Goal: Task Accomplishment & Management: Manage account settings

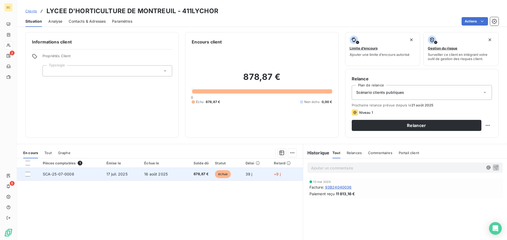
click at [129, 173] on td "17 juil. 2025" at bounding box center [122, 174] width 38 height 13
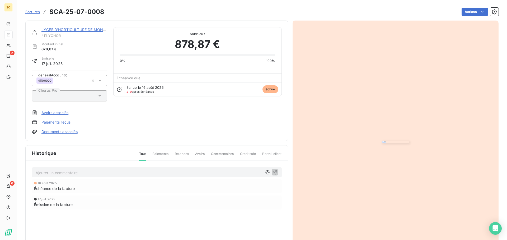
click at [71, 132] on link "Documents associés" at bounding box center [59, 131] width 36 height 5
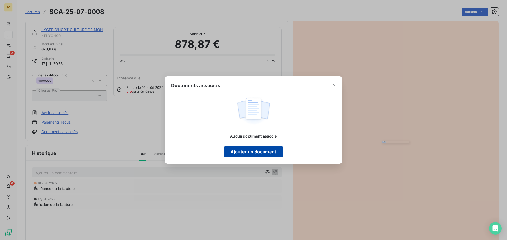
click at [252, 152] on button "Ajouter un document" at bounding box center [253, 152] width 58 height 11
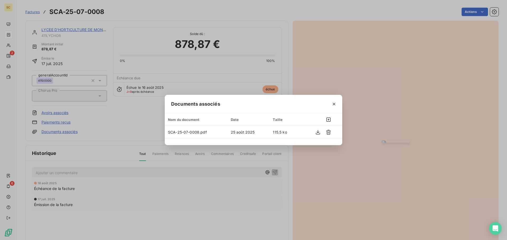
click at [379, 29] on div "Documents associés Nom du document Date Taille SCA-25-07-0008.pdf [DATE] 115.5 …" at bounding box center [253, 120] width 507 height 240
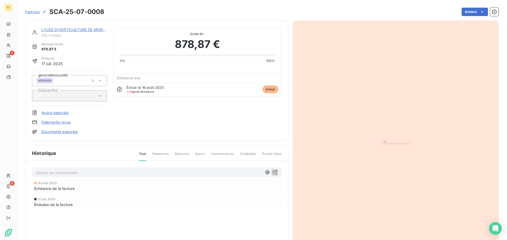
click at [93, 29] on link "LYCEE D'HORTICULTURE DE MONTREUIL" at bounding box center [78, 29] width 74 height 4
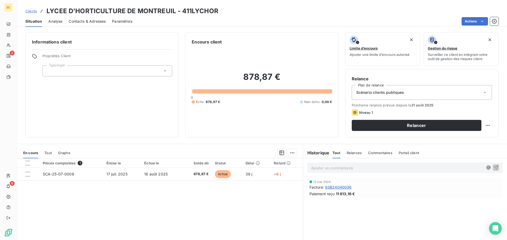
click at [95, 21] on span "Contacts & Adresses" at bounding box center [87, 21] width 37 height 5
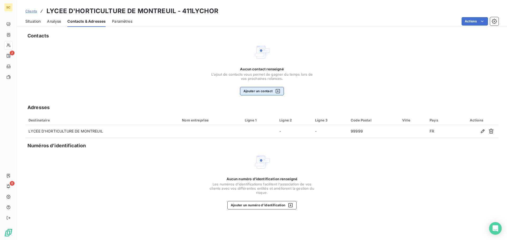
click at [264, 91] on button "Ajouter un contact" at bounding box center [262, 91] width 44 height 8
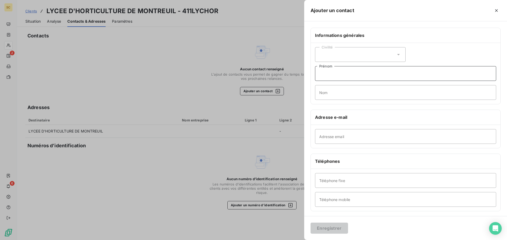
click at [352, 75] on input "Prénom" at bounding box center [405, 73] width 181 height 15
type input "g"
type input "[PERSON_NAME]"
type input "M"
click at [342, 92] on input "Nom" at bounding box center [405, 92] width 181 height 15
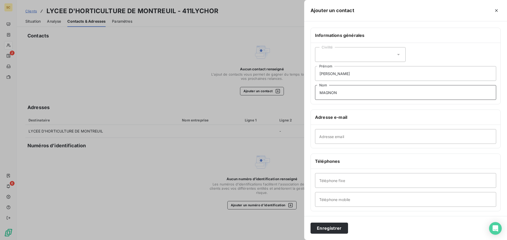
type input "MAGNON"
drag, startPoint x: 349, startPoint y: 136, endPoint x: 347, endPoint y: 139, distance: 2.8
click at [349, 136] on input "Adresse email" at bounding box center [405, 136] width 181 height 15
paste input "[EMAIL_ADDRESS][DOMAIN_NAME]"
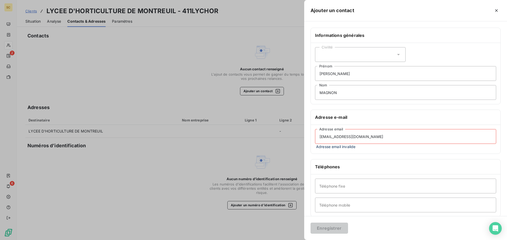
click at [320, 138] on input "int.0931779d@ac-creteil.fr" at bounding box center [405, 136] width 181 height 15
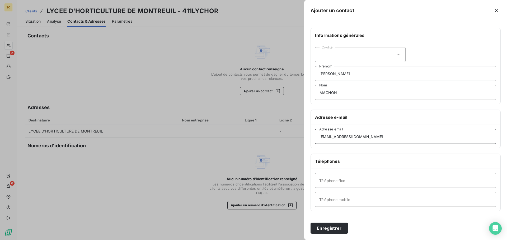
type input "int.0931779d@ac-creteil.fr"
type input "01.48.70.41.11"
click at [331, 233] on button "Enregistrer" at bounding box center [328, 228] width 37 height 11
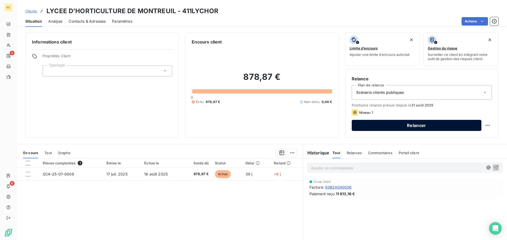
click at [413, 124] on button "Relancer" at bounding box center [417, 125] width 130 height 11
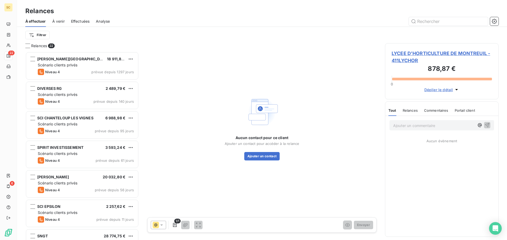
scroll to position [185, 110]
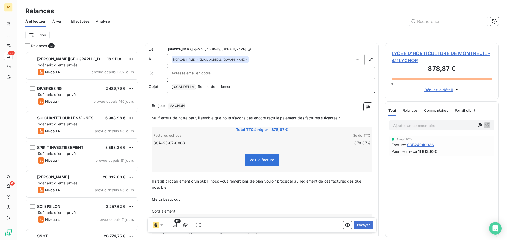
click at [246, 86] on p "[ SCANDELLA ﻿ ] Retard de paiement" at bounding box center [271, 87] width 199 height 6
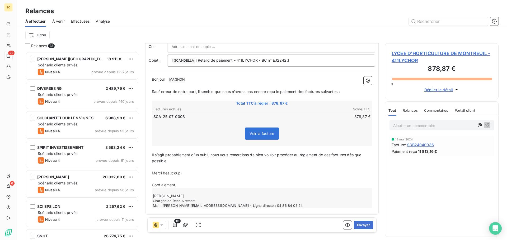
scroll to position [27, 0]
drag, startPoint x: 301, startPoint y: 91, endPoint x: 347, endPoint y: 89, distance: 45.9
click at [347, 89] on p "Sauf erreur de notre part, il semble que nous n’avons pas encore reçu le paieme…" at bounding box center [262, 91] width 220 height 6
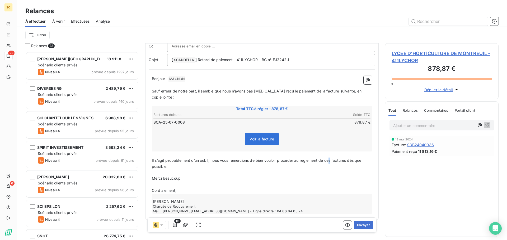
click at [332, 162] on span "Il s’agit probablement d’un oubli, nous vous remercions de bien vouloir procéde…" at bounding box center [257, 163] width 211 height 11
click at [350, 160] on span "Il s’agit probablement d’un oubli, nous vous remercions de bien vouloir procéde…" at bounding box center [259, 163] width 214 height 11
drag, startPoint x: 153, startPoint y: 178, endPoint x: 185, endPoint y: 177, distance: 32.2
click at [185, 177] on p "Merci beaucoup" at bounding box center [262, 179] width 220 height 6
click at [185, 223] on icon "button" at bounding box center [185, 225] width 5 height 5
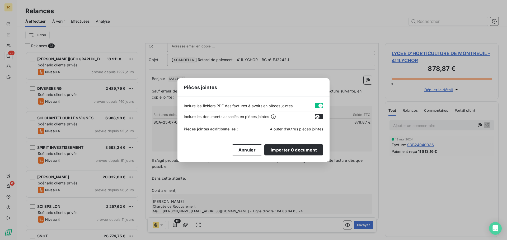
click at [315, 105] on button "button" at bounding box center [319, 105] width 8 height 5
click at [293, 129] on span "Ajouter d’autres pièces jointes" at bounding box center [296, 129] width 53 height 4
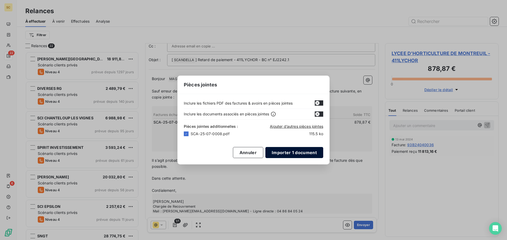
click at [304, 155] on button "Importer 1 document" at bounding box center [294, 152] width 58 height 11
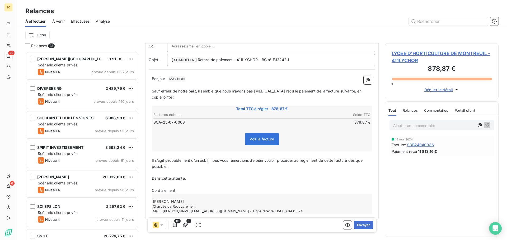
scroll to position [0, 0]
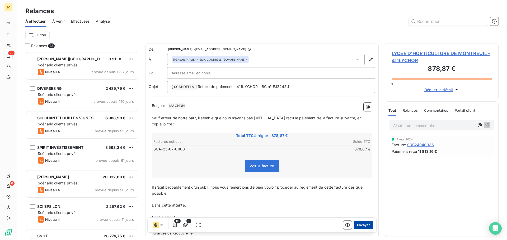
click at [361, 227] on button "Envoyer" at bounding box center [363, 225] width 19 height 8
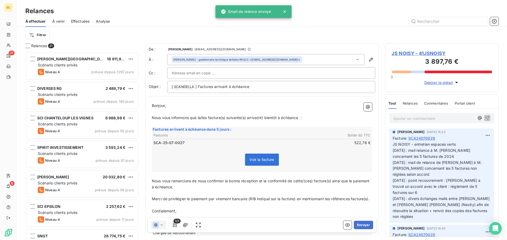
click at [87, 21] on span "Effectuées" at bounding box center [80, 21] width 19 height 5
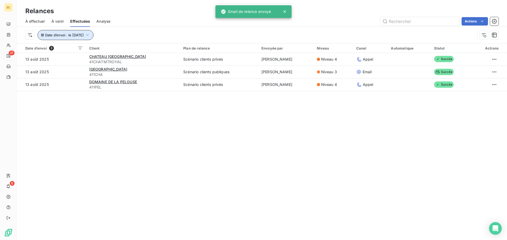
click at [76, 35] on span "Date d’envoi : le 13 août 2025" at bounding box center [64, 35] width 39 height 4
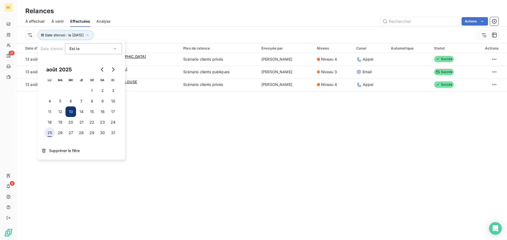
click at [48, 135] on button "25" at bounding box center [49, 133] width 11 height 11
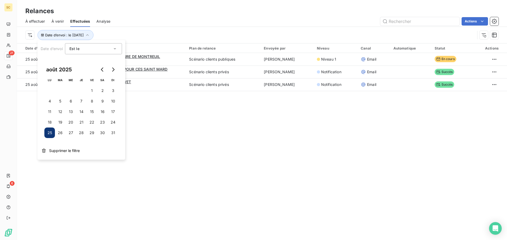
click at [188, 140] on div "Relances À effectuer À venir Effectuées Analyse Actions Date d’envoi : le 25 ao…" at bounding box center [262, 120] width 490 height 240
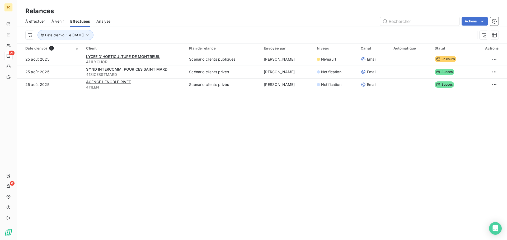
click at [35, 20] on span "À effectuer" at bounding box center [35, 21] width 20 height 5
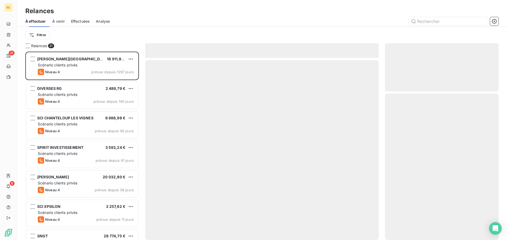
scroll to position [185, 110]
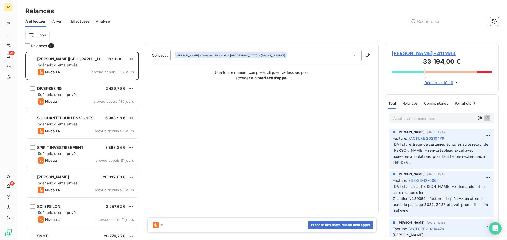
click at [82, 21] on span "Effectuées" at bounding box center [80, 21] width 19 height 5
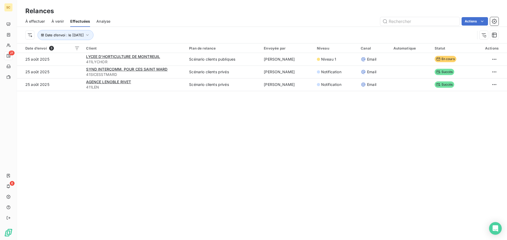
click at [153, 111] on div "Relances À effectuer À venir Effectuées Analyse Actions Date d’envoi : le 25 ao…" at bounding box center [262, 120] width 490 height 240
click at [40, 22] on span "À effectuer" at bounding box center [35, 21] width 20 height 5
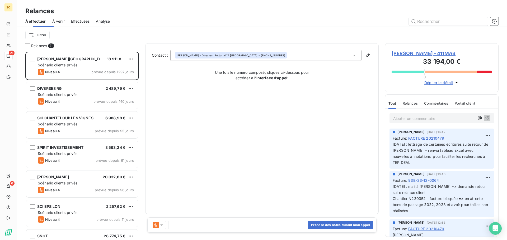
scroll to position [185, 110]
click at [77, 21] on span "Effectuées" at bounding box center [80, 21] width 19 height 5
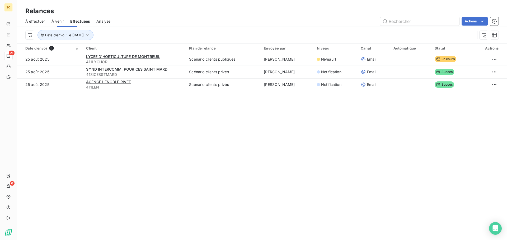
click at [77, 21] on span "Effectuées" at bounding box center [80, 21] width 20 height 5
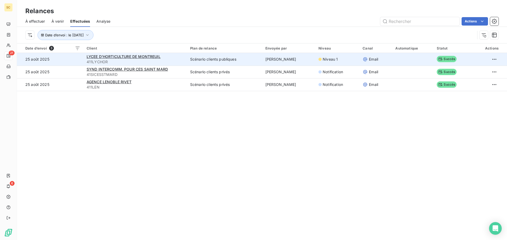
click at [130, 59] on span "411LYCHOR" at bounding box center [135, 61] width 97 height 5
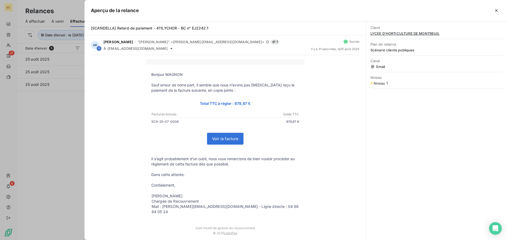
click at [55, 141] on div at bounding box center [253, 120] width 507 height 240
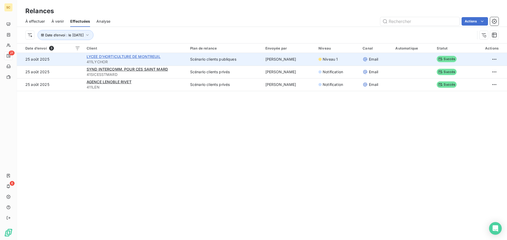
click at [96, 56] on span "LYCEE D'HORTICULTURE DE MONTREUIL" at bounding box center [124, 56] width 74 height 4
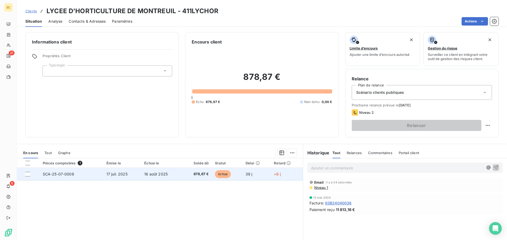
click at [152, 175] on span "16 août 2025" at bounding box center [155, 174] width 23 height 4
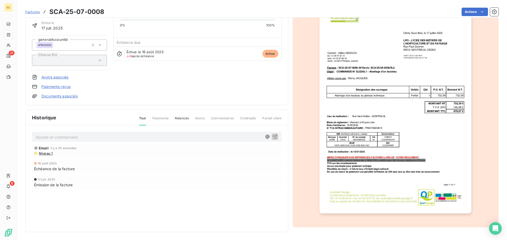
scroll to position [36, 0]
click at [48, 153] on span "Niveau 1" at bounding box center [45, 153] width 14 height 4
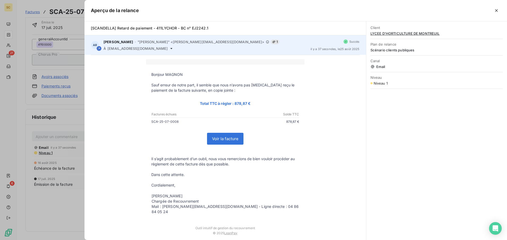
click at [110, 49] on span "int.0931779d@ac-creteil.fr" at bounding box center [137, 48] width 60 height 4
click at [115, 49] on span "int.0931779d@ac-creteil.fr" at bounding box center [137, 48] width 60 height 4
click at [116, 49] on span "int.0931779d@ac-creteil.fr" at bounding box center [137, 48] width 60 height 4
copy div "int.0931779d@ac-creteil.fr"
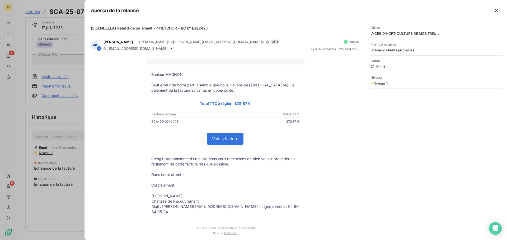
click at [69, 135] on div at bounding box center [253, 120] width 507 height 240
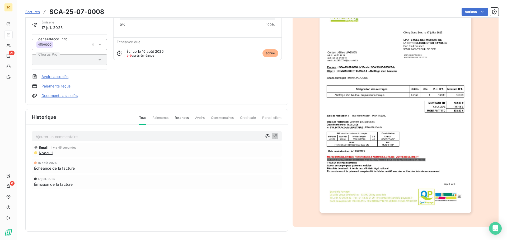
click at [70, 137] on p "Ajouter un commentaire ﻿" at bounding box center [149, 137] width 226 height 7
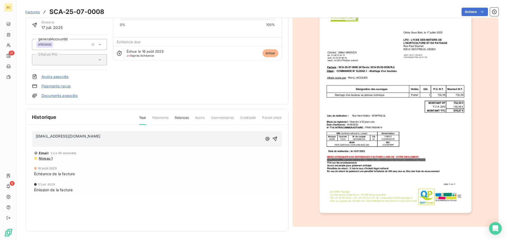
click at [36, 136] on span "int.0931779d@ac-creteil.fr" at bounding box center [68, 136] width 65 height 4
click at [42, 144] on p "﻿" at bounding box center [149, 142] width 226 height 6
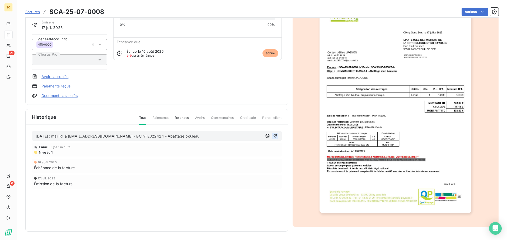
click at [272, 136] on icon "button" at bounding box center [274, 136] width 4 height 4
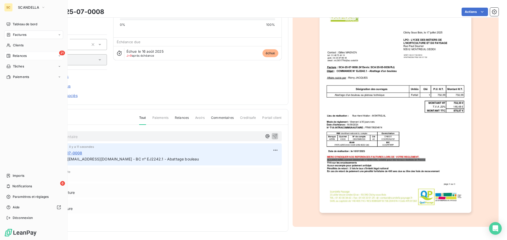
click at [22, 55] on span "Relances" at bounding box center [20, 56] width 14 height 5
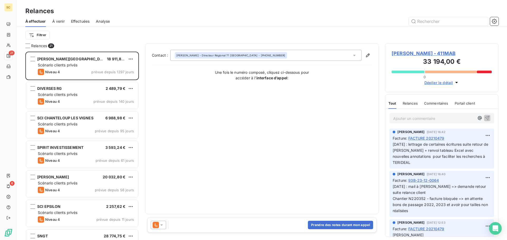
scroll to position [185, 110]
click at [40, 31] on div "Filtrer" at bounding box center [261, 35] width 473 height 10
click at [38, 36] on html "SC 21 6 Relances À effectuer À venir Effectuées Analyse Filtrer Relances 21 S.A…" at bounding box center [253, 120] width 507 height 240
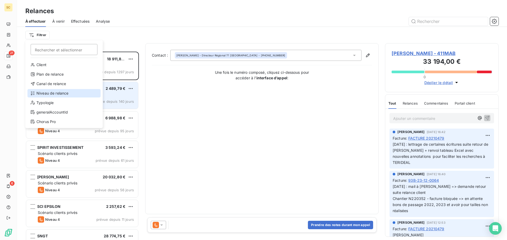
click at [46, 93] on div "Niveau de relance" at bounding box center [63, 93] width 73 height 8
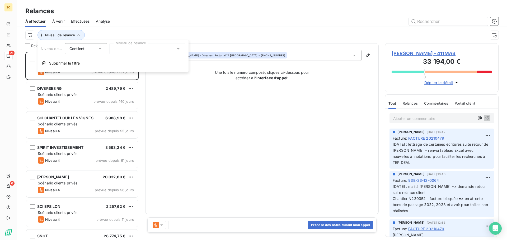
click at [121, 51] on div at bounding box center [147, 48] width 76 height 11
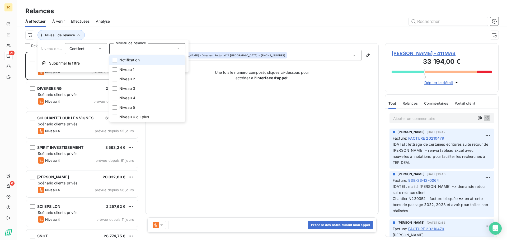
click at [128, 62] on span "Notification" at bounding box center [129, 60] width 20 height 5
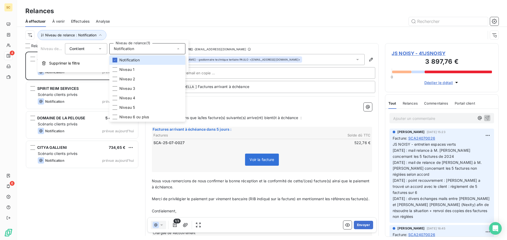
scroll to position [185, 110]
click at [197, 11] on div "Relances" at bounding box center [262, 11] width 490 height 10
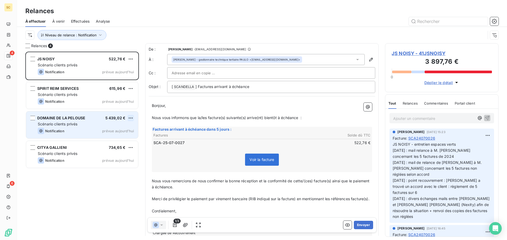
click at [133, 117] on html "SC 4 6 Relances À effectuer À venir Effectuées Analyse Niveau de relance : Noti…" at bounding box center [253, 120] width 507 height 240
click at [113, 139] on div "Passer cette action" at bounding box center [107, 138] width 47 height 8
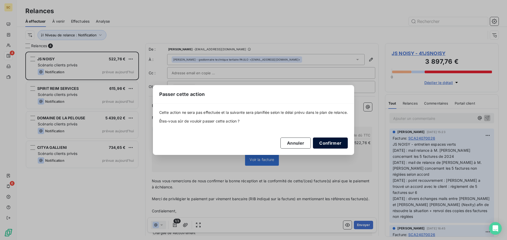
click at [342, 145] on button "Confirmer" at bounding box center [330, 143] width 35 height 11
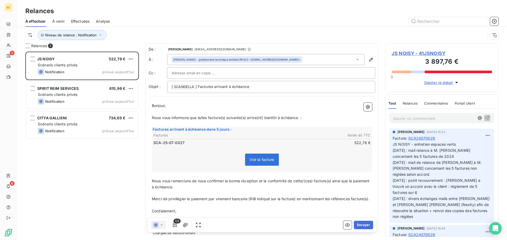
click at [67, 192] on div "JS NOISY 522,76 € Scénario clients privés Notification prévue aujourd’hui SPIRI…" at bounding box center [82, 146] width 114 height 189
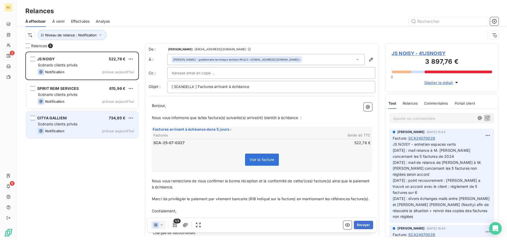
click at [54, 126] on span "Scénario clients privés" at bounding box center [58, 124] width 40 height 4
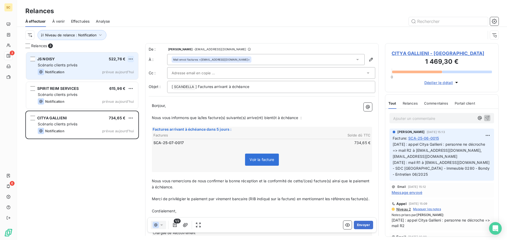
click at [130, 60] on html "SC 3 6 Relances À effectuer À venir Effectuées Analyse Niveau de relance : Noti…" at bounding box center [253, 120] width 507 height 240
click at [122, 81] on div "Passer cette action" at bounding box center [107, 79] width 47 height 8
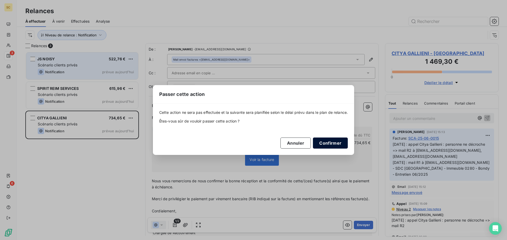
click at [337, 141] on button "Confirmer" at bounding box center [330, 143] width 35 height 11
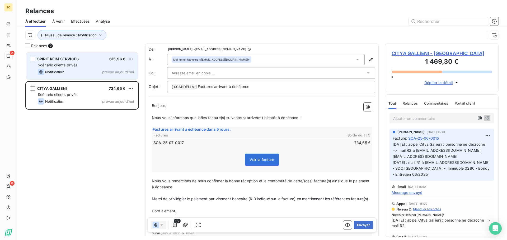
drag, startPoint x: 70, startPoint y: 178, endPoint x: 75, endPoint y: 167, distance: 11.9
click at [70, 178] on div "SPIRIT REIM SERVICES 615,96 € Scénario clients privés Notification prévue aujou…" at bounding box center [82, 146] width 114 height 189
click at [66, 72] on div "Notification prévue aujourd’hui" at bounding box center [86, 72] width 96 height 6
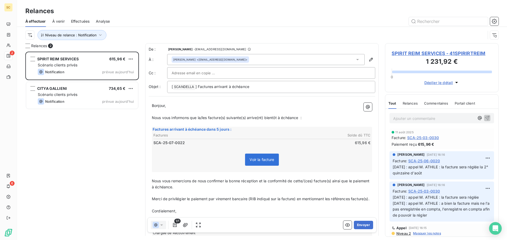
click at [79, 21] on span "Effectuées" at bounding box center [80, 21] width 19 height 5
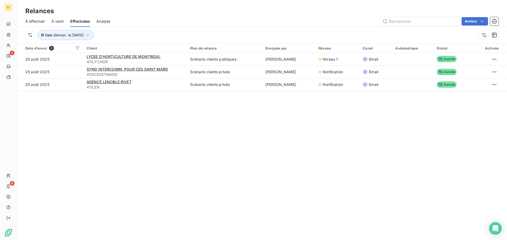
click at [34, 17] on div "À effectuer" at bounding box center [35, 21] width 20 height 11
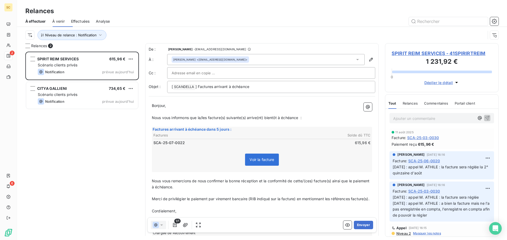
scroll to position [185, 110]
click at [426, 54] on span "SPIRIT REIM SERVICES - 41SPIRIRTREIM" at bounding box center [441, 53] width 100 height 7
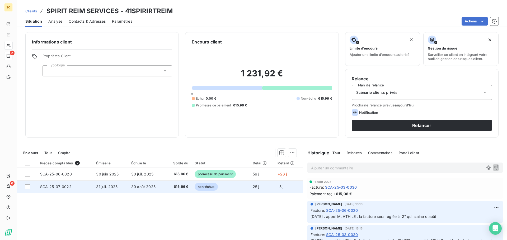
click at [157, 186] on td "30 août 2025" at bounding box center [146, 187] width 37 height 13
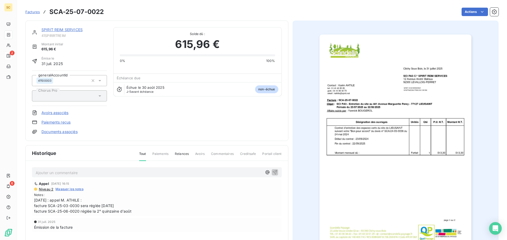
click at [444, 116] on img "button" at bounding box center [395, 142] width 152 height 215
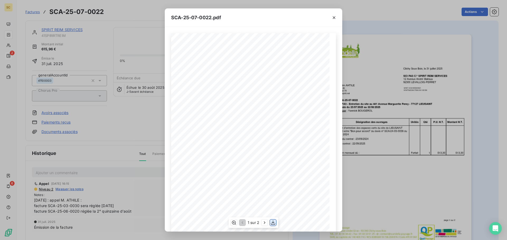
click at [273, 223] on icon "button" at bounding box center [273, 223] width 4 height 4
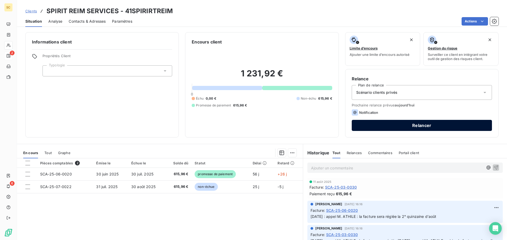
click at [420, 126] on button "Relancer" at bounding box center [422, 125] width 140 height 11
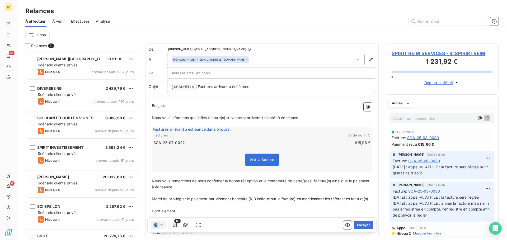
scroll to position [185, 110]
click at [263, 87] on p "[ SCANDELLA ﻿ ] Factures arrivant à échéance" at bounding box center [271, 87] width 199 height 6
click at [186, 226] on icon "button" at bounding box center [185, 225] width 5 height 5
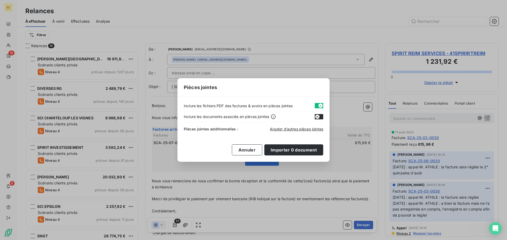
click at [318, 105] on button "button" at bounding box center [319, 105] width 8 height 5
click at [293, 129] on span "Ajouter d’autres pièces jointes" at bounding box center [296, 129] width 53 height 4
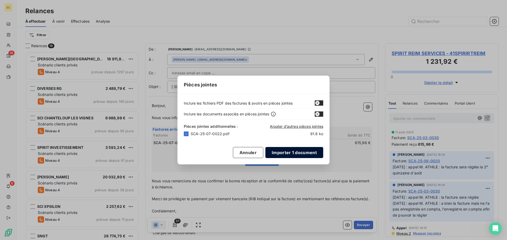
click at [293, 154] on button "Importer 1 document" at bounding box center [294, 152] width 58 height 11
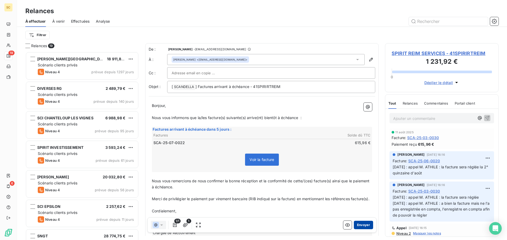
click at [361, 225] on button "Envoyer" at bounding box center [363, 225] width 19 height 8
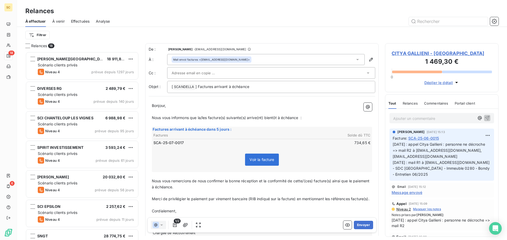
click at [76, 22] on span "Effectuées" at bounding box center [80, 21] width 19 height 5
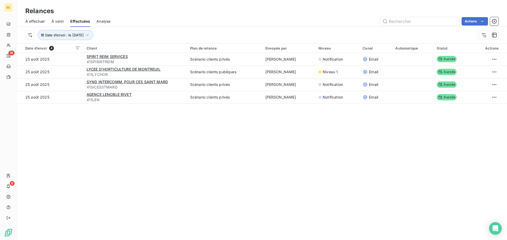
click at [38, 20] on span "À effectuer" at bounding box center [35, 21] width 20 height 5
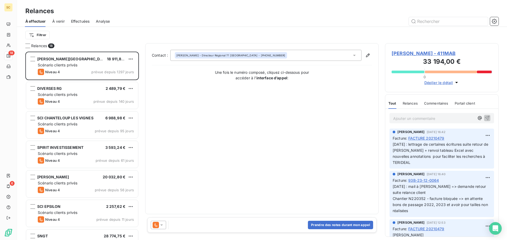
scroll to position [185, 110]
click at [38, 35] on html "SC 18 6 Relances À effectuer À venir Effectuées Analyse Filtrer Relances 18 S.A…" at bounding box center [253, 120] width 507 height 240
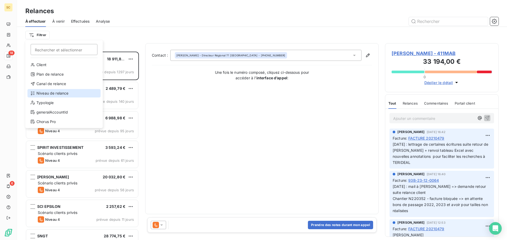
click at [41, 93] on div "Niveau de relance" at bounding box center [63, 93] width 73 height 8
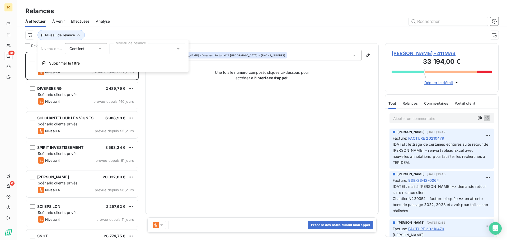
click at [139, 43] on div "Niveau de relance Contient is Niveau de relance Supprimer le filtre" at bounding box center [112, 56] width 151 height 32
click at [147, 50] on div at bounding box center [147, 48] width 76 height 11
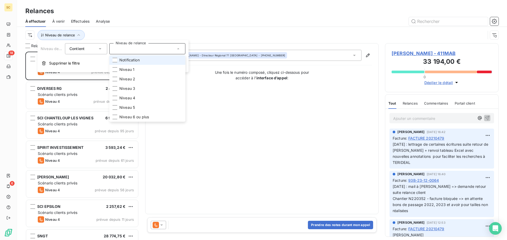
click at [145, 63] on li "Notification" at bounding box center [147, 60] width 76 height 10
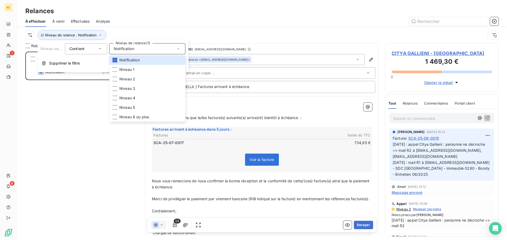
click at [207, 13] on div "Relances" at bounding box center [262, 11] width 490 height 10
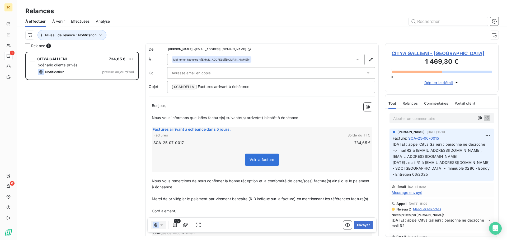
click at [412, 53] on span "CITYA GALLIENI - 411CITYAGALLIEN" at bounding box center [441, 53] width 100 height 7
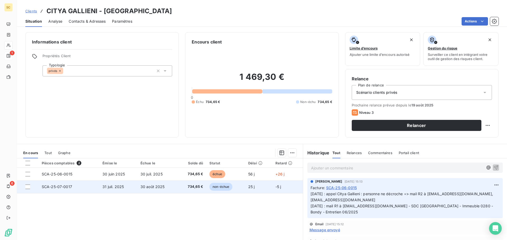
click at [187, 187] on span "734,65 €" at bounding box center [192, 187] width 22 height 5
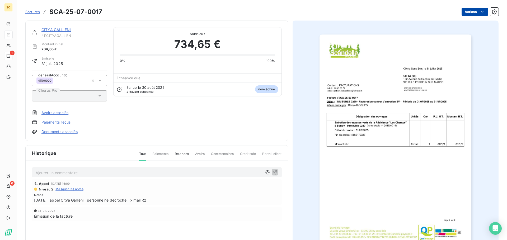
click at [464, 15] on html "SC 1 6 Factures SCA-25-07-0017 Actions CITYA GALLIENI 411CITYAGALLIEN Montant i…" at bounding box center [253, 120] width 507 height 240
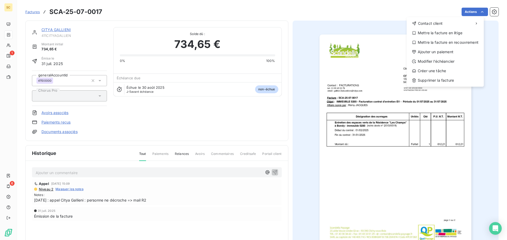
click at [379, 144] on html "SC 1 6 Factures SCA-25-07-0017 Actions Contact client Mettre la facture en liti…" at bounding box center [253, 120] width 507 height 240
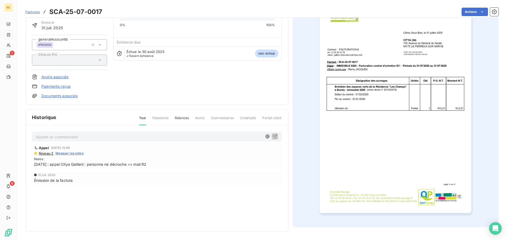
scroll to position [36, 0]
click at [387, 152] on img "button" at bounding box center [395, 105] width 152 height 215
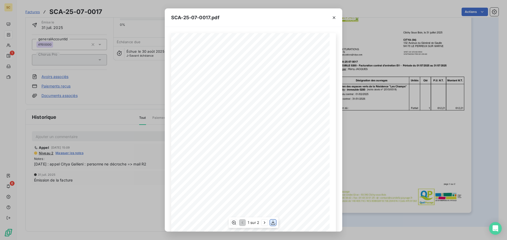
click at [273, 225] on icon "button" at bounding box center [273, 223] width 4 height 4
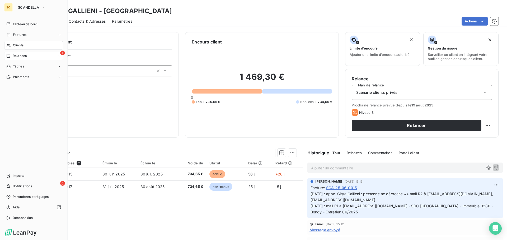
click at [19, 56] on span "Relances" at bounding box center [20, 56] width 14 height 5
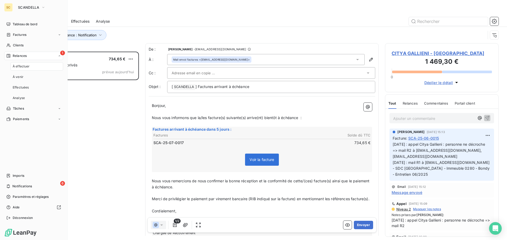
scroll to position [185, 110]
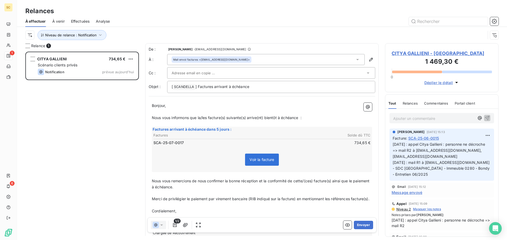
click at [273, 60] on div "Mail envoi factures <gallieni.facturations@citya.com>" at bounding box center [265, 59] width 197 height 11
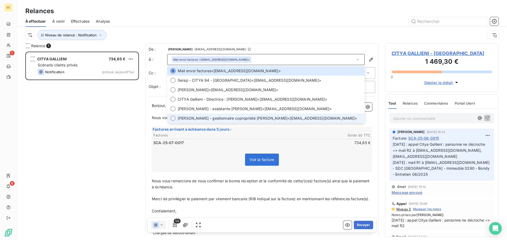
click at [247, 120] on span "Eve-Océane - gestionnaire copropriété GEORGETTE" at bounding box center [233, 118] width 110 height 5
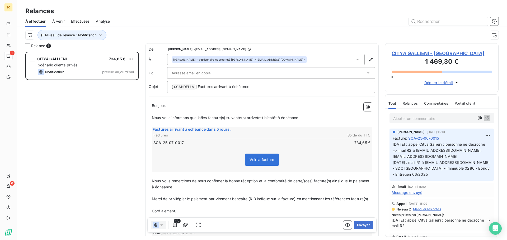
click at [295, 35] on div "Niveau de relance : Notification" at bounding box center [255, 35] width 460 height 10
click at [269, 88] on p "[ SCANDELLA ﻿ ] Factures arrivant à échéance" at bounding box center [271, 87] width 199 height 6
drag, startPoint x: 471, startPoint y: 163, endPoint x: 483, endPoint y: 175, distance: 17.0
click at [483, 175] on p "11/08/25 : appel Citya Gallieni : personne ne décroche => mail R2 à egeorgette@…" at bounding box center [442, 160] width 98 height 36
copy span "- SDC Les Champs - Immeuble 0280 - Bondy - Entretien 06/2025"
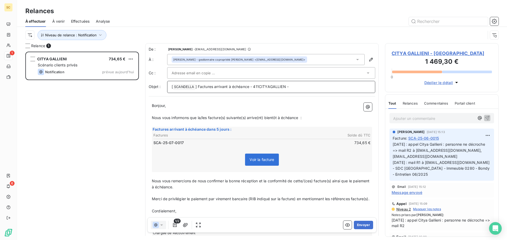
click at [302, 88] on p "[ SCANDELLA ﻿ ] Factures arrivant à échéance - 411CITYAGALLIEN -" at bounding box center [271, 87] width 199 height 6
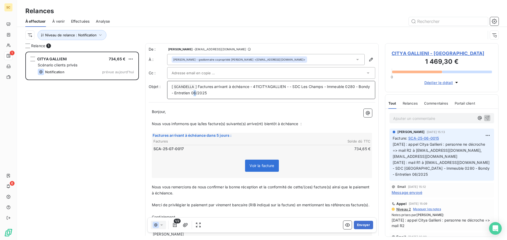
click at [207, 92] on span "] Factures arrivant à échéance - 411CITYAGALLIEN - - SDC Les Champs - Immeuble …" at bounding box center [271, 89] width 199 height 11
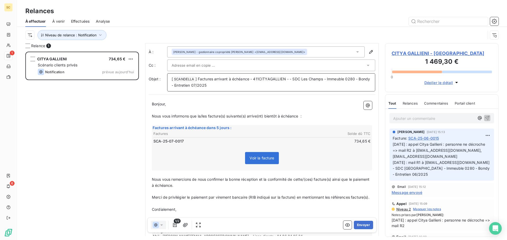
scroll to position [51, 0]
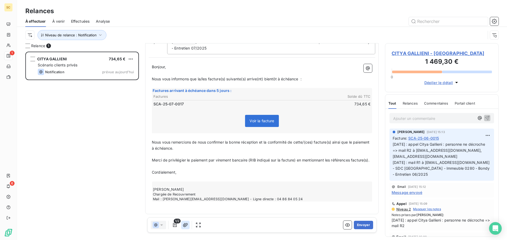
click at [184, 225] on icon "button" at bounding box center [185, 225] width 5 height 5
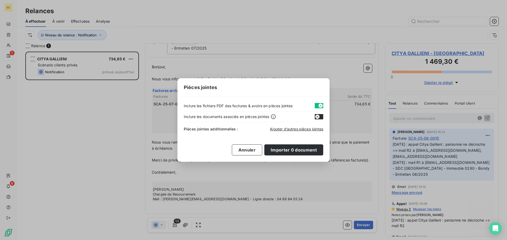
click at [317, 105] on button "button" at bounding box center [319, 105] width 8 height 5
click at [294, 130] on span "Ajouter d’autres pièces jointes" at bounding box center [296, 129] width 53 height 4
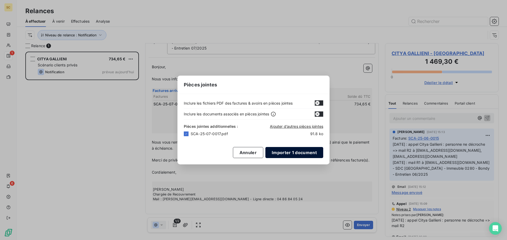
click at [279, 153] on button "Importer 1 document" at bounding box center [294, 152] width 58 height 11
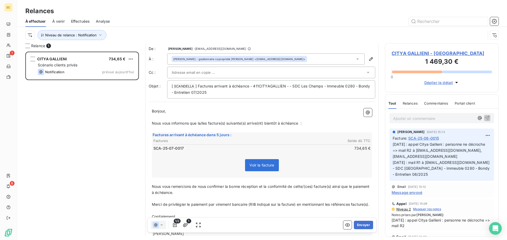
scroll to position [0, 0]
click at [360, 227] on button "Envoyer" at bounding box center [363, 225] width 19 height 8
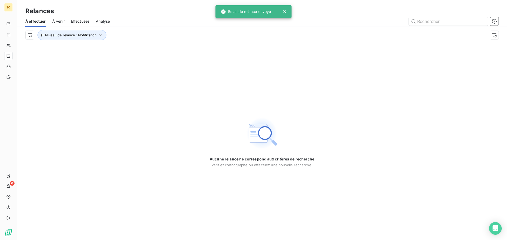
click at [79, 101] on div "Aucune relance ne correspond aux critères de recherche Vérifiez l’orthographe o…" at bounding box center [262, 141] width 490 height 197
click at [100, 34] on icon "button" at bounding box center [100, 34] width 5 height 5
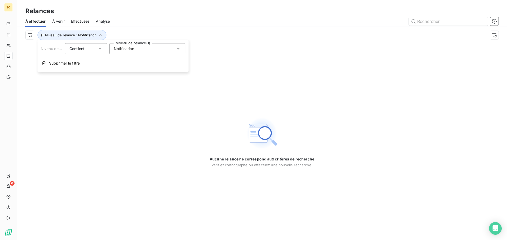
click at [120, 47] on span "Notification" at bounding box center [124, 48] width 20 height 5
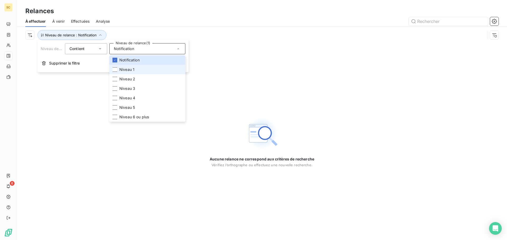
click at [124, 70] on span "Niveau 1" at bounding box center [126, 69] width 15 height 5
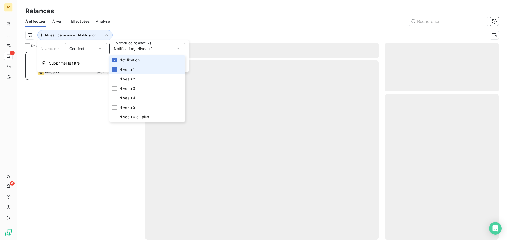
scroll to position [185, 110]
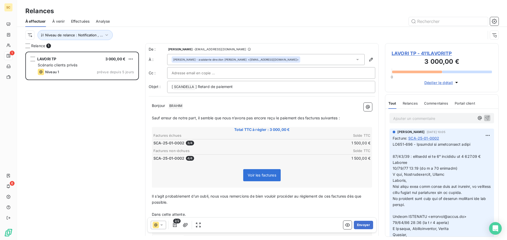
click at [141, 26] on div "À effectuer À venir Effectuées Analyse" at bounding box center [262, 21] width 490 height 11
click at [72, 146] on div "LAVORI TP 3 000,00 € Scénario clients privés Niveau 1 prévue depuis 5 jours" at bounding box center [82, 146] width 114 height 189
click at [415, 53] on span "LAVORI TP - 411LAVORITP" at bounding box center [441, 53] width 100 height 7
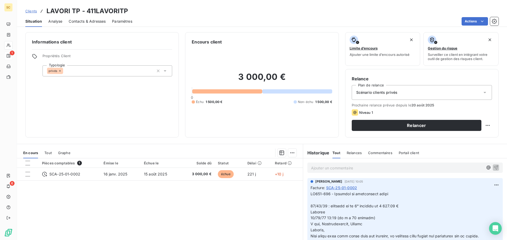
click at [93, 22] on span "Contacts & Adresses" at bounding box center [87, 21] width 37 height 5
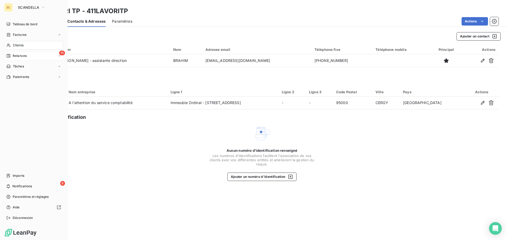
click at [18, 57] on span "Relances" at bounding box center [20, 56] width 14 height 5
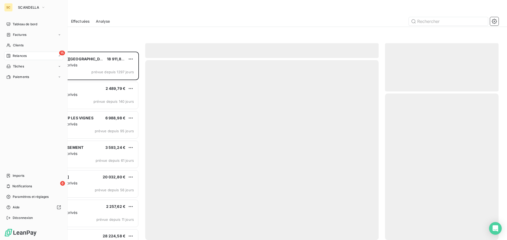
scroll to position [185, 110]
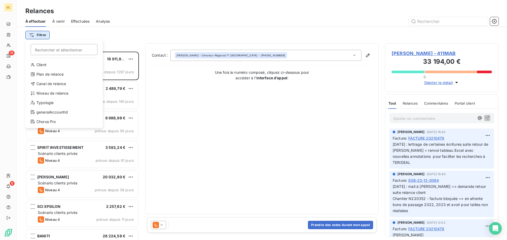
click at [41, 34] on html "SC 15 6 Relances À effectuer À venir Effectuées Analyse Filtrer Rechercher et s…" at bounding box center [253, 120] width 507 height 240
click at [47, 93] on div "Niveau de relance" at bounding box center [63, 93] width 73 height 8
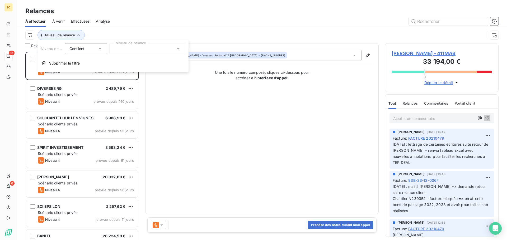
click at [130, 49] on div at bounding box center [147, 48] width 76 height 11
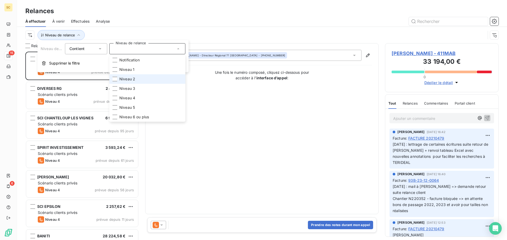
click at [131, 79] on span "Niveau 2" at bounding box center [127, 79] width 16 height 5
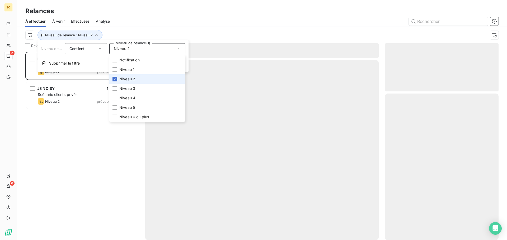
scroll to position [185, 110]
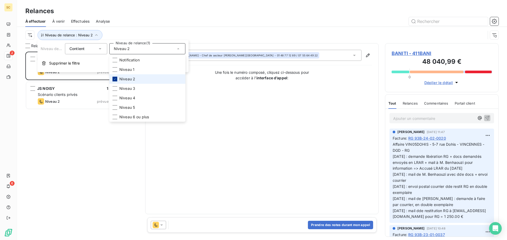
click at [116, 79] on icon at bounding box center [114, 79] width 3 height 3
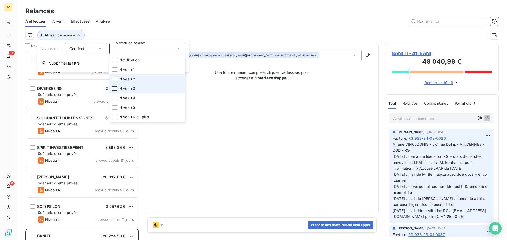
click at [115, 89] on div at bounding box center [114, 88] width 5 height 5
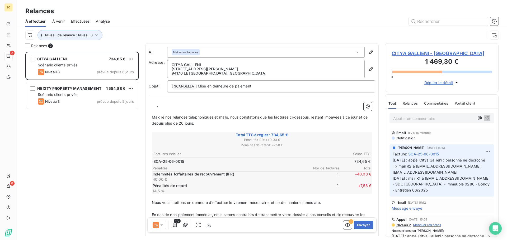
drag, startPoint x: 68, startPoint y: 151, endPoint x: 68, endPoint y: 148, distance: 3.7
click at [68, 151] on div "CITYA GALLIENI 734,65 € Scénario clients privés Niveau 3 prévue depuis 6 jours …" at bounding box center [82, 146] width 114 height 189
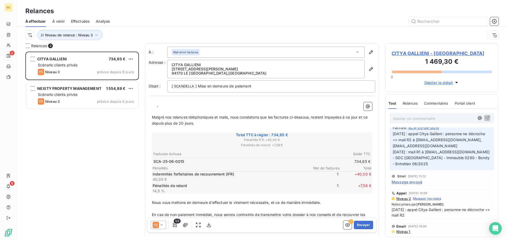
click at [438, 53] on span "CITYA GALLIENI - 411CITYAGALLIEN" at bounding box center [441, 53] width 100 height 7
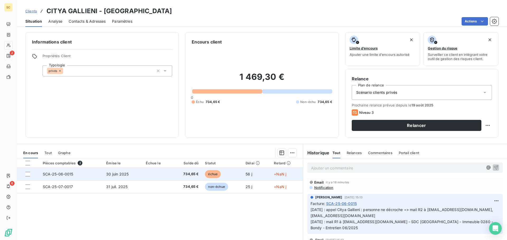
click at [63, 174] on span "SCA-25-06-0015" at bounding box center [58, 174] width 31 height 4
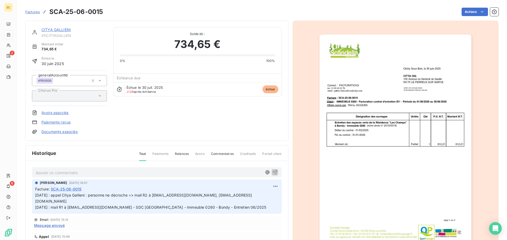
click at [72, 133] on link "Documents associés" at bounding box center [59, 131] width 36 height 5
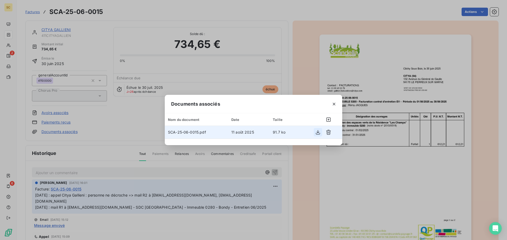
click at [316, 131] on icon "button" at bounding box center [317, 132] width 5 height 5
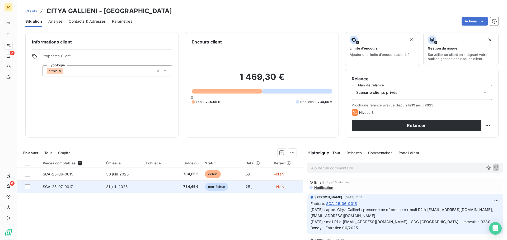
click at [70, 188] on span "SCA-25-07-0017" at bounding box center [58, 187] width 30 height 4
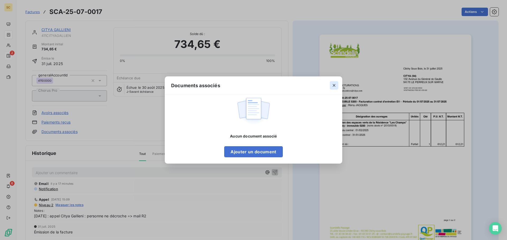
click at [332, 85] on icon "button" at bounding box center [333, 85] width 5 height 5
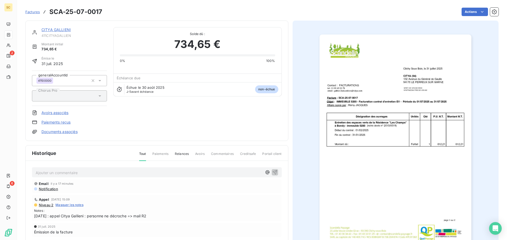
click at [405, 117] on img "button" at bounding box center [395, 142] width 152 height 215
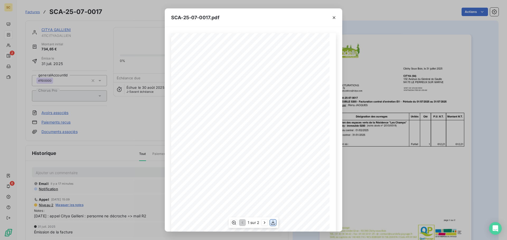
click at [271, 223] on icon "button" at bounding box center [272, 222] width 5 height 5
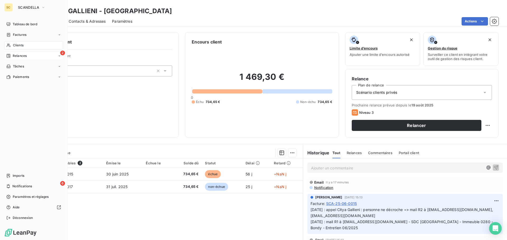
click at [16, 57] on span "Relances" at bounding box center [20, 56] width 14 height 5
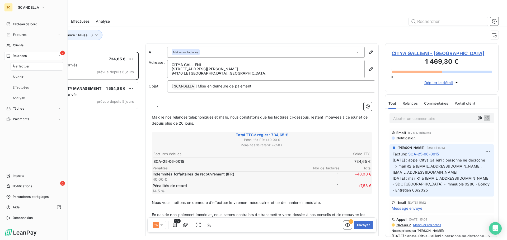
scroll to position [185, 110]
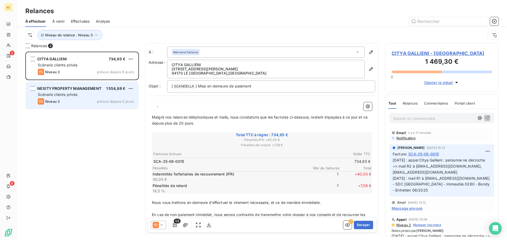
click at [86, 94] on div "Scénario clients privés" at bounding box center [86, 94] width 96 height 5
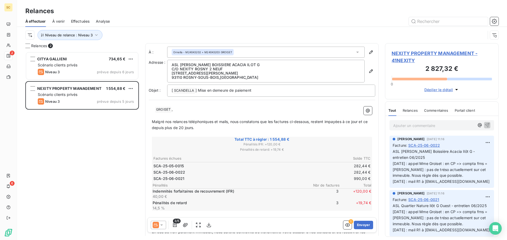
click at [430, 52] on span "NEXITY PROPERTY MANAGEMENT - 41NEXITY" at bounding box center [441, 57] width 100 height 14
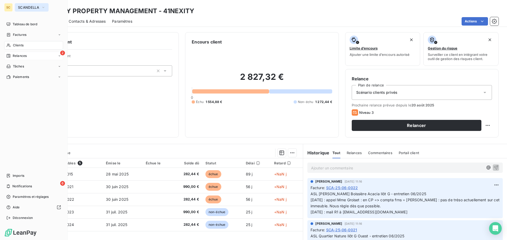
click at [25, 7] on span "SCANDELLA" at bounding box center [28, 7] width 21 height 4
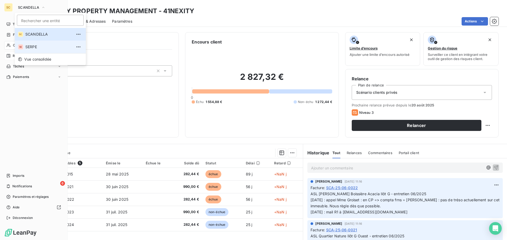
click at [33, 46] on span "SERPE" at bounding box center [48, 46] width 47 height 5
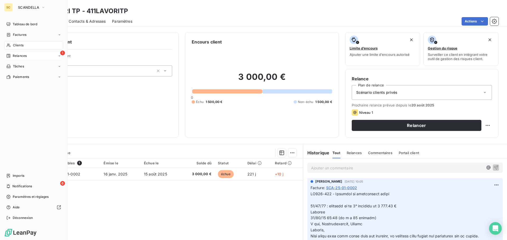
click at [28, 58] on div "1 Relances" at bounding box center [33, 56] width 59 height 8
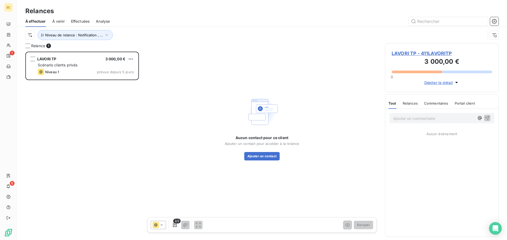
scroll to position [185, 110]
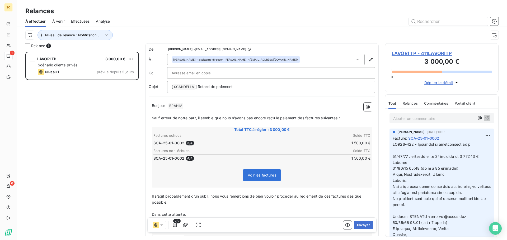
click at [84, 20] on span "Effectuées" at bounding box center [80, 21] width 19 height 5
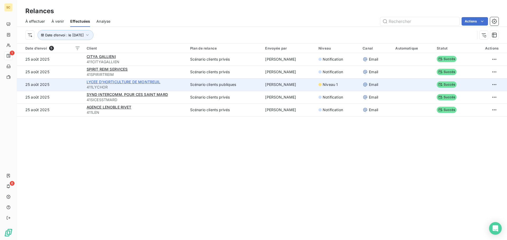
click at [97, 82] on span "LYCEE D'HORTICULTURE DE MONTREUIL" at bounding box center [124, 82] width 74 height 4
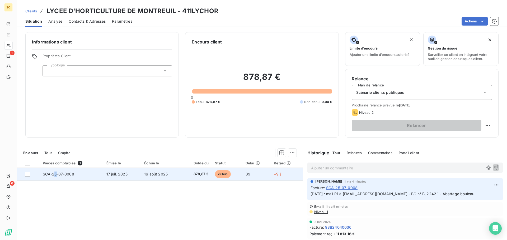
click at [56, 177] on td "SCA-25-07-0008" at bounding box center [72, 174] width 64 height 13
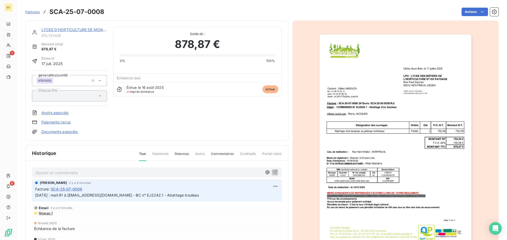
click at [68, 130] on link "Documents associés" at bounding box center [59, 131] width 36 height 5
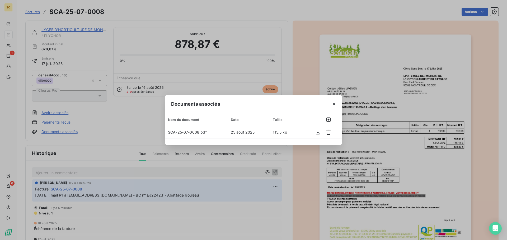
click at [204, 210] on div "Documents associés Nom du document Date Taille SCA-25-07-0008.pdf [DATE] 115.5 …" at bounding box center [253, 120] width 507 height 240
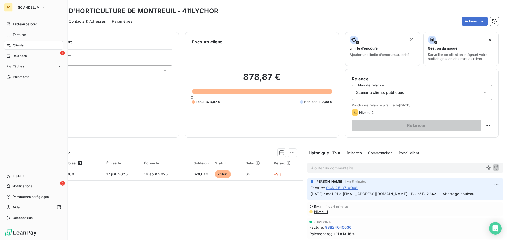
click at [27, 46] on div "Clients" at bounding box center [33, 45] width 59 height 8
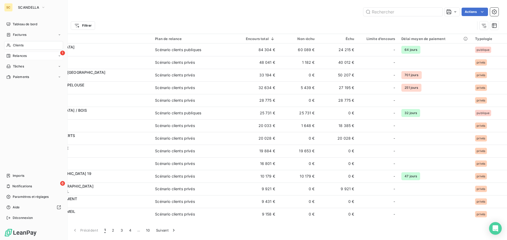
click at [16, 52] on div "1 Relances" at bounding box center [33, 56] width 59 height 8
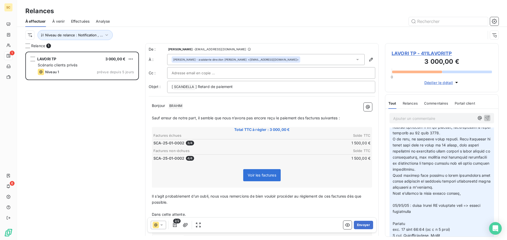
scroll to position [106, 0]
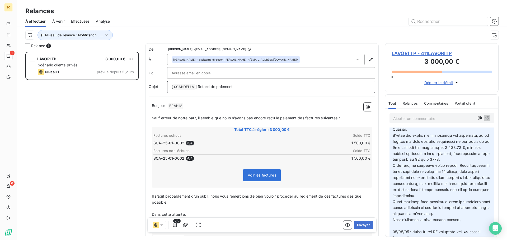
click at [241, 86] on p "[ SCANDELLA ﻿ ] Retard de paiement" at bounding box center [271, 87] width 199 height 6
click at [202, 109] on p "Bonjour ﻿ BRAHIM ﻿ ﻿" at bounding box center [262, 106] width 220 height 6
drag, startPoint x: 277, startPoint y: 117, endPoint x: 344, endPoint y: 115, distance: 67.3
click at [344, 115] on p "Sauf erreur de notre part, il semble que nous n’avons pas encore reçu le paieme…" at bounding box center [262, 118] width 220 height 6
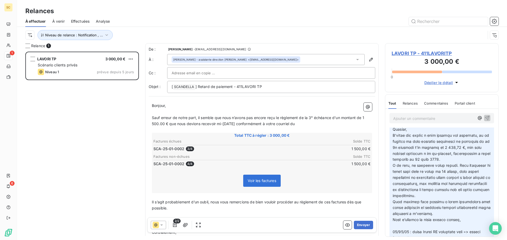
click at [314, 122] on p "Sauf erreur de notre part, il semble que nous n’avons pas encore reçu le règlem…" at bounding box center [262, 121] width 220 height 12
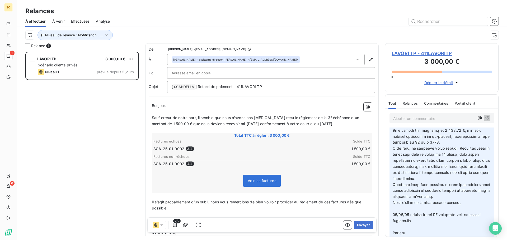
scroll to position [132, 0]
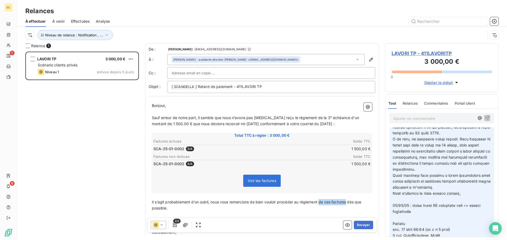
drag, startPoint x: 321, startPoint y: 202, endPoint x: 347, endPoint y: 203, distance: 26.4
click at [347, 203] on span "Il s’agit probablement d’un oubli, nous vous remercions de bien vouloir procéde…" at bounding box center [257, 205] width 211 height 11
drag, startPoint x: 338, startPoint y: 204, endPoint x: 358, endPoint y: 211, distance: 21.7
click at [358, 206] on p "Il s’agit probablement d’un oubli, nous vous remercions de bien vouloir procéde…" at bounding box center [262, 203] width 220 height 6
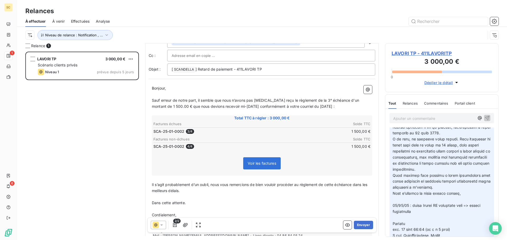
scroll to position [48, 0]
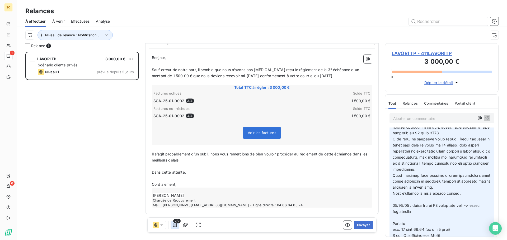
click at [174, 226] on icon "button" at bounding box center [174, 225] width 5 height 5
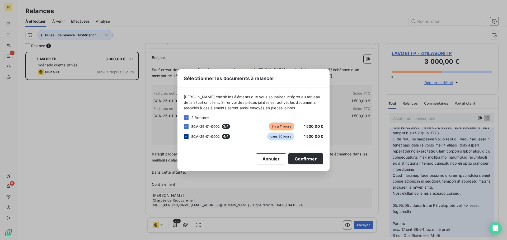
click at [187, 135] on icon at bounding box center [186, 136] width 3 height 3
click at [294, 158] on button "Confirmer" at bounding box center [305, 159] width 35 height 11
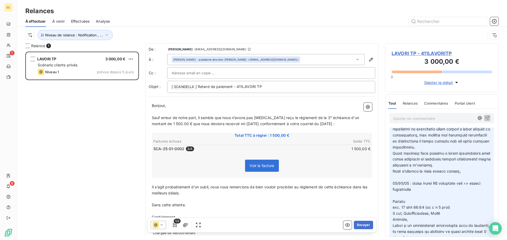
scroll to position [185, 0]
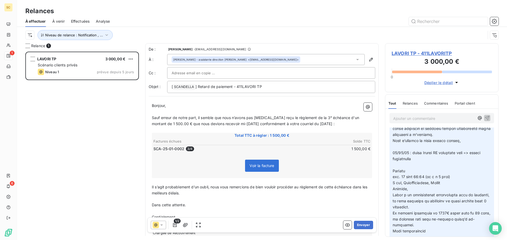
click at [248, 72] on div at bounding box center [271, 73] width 199 height 8
click at [263, 61] on div "Lisa - assistante direction BRAHIM <contact@lavori-tp.com>" at bounding box center [265, 59] width 197 height 11
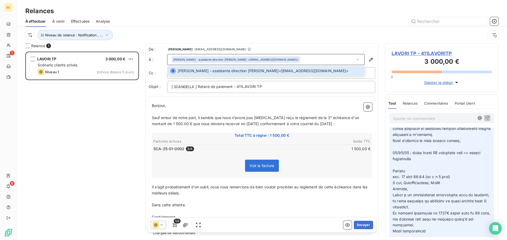
click at [203, 78] on div at bounding box center [271, 73] width 208 height 12
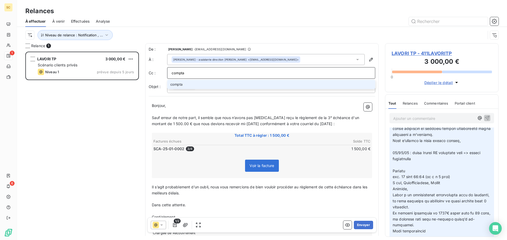
drag, startPoint x: 191, startPoint y: 75, endPoint x: 166, endPoint y: 74, distance: 24.3
click at [166, 74] on div "Cc : compta compta" at bounding box center [262, 73] width 226 height 12
paste input ".rh@lavori-tp.com"
type input "compta.rh@lavori-tp.com"
click at [187, 83] on li "compta.rh@lavori-tp.com" at bounding box center [271, 84] width 208 height 9
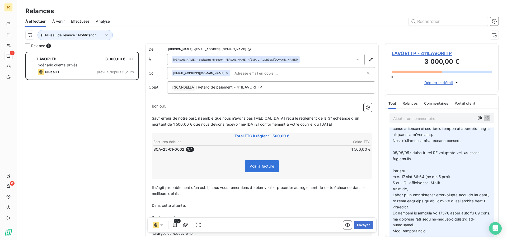
click at [283, 74] on div "compta.rh@lavori-tp.com" at bounding box center [269, 73] width 194 height 8
paste input "administration@lavori-tp.com"
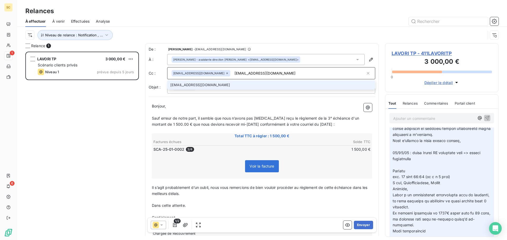
type input "administration@lavori-tp.com"
click at [216, 85] on li "administration@lavori-tp.com" at bounding box center [271, 85] width 208 height 9
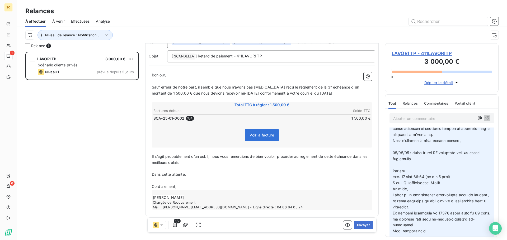
scroll to position [34, 0]
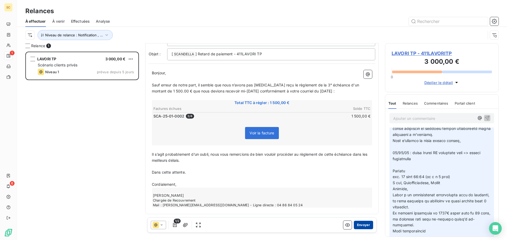
click at [362, 225] on button "Envoyer" at bounding box center [363, 225] width 19 height 8
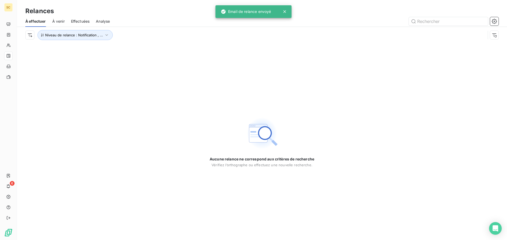
click at [81, 22] on span "Effectuées" at bounding box center [80, 21] width 19 height 5
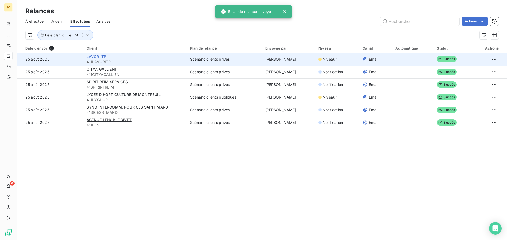
click at [93, 57] on span "LAVORI TP" at bounding box center [97, 56] width 20 height 4
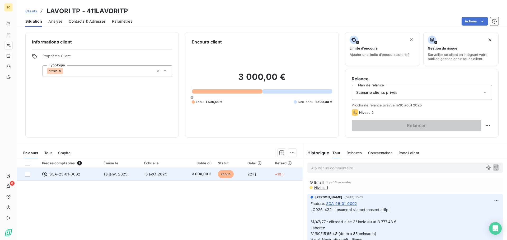
click at [102, 174] on td "16 janv. 2025" at bounding box center [120, 174] width 40 height 13
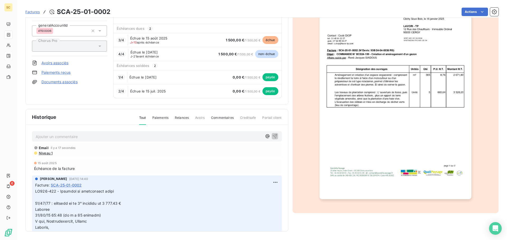
scroll to position [26, 0]
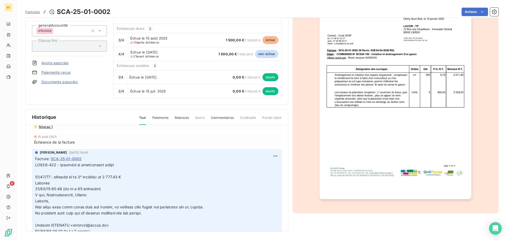
click at [46, 127] on span "Niveau 1" at bounding box center [45, 127] width 14 height 4
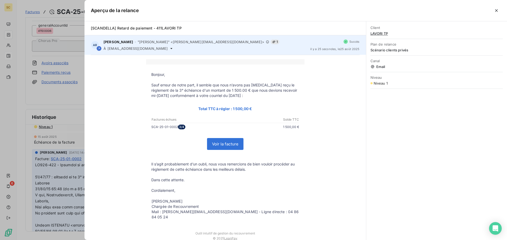
click at [169, 48] on icon at bounding box center [171, 48] width 4 height 4
click at [134, 49] on span "contact@lavori-tp.com" at bounding box center [137, 48] width 60 height 4
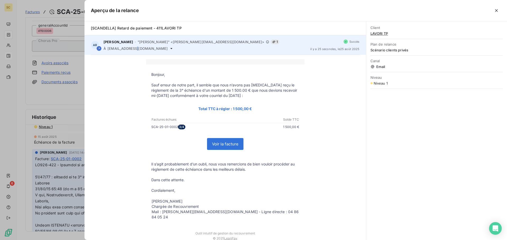
click at [134, 49] on span "contact@lavori-tp.com" at bounding box center [137, 48] width 60 height 4
copy div "contact@lavori-tp.com"
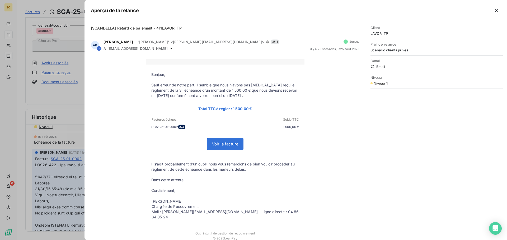
click at [11, 147] on div at bounding box center [253, 120] width 507 height 240
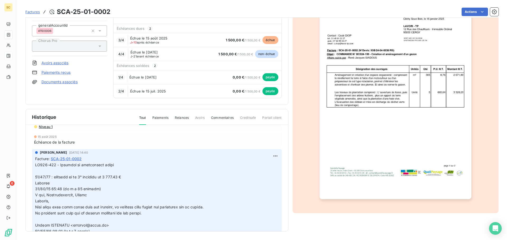
click at [271, 155] on html "SC 6 Factures SCA-25-01-0002 Actions LAVORI TP 411LAVORITP Montant initial 6 00…" at bounding box center [253, 120] width 507 height 240
click at [265, 164] on div "Editer" at bounding box center [257, 168] width 30 height 8
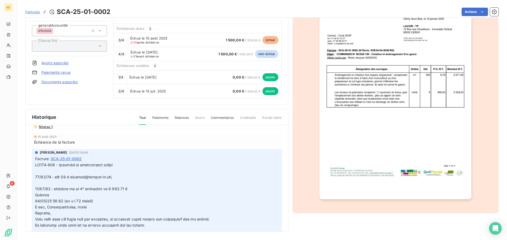
drag, startPoint x: 169, startPoint y: 176, endPoint x: 224, endPoint y: 179, distance: 55.0
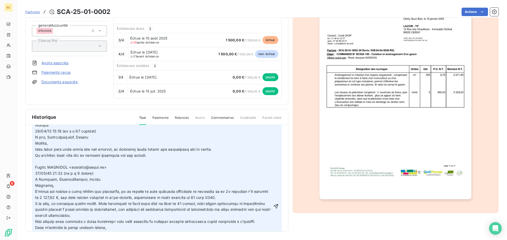
scroll to position [106, 0]
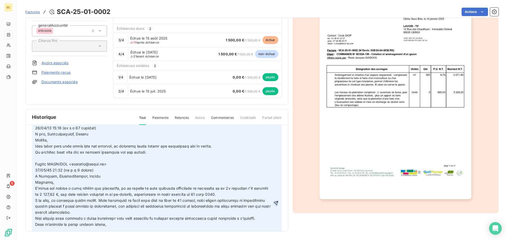
click at [273, 202] on icon "button" at bounding box center [275, 203] width 5 height 5
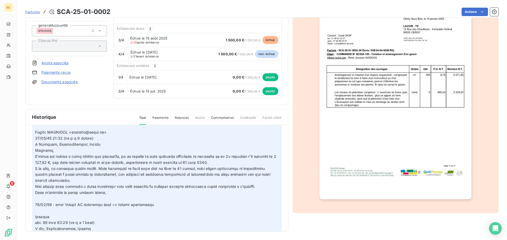
scroll to position [74, 0]
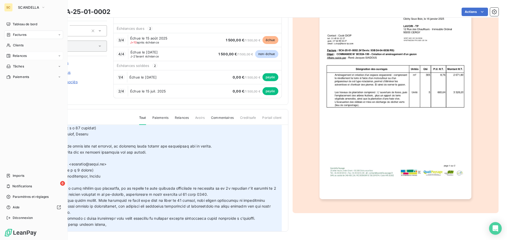
click at [19, 58] on span "Relances" at bounding box center [20, 56] width 14 height 5
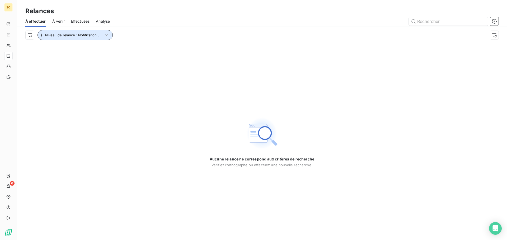
click at [104, 33] on icon "button" at bounding box center [106, 34] width 5 height 5
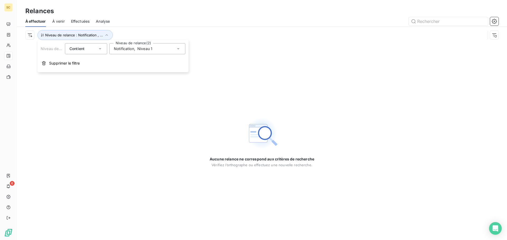
click at [129, 50] on span "Notification" at bounding box center [124, 48] width 20 height 5
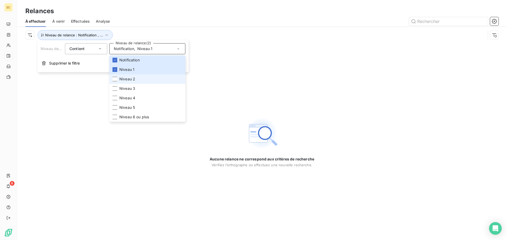
click at [132, 77] on span "Niveau 2" at bounding box center [127, 79] width 16 height 5
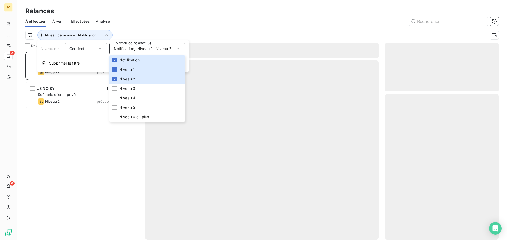
scroll to position [185, 110]
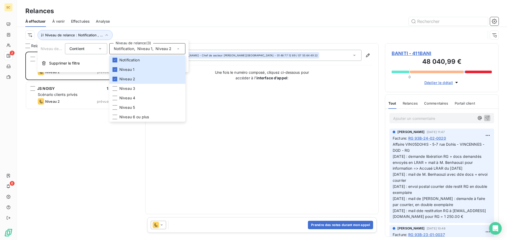
click at [177, 30] on div "Niveau de relance : Notification , ..." at bounding box center [255, 35] width 460 height 10
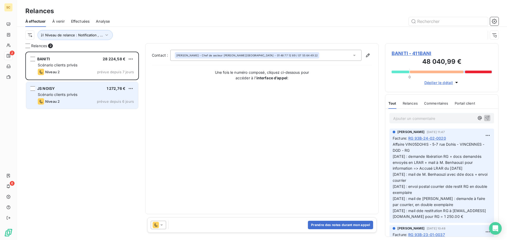
click at [77, 99] on div "Niveau 2 prévue depuis 6 jours" at bounding box center [86, 101] width 96 height 6
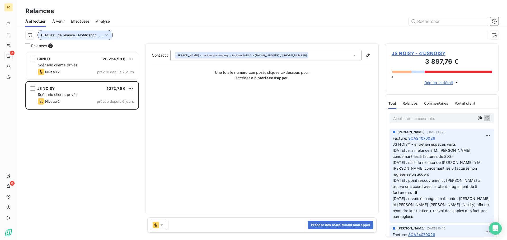
click at [105, 36] on icon "button" at bounding box center [106, 34] width 5 height 5
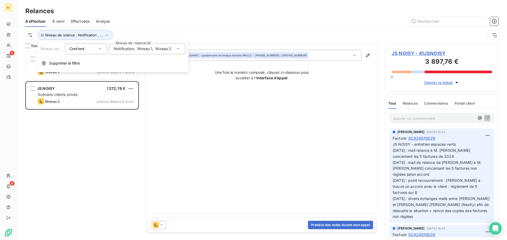
click at [141, 47] on span "Niveau 1" at bounding box center [144, 48] width 15 height 5
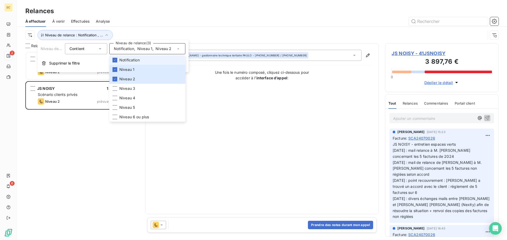
click at [117, 59] on li "Notification" at bounding box center [147, 60] width 76 height 10
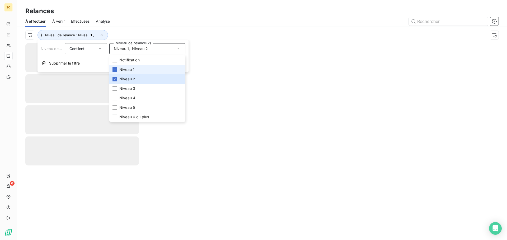
click at [119, 68] on li "Niveau 1" at bounding box center [147, 70] width 76 height 10
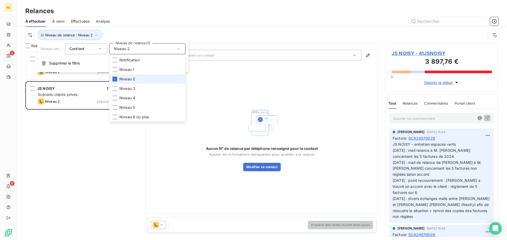
scroll to position [185, 110]
click at [117, 76] on li "Niveau 2" at bounding box center [147, 79] width 76 height 10
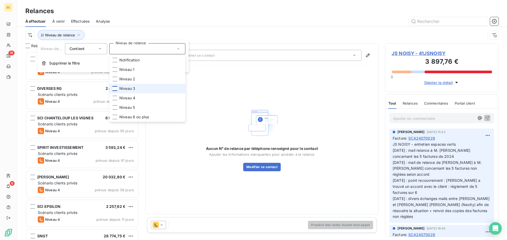
click at [115, 88] on div at bounding box center [114, 88] width 5 height 5
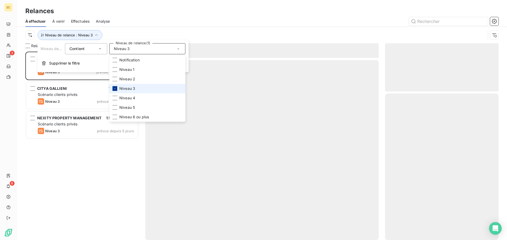
scroll to position [185, 110]
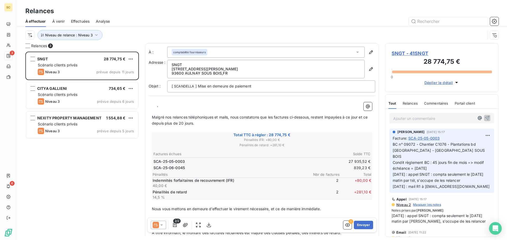
click at [54, 162] on div "SNGT 28 774,75 € Scénario clients privés Niveau 3 prévue depuis 11 jours CITYA …" at bounding box center [82, 146] width 114 height 189
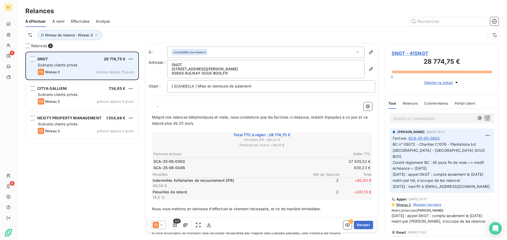
click at [58, 61] on div "SNGT 28 774,75 €" at bounding box center [86, 59] width 96 height 5
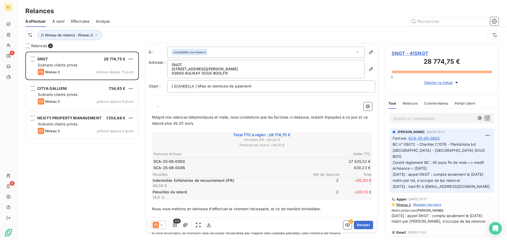
click at [406, 53] on span "SNGT - 41SNGT" at bounding box center [441, 53] width 100 height 7
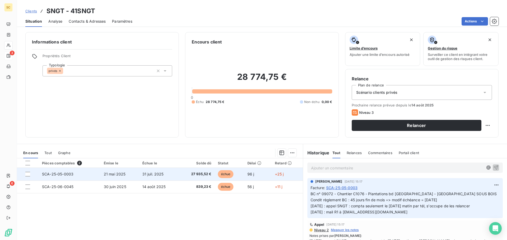
click at [111, 176] on span "21 mai 2025" at bounding box center [115, 174] width 22 height 4
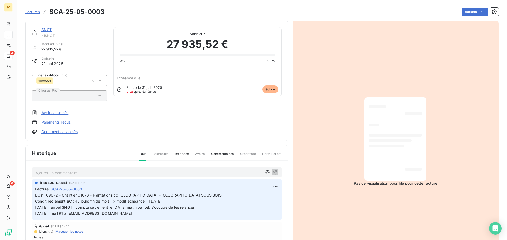
click at [66, 129] on link "Documents associés" at bounding box center [59, 131] width 36 height 5
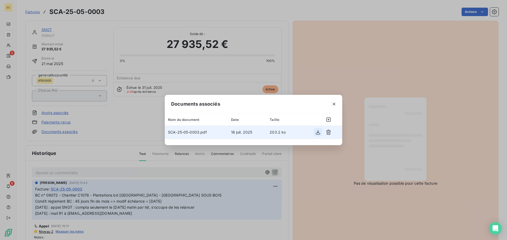
click at [317, 134] on icon "button" at bounding box center [317, 132] width 5 height 5
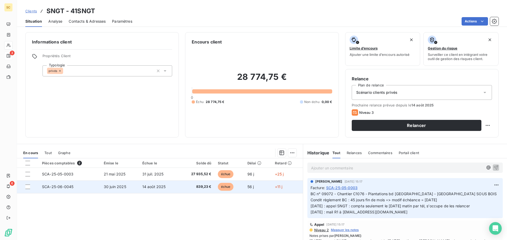
click at [93, 188] on td "SCA-25-06-0045" at bounding box center [70, 187] width 62 height 13
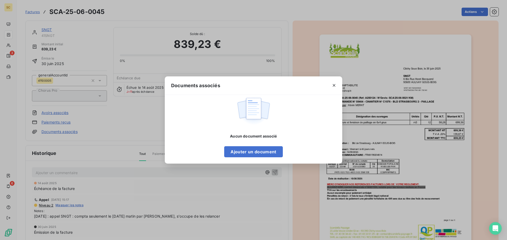
click at [66, 150] on div "Documents associés Aucun document associé Ajouter un document" at bounding box center [253, 120] width 507 height 240
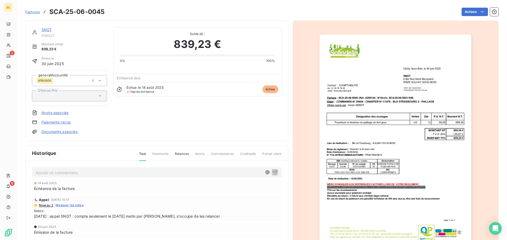
click at [59, 132] on link "Documents associés" at bounding box center [59, 131] width 36 height 5
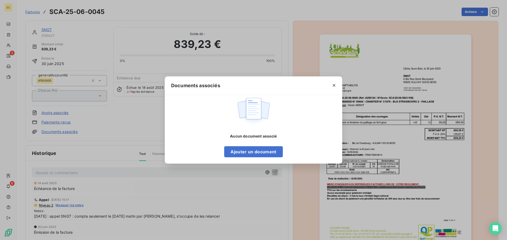
click at [262, 212] on div "Documents associés Aucun document associé Ajouter un document" at bounding box center [253, 120] width 507 height 240
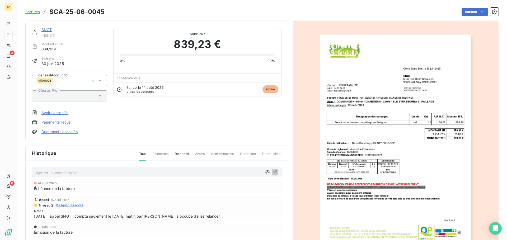
click at [59, 131] on link "Documents associés" at bounding box center [59, 131] width 36 height 5
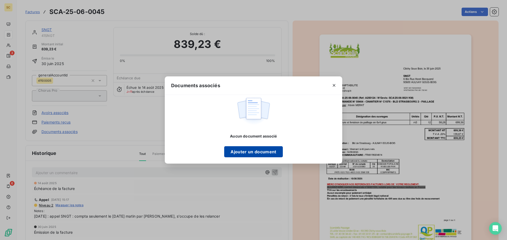
click at [255, 152] on button "Ajouter un document" at bounding box center [253, 152] width 58 height 11
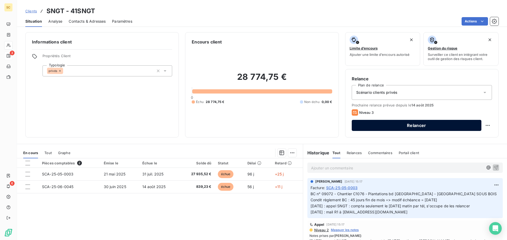
click at [418, 126] on button "Relancer" at bounding box center [417, 125] width 130 height 11
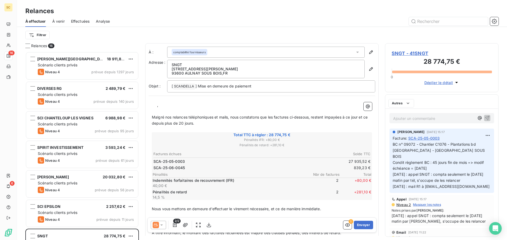
scroll to position [185, 110]
click at [405, 54] on span "SNGT - 41SNGT" at bounding box center [441, 53] width 100 height 7
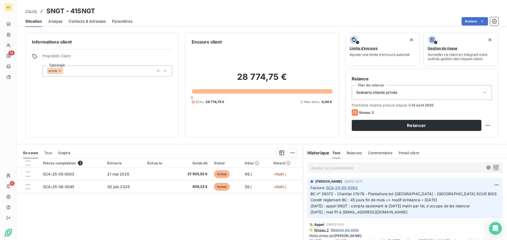
click at [95, 24] on div "Contacts & Adresses" at bounding box center [87, 21] width 37 height 11
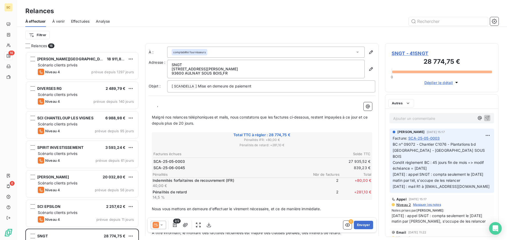
scroll to position [185, 110]
click at [405, 55] on span "SNGT - 41SNGT" at bounding box center [441, 53] width 100 height 7
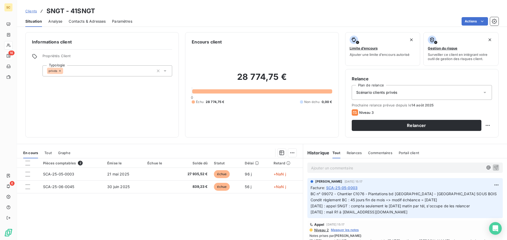
click at [88, 20] on span "Contacts & Adresses" at bounding box center [87, 21] width 37 height 5
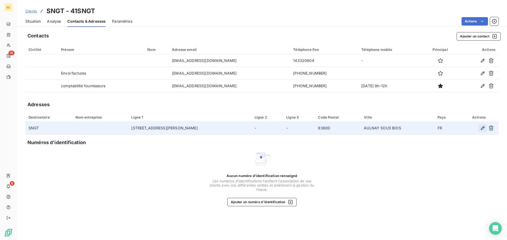
click at [483, 127] on icon "button" at bounding box center [483, 128] width 4 height 4
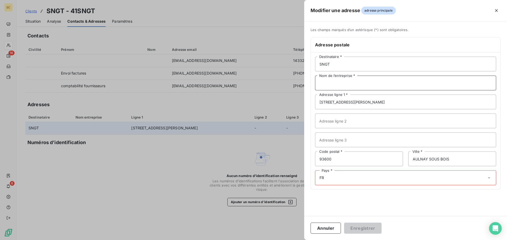
click at [327, 79] on input "Nom de l’entreprise *" at bounding box center [405, 83] width 181 height 15
type input "SOCIETE NOUVELLE GENERATION TRAVAUX"
click at [335, 174] on div "Pays * FR" at bounding box center [405, 178] width 181 height 15
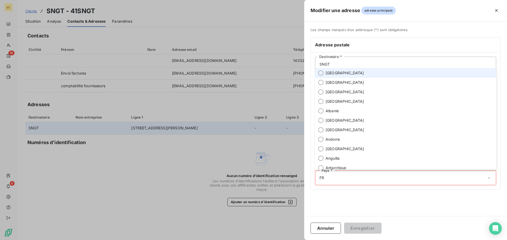
click at [346, 73] on li "France" at bounding box center [405, 73] width 181 height 10
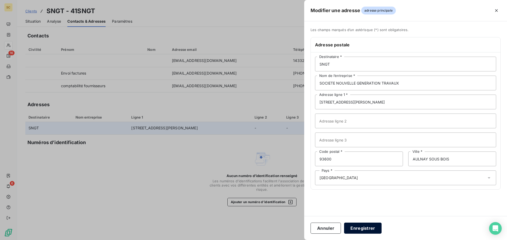
click at [371, 226] on button "Enregistrer" at bounding box center [362, 228] width 37 height 11
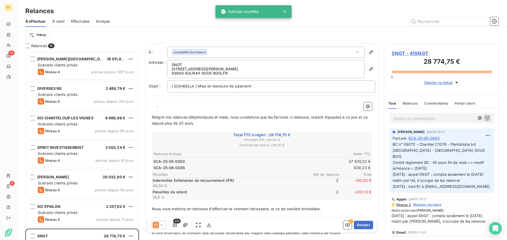
scroll to position [185, 110]
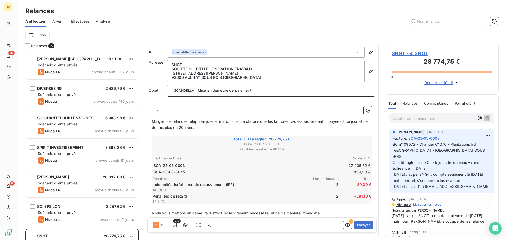
click at [297, 91] on p "[ SCANDELLA ﻿ ] Mise en demeure de paiement" at bounding box center [271, 91] width 199 height 6
click at [157, 111] on p "﻿ ﻿ ﻿ ," at bounding box center [262, 110] width 220 height 6
drag, startPoint x: 166, startPoint y: 122, endPoint x: 228, endPoint y: 123, distance: 62.3
click at [228, 123] on span "Malgré nos relances téléphoniques et mails, nous constatons que les factures ci…" at bounding box center [260, 124] width 217 height 11
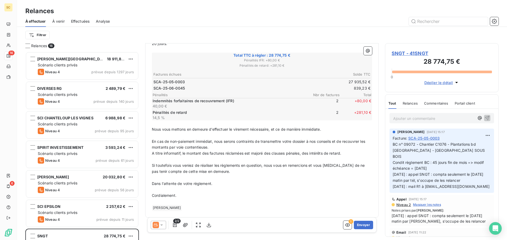
scroll to position [87, 0]
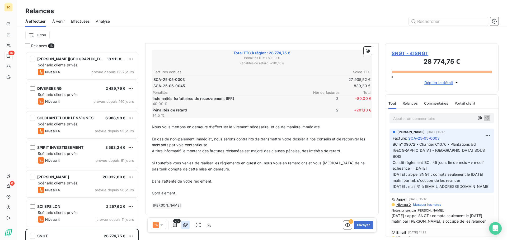
click at [185, 225] on icon "button" at bounding box center [185, 225] width 5 height 5
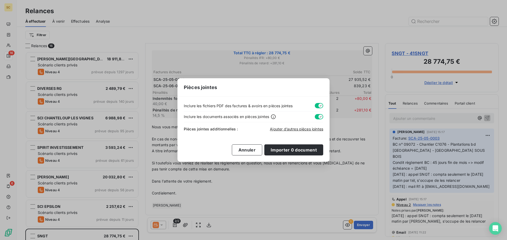
click at [317, 103] on div "Inclure les fichiers PDF des factures & avoirs en pièces jointes" at bounding box center [253, 107] width 139 height 8
click at [317, 106] on button "button" at bounding box center [319, 105] width 8 height 5
click at [315, 116] on button "button" at bounding box center [319, 116] width 8 height 5
click at [309, 129] on span "Ajouter d’autres pièces jointes" at bounding box center [296, 129] width 53 height 4
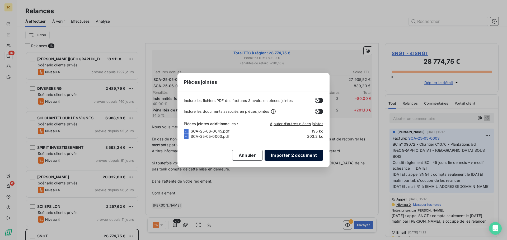
click at [308, 153] on button "Importer 2 document" at bounding box center [293, 155] width 59 height 11
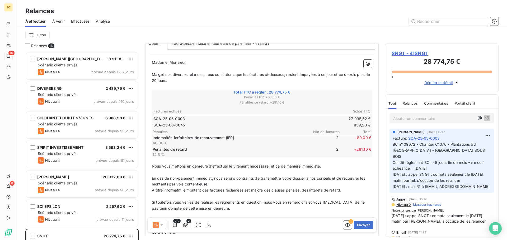
scroll to position [0, 0]
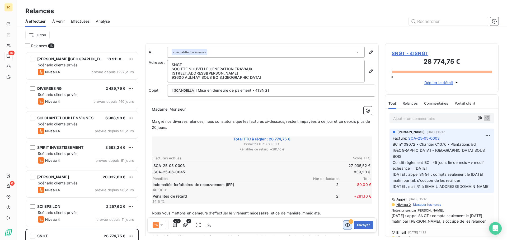
click at [345, 224] on icon "button" at bounding box center [347, 225] width 5 height 3
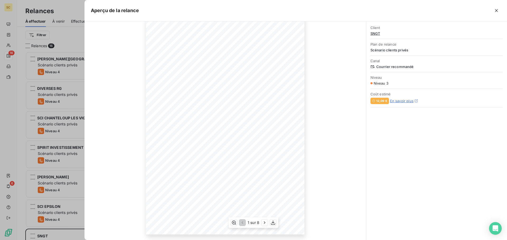
scroll to position [35, 0]
click at [266, 222] on icon "button" at bounding box center [264, 222] width 5 height 5
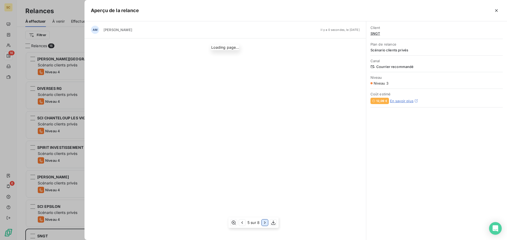
scroll to position [0, 0]
click at [266, 222] on icon "button" at bounding box center [264, 222] width 5 height 5
click at [495, 10] on icon "button" at bounding box center [496, 10] width 5 height 5
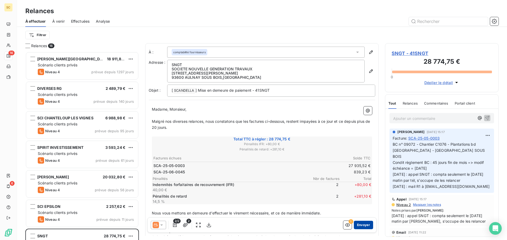
click at [362, 222] on button "Envoyer" at bounding box center [363, 225] width 19 height 8
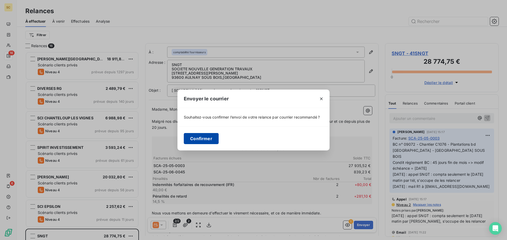
click at [194, 136] on button "Confirmer" at bounding box center [201, 138] width 35 height 11
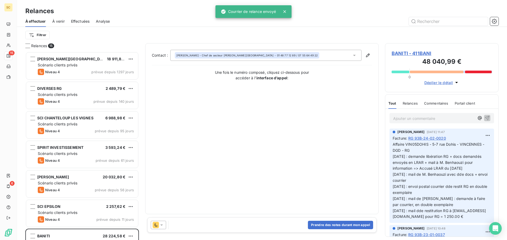
click at [75, 22] on span "Effectuées" at bounding box center [80, 21] width 19 height 5
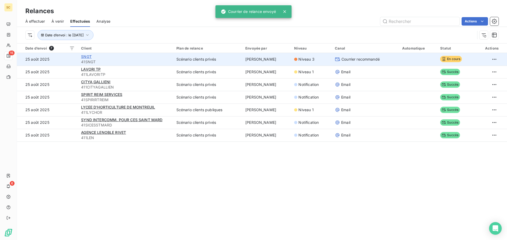
click at [84, 56] on span "SNGT" at bounding box center [86, 56] width 11 height 4
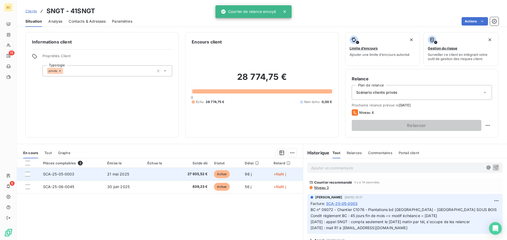
click at [102, 173] on td "SCA-25-05-0003" at bounding box center [72, 174] width 64 height 13
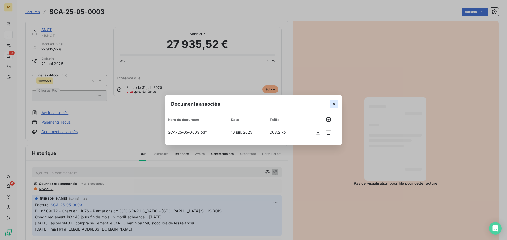
click at [333, 103] on icon "button" at bounding box center [334, 104] width 3 height 3
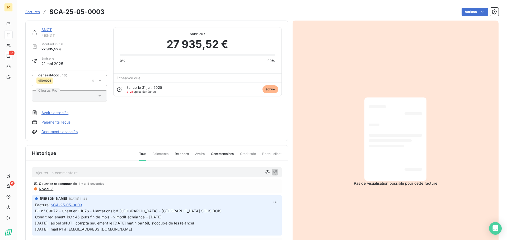
click at [199, 209] on p "BC n° 09072 - Chantier C1076 - Plantations bd Strasbourg - AULNAY SOUS BOIS Con…" at bounding box center [156, 221] width 243 height 24
drag, startPoint x: 185, startPoint y: 214, endPoint x: 214, endPoint y: 212, distance: 28.9
click at [185, 212] on p "BC n° 09072 - Chantier C1076 - Plantations bd Strasbourg - AULNAY SOUS BOIS Con…" at bounding box center [156, 221] width 243 height 24
click at [270, 200] on html "SC 15 6 Factures SCA-25-05-0003 Actions SNGT 41SNGT Montant initial 27 935,52 €…" at bounding box center [253, 120] width 507 height 240
click at [254, 212] on div "Editer" at bounding box center [257, 214] width 30 height 8
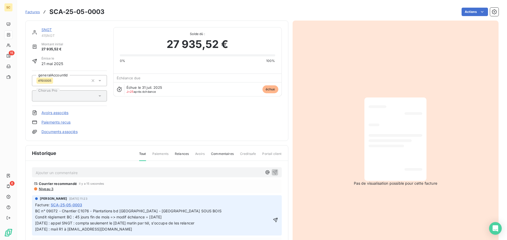
click at [187, 210] on p "BC n° 09072 - Chantier C1076 - Plantations bd Strasbourg - AULNAY SOUS BOIS Con…" at bounding box center [153, 221] width 236 height 24
click at [172, 217] on p "BC n° 09072 - Chantier C1076 - Plantations bd Strasbourg - AULNAY SOUS BOIS Con…" at bounding box center [153, 221] width 236 height 24
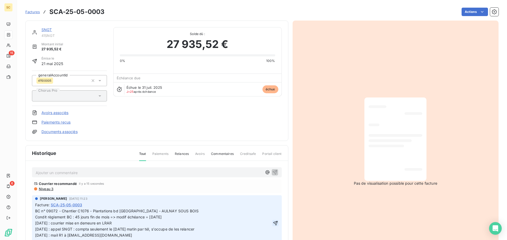
click at [273, 223] on icon "button" at bounding box center [275, 223] width 5 height 5
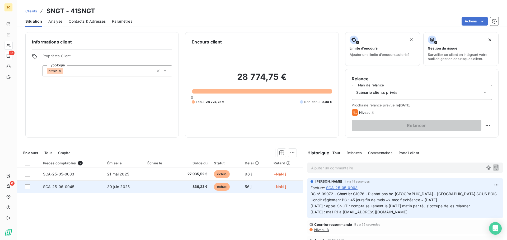
click at [115, 185] on span "30 juin 2025" at bounding box center [118, 187] width 22 height 4
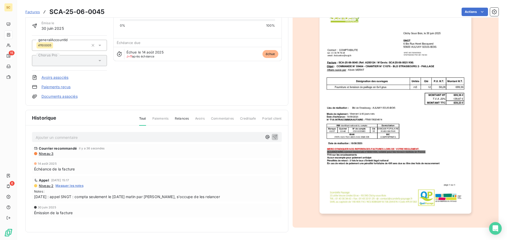
scroll to position [36, 0]
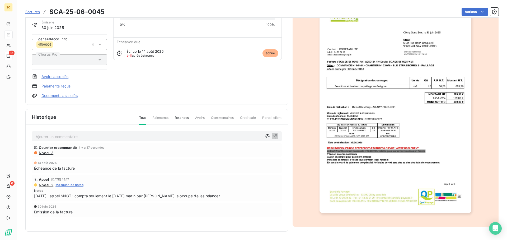
click at [83, 137] on p "Ajouter un commentaire ﻿" at bounding box center [149, 137] width 226 height 7
click at [272, 136] on icon "button" at bounding box center [274, 136] width 4 height 4
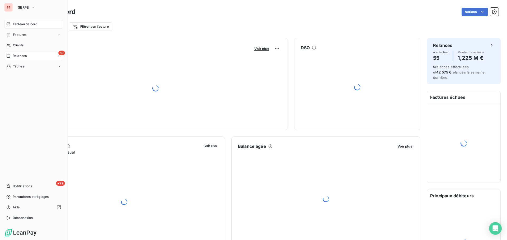
click at [22, 56] on span "Relances" at bounding box center [20, 56] width 14 height 5
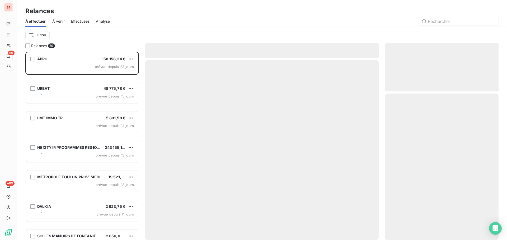
scroll to position [185, 110]
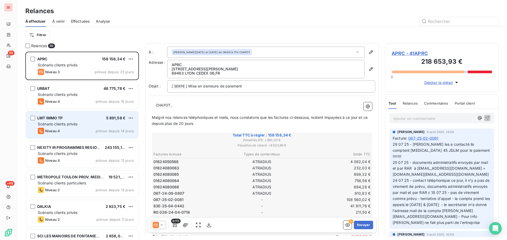
drag, startPoint x: 62, startPoint y: 125, endPoint x: 62, endPoint y: 131, distance: 5.8
click at [62, 125] on span "Scénario clients privés" at bounding box center [58, 124] width 40 height 4
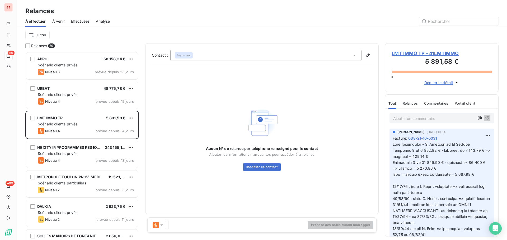
click at [404, 53] on span "LMT IMMO TP - 41LMTIMMO" at bounding box center [441, 53] width 100 height 7
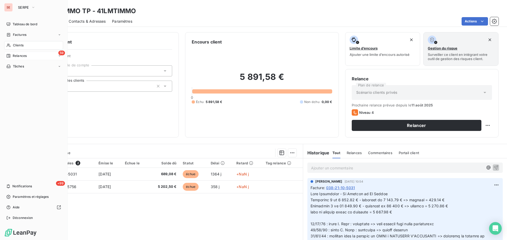
click at [26, 56] on span "Relances" at bounding box center [20, 56] width 14 height 5
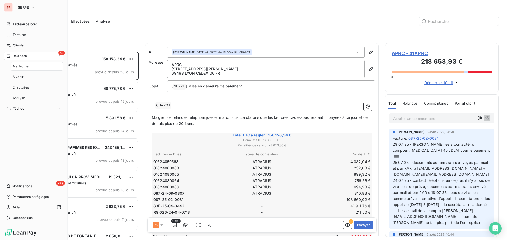
scroll to position [185, 110]
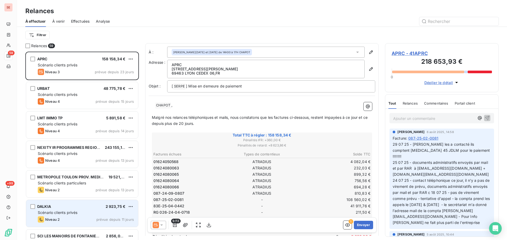
click at [70, 221] on div "Niveau 2 prévue depuis 11 jours" at bounding box center [86, 220] width 96 height 6
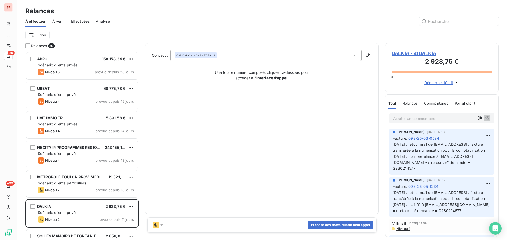
click at [415, 51] on span "DALKIA - 41DALKIA" at bounding box center [441, 53] width 100 height 7
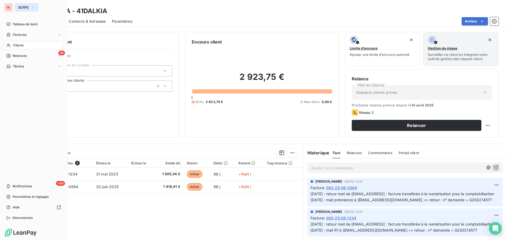
click at [29, 7] on span "SERPE" at bounding box center [23, 7] width 11 height 4
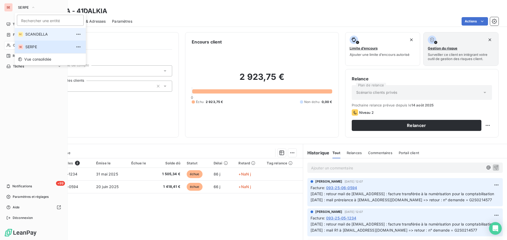
click at [29, 34] on span "SCANDELLA" at bounding box center [48, 34] width 47 height 5
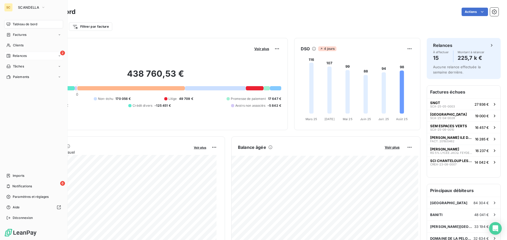
click at [25, 57] on span "Relances" at bounding box center [20, 56] width 14 height 5
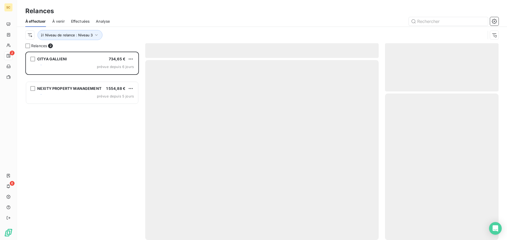
scroll to position [185, 110]
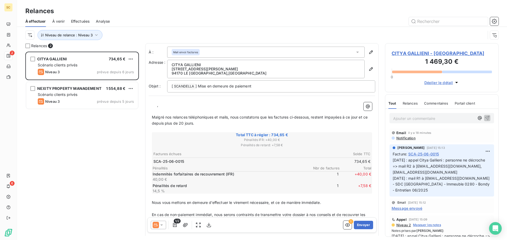
click at [78, 19] on span "Effectuées" at bounding box center [80, 21] width 19 height 5
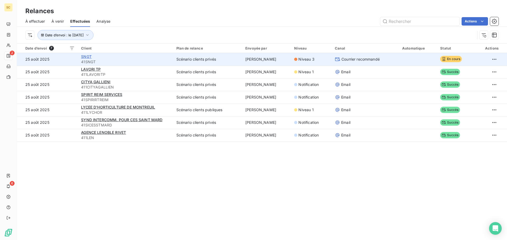
click at [84, 56] on span "SNGT" at bounding box center [86, 56] width 11 height 4
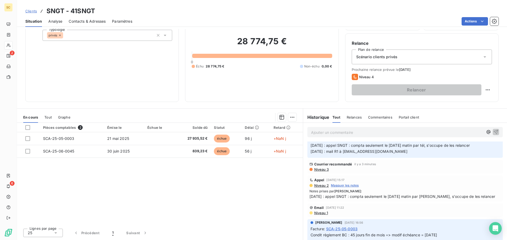
scroll to position [47, 0]
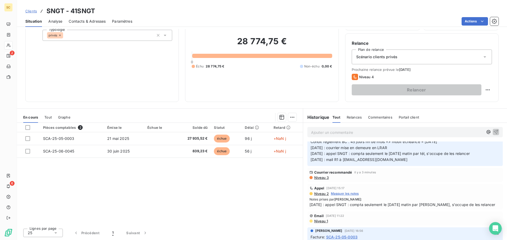
click at [317, 178] on span "Niveau 3" at bounding box center [321, 178] width 15 height 4
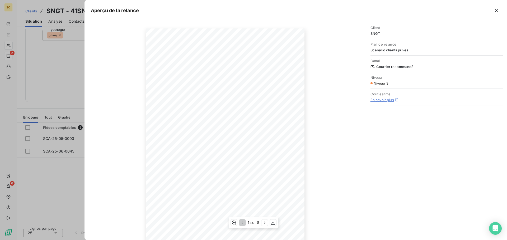
scroll to position [36, 0]
click at [265, 222] on icon "button" at bounding box center [264, 222] width 5 height 5
click at [240, 224] on icon "button" at bounding box center [241, 222] width 5 height 5
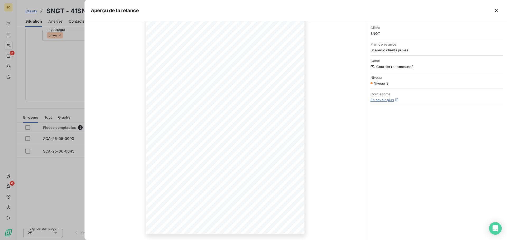
click at [32, 195] on div at bounding box center [253, 120] width 507 height 240
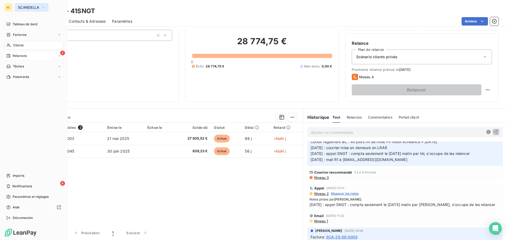
click at [44, 10] on icon "button" at bounding box center [43, 7] width 4 height 5
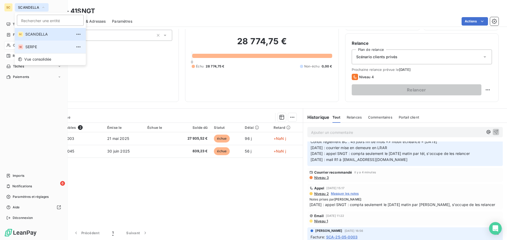
click at [29, 45] on span "SERPE" at bounding box center [48, 46] width 47 height 5
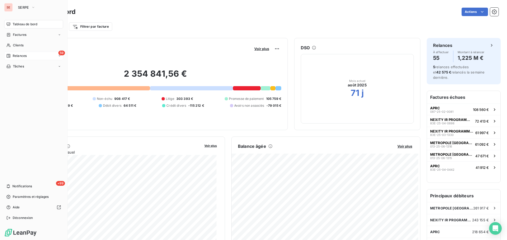
click at [29, 55] on div "59 Relances" at bounding box center [33, 56] width 59 height 8
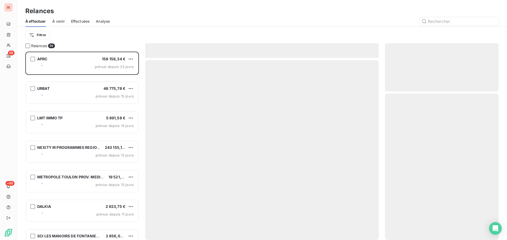
scroll to position [185, 110]
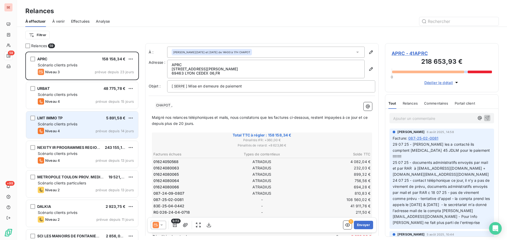
click at [59, 122] on span "Scénario clients privés" at bounding box center [58, 124] width 40 height 4
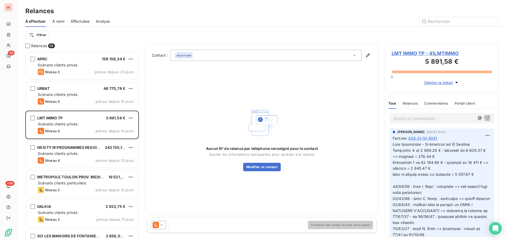
click at [428, 53] on span "LMT IMMO TP - 41LMTIMMO" at bounding box center [441, 53] width 100 height 7
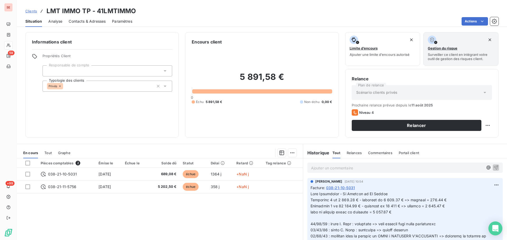
click at [495, 228] on icon "Open Intercom Messenger" at bounding box center [495, 228] width 6 height 7
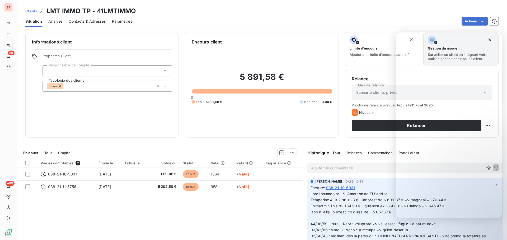
click at [277, 129] on div "5 891,58 € 0 Échu 5 891,58 € Non-échu 0,00 €" at bounding box center [262, 88] width 140 height 86
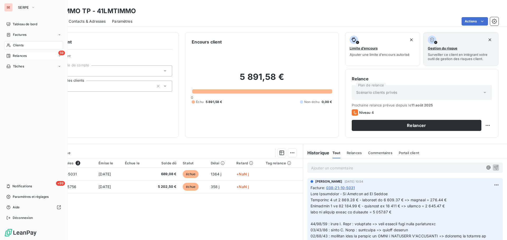
click at [21, 58] on span "Relances" at bounding box center [20, 56] width 14 height 5
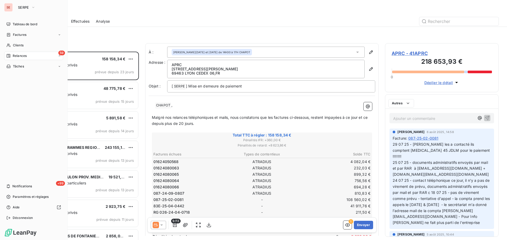
scroll to position [185, 110]
click at [34, 8] on icon "button" at bounding box center [33, 7] width 4 height 5
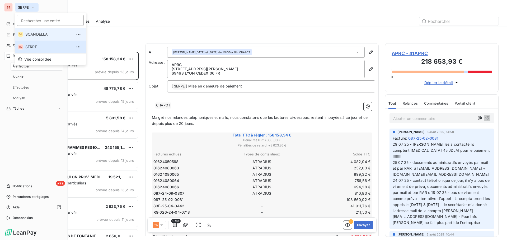
click at [34, 35] on span "SCANDELLA" at bounding box center [48, 34] width 47 height 5
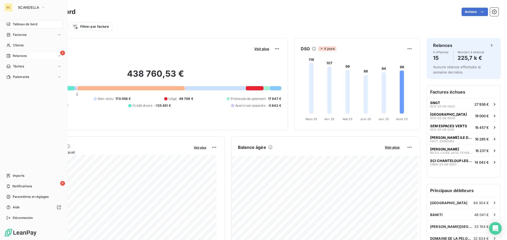
click at [27, 53] on div "2 Relances" at bounding box center [33, 56] width 59 height 8
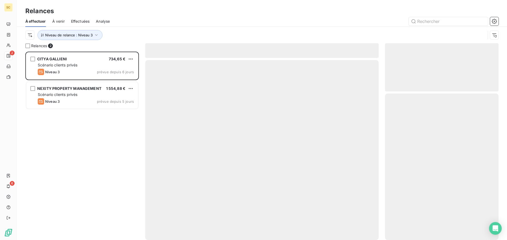
scroll to position [185, 110]
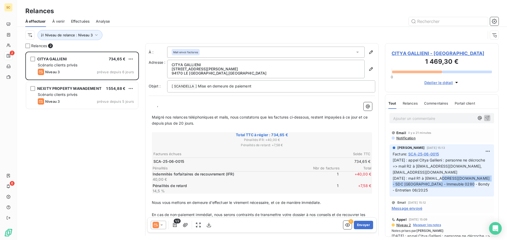
drag, startPoint x: 470, startPoint y: 179, endPoint x: 485, endPoint y: 188, distance: 17.7
click at [485, 188] on p "11/08/25 : appel Citya Gallieni : personne ne décroche => mail R2 à egeorgette@…" at bounding box center [442, 176] width 98 height 36
copy span "- SDC Les Champs - Immeuble 0280 - Bondy - Entretien 06/2025"
click at [261, 86] on p "[ SCANDELLA ﻿ ] Mise en demeure de paiement" at bounding box center [271, 86] width 199 height 6
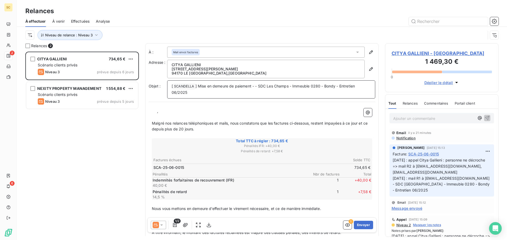
click at [256, 84] on span "] Mise en demeure de paiement - - SDC Les Champs - Immeuble 0280 - Bondy - Entr…" at bounding box center [264, 89] width 184 height 11
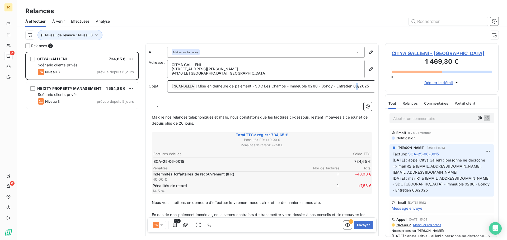
click at [195, 88] on span "] Mise en demeure de paiement - SDC Les Champs - Immeuble 0280 - Bondy - Entret…" at bounding box center [282, 86] width 174 height 4
click at [190, 90] on p "[ SCANDELLA ﻿ ] Mise en demeure de paiement - SDC Les Champs - Immeuble 0280 - …" at bounding box center [271, 86] width 199 height 6
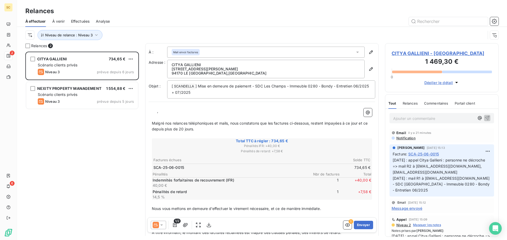
click at [277, 32] on div "Niveau de relance : Niveau 3" at bounding box center [255, 35] width 460 height 10
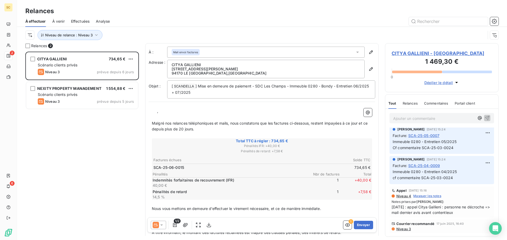
scroll to position [581, 0]
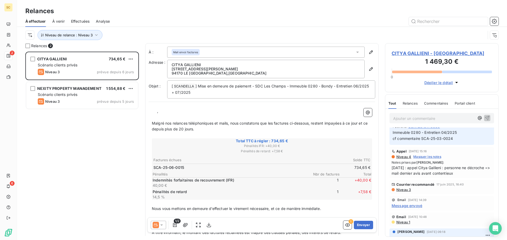
click at [409, 188] on span "Niveau 3" at bounding box center [403, 190] width 15 height 4
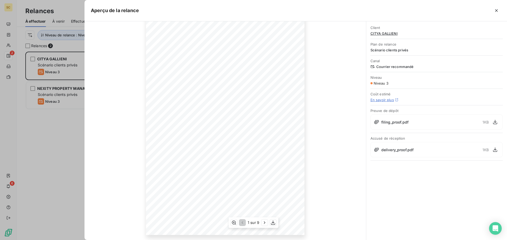
scroll to position [36, 0]
click at [414, 200] on div "Client CITYA GALLIENI Plan de relance Scénario clients privés Canal Courrier re…" at bounding box center [436, 130] width 141 height 219
click at [55, 132] on div at bounding box center [253, 120] width 507 height 240
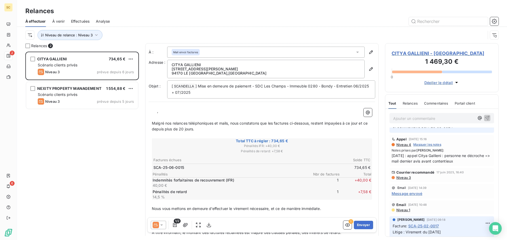
click at [157, 110] on p "﻿ ﻿ ﻿ ," at bounding box center [262, 111] width 220 height 6
click at [157, 110] on span "," at bounding box center [157, 111] width 1 height 4
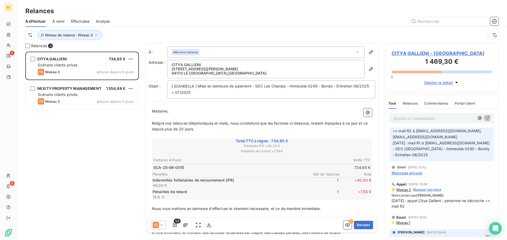
scroll to position [0, 0]
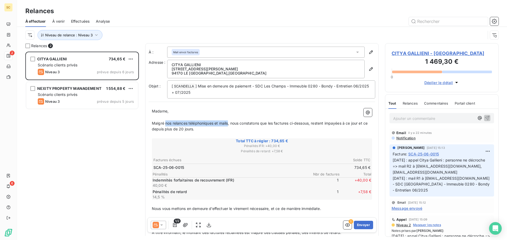
drag, startPoint x: 165, startPoint y: 123, endPoint x: 228, endPoint y: 122, distance: 63.6
click at [228, 122] on span "Malgré nos relances téléphoniques et mails, nous constatons que les factures ci…" at bounding box center [260, 126] width 217 height 11
click at [187, 113] on p "Madame," at bounding box center [262, 111] width 220 height 6
drag, startPoint x: 152, startPoint y: 109, endPoint x: 167, endPoint y: 112, distance: 15.3
click at [167, 112] on span "Madame," at bounding box center [160, 111] width 17 height 4
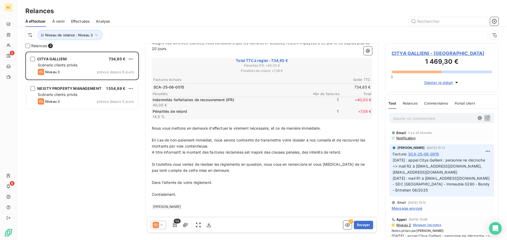
scroll to position [82, 0]
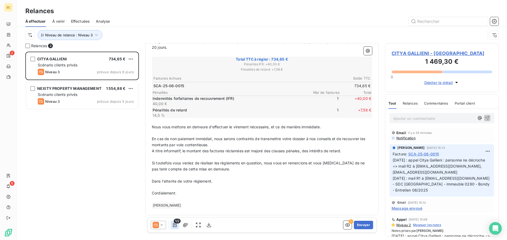
click at [175, 225] on icon "button" at bounding box center [175, 225] width 4 height 4
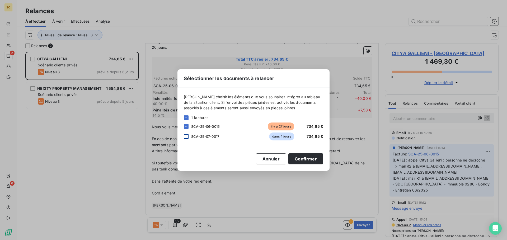
click at [187, 138] on div at bounding box center [186, 136] width 5 height 5
click at [298, 160] on button "Confirmer" at bounding box center [305, 159] width 35 height 11
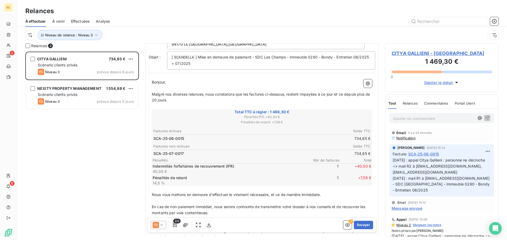
scroll to position [56, 0]
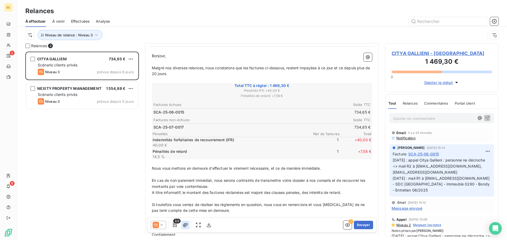
click at [186, 226] on icon "button" at bounding box center [185, 225] width 5 height 5
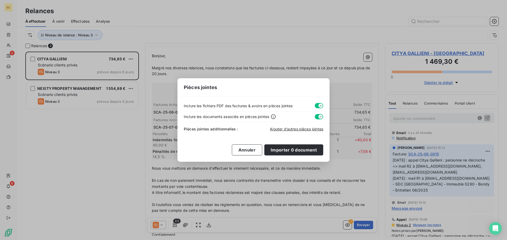
click at [318, 103] on button "button" at bounding box center [319, 105] width 8 height 5
click at [315, 116] on button "button" at bounding box center [319, 116] width 8 height 5
click at [304, 128] on span "Ajouter d’autres pièces jointes" at bounding box center [296, 129] width 53 height 4
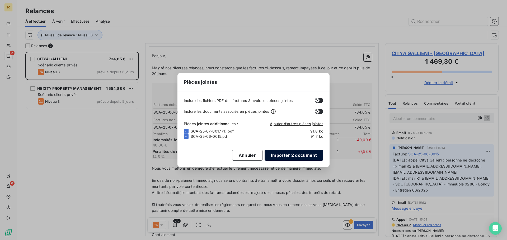
click at [309, 156] on button "Importer 2 document" at bounding box center [293, 155] width 59 height 11
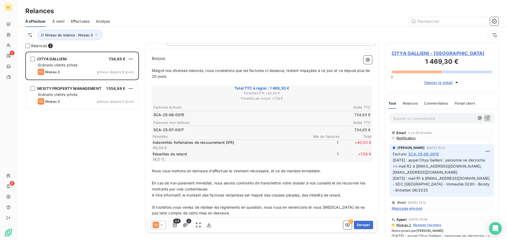
scroll to position [97, 0]
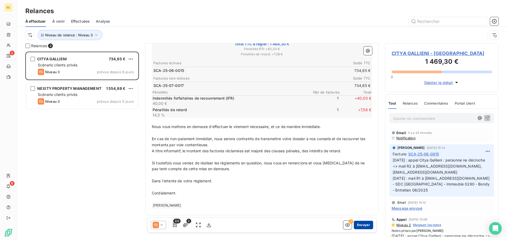
click at [358, 225] on button "Envoyer" at bounding box center [363, 225] width 19 height 8
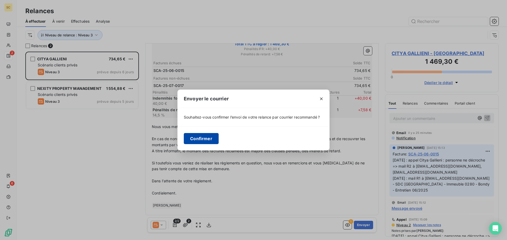
click at [201, 140] on button "Confirmer" at bounding box center [201, 138] width 35 height 11
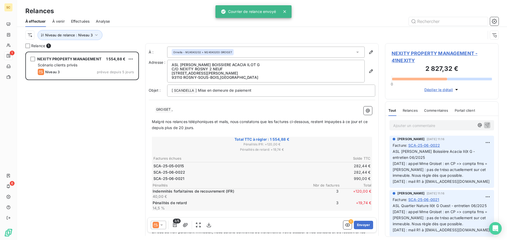
click at [79, 22] on span "Effectuées" at bounding box center [80, 21] width 19 height 5
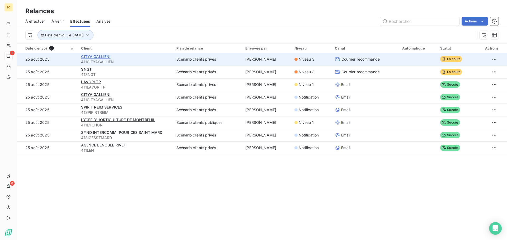
click at [96, 55] on span "CITYA GALLIENI" at bounding box center [95, 56] width 29 height 4
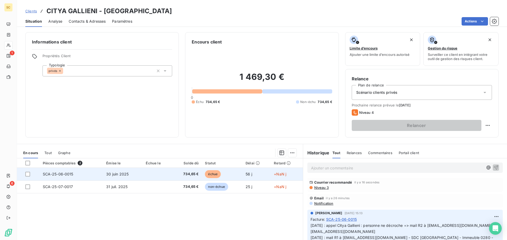
click at [109, 176] on td "30 juin 2025" at bounding box center [123, 174] width 40 height 13
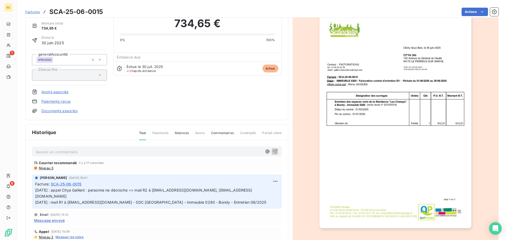
scroll to position [27, 0]
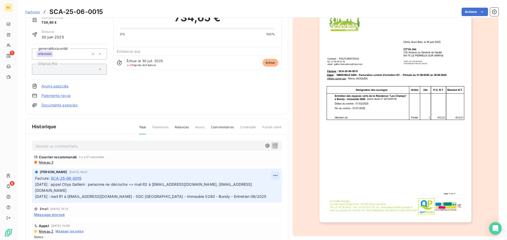
click at [269, 175] on html "SC 1 6 Factures SCA-25-06-0015 Actions CITYA GALLIENI 411CITYAGALLIEN Montant i…" at bounding box center [253, 120] width 507 height 240
click at [258, 186] on div "Editer" at bounding box center [257, 187] width 30 height 8
click at [36, 184] on span "11/08/25 : appel Citya Gallieni : personne ne décroche => mail R2 à egeorgette@…" at bounding box center [150, 190] width 231 height 17
drag, startPoint x: 116, startPoint y: 197, endPoint x: 239, endPoint y: 197, distance: 123.5
click at [240, 197] on p "11/08/25 : appel Citya Gallieni : personne ne décroche => mail R2 à egeorgette@…" at bounding box center [153, 191] width 236 height 18
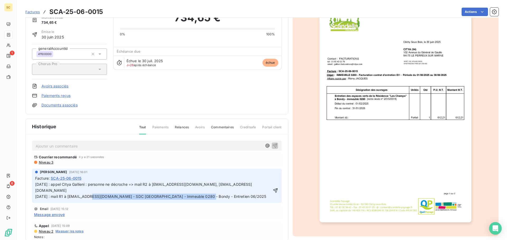
copy span "SDC Les Champs - Immeuble 0280 - Bondy - Entretien 06/2025"
click at [59, 181] on span "SCA-25-06-0015" at bounding box center [66, 179] width 31 height 6
click at [58, 183] on p "11/08/25 : appel Citya Gallieni : personne ne décroche => mail R2 à egeorgette@…" at bounding box center [153, 191] width 236 height 18
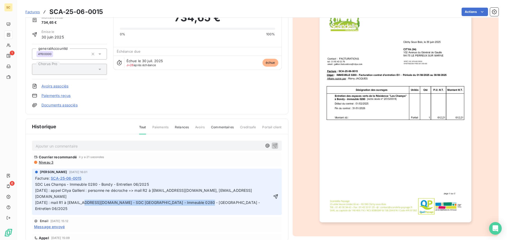
drag, startPoint x: 113, startPoint y: 196, endPoint x: 268, endPoint y: 200, distance: 155.3
click at [268, 200] on div "AMELIA RAIMUNDO 4 août 2025, 16:01 Facture : SCA-25-06-0015 SDC Les Champs - Im…" at bounding box center [157, 192] width 250 height 46
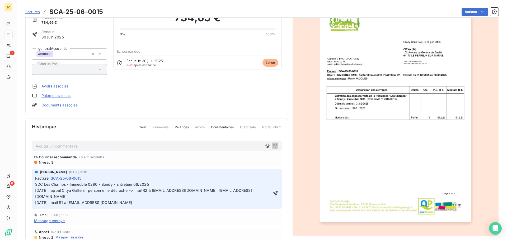
click at [154, 183] on p "SDC Les Champs - Immeuble 0280 - Bondy - Entretien 06/2025 11/08/25 : appel Cit…" at bounding box center [153, 194] width 236 height 24
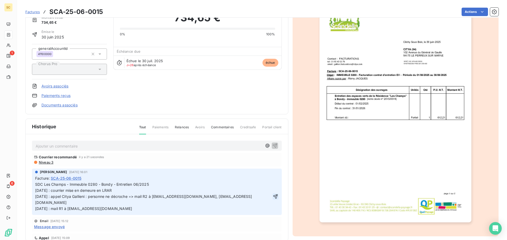
click at [273, 194] on icon "button" at bounding box center [275, 196] width 5 height 5
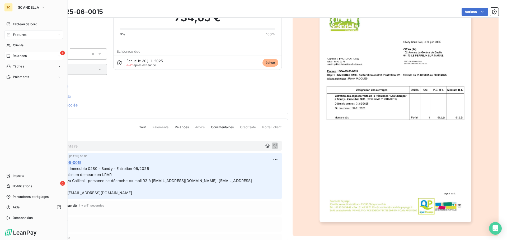
click at [20, 54] on span "Relances" at bounding box center [20, 56] width 14 height 5
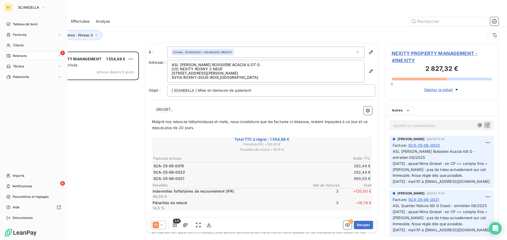
scroll to position [185, 110]
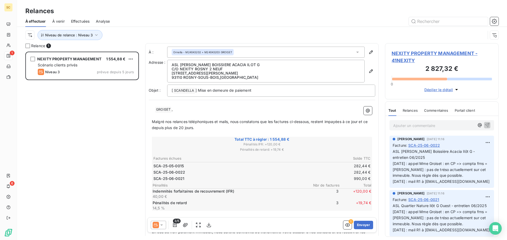
click at [431, 53] on span "NEXITY PROPERTY MANAGEMENT - 41NEXITY" at bounding box center [441, 57] width 100 height 14
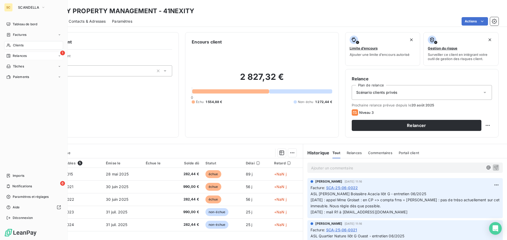
click at [20, 57] on span "Relances" at bounding box center [20, 56] width 14 height 5
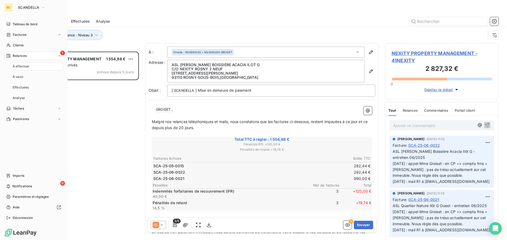
scroll to position [185, 110]
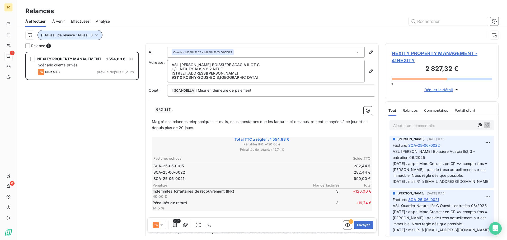
click at [94, 35] on icon "button" at bounding box center [96, 34] width 5 height 5
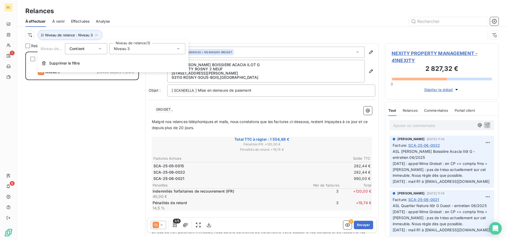
click at [126, 51] on span "Niveau 3" at bounding box center [122, 48] width 16 height 5
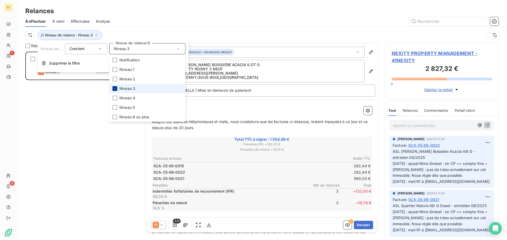
click at [115, 90] on icon at bounding box center [114, 88] width 3 height 3
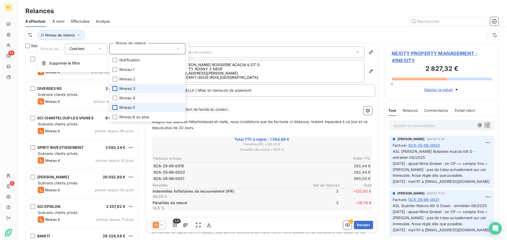
click at [115, 108] on div at bounding box center [114, 107] width 5 height 5
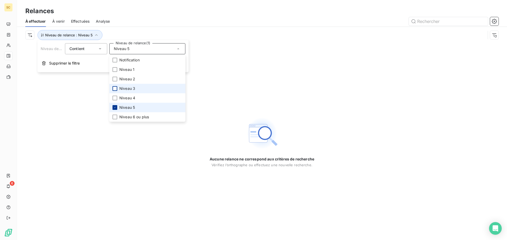
click at [115, 107] on icon at bounding box center [114, 107] width 3 height 3
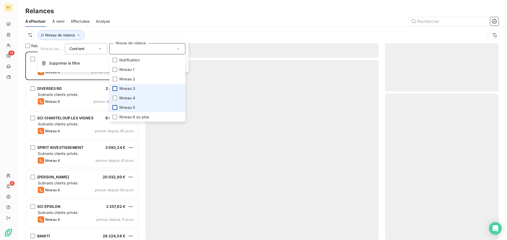
scroll to position [185, 110]
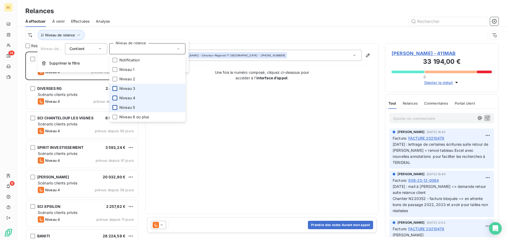
click at [115, 98] on div at bounding box center [114, 98] width 5 height 5
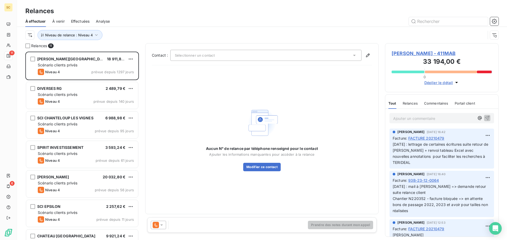
click at [167, 28] on div "Niveau de relance : Niveau 4" at bounding box center [261, 35] width 473 height 16
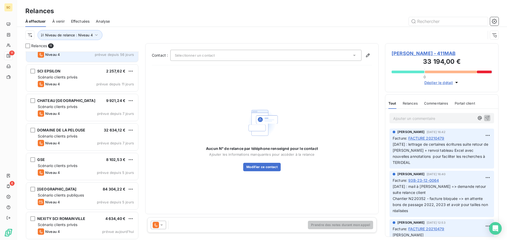
scroll to position [137, 0]
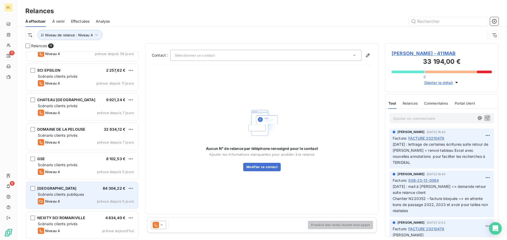
click at [64, 193] on span "Scénario clients publiques" at bounding box center [61, 194] width 46 height 4
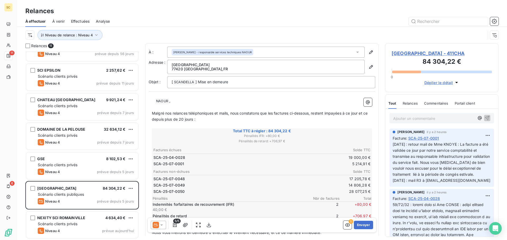
click at [426, 55] on span "MAIRIE DE CHAMPS SUR MARNE - 411CHA" at bounding box center [441, 53] width 100 height 7
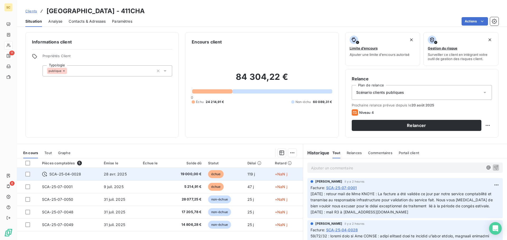
click at [175, 173] on span "19 000,00 €" at bounding box center [186, 174] width 30 height 5
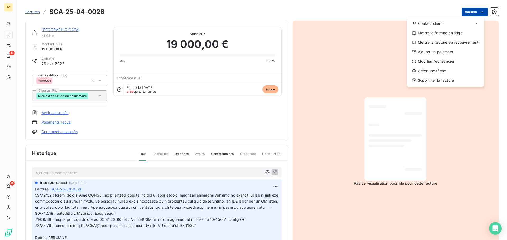
click at [462, 14] on html "SC 11 6 Factures SCA-25-04-0028 Actions Contact client Mettre la facture en lit…" at bounding box center [253, 120] width 507 height 240
click at [460, 33] on div "Mettre la facture en litige" at bounding box center [445, 33] width 73 height 8
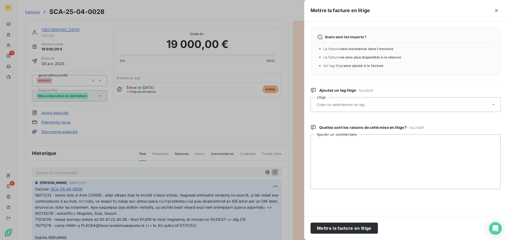
click at [338, 101] on div at bounding box center [403, 104] width 176 height 11
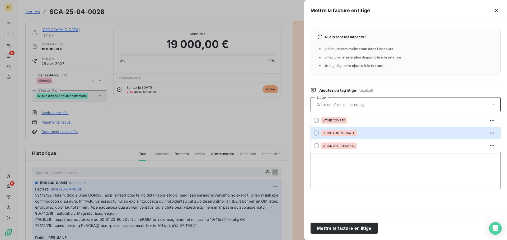
drag, startPoint x: 346, startPoint y: 134, endPoint x: 341, endPoint y: 160, distance: 26.8
click at [346, 133] on span "LITIGE ADMINISTRATIF" at bounding box center [339, 133] width 33 height 3
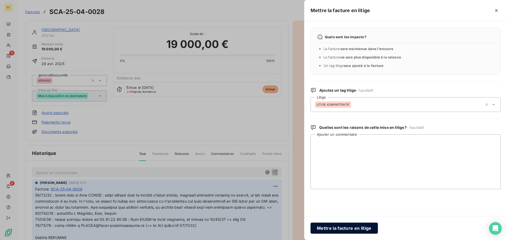
click at [339, 230] on button "Mettre la facture en litige" at bounding box center [343, 228] width 67 height 11
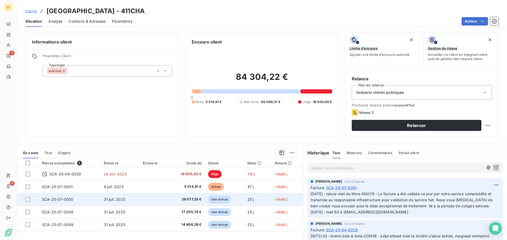
click at [50, 199] on span "SCA-25-07-0050" at bounding box center [57, 199] width 31 height 4
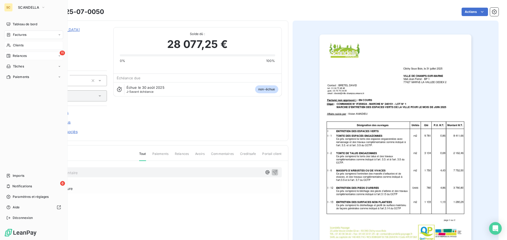
click at [20, 46] on span "Clients" at bounding box center [18, 45] width 11 height 5
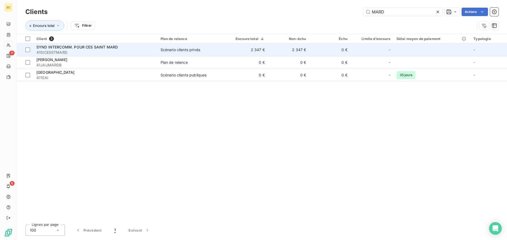
type input "MARD"
click at [67, 51] on span "41SICESSTMARD" at bounding box center [95, 52] width 118 height 5
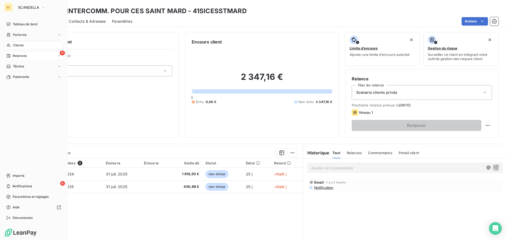
click at [25, 55] on span "Relances" at bounding box center [20, 56] width 14 height 5
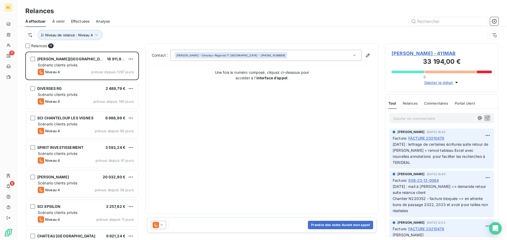
scroll to position [185, 110]
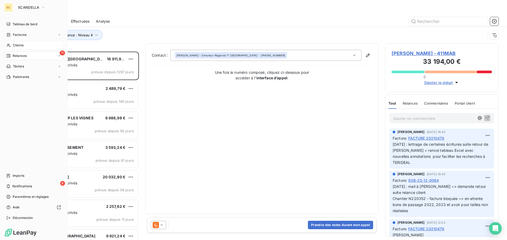
click at [20, 46] on span "Clients" at bounding box center [18, 45] width 11 height 5
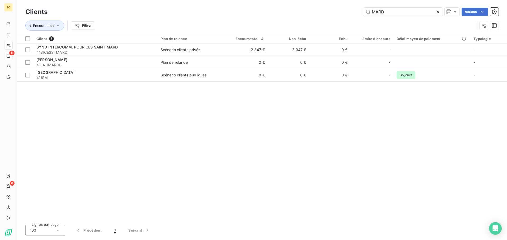
drag, startPoint x: 380, startPoint y: 5, endPoint x: 317, endPoint y: -2, distance: 63.0
click at [317, 0] on html "SC 11 6 Clients MARD Actions Encours total Filtrer Client 3 Plan de relance Enc…" at bounding box center [253, 120] width 507 height 240
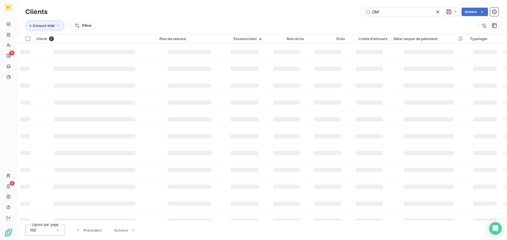
type input "O"
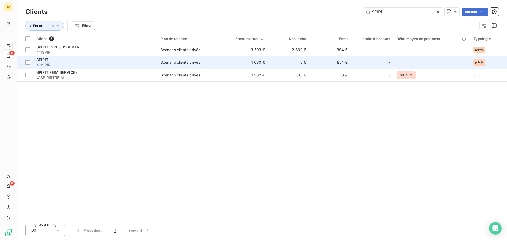
type input "SPIRI"
click at [65, 58] on div "SPIRIT" at bounding box center [95, 59] width 118 height 5
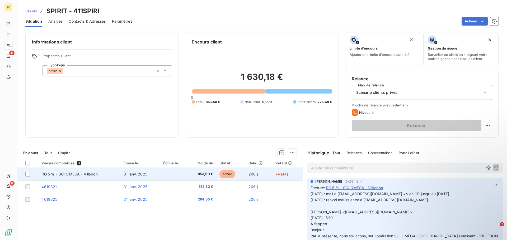
scroll to position [26, 0]
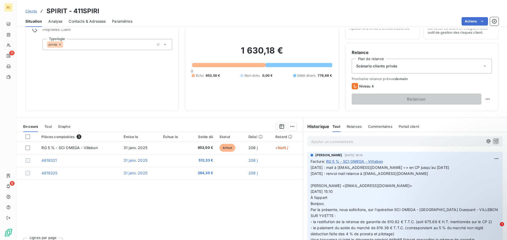
click at [98, 22] on span "Contacts & Adresses" at bounding box center [87, 21] width 37 height 5
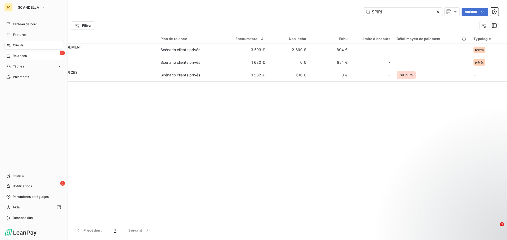
click at [25, 55] on span "Relances" at bounding box center [20, 56] width 14 height 5
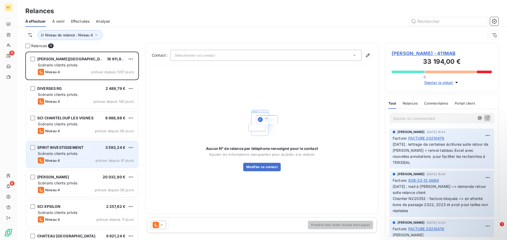
click at [65, 150] on div "SPIRIT INVESTISSEMENT" at bounding box center [60, 147] width 46 height 5
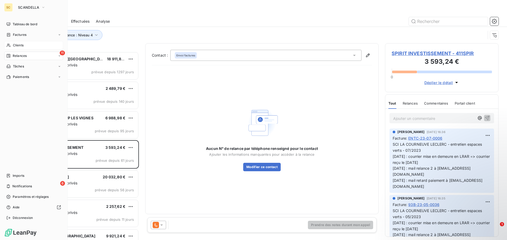
click at [26, 45] on div "Clients" at bounding box center [33, 45] width 59 height 8
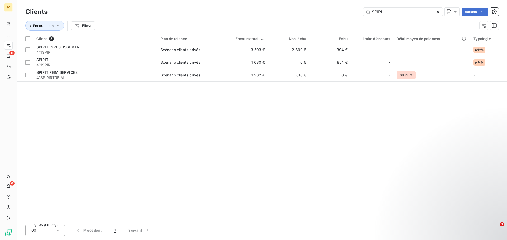
drag, startPoint x: 403, startPoint y: 13, endPoint x: 357, endPoint y: 7, distance: 45.7
click at [357, 7] on div "Clients SPIRI Actions" at bounding box center [261, 11] width 473 height 11
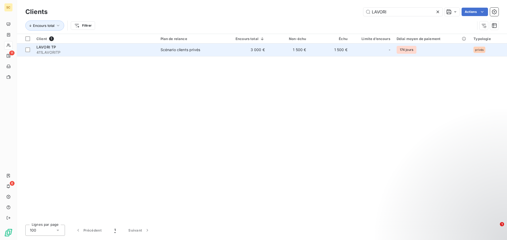
type input "LAVORI"
click at [52, 50] on span "411LAVORITP" at bounding box center [95, 52] width 118 height 5
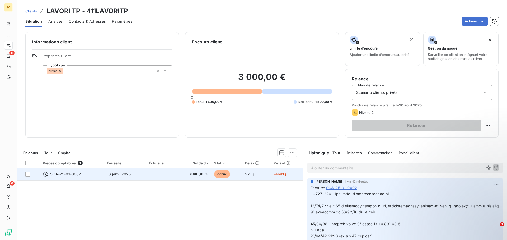
click at [83, 177] on td "SCA-25-01-0002" at bounding box center [72, 174] width 64 height 13
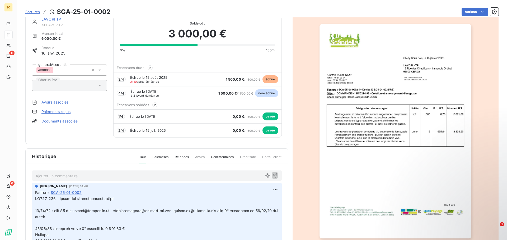
scroll to position [27, 0]
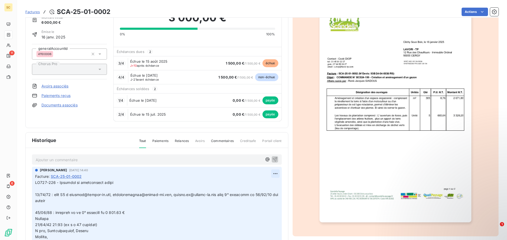
click at [269, 172] on html "SC 11 6 Factures SCA-25-01-0002 Actions LAVORI TP 411LAVORITP Montant initial 6…" at bounding box center [253, 120] width 507 height 240
click at [259, 182] on div "Editer" at bounding box center [257, 185] width 30 height 8
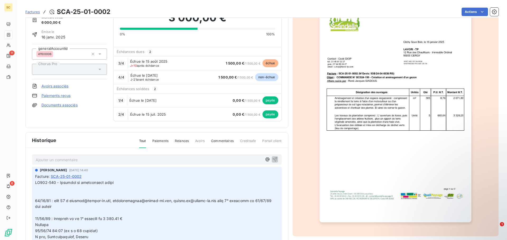
drag, startPoint x: 169, startPoint y: 201, endPoint x: 214, endPoint y: 202, distance: 45.2
copy span "compta.rh@lavori-tp.com"
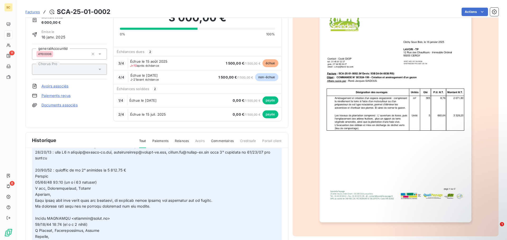
scroll to position [79, 0]
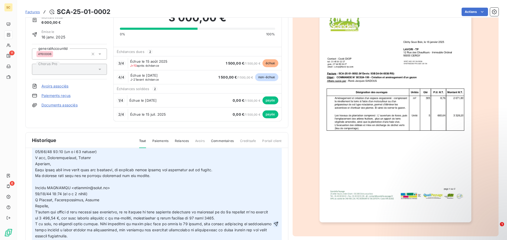
click at [273, 224] on icon "button" at bounding box center [275, 224] width 5 height 5
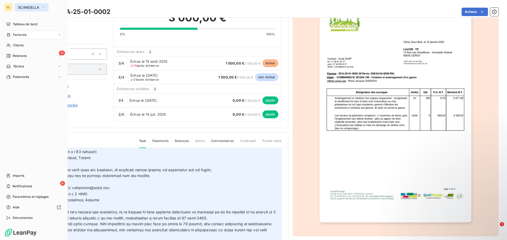
click at [21, 8] on span "SCANDELLA" at bounding box center [28, 7] width 21 height 4
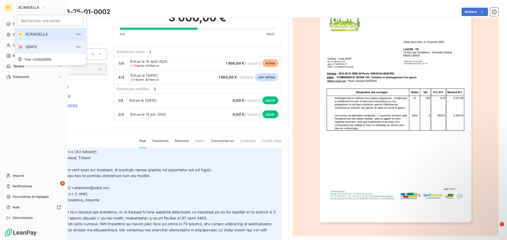
click at [33, 46] on span "SERPE" at bounding box center [48, 46] width 47 height 5
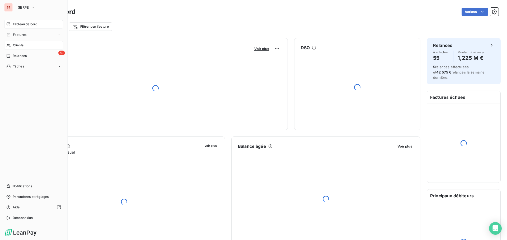
click at [21, 44] on span "Clients" at bounding box center [18, 45] width 11 height 5
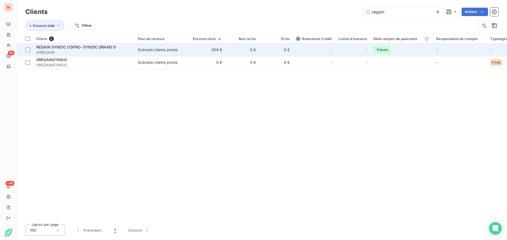
type input "regain"
click at [144, 52] on div "Scénario clients privés" at bounding box center [158, 49] width 40 height 5
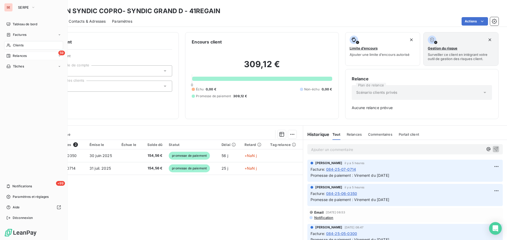
click at [24, 56] on span "Relances" at bounding box center [20, 56] width 14 height 5
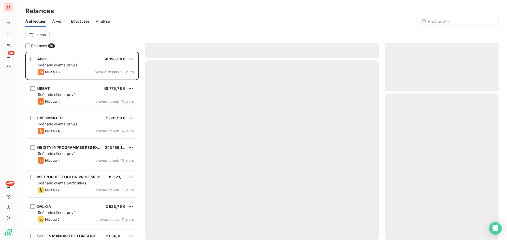
scroll to position [185, 110]
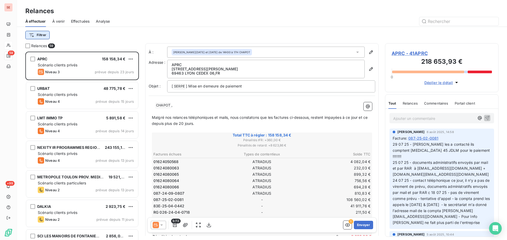
click at [35, 36] on html "SE 59 +99 Relances À effectuer À venir Effectuées Analyse Filtrer Relances 59 A…" at bounding box center [253, 120] width 507 height 240
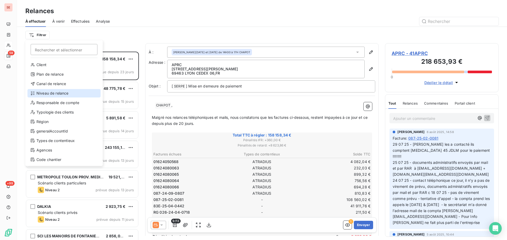
click at [49, 95] on div "Niveau de relance" at bounding box center [63, 93] width 73 height 8
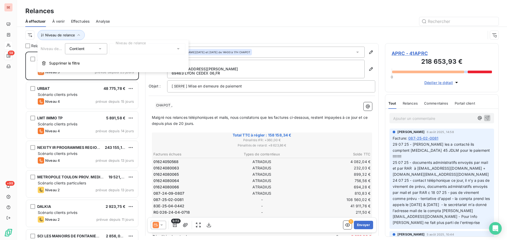
click at [148, 46] on div at bounding box center [147, 48] width 76 height 11
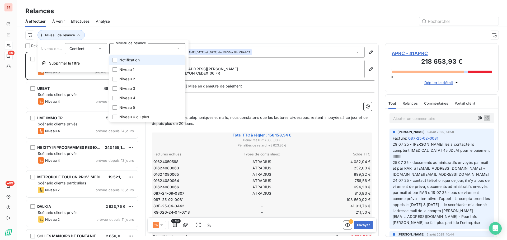
click at [146, 59] on li "Notification" at bounding box center [147, 60] width 76 height 10
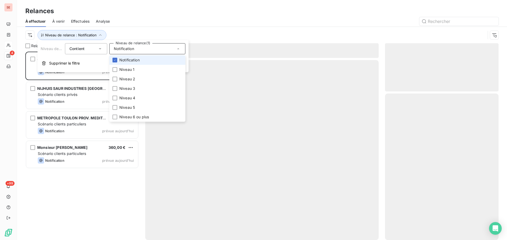
scroll to position [185, 110]
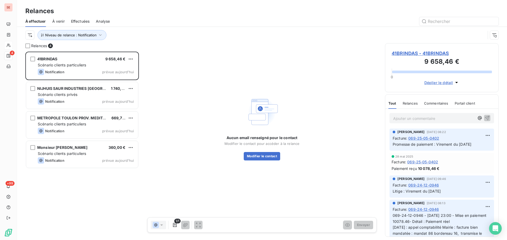
click at [234, 13] on div "Relances" at bounding box center [262, 11] width 490 height 10
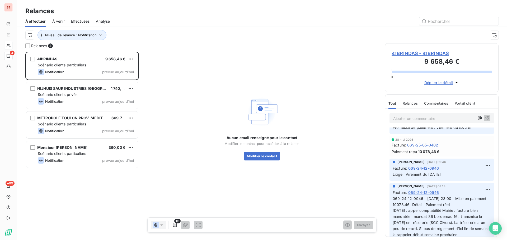
scroll to position [26, 0]
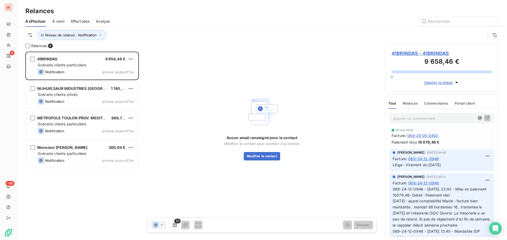
click at [429, 54] on span "41BRINDAS - 41BRINDAS" at bounding box center [441, 53] width 100 height 7
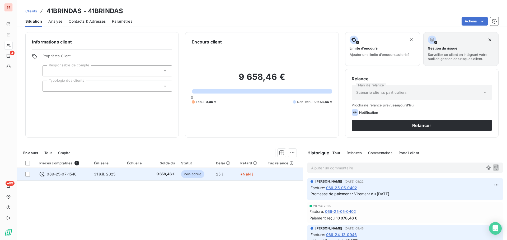
click at [113, 177] on td "31 juil. 2025" at bounding box center [107, 174] width 33 height 13
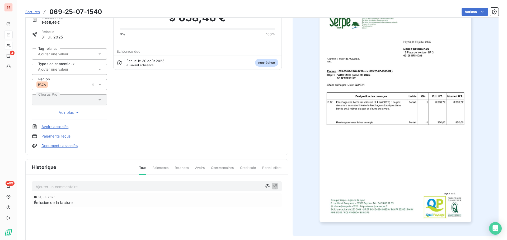
scroll to position [27, 0]
click at [110, 186] on p "Ajouter un commentaire ﻿" at bounding box center [149, 186] width 226 height 7
click at [274, 185] on icon "button" at bounding box center [274, 186] width 4 height 4
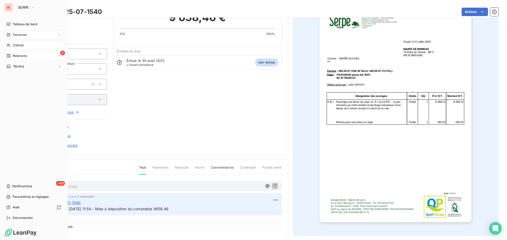
click at [28, 56] on div "4 Relances" at bounding box center [33, 56] width 59 height 8
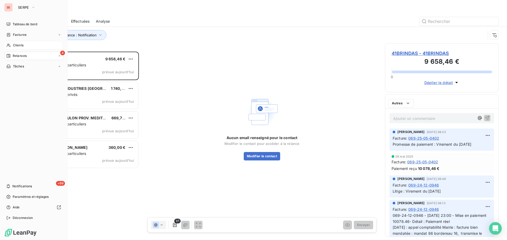
scroll to position [185, 110]
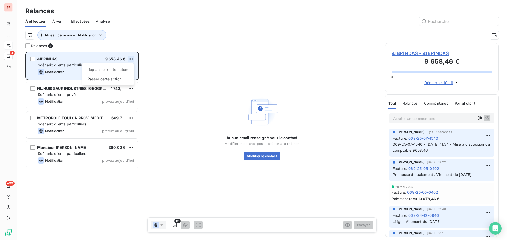
click at [130, 59] on html "SE 4 +99 Relances À effectuer À venir Effectuées Analyse Niveau de relance : No…" at bounding box center [253, 120] width 507 height 240
click at [120, 77] on div "Passer cette action" at bounding box center [107, 79] width 47 height 8
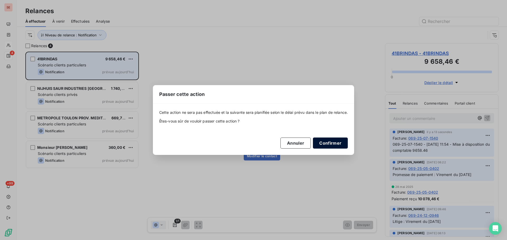
click at [337, 144] on button "Confirmer" at bounding box center [330, 143] width 35 height 11
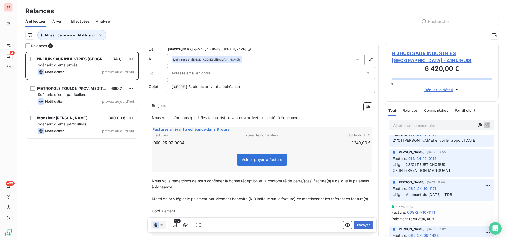
scroll to position [502, 0]
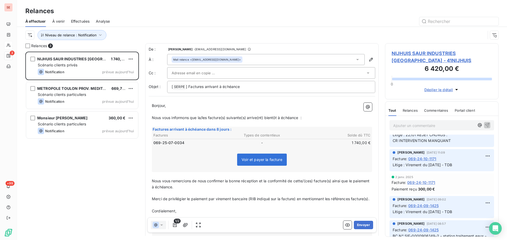
click at [409, 52] on span "NIJHUIS SAUR INDUSTRIES [GEOGRAPHIC_DATA] - 41NIJHUIS" at bounding box center [441, 57] width 100 height 14
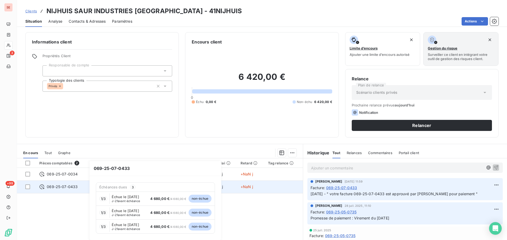
click at [41, 188] on icon at bounding box center [41, 187] width 5 height 5
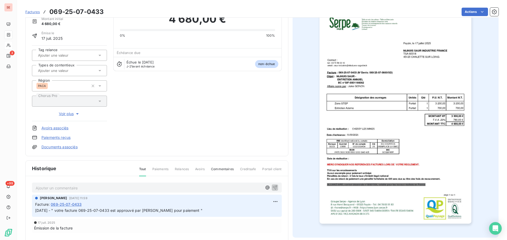
scroll to position [27, 0]
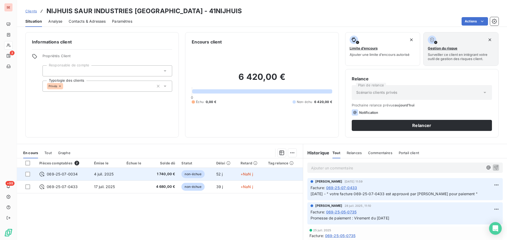
click at [63, 173] on span "069-25-07-0034" at bounding box center [62, 174] width 31 height 5
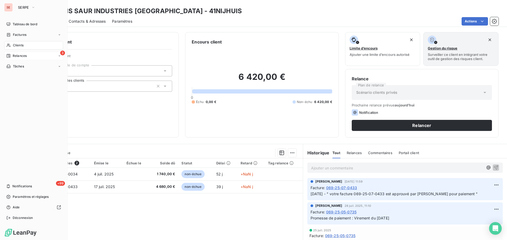
click at [25, 57] on span "Relances" at bounding box center [20, 56] width 14 height 5
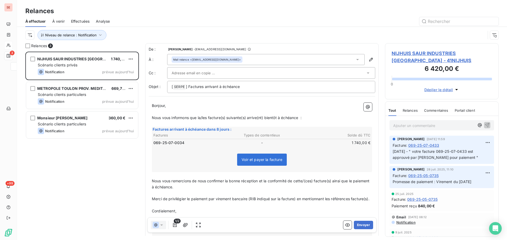
scroll to position [185, 110]
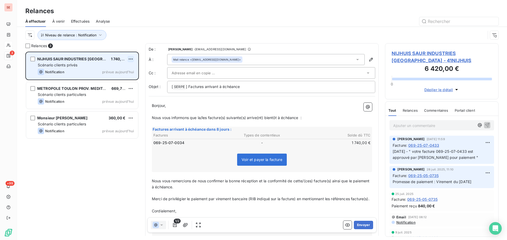
click at [133, 59] on html "SE 3 +99 Relances À effectuer À venir Effectuées Analyse Niveau de relance : No…" at bounding box center [253, 120] width 507 height 240
click at [115, 79] on div "Passer cette action" at bounding box center [107, 79] width 47 height 8
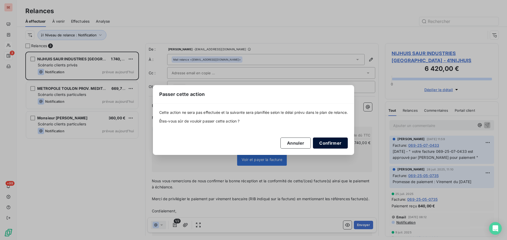
click at [346, 144] on button "Confirmer" at bounding box center [330, 143] width 35 height 11
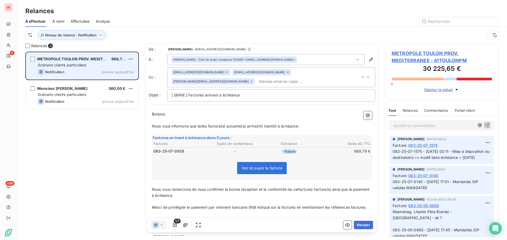
click at [81, 68] on div "Scénario clients particuliers" at bounding box center [86, 65] width 96 height 5
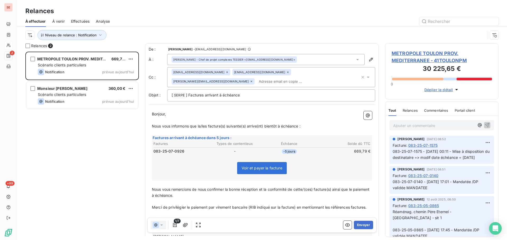
click at [430, 51] on span "METROPOLE TOULON PROV. MEDITERRANEE - 41TOULONPM" at bounding box center [441, 57] width 100 height 14
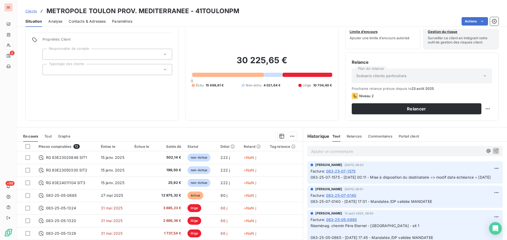
scroll to position [36, 0]
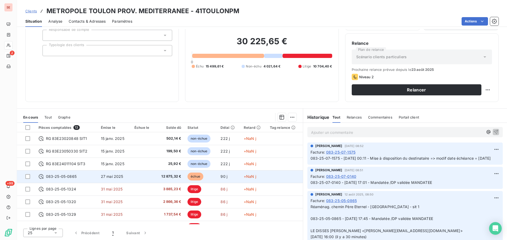
click at [136, 177] on td at bounding box center [143, 177] width 24 height 13
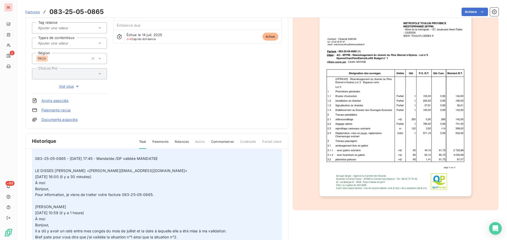
scroll to position [79, 0]
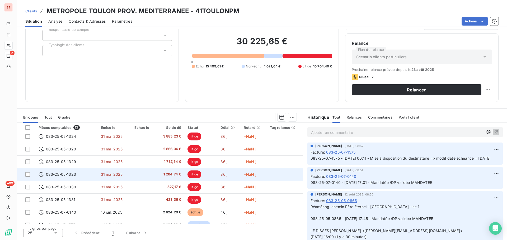
scroll to position [73, 0]
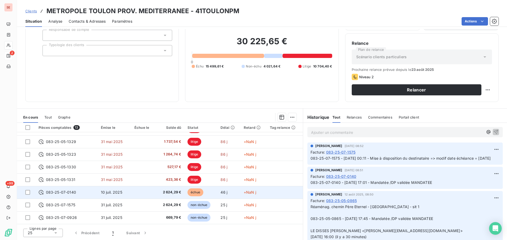
click at [68, 192] on span "083-25-07-0140" at bounding box center [61, 192] width 30 height 5
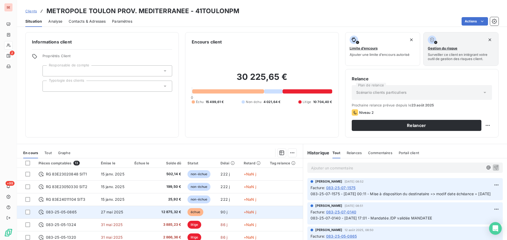
click at [94, 211] on td "083-25-05-0865" at bounding box center [66, 212] width 62 height 13
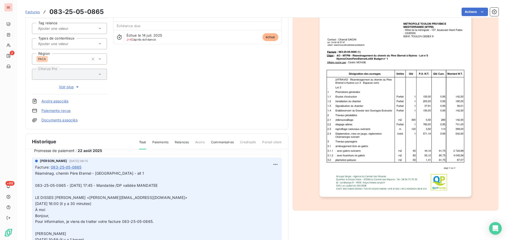
scroll to position [53, 0]
click at [475, 12] on html "SE 2 +99 Factures 083-25-05-0865 Actions METROPOLE TOULON PROV. MEDITERRANEE 41…" at bounding box center [253, 120] width 507 height 240
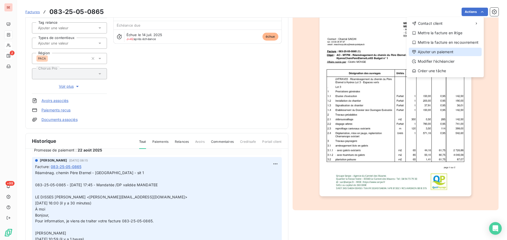
click at [448, 51] on div "Ajouter un paiement" at bounding box center [445, 52] width 73 height 8
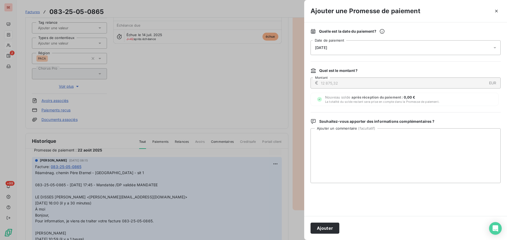
click at [323, 47] on span "[DATE]" at bounding box center [321, 48] width 12 height 4
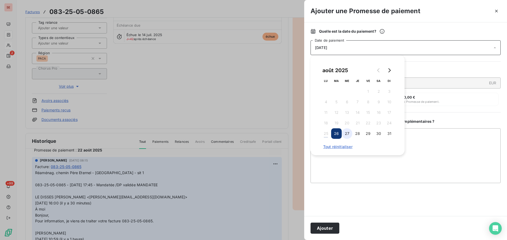
click at [347, 135] on button "27" at bounding box center [347, 134] width 11 height 11
click at [323, 226] on button "Ajouter" at bounding box center [324, 228] width 29 height 11
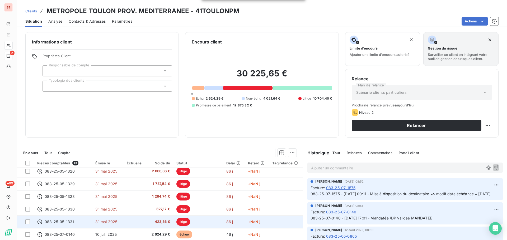
scroll to position [73, 0]
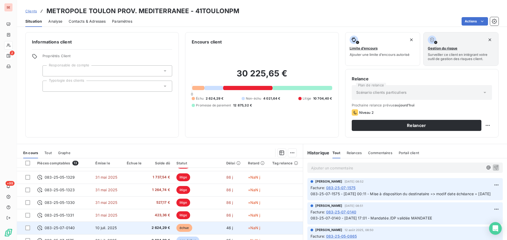
click at [118, 230] on td "10 juil. 2025" at bounding box center [107, 228] width 31 height 13
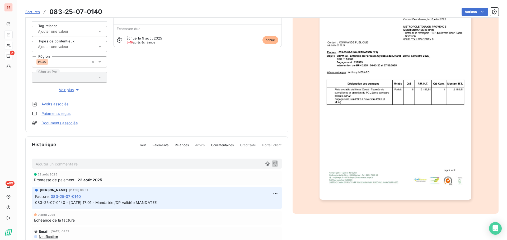
scroll to position [53, 0]
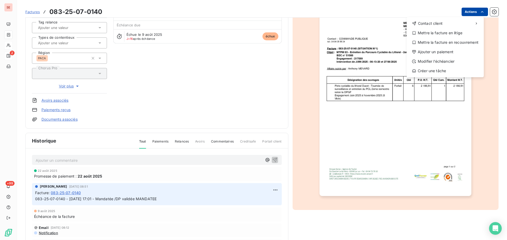
click at [464, 13] on html "SE 2 +99 Factures 083-25-07-0140 Actions Contact client Mettre la facture en li…" at bounding box center [253, 120] width 507 height 240
click at [443, 61] on div "Modifier l’échéancier" at bounding box center [445, 61] width 73 height 8
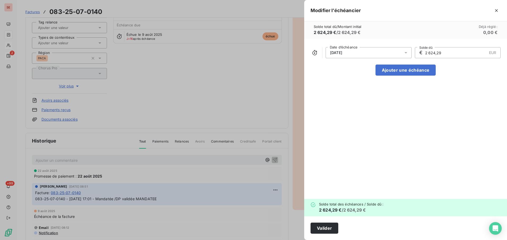
click at [356, 52] on div "09/08/2025" at bounding box center [368, 52] width 86 height 11
drag, startPoint x: 464, startPoint y: 115, endPoint x: 385, endPoint y: 99, distance: 80.6
click at [464, 115] on div "09/08/2025 Date d’échéance € 2 624,29 EUR Solde dû Ajouter une échéance" at bounding box center [405, 119] width 203 height 160
click at [499, 12] on icon "button" at bounding box center [496, 10] width 5 height 5
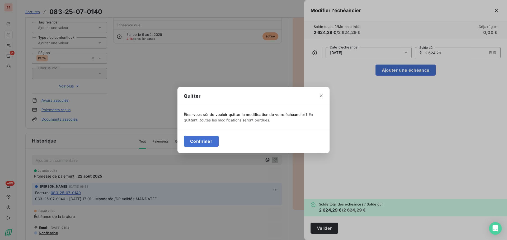
drag, startPoint x: 196, startPoint y: 143, endPoint x: 230, endPoint y: 122, distance: 40.5
click at [196, 143] on button "Confirmer" at bounding box center [201, 141] width 35 height 11
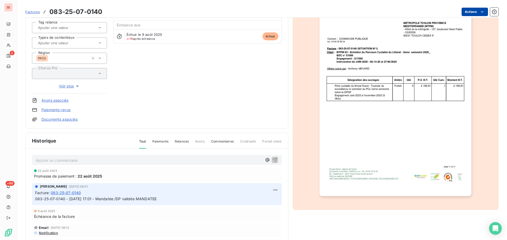
click at [464, 13] on html "SE 2 +99 Factures 083-25-07-0140 Actions METROPOLE TOULON PROV. MEDITERRANEE 41…" at bounding box center [253, 120] width 507 height 240
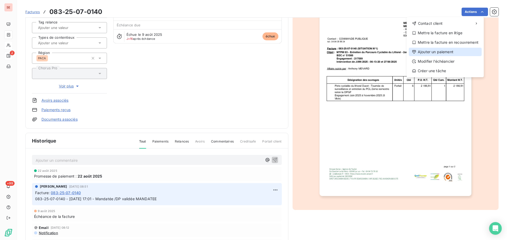
click at [441, 52] on div "Ajouter un paiement" at bounding box center [445, 52] width 73 height 8
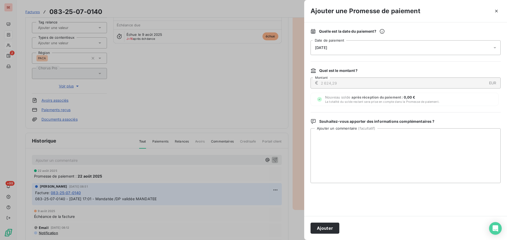
click at [326, 45] on div "[DATE]" at bounding box center [405, 47] width 190 height 15
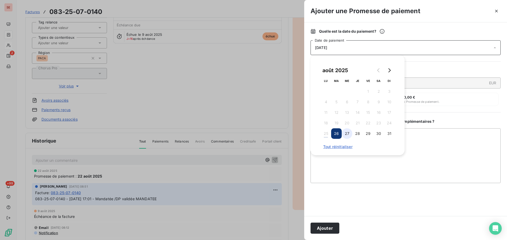
click at [348, 132] on button "27" at bounding box center [347, 134] width 11 height 11
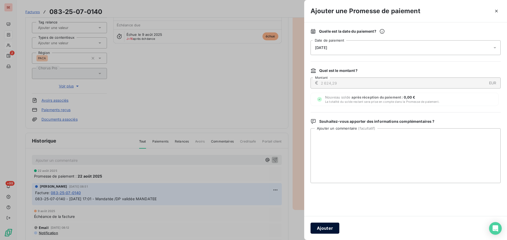
click at [323, 228] on button "Ajouter" at bounding box center [324, 228] width 29 height 11
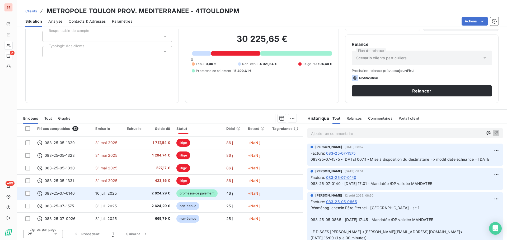
scroll to position [36, 0]
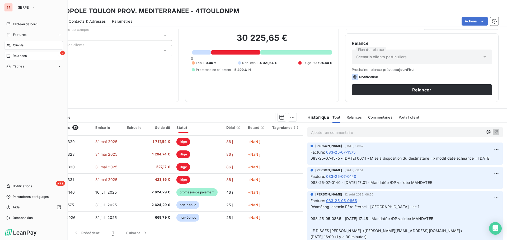
drag, startPoint x: 12, startPoint y: 53, endPoint x: 16, endPoint y: 55, distance: 3.5
click at [13, 53] on div "2 Relances" at bounding box center [33, 56] width 59 height 8
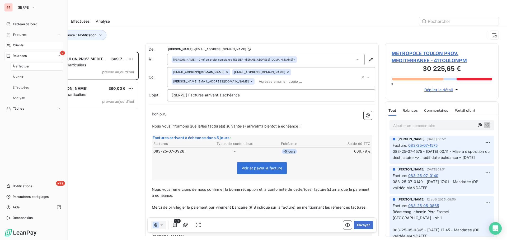
scroll to position [185, 110]
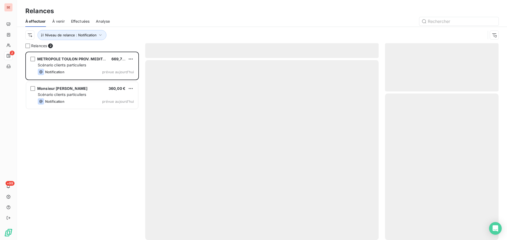
scroll to position [185, 110]
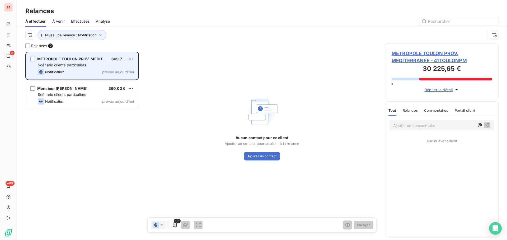
click at [97, 62] on div "METROPOLE TOULON PROV. MEDITERRANEE 669,79 € Scénario clients particuliers Noti…" at bounding box center [82, 66] width 112 height 27
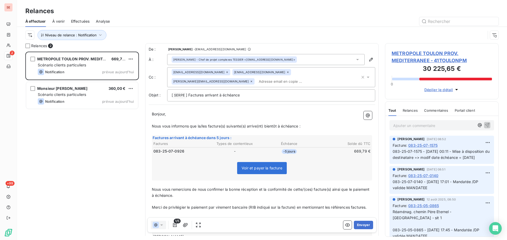
click at [444, 52] on span "METROPOLE TOULON PROV. MEDITERRANEE - 41TOULONPM" at bounding box center [441, 57] width 100 height 14
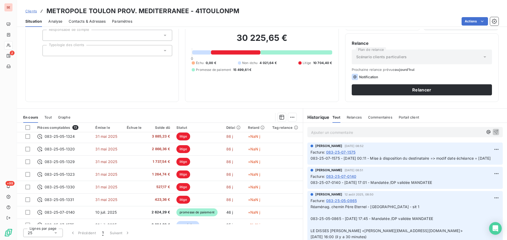
scroll to position [73, 0]
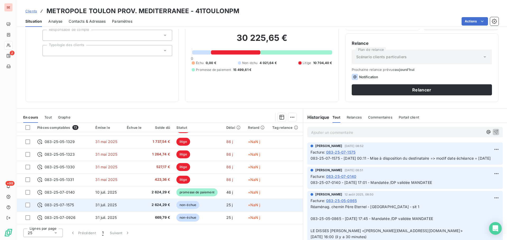
click at [149, 206] on span "2 624,29 €" at bounding box center [159, 205] width 21 height 5
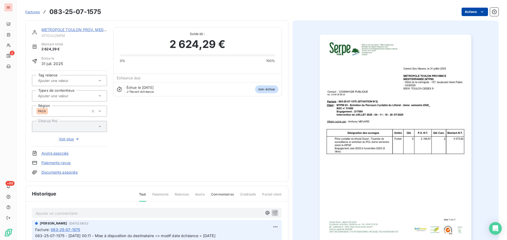
click at [462, 13] on html "SE 2 +99 Factures 083-25-07-1575 Actions METROPOLE [GEOGRAPHIC_DATA] PROV. MEDI…" at bounding box center [253, 120] width 507 height 240
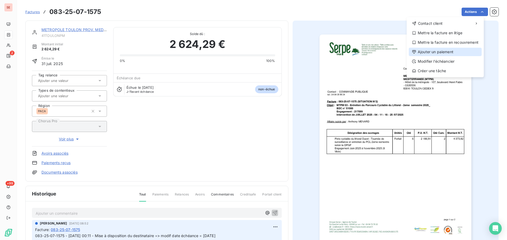
click at [454, 52] on div "Ajouter un paiement" at bounding box center [445, 52] width 73 height 8
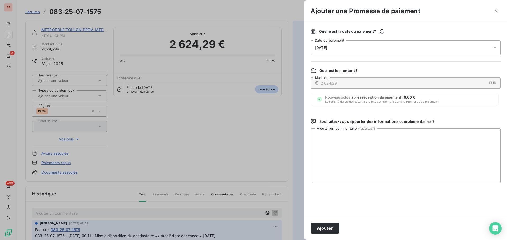
click at [324, 46] on span "[DATE]" at bounding box center [321, 48] width 12 height 4
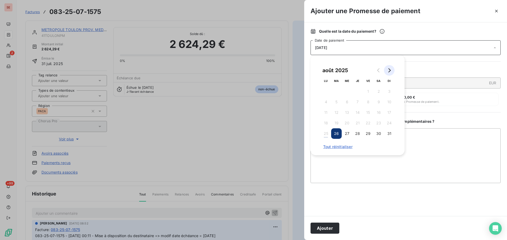
click at [392, 66] on button "Go to next month" at bounding box center [389, 70] width 11 height 11
click at [358, 91] on button "4" at bounding box center [357, 91] width 11 height 11
click at [438, 146] on textarea "Ajouter un commentaire ( facultatif )" at bounding box center [405, 156] width 190 height 55
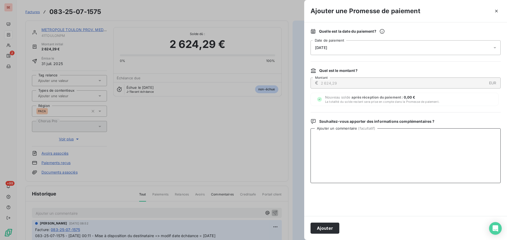
paste textarea "083-25-07-1575 - [DATE] 17:40 - Mise à disposition du comptable 2624.29"
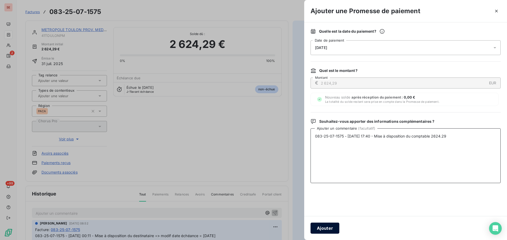
type textarea "083-25-07-1575 - [DATE] 17:40 - Mise à disposition du comptable 2624.29"
click at [326, 229] on button "Ajouter" at bounding box center [324, 228] width 29 height 11
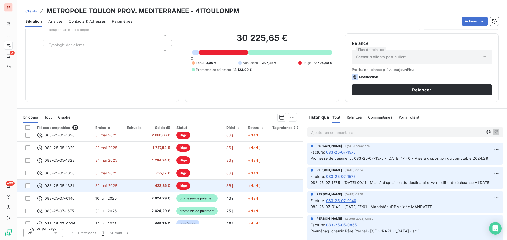
scroll to position [73, 0]
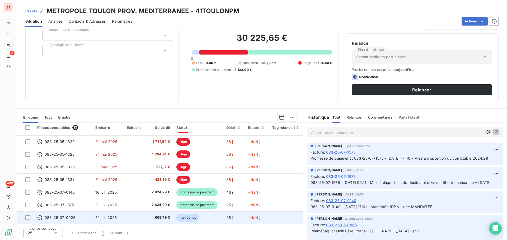
click at [163, 219] on span "669,79 €" at bounding box center [159, 217] width 21 height 5
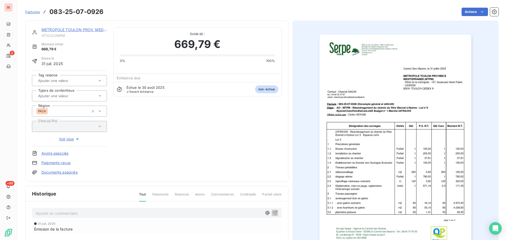
scroll to position [1, 0]
click at [152, 211] on p "Ajouter un commentaire ﻿" at bounding box center [149, 213] width 226 height 7
click at [273, 214] on icon "button" at bounding box center [274, 212] width 5 height 5
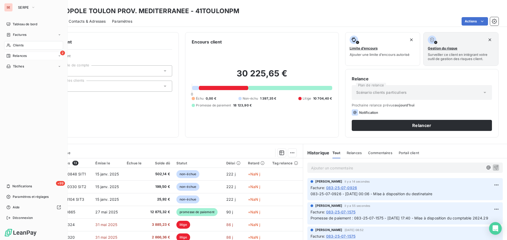
click at [23, 56] on span "Relances" at bounding box center [20, 56] width 14 height 5
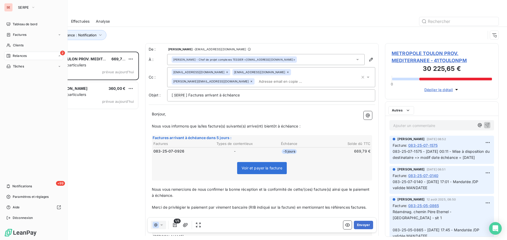
scroll to position [185, 110]
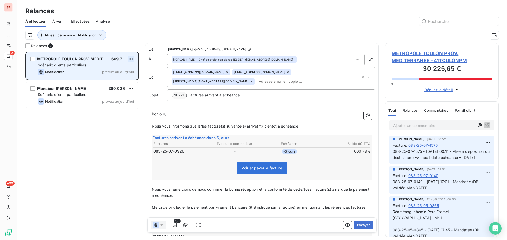
click at [132, 59] on html "SE 2 +99 Relances À effectuer À venir Effectuées Analyse Niveau de relance : No…" at bounding box center [253, 120] width 507 height 240
click at [124, 80] on div "Passer cette action" at bounding box center [107, 79] width 47 height 8
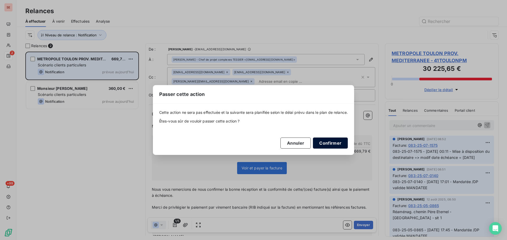
click at [342, 143] on button "Confirmer" at bounding box center [330, 143] width 35 height 11
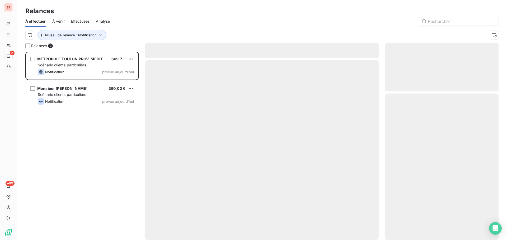
scroll to position [185, 110]
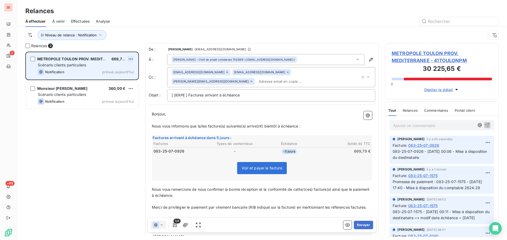
click at [130, 58] on html "SE 2 +99 Relances À effectuer À venir Effectuées Analyse Niveau de relance : No…" at bounding box center [253, 120] width 507 height 240
click at [120, 79] on div "Passer cette action" at bounding box center [107, 79] width 47 height 8
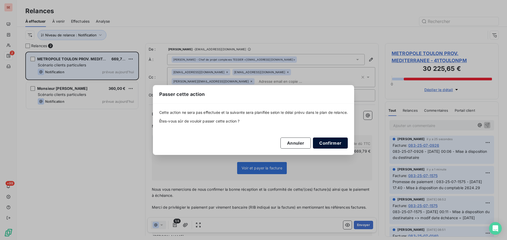
click at [336, 141] on button "Confirmer" at bounding box center [330, 143] width 35 height 11
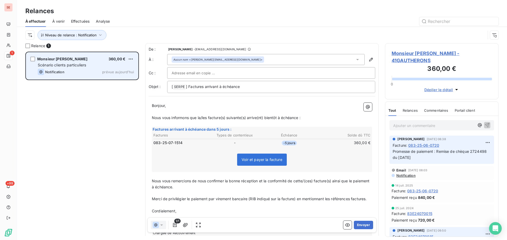
click at [417, 53] on span "Monsieur [PERSON_NAME] - 41GAUTHERONS" at bounding box center [441, 57] width 100 height 14
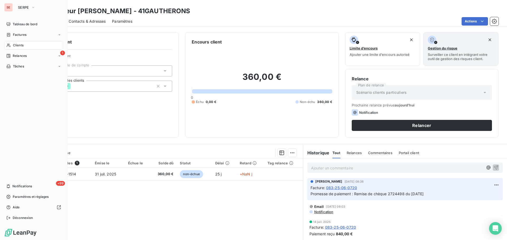
click at [18, 45] on span "Clients" at bounding box center [18, 45] width 11 height 5
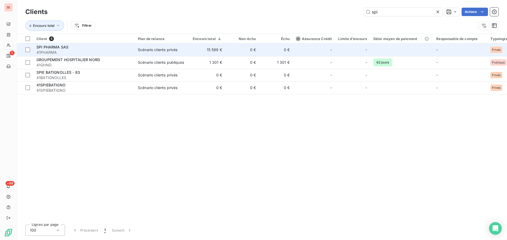
type input "spi"
click at [87, 51] on span "41PHARMA" at bounding box center [83, 52] width 95 height 5
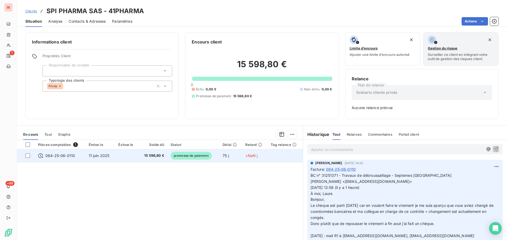
click at [116, 155] on td at bounding box center [126, 156] width 23 height 13
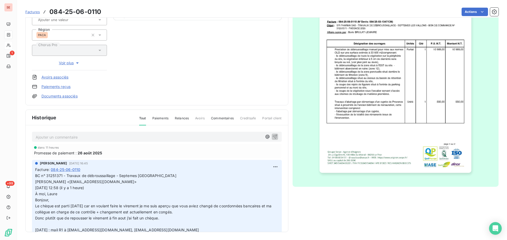
scroll to position [77, 0]
click at [270, 166] on html "SE 1 +99 Factures 084-25-06-0110 Actions SPI PHARMA SAS 41PHARMA Montant initia…" at bounding box center [253, 120] width 507 height 240
drag, startPoint x: 255, startPoint y: 179, endPoint x: 225, endPoint y: 178, distance: 29.8
click at [255, 179] on div "Editer" at bounding box center [257, 178] width 30 height 8
click at [174, 176] on p "BC n° 31251371 - Travaux de débroussaillage - Septemes [GEOGRAPHIC_DATA] [PERSO…" at bounding box center [153, 203] width 237 height 60
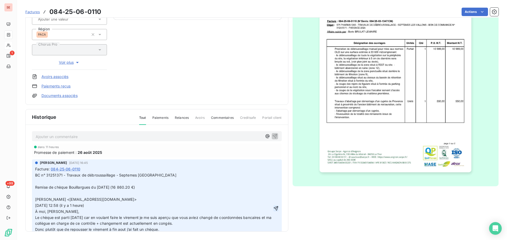
click at [273, 211] on icon "button" at bounding box center [275, 208] width 5 height 5
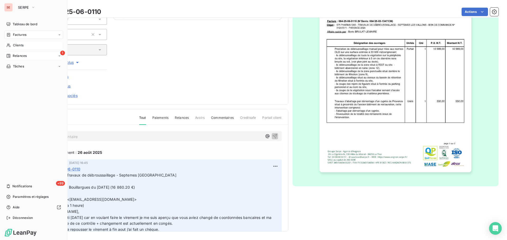
click at [26, 55] on div "1 Relances" at bounding box center [33, 56] width 59 height 8
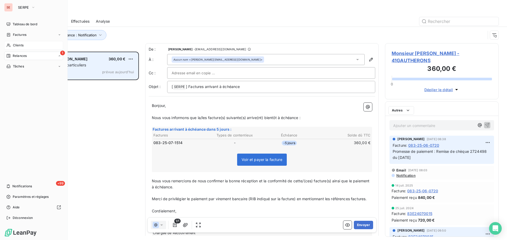
scroll to position [185, 110]
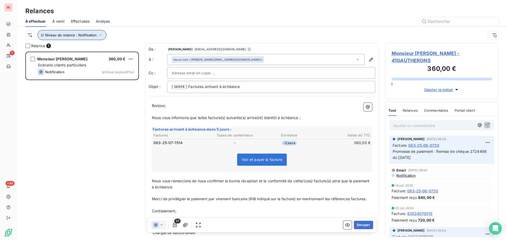
click at [101, 35] on icon "button" at bounding box center [100, 34] width 5 height 5
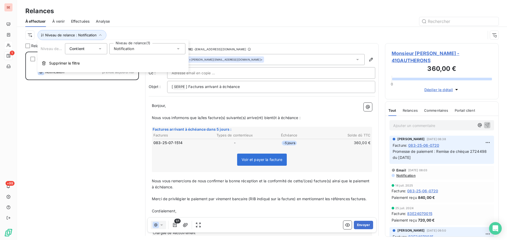
click at [126, 49] on span "Notification" at bounding box center [124, 48] width 20 height 5
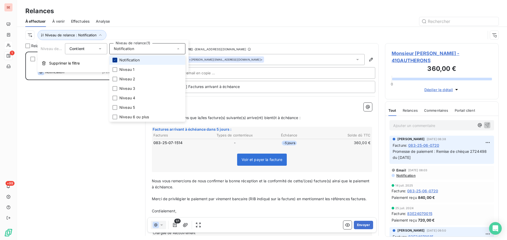
click at [116, 58] on div at bounding box center [114, 60] width 5 height 5
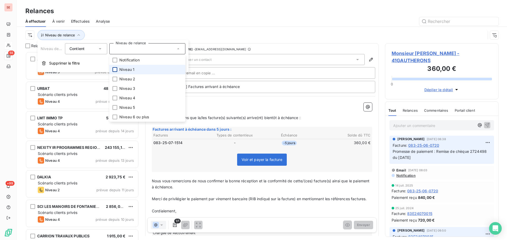
click at [115, 69] on div at bounding box center [114, 69] width 5 height 5
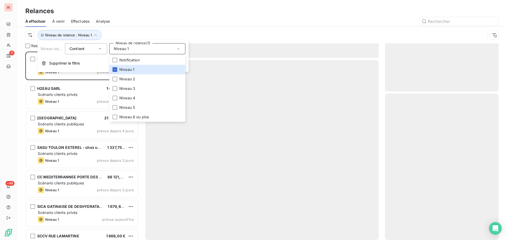
scroll to position [185, 110]
click at [168, 19] on div at bounding box center [307, 21] width 382 height 8
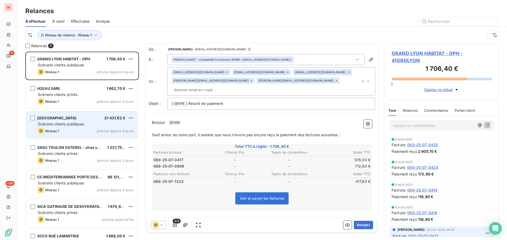
click at [61, 125] on span "Scénario clients publiques" at bounding box center [61, 124] width 46 height 4
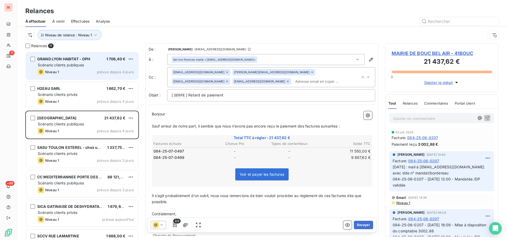
click at [70, 62] on div "GRAND LYON HABITAT - OPH 1 706,40 € Scénario clients publiques Niveau 1 prévue …" at bounding box center [82, 66] width 112 height 27
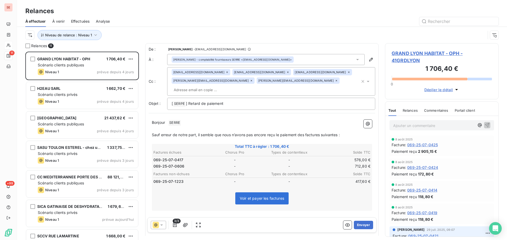
click at [399, 52] on span "GRAND LYON HABITAT - OPH - 41GRDLYON" at bounding box center [441, 57] width 100 height 14
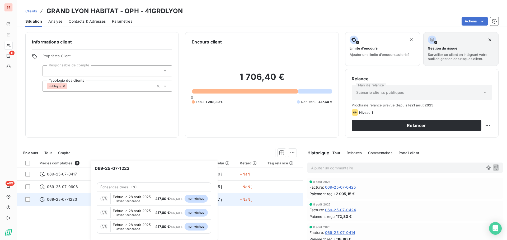
click at [43, 201] on icon at bounding box center [42, 199] width 5 height 5
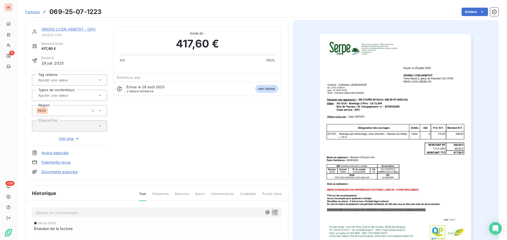
scroll to position [27, 0]
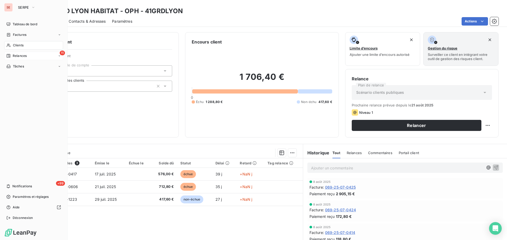
click at [22, 55] on span "Relances" at bounding box center [20, 56] width 14 height 5
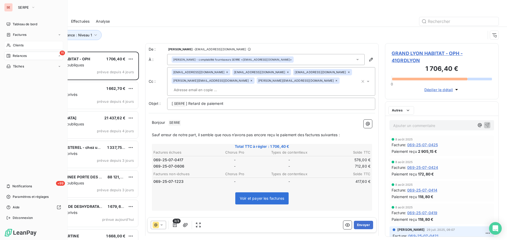
scroll to position [185, 110]
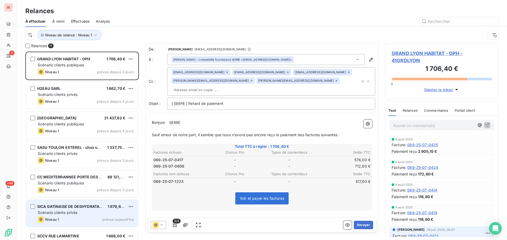
click at [78, 204] on div "SICA GATINAISE DE DESHYDRATATION" at bounding box center [70, 206] width 66 height 5
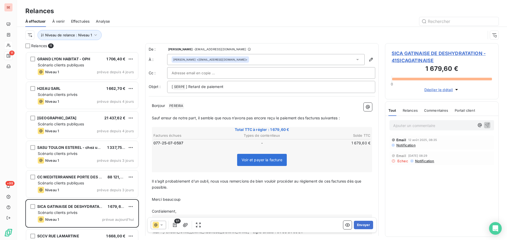
click at [397, 51] on span "SICA GATINAISE DE DESHYDRATATION - 41SICAGATINAISE" at bounding box center [441, 57] width 100 height 14
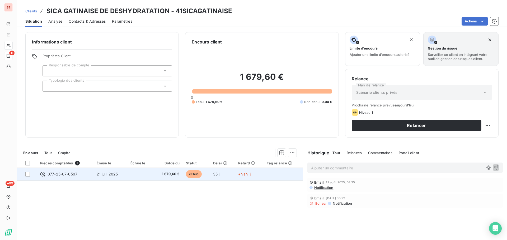
click at [57, 176] on span "077-25-07-0597" at bounding box center [63, 174] width 30 height 5
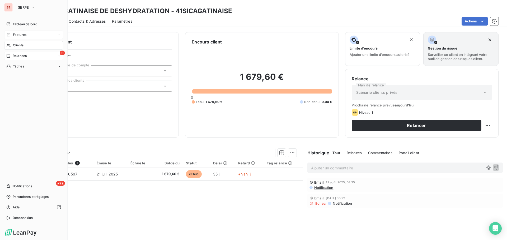
click at [28, 34] on div "Factures" at bounding box center [33, 35] width 59 height 8
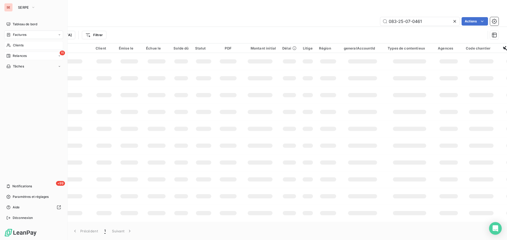
click at [28, 54] on div "11 Relances" at bounding box center [33, 56] width 59 height 8
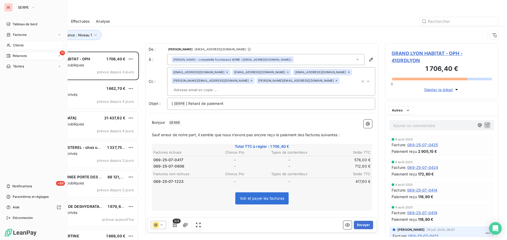
scroll to position [185, 110]
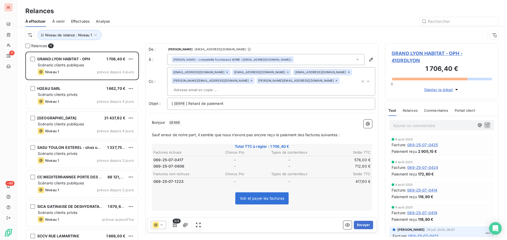
click at [429, 53] on span "GRAND LYON HABITAT - OPH - 41GRDLYON" at bounding box center [441, 57] width 100 height 14
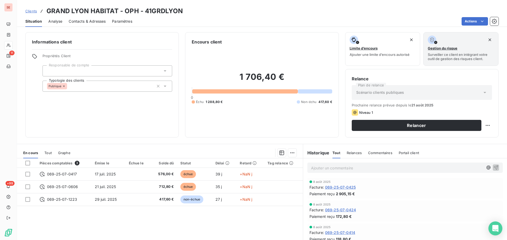
click at [495, 227] on icon "Open Intercom Messenger" at bounding box center [495, 228] width 6 height 7
click at [132, 223] on div "Pièces comptables 3 Émise le Échue le Solde dû Statut Délai Retard Tag relance …" at bounding box center [160, 210] width 286 height 102
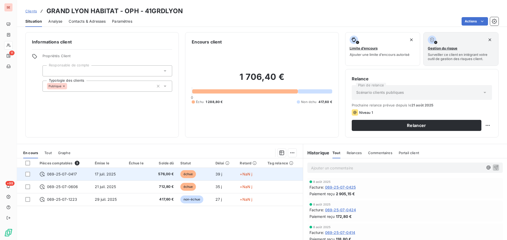
click at [153, 174] on td "576,00 €" at bounding box center [164, 174] width 26 height 13
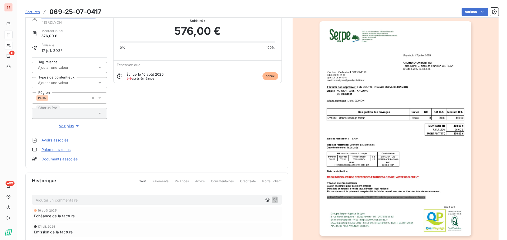
scroll to position [27, 0]
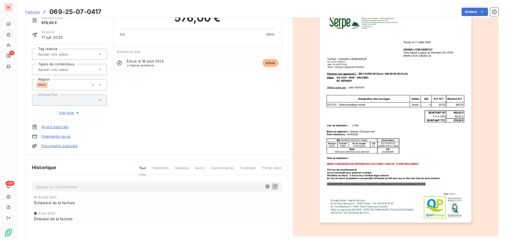
click at [92, 187] on p "Ajouter un commentaire ﻿" at bounding box center [149, 187] width 226 height 7
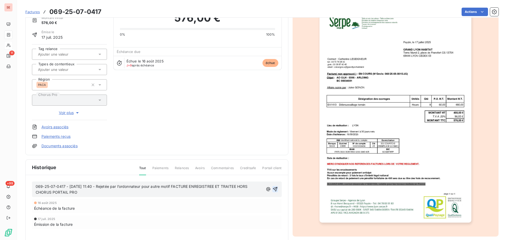
click at [274, 189] on icon "button" at bounding box center [274, 189] width 5 height 5
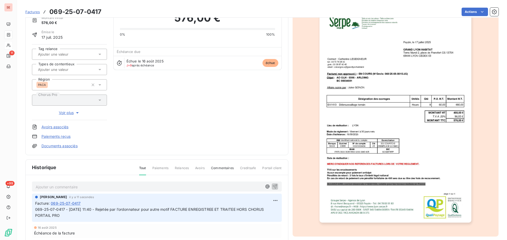
click at [64, 146] on link "Documents associés" at bounding box center [59, 146] width 36 height 5
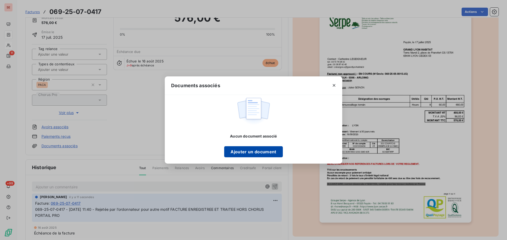
click at [240, 157] on button "Ajouter un document" at bounding box center [253, 152] width 58 height 11
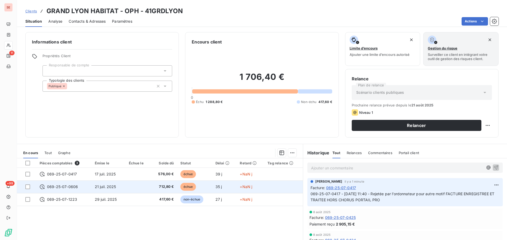
click at [121, 186] on td "21 juil. 2025" at bounding box center [109, 187] width 34 height 13
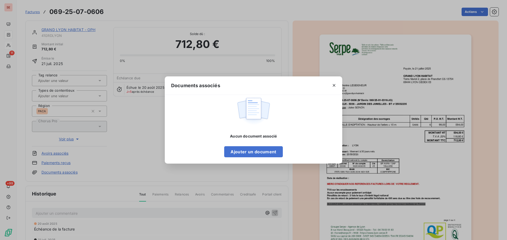
click at [48, 216] on div "Documents associés Aucun document associé Ajouter un document" at bounding box center [253, 120] width 507 height 240
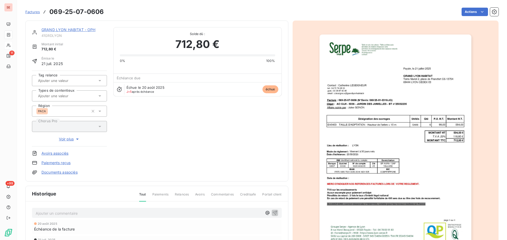
click at [49, 215] on p "Ajouter un commentaire ﻿" at bounding box center [149, 213] width 226 height 7
click at [274, 213] on icon "button" at bounding box center [274, 213] width 4 height 4
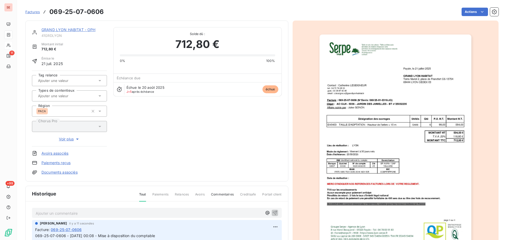
click at [68, 171] on link "Documents associés" at bounding box center [59, 172] width 36 height 5
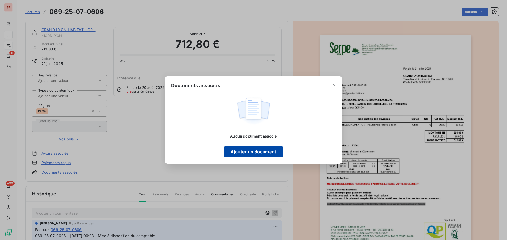
click at [265, 150] on button "Ajouter un document" at bounding box center [253, 152] width 58 height 11
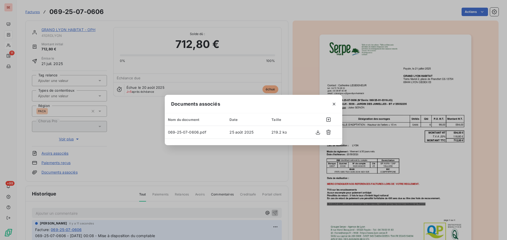
click at [334, 103] on icon "button" at bounding box center [333, 104] width 5 height 5
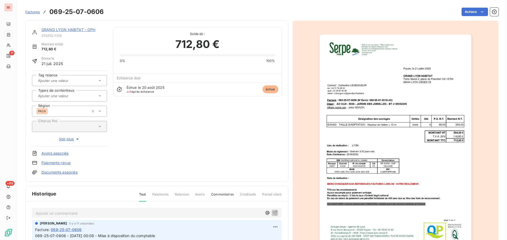
click at [56, 30] on link "GRAND LYON HABITAT - OPH" at bounding box center [68, 29] width 54 height 4
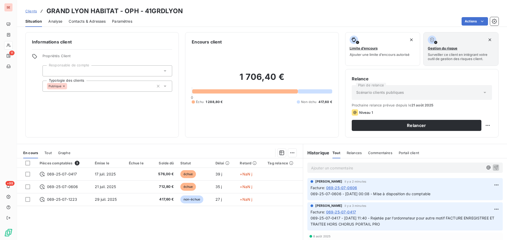
click at [80, 20] on span "Contacts & Adresses" at bounding box center [87, 21] width 37 height 5
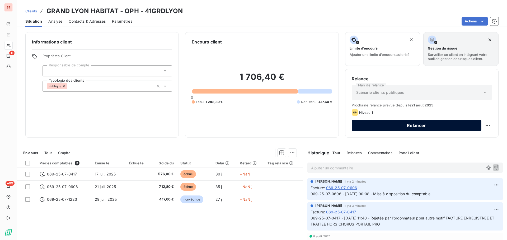
click at [415, 127] on button "Relancer" at bounding box center [417, 125] width 130 height 11
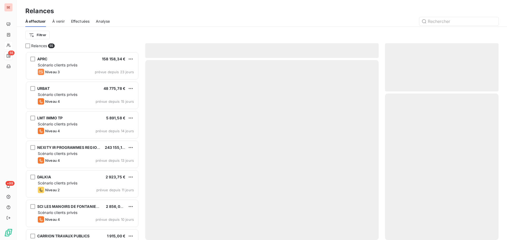
scroll to position [185, 110]
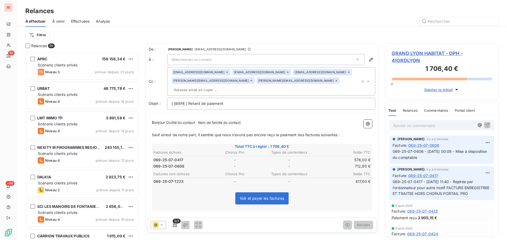
click at [240, 62] on div "Sélectionner un contact" at bounding box center [265, 59] width 197 height 11
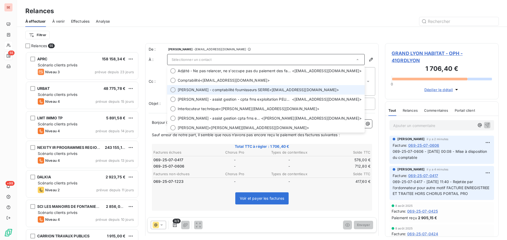
click at [241, 90] on span "Elodie - comptabilité fournisseurs SERRE" at bounding box center [224, 89] width 92 height 5
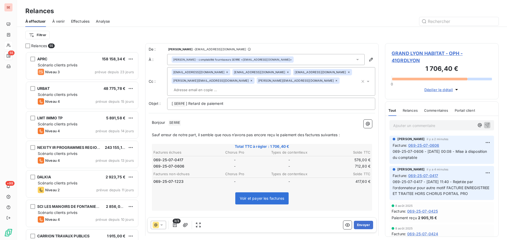
click at [367, 81] on icon at bounding box center [368, 81] width 3 height 1
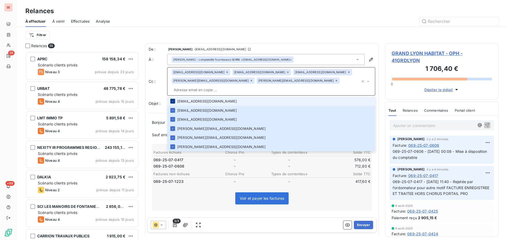
click at [170, 99] on div at bounding box center [172, 101] width 5 height 5
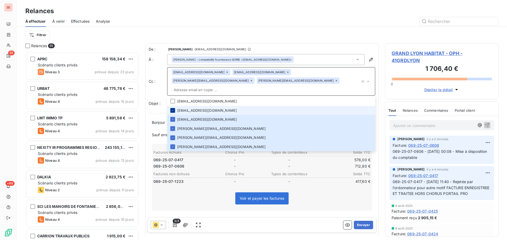
click at [172, 109] on icon at bounding box center [172, 110] width 3 height 3
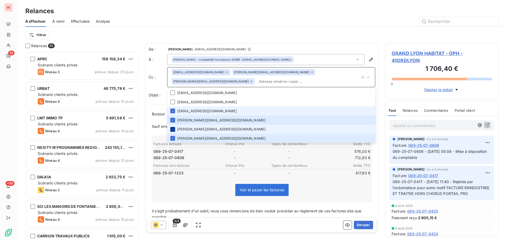
drag, startPoint x: 173, startPoint y: 111, endPoint x: 174, endPoint y: 119, distance: 7.7
click at [173, 112] on icon at bounding box center [172, 111] width 3 height 3
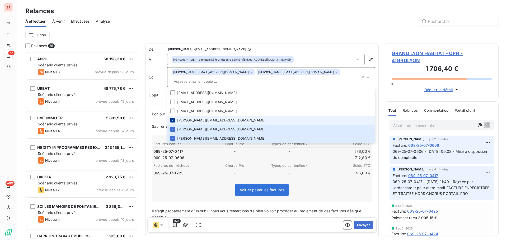
click at [173, 119] on icon at bounding box center [172, 120] width 3 height 3
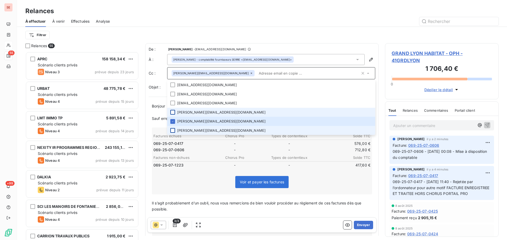
click at [172, 130] on div at bounding box center [172, 130] width 5 height 5
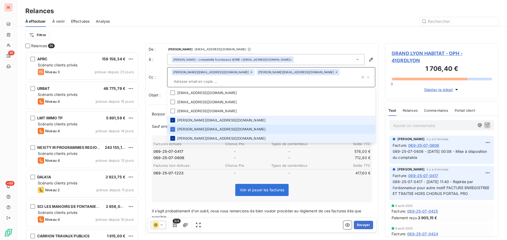
click at [174, 137] on icon at bounding box center [172, 138] width 3 height 3
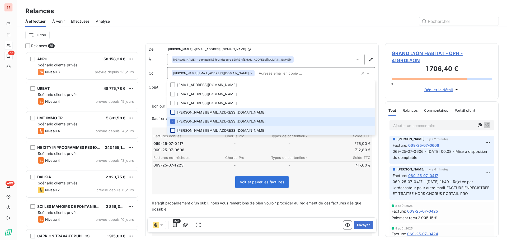
click at [285, 44] on div "De : AMELIA RAIMUNDO - raimundo@serpe.fr À : Elodie - comptabilité fournisseurs…" at bounding box center [261, 150] width 233 height 214
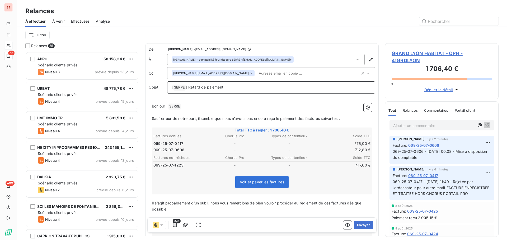
click at [244, 88] on p "[ SERPE ﻿ ] Retard de paiement" at bounding box center [271, 87] width 199 height 6
click at [286, 87] on p "[ SERPE ﻿ ] Retard de paiement - 069 - 41GRDLYON -" at bounding box center [271, 87] width 199 height 6
click at [318, 86] on p "[ SERPE ﻿ ] Retard de paiement - 069 - 41GRDLYON - BC n° 00034891 + BT n°" at bounding box center [271, 87] width 199 height 6
click at [216, 104] on p "Bonjour ﻿ SERRE ﻿ ﻿" at bounding box center [262, 106] width 220 height 6
click at [339, 119] on span "Sauf erreur de notre part, il semble que nous n’avons pas encore reçu le paieme…" at bounding box center [246, 118] width 188 height 4
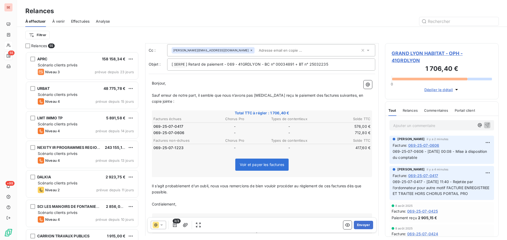
scroll to position [49, 0]
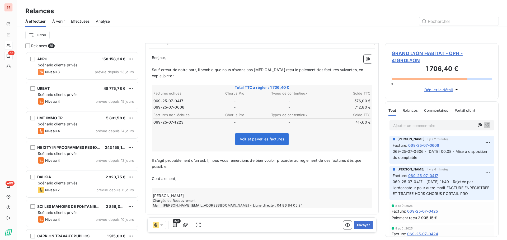
click at [179, 171] on p "﻿" at bounding box center [262, 173] width 220 height 6
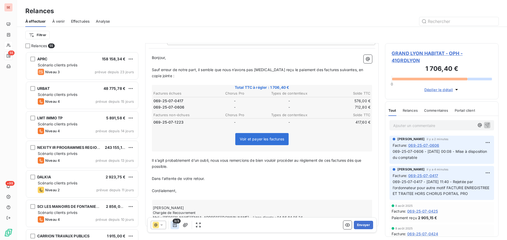
click at [174, 225] on icon "button" at bounding box center [175, 225] width 4 height 4
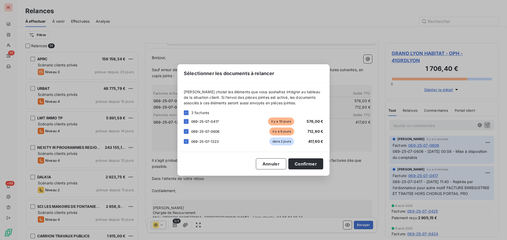
click at [183, 140] on div "Veuillez choisir les éléments que vous souhaitez intégrer au tableau de la situ…" at bounding box center [253, 117] width 152 height 69
drag, startPoint x: 186, startPoint y: 143, endPoint x: 198, endPoint y: 147, distance: 13.2
click at [186, 143] on icon at bounding box center [186, 141] width 3 height 3
click at [298, 166] on button "Confirmer" at bounding box center [305, 164] width 35 height 11
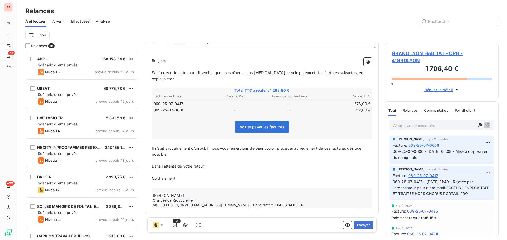
scroll to position [46, 0]
click at [186, 225] on icon "button" at bounding box center [185, 225] width 5 height 4
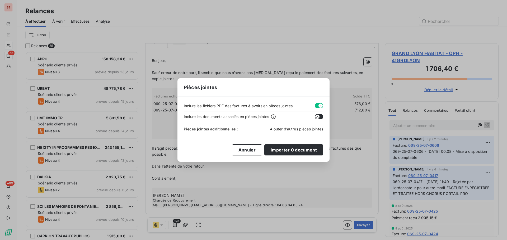
click at [315, 105] on button "button" at bounding box center [319, 105] width 8 height 5
click at [298, 129] on span "Ajouter d’autres pièces jointes" at bounding box center [296, 129] width 53 height 4
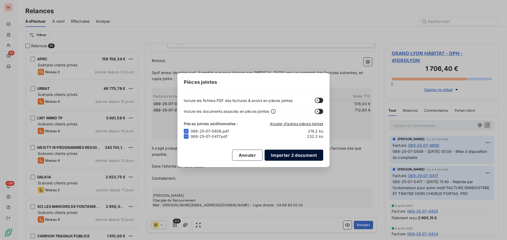
click at [284, 158] on button "Importer 2 document" at bounding box center [293, 155] width 59 height 11
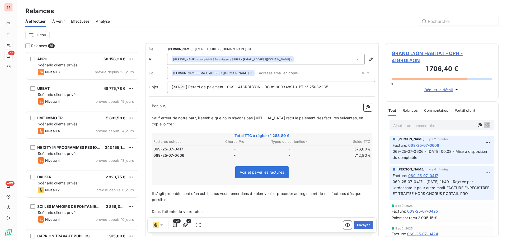
scroll to position [0, 0]
click at [357, 225] on button "Envoyer" at bounding box center [363, 225] width 19 height 8
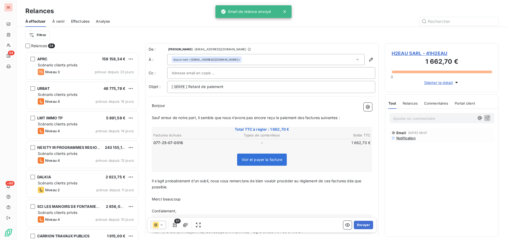
click at [83, 22] on span "Effectuées" at bounding box center [80, 21] width 19 height 5
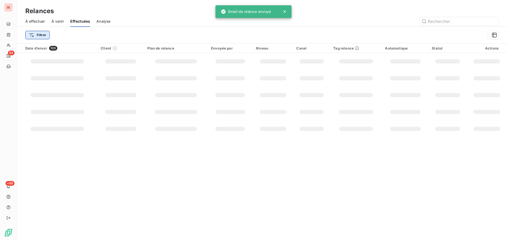
click at [34, 35] on html "SE 54 +99 Relances À effectuer À venir Effectuées Analyse Filtrer Date d’envoi …" at bounding box center [253, 120] width 507 height 240
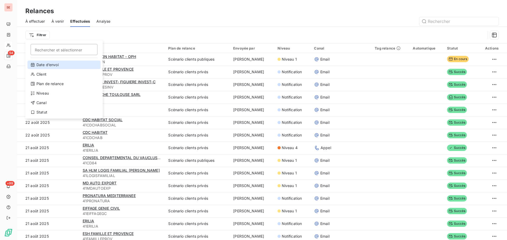
click at [46, 65] on div "Date d’envoi" at bounding box center [63, 65] width 73 height 8
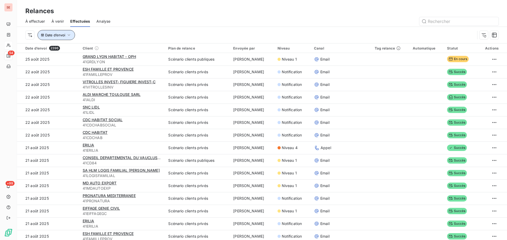
click at [56, 36] on span "Date d’envoi" at bounding box center [55, 35] width 20 height 4
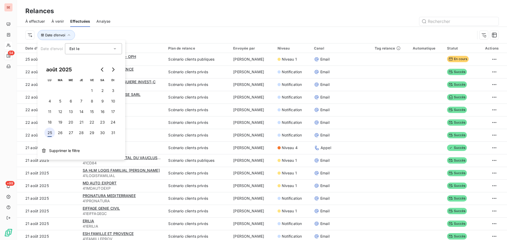
click at [44, 132] on button "25" at bounding box center [49, 133] width 11 height 11
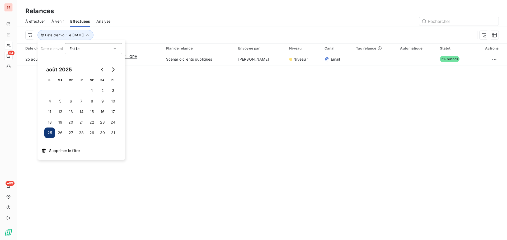
click at [193, 20] on div at bounding box center [308, 21] width 382 height 8
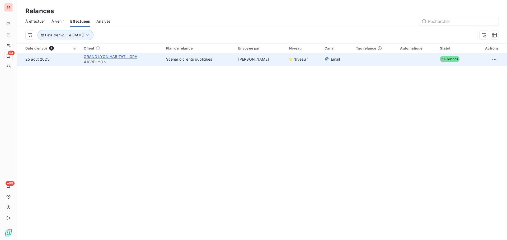
click at [103, 55] on span "GRAND LYON HABITAT - OPH" at bounding box center [111, 56] width 54 height 4
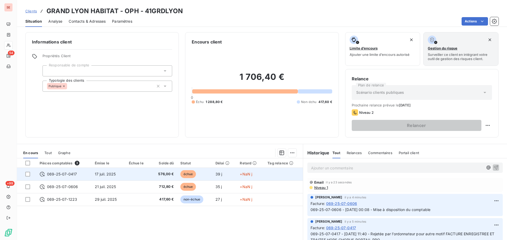
click at [117, 174] on td "17 juil. 2025" at bounding box center [109, 174] width 34 height 13
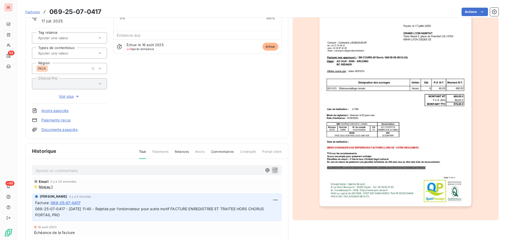
scroll to position [53, 0]
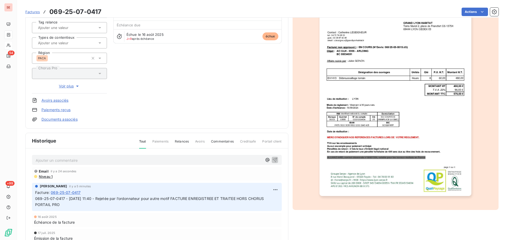
click at [45, 176] on span "Niveau 1" at bounding box center [45, 177] width 14 height 4
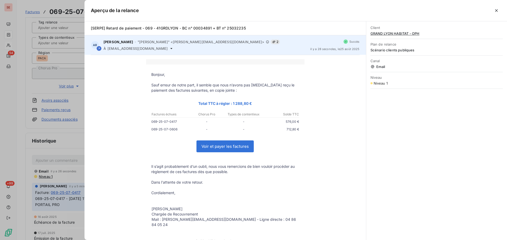
click at [169, 49] on icon at bounding box center [171, 48] width 4 height 4
click at [125, 49] on span "el.serre@grandlyonhabitat.fr" at bounding box center [137, 48] width 60 height 4
click at [124, 49] on span "el.serre@grandlyonhabitat.fr" at bounding box center [137, 48] width 60 height 4
copy div "el.serre@grandlyonhabitat.fr"
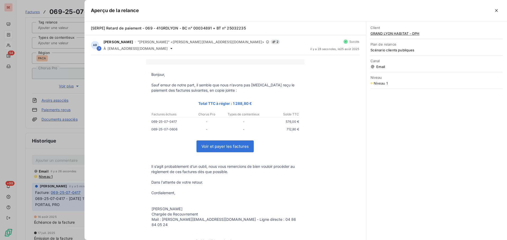
click at [47, 187] on div at bounding box center [253, 120] width 507 height 240
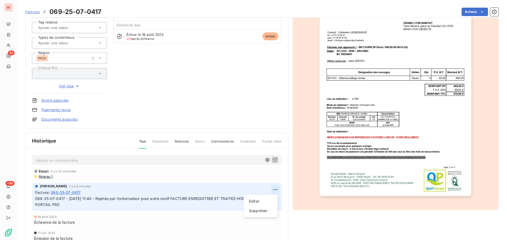
click at [274, 190] on html "SE 54 +99 Factures 069-25-07-0417 Actions GRAND LYON HABITAT - OPH 41GRDLYON Mo…" at bounding box center [253, 120] width 507 height 240
click at [262, 200] on div "Editer" at bounding box center [261, 201] width 30 height 8
click at [35, 197] on span "069-25-07-0417 - 25/07/2025 11:40 - Rejetée par l’ordonnateur pour autre motif …" at bounding box center [150, 202] width 230 height 11
click at [38, 199] on p "069-25-07-0417 - 25/07/2025 11:40 - Rejetée par l’ordonnateur pour autre motif …" at bounding box center [153, 202] width 236 height 12
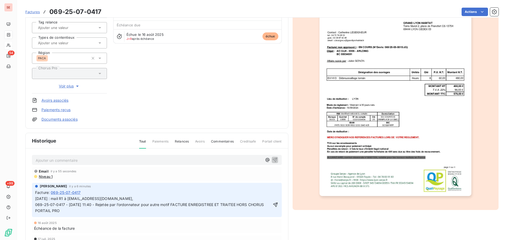
click at [50, 176] on span "Niveau 1" at bounding box center [45, 177] width 14 height 4
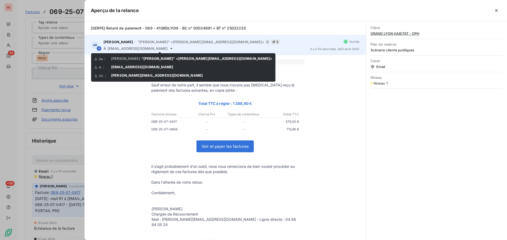
click at [170, 48] on icon at bounding box center [171, 48] width 2 height 1
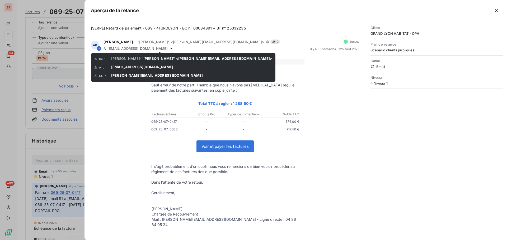
click at [160, 74] on span "g.kroupa@grandlyonhabitat.fr" at bounding box center [157, 75] width 92 height 4
drag, startPoint x: 165, startPoint y: 75, endPoint x: 107, endPoint y: 75, distance: 57.8
click at [107, 75] on div "CC : g.kroupa@grandlyonhabitat.fr" at bounding box center [183, 75] width 178 height 5
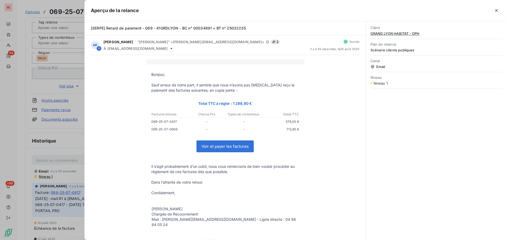
click at [69, 169] on div at bounding box center [253, 120] width 507 height 240
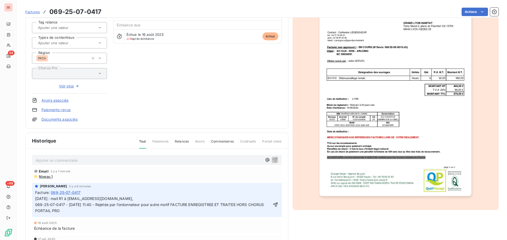
click at [131, 200] on p "25/08/25 : mail R1 à el.serre@grandlyonhabitat.fr, 069-25-07-0417 - 25/07/2025 …" at bounding box center [153, 205] width 236 height 18
click at [164, 199] on span "25/08/25 : mail R1 à el.serre@grandlyonhabitat.fr, g.kroupa@grandlyonhabitat.fr…" at bounding box center [150, 205] width 230 height 17
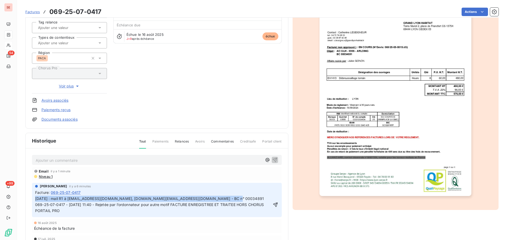
click at [164, 199] on span "25/08/25 : mail R1 à el.serre@grandlyonhabitat.fr, g.kroupa@grandlyonhabitat.fr…" at bounding box center [150, 205] width 230 height 17
copy span "25/08/25 : mail R1 à el.serre@grandlyonhabitat.fr, g.kroupa@grandlyonhabitat.fr…"
click at [273, 205] on icon "button" at bounding box center [275, 205] width 4 height 4
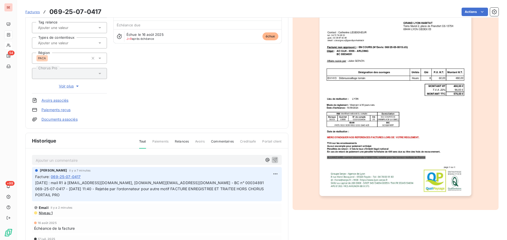
click at [64, 122] on link "Documents associés" at bounding box center [59, 119] width 36 height 5
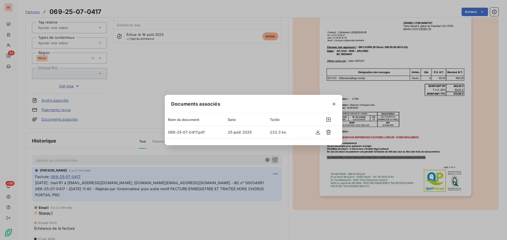
click at [92, 101] on div "Documents associés Nom du document Date Taille 069-25-07-0417.pdf 25 août 2025 …" at bounding box center [253, 120] width 507 height 240
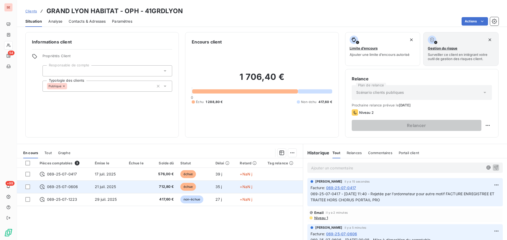
click at [98, 189] on span "21 juil. 2025" at bounding box center [105, 187] width 21 height 4
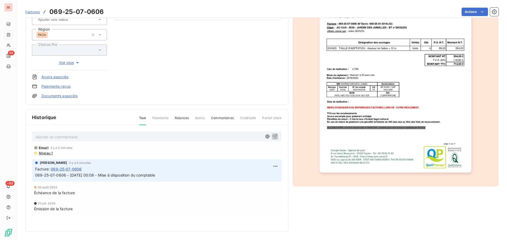
scroll to position [77, 0]
click at [272, 166] on html "SE 54 +99 Factures 069-25-07-0606 Actions GRAND LYON HABITAT - OPH 41GRDLYON Mo…" at bounding box center [253, 120] width 507 height 240
click at [257, 179] on div "Editer" at bounding box center [261, 178] width 30 height 8
click at [35, 175] on span "069-25-07-0606 - 22/07/2025 00:08 - Mise à disposition du comptable" at bounding box center [95, 175] width 120 height 4
click at [34, 175] on div "AMELIA RAIMUNDO il y a 5 minutes Facture : 069-25-07-0606 069-25-07-0606 - 22/0…" at bounding box center [157, 170] width 250 height 22
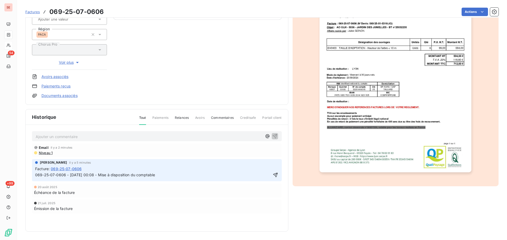
click at [40, 176] on p "069-25-07-0606 - 22/07/2025 00:08 - Mise à disposition du comptable" at bounding box center [153, 175] width 236 height 6
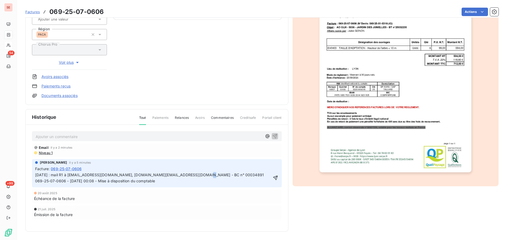
click at [186, 175] on span "25/08/25 : mail R1 à el.serre@grandlyonhabitat.fr, g.kroupa@grandlyonhabitat.fr…" at bounding box center [149, 178] width 229 height 11
drag, startPoint x: 193, startPoint y: 176, endPoint x: 221, endPoint y: 176, distance: 28.5
click at [221, 176] on p "25/08/25 : mail R1 à el.serre@grandlyonhabitat.fr, g.kroupa@grandlyonhabitat.fr…" at bounding box center [153, 178] width 236 height 12
click at [273, 178] on icon "button" at bounding box center [275, 178] width 4 height 4
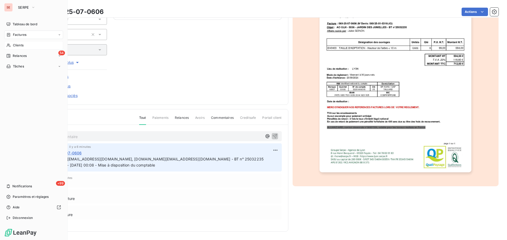
click at [18, 54] on span "Relances" at bounding box center [20, 56] width 14 height 5
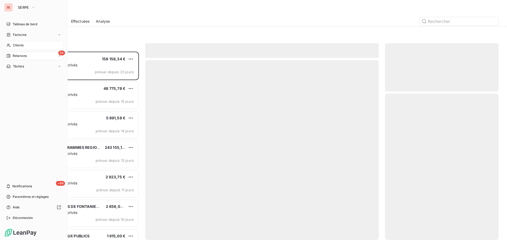
scroll to position [185, 110]
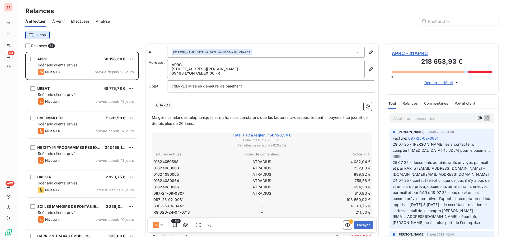
click at [41, 33] on html "SE 54 +99 Relances À effectuer À venir Effectuées Analyse Filtrer Relances 54 A…" at bounding box center [253, 120] width 507 height 240
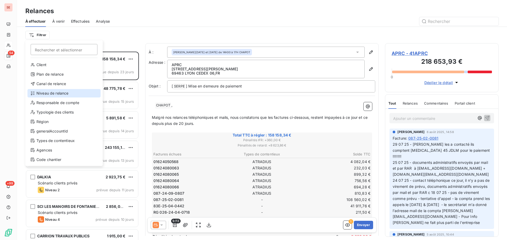
drag, startPoint x: 51, startPoint y: 93, endPoint x: 90, endPoint y: 80, distance: 40.5
click at [52, 93] on div "Niveau de relance" at bounding box center [63, 93] width 73 height 8
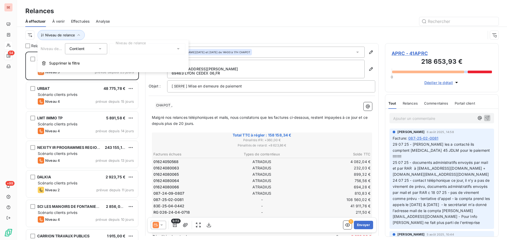
click at [126, 48] on div at bounding box center [147, 48] width 76 height 11
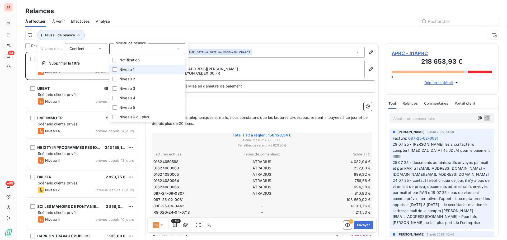
click at [130, 69] on span "Niveau 1" at bounding box center [126, 69] width 15 height 5
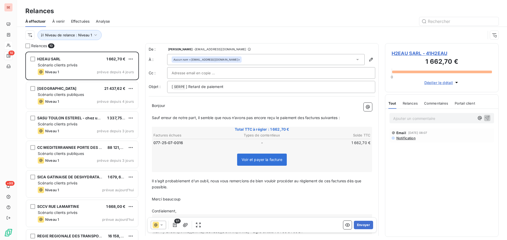
click at [158, 20] on div at bounding box center [307, 21] width 382 height 8
click at [423, 52] on span "H2EAU SARL - 41H2EAU" at bounding box center [441, 53] width 100 height 7
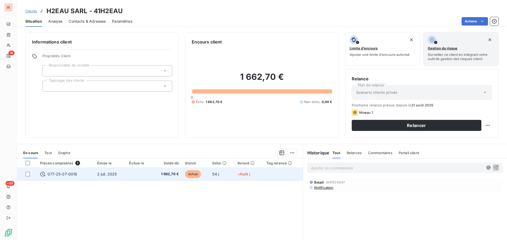
click at [115, 176] on span "2 juil. 2025" at bounding box center [107, 174] width 20 height 4
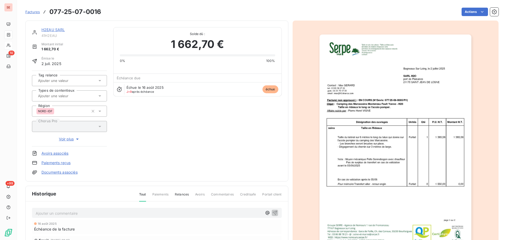
click at [64, 173] on link "Documents associés" at bounding box center [59, 172] width 36 height 5
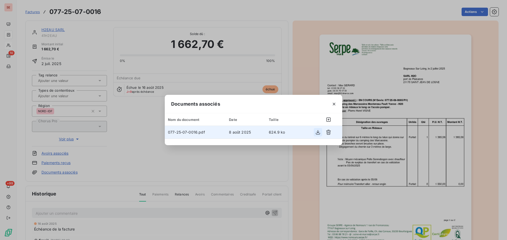
click at [317, 131] on icon "button" at bounding box center [317, 132] width 5 height 5
click at [334, 102] on icon "button" at bounding box center [333, 104] width 5 height 5
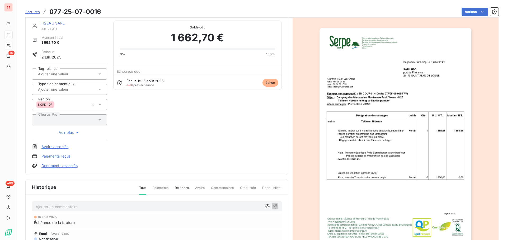
scroll to position [27, 0]
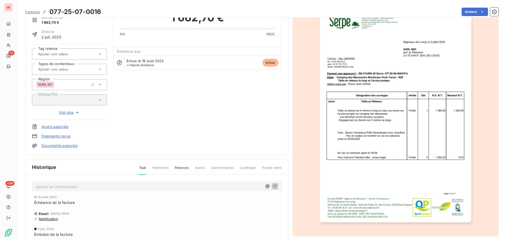
click at [47, 220] on span "Notification" at bounding box center [48, 219] width 20 height 4
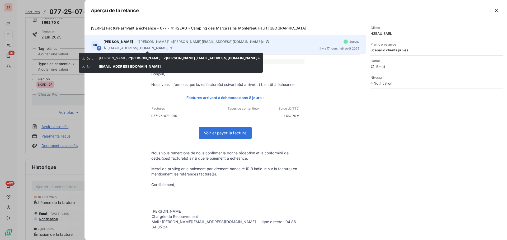
click at [169, 49] on icon at bounding box center [171, 48] width 4 height 4
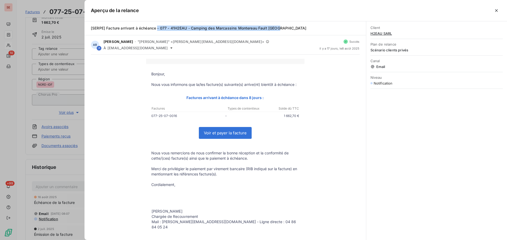
drag, startPoint x: 158, startPoint y: 27, endPoint x: 284, endPoint y: 31, distance: 126.2
click at [284, 31] on div "[SERPE] Facture arrivant à échéance - 077 - 41H2EAU - Camping des Marcassins Mo…" at bounding box center [225, 28] width 269 height 5
copy span "- 077 - 41H2EAU - Camping des Marcassins Montereau Fault Yonne"
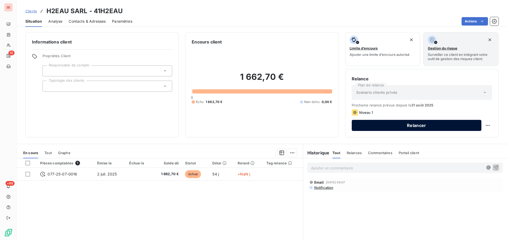
click at [412, 126] on button "Relancer" at bounding box center [417, 125] width 130 height 11
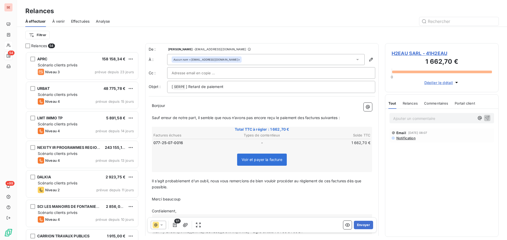
scroll to position [185, 110]
click at [241, 87] on p "[ SERPE ﻿ ] Retard de paiement" at bounding box center [271, 87] width 199 height 6
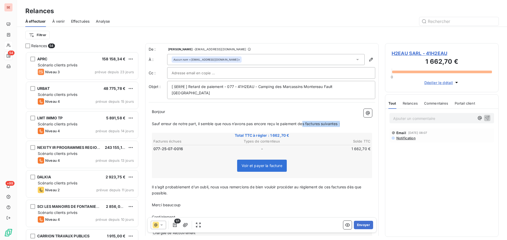
drag, startPoint x: 303, startPoint y: 118, endPoint x: 362, endPoint y: 116, distance: 58.9
click at [362, 121] on p "Sauf erreur de notre part, il semble que nous n’avons pas encore reçu le paieme…" at bounding box center [262, 124] width 220 height 6
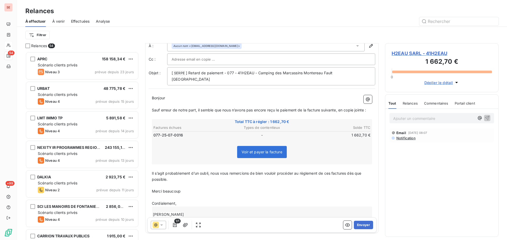
scroll to position [33, 0]
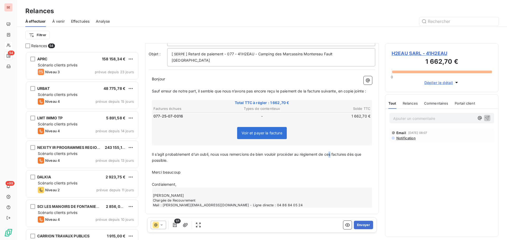
click at [332, 154] on span "Il s’agit probablement d’un oubli, nous vous remercions de bien vouloir procéde…" at bounding box center [257, 157] width 211 height 11
click at [350, 154] on span "Il s’agit probablement d’un oubli, nous vous remercions de bien vouloir procéde…" at bounding box center [259, 157] width 214 height 11
drag, startPoint x: 150, startPoint y: 173, endPoint x: 164, endPoint y: 172, distance: 14.1
click at [164, 172] on div "Bonjour ﻿ ﻿ ﻿ ﻿ Sauf erreur de notre part, il semble que nous n’avons pas encor…" at bounding box center [262, 142] width 226 height 138
click at [164, 172] on span "Merci beaucoup" at bounding box center [166, 172] width 29 height 4
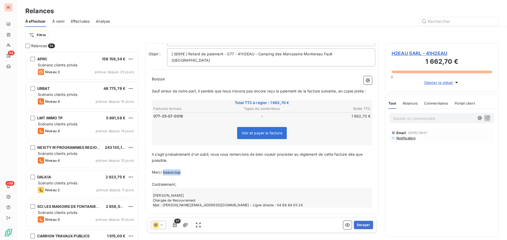
click at [164, 172] on span "Merci beaucoup" at bounding box center [166, 172] width 29 height 4
click at [170, 175] on p "﻿" at bounding box center [262, 173] width 220 height 6
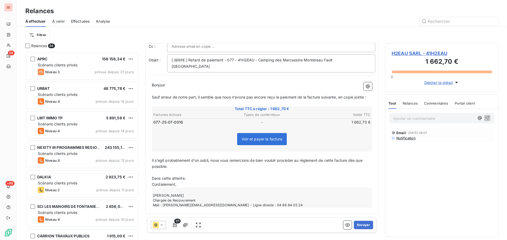
click at [197, 178] on p "Dans cette attente." at bounding box center [262, 179] width 220 height 6
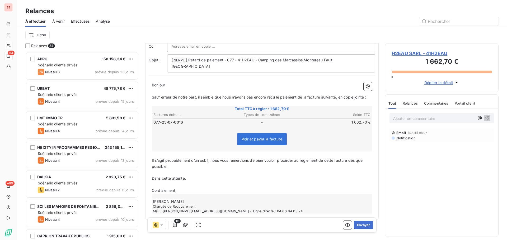
scroll to position [33, 0]
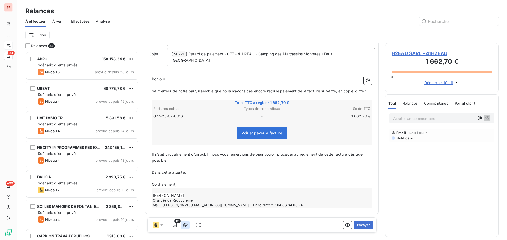
click at [187, 224] on icon "button" at bounding box center [185, 225] width 5 height 4
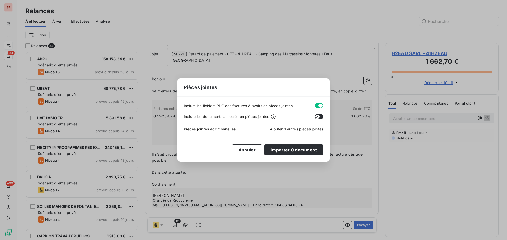
click at [316, 107] on button "button" at bounding box center [319, 105] width 8 height 5
click at [303, 130] on span "Ajouter d’autres pièces jointes" at bounding box center [296, 129] width 53 height 4
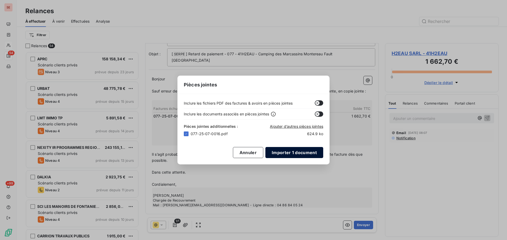
click at [280, 153] on button "Importer 1 document" at bounding box center [294, 152] width 58 height 11
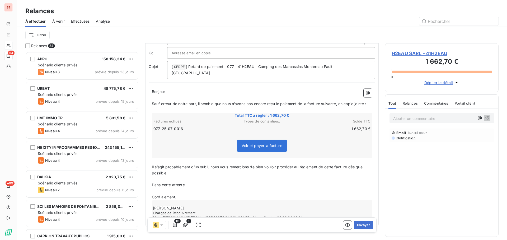
scroll to position [0, 0]
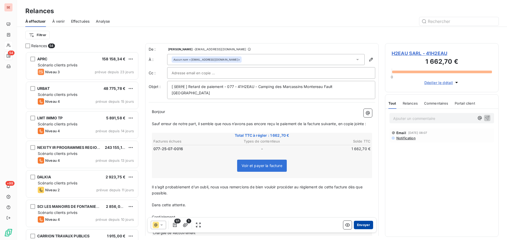
click at [357, 225] on button "Envoyer" at bounding box center [363, 225] width 19 height 8
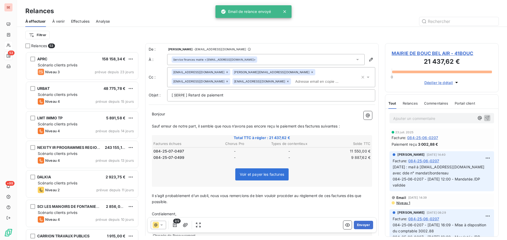
click at [86, 20] on span "Effectuées" at bounding box center [80, 21] width 19 height 5
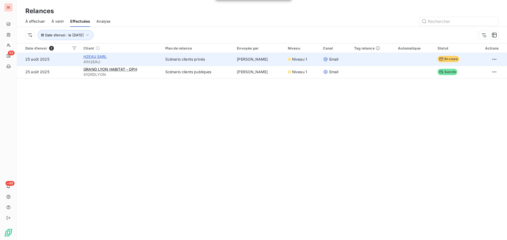
click at [102, 56] on span "H2EAU SARL" at bounding box center [94, 56] width 23 height 4
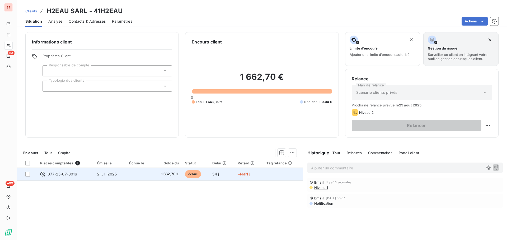
click at [157, 173] on span "1 662,70 €" at bounding box center [166, 174] width 23 height 5
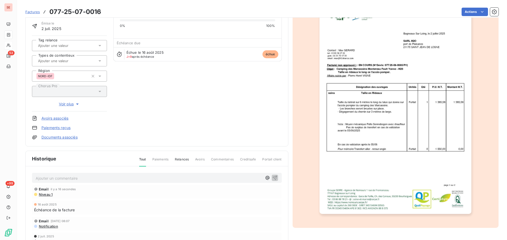
scroll to position [77, 0]
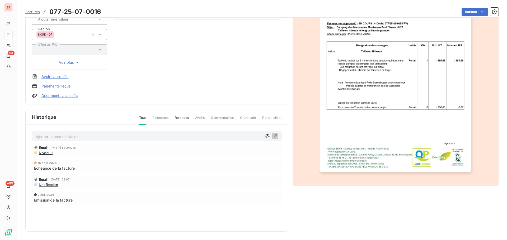
click at [45, 155] on span "Niveau 1" at bounding box center [45, 153] width 14 height 4
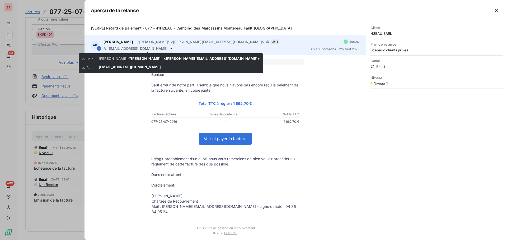
click at [170, 48] on icon at bounding box center [171, 48] width 2 height 1
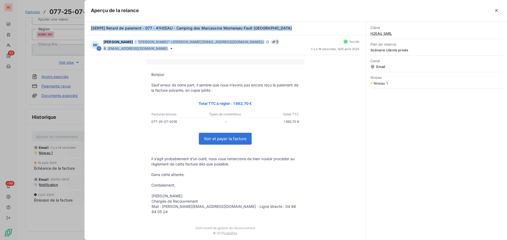
drag, startPoint x: 148, startPoint y: 49, endPoint x: 88, endPoint y: 26, distance: 63.6
click at [88, 26] on div "[SERPE] Retard de paiement - 077 - 41H2EAU - Camping des Marcassins Montereau F…" at bounding box center [224, 130] width 281 height 219
copy div "[SERPE] Retard de paiement - 077 - 41H2EAU - Camping des Marcassins Montereau F…"
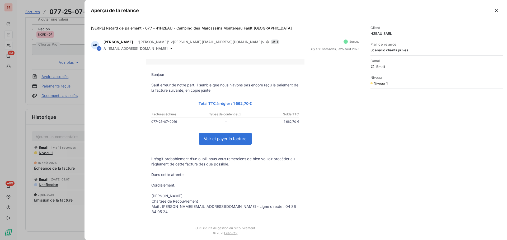
click at [61, 136] on div at bounding box center [253, 120] width 507 height 240
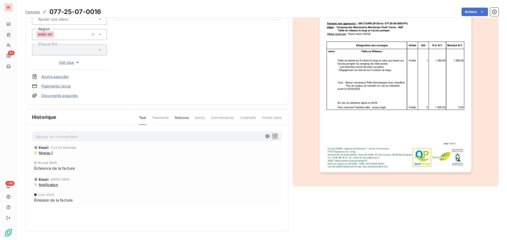
click at [61, 136] on p "Ajouter un commentaire ﻿" at bounding box center [149, 137] width 226 height 7
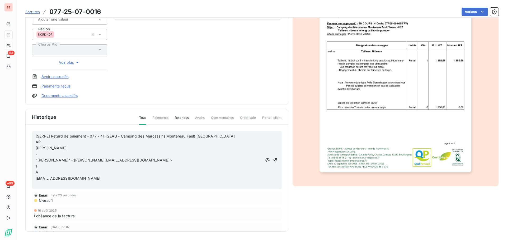
click at [35, 178] on div "[SERPE] Retard de paiement - 077 - 41H2EAU - Camping des Marcassins Montereau F…" at bounding box center [157, 160] width 250 height 58
click at [36, 179] on span "max@h2ofrance.com" at bounding box center [68, 178] width 65 height 4
click at [124, 135] on span "[SERPE] Retard de paiement - 077 - 41H2EAU - Camping des Marcassins Montereau F…" at bounding box center [135, 136] width 199 height 4
drag, startPoint x: 129, startPoint y: 136, endPoint x: 226, endPoint y: 139, distance: 97.5
click at [226, 138] on p "[SERPE] Retard de paiement - 077 - 41H2EAU - Camping des Marcassins Montereau F…" at bounding box center [149, 137] width 226 height 6
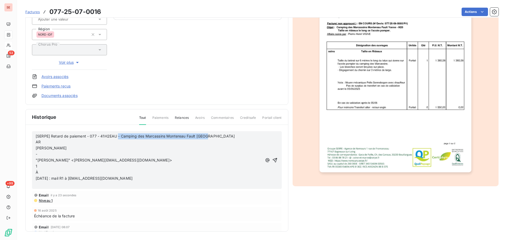
copy span "- Camping des Marcassins Montereau Fault Yonne"
click at [141, 178] on p "25/08/25 : mail R1 à max@h2ofrance.com" at bounding box center [149, 179] width 226 height 6
click at [111, 179] on span "25/08/25 : mail R1 à max@h2ofrance.com- Camping des Marcassins Montereau Fault …" at bounding box center [115, 178] width 159 height 4
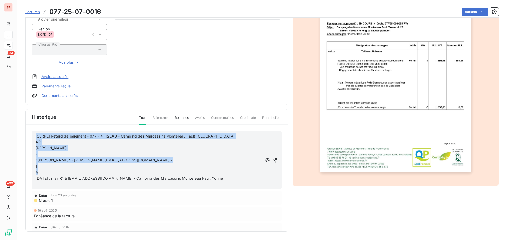
drag, startPoint x: 59, startPoint y: 171, endPoint x: 25, endPoint y: 119, distance: 61.7
click at [25, 119] on div "Historique Tout Paiements Relances Avoirs Commentaires Creditsafe Portail clien…" at bounding box center [156, 170] width 263 height 123
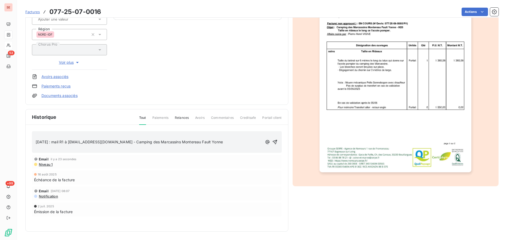
click at [36, 143] on span "25/08/25 : mail R1 à max@h2ofrance.com - Camping des Marcassins Montereau Fault…" at bounding box center [129, 142] width 187 height 4
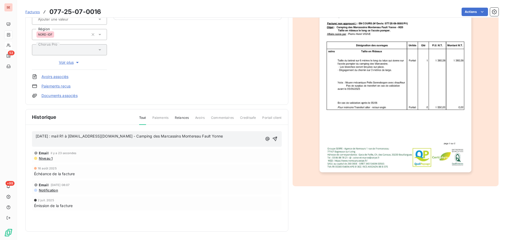
click at [38, 144] on p "﻿" at bounding box center [149, 142] width 226 height 6
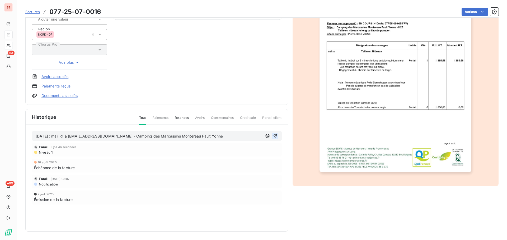
click at [272, 135] on icon "button" at bounding box center [274, 136] width 4 height 4
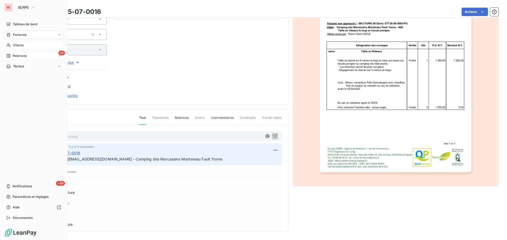
click at [27, 56] on div "53 Relances" at bounding box center [33, 56] width 59 height 8
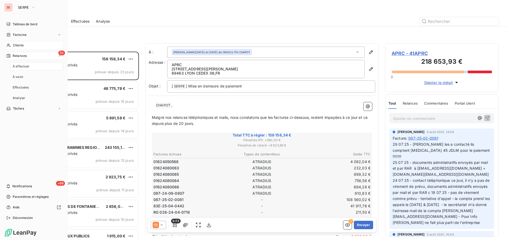
scroll to position [185, 110]
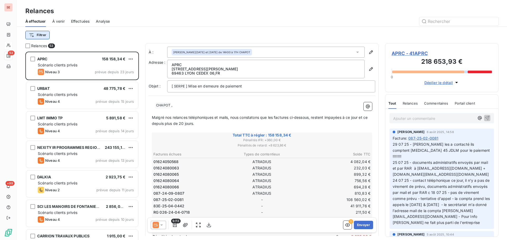
click at [43, 34] on html "SE 53 +99 Relances À effectuer À venir Effectuées Analyse Filtrer Relances 53 A…" at bounding box center [253, 120] width 507 height 240
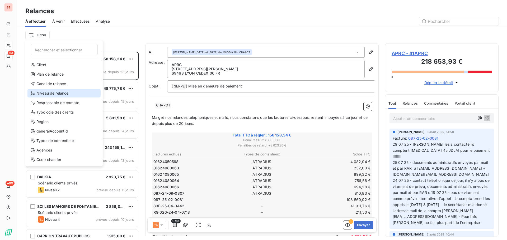
click at [56, 91] on div "Niveau de relance" at bounding box center [63, 93] width 73 height 8
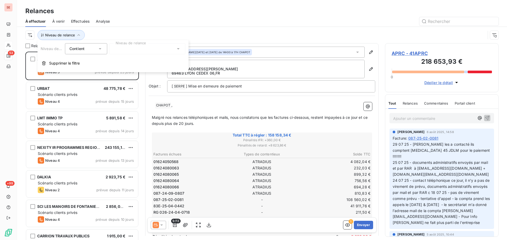
click at [124, 52] on div at bounding box center [147, 48] width 76 height 11
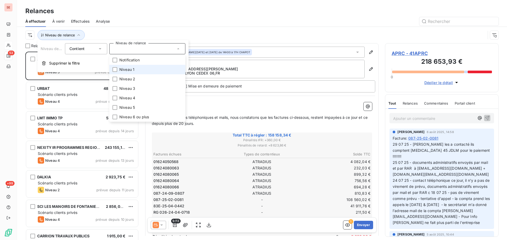
click at [127, 70] on span "Niveau 1" at bounding box center [126, 69] width 15 height 5
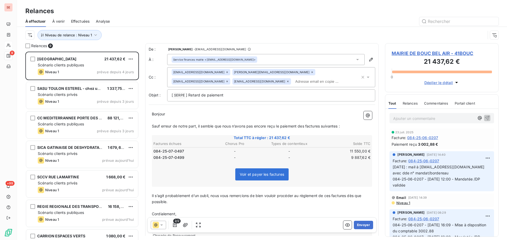
click at [160, 25] on div at bounding box center [307, 21] width 382 height 8
click at [451, 53] on span "MAIRIE DE BOUC BEL AIR - 41BOUC" at bounding box center [441, 53] width 100 height 7
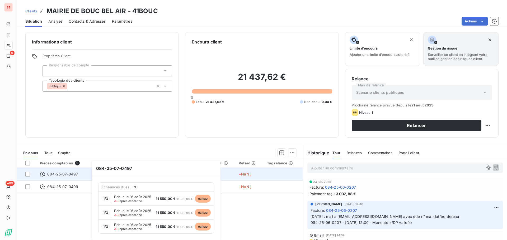
click at [72, 176] on span "084-25-07-0497" at bounding box center [62, 174] width 31 height 5
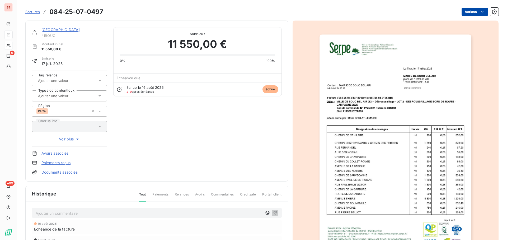
click at [465, 15] on html "SE 9 +99 Factures 084-25-07-0497 Actions MAIRIE DE BOUC BEL AIR 41BOUC Montant …" at bounding box center [253, 120] width 507 height 240
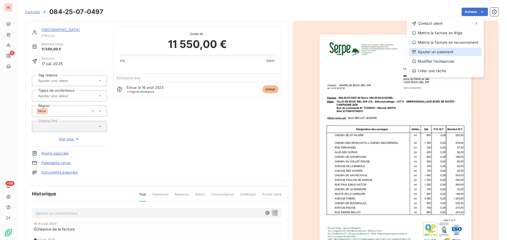
click at [451, 51] on div "Ajouter un paiement" at bounding box center [445, 52] width 73 height 8
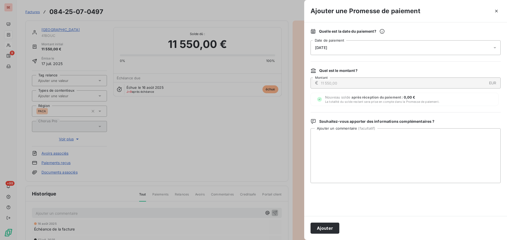
click at [327, 46] on span "[DATE]" at bounding box center [321, 48] width 12 height 4
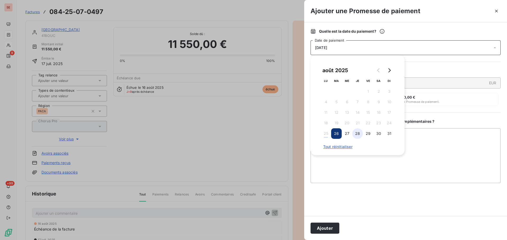
click at [357, 134] on button "28" at bounding box center [357, 134] width 11 height 11
click at [403, 143] on div "août 2025 LU MA ME JE VE SA DI 1 2 3 4 5 6 7 8 9 10 11 12 13 14 15 16 17 18 19 …" at bounding box center [357, 105] width 94 height 100
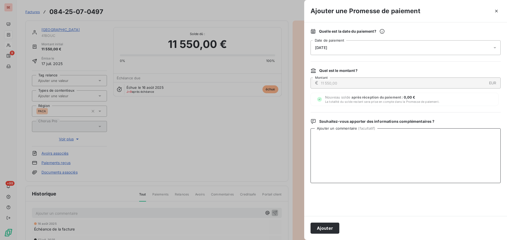
click at [420, 144] on textarea "Ajouter un commentaire ( facultatif )" at bounding box center [405, 156] width 190 height 55
paste textarea "084-25-07-0497 - 12/08/2025 11:37 - Mise à disposition du comptable 11550.0"
type textarea "084-25-07-0497 - 12/08/2025 11:37 - Mise à disposition du comptable 11550.0"
click at [316, 229] on button "Ajouter" at bounding box center [324, 228] width 29 height 11
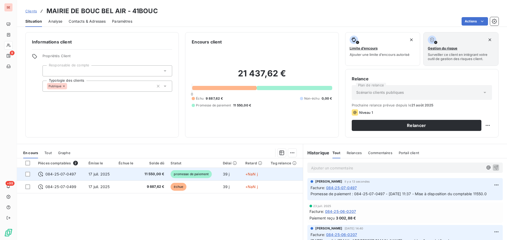
click at [115, 175] on td "17 juil. 2025" at bounding box center [100, 174] width 30 height 13
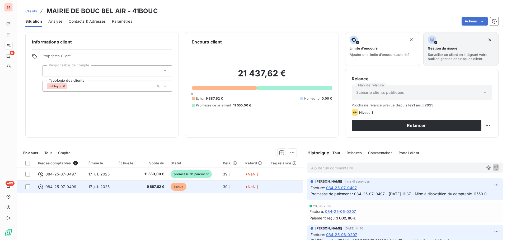
click at [139, 188] on td "9 887,62 €" at bounding box center [153, 187] width 29 height 13
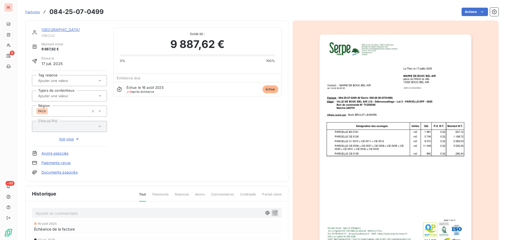
click at [468, 10] on html "SE 9 +99 Factures 084-25-07-0499 Actions MAIRIE DE BOUC BEL AIR 41BOUC Montant …" at bounding box center [253, 120] width 507 height 240
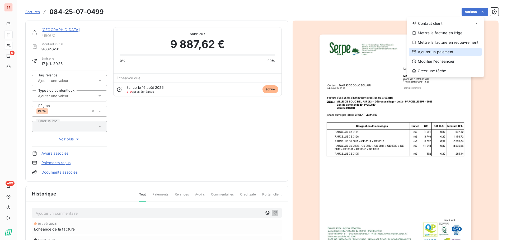
click at [449, 51] on div "Ajouter un paiement" at bounding box center [445, 52] width 73 height 8
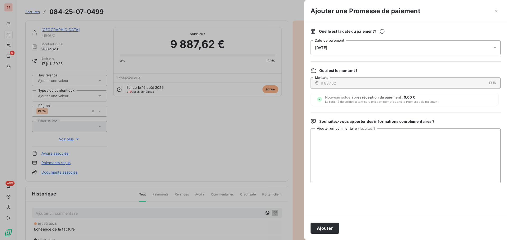
click at [326, 48] on span "[DATE]" at bounding box center [321, 48] width 12 height 4
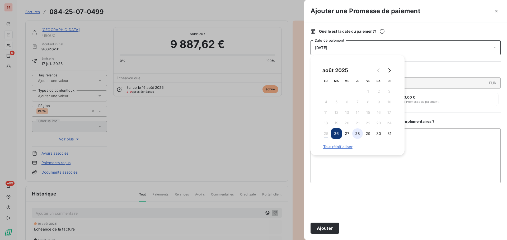
click at [357, 134] on button "28" at bounding box center [357, 134] width 11 height 11
click at [437, 152] on textarea "Ajouter un commentaire ( facultatif )" at bounding box center [405, 156] width 190 height 55
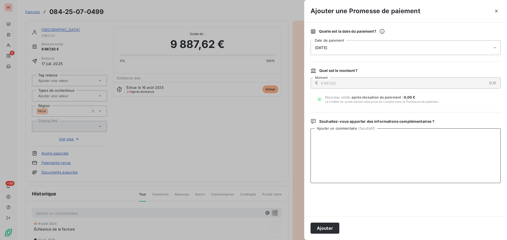
paste textarea "084-25-07-0499 - 12/08/2025 11:37 - Mise à disposition du comptable 9887.62"
type textarea "084-25-07-0499 - 12/08/2025 11:37 - Mise à disposition du comptable 9887.62"
click at [319, 227] on button "Ajouter" at bounding box center [324, 228] width 29 height 11
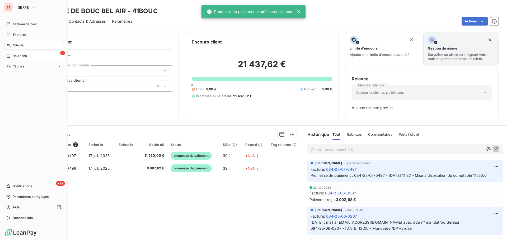
click at [27, 55] on div "9 Relances" at bounding box center [33, 56] width 59 height 8
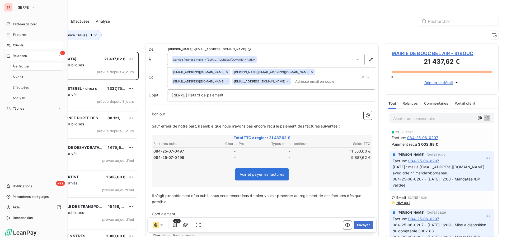
scroll to position [185, 110]
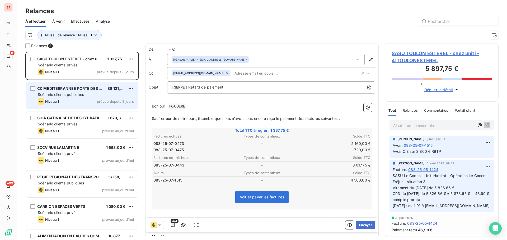
scroll to position [185, 110]
click at [79, 97] on div "Scénario clients publiques" at bounding box center [86, 94] width 96 height 5
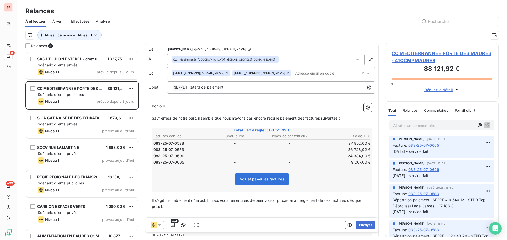
click at [404, 53] on span "CC MEDITERRANNEE PORTE DES MAURES - 41CCMPMAURES" at bounding box center [441, 57] width 100 height 14
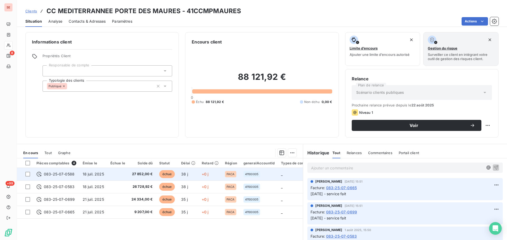
click at [129, 173] on td "27 852,00 €" at bounding box center [142, 174] width 28 height 13
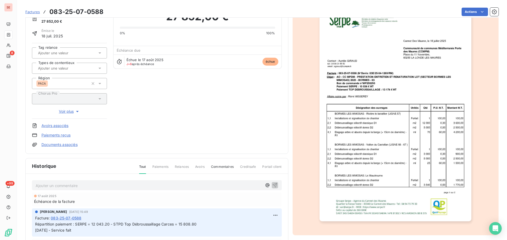
scroll to position [77, 0]
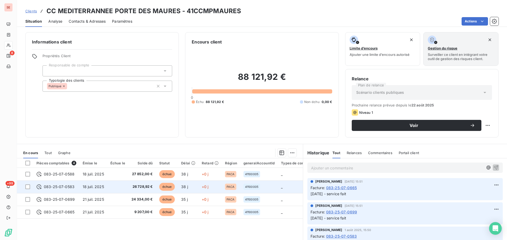
click at [144, 189] on span "26 728,92 €" at bounding box center [141, 187] width 21 height 5
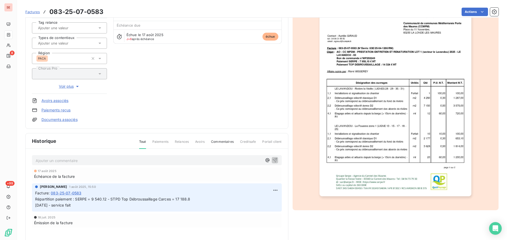
scroll to position [54, 0]
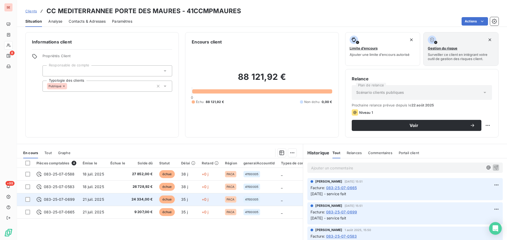
click at [70, 202] on span "083-25-07-0699" at bounding box center [59, 199] width 31 height 5
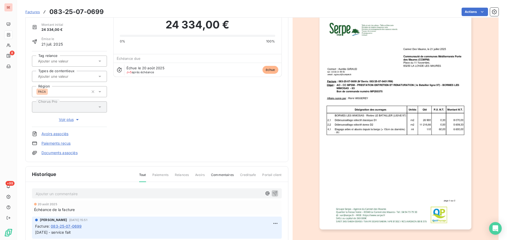
scroll to position [53, 0]
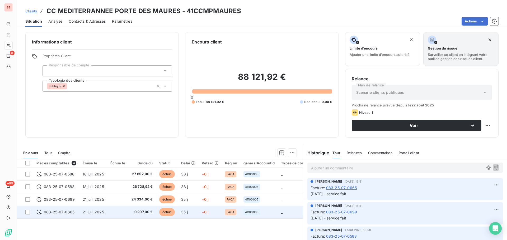
click at [65, 212] on span "083-25-07-0665" at bounding box center [59, 212] width 31 height 5
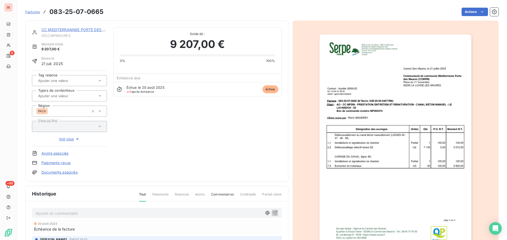
click at [69, 29] on link "CC MEDITERRANNEE PORTE DES MAURES" at bounding box center [79, 29] width 77 height 4
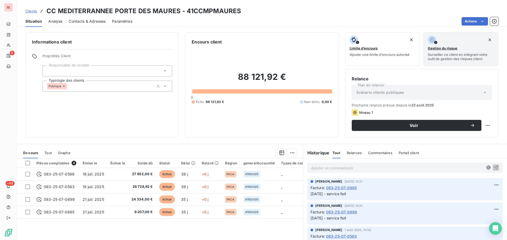
click at [82, 22] on span "Contacts & Adresses" at bounding box center [87, 21] width 37 height 5
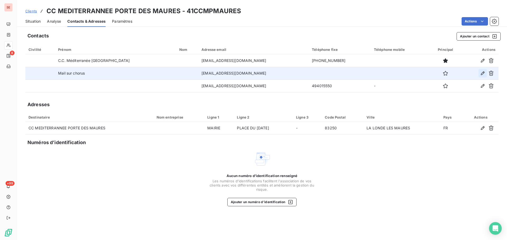
click at [481, 73] on icon "button" at bounding box center [482, 73] width 5 height 5
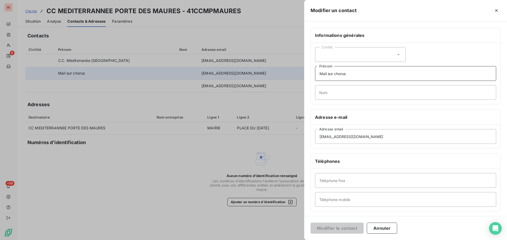
click at [320, 74] on input "Mail sur chorus" at bounding box center [405, 73] width 181 height 15
type input "Carole - Mail sur chorus"
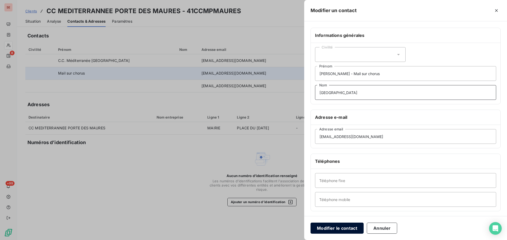
type input "TOULOUSE"
click at [336, 227] on button "Modifier le contact" at bounding box center [336, 228] width 53 height 11
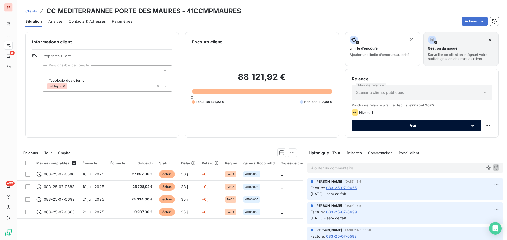
click at [407, 126] on span "Voir" at bounding box center [414, 126] width 112 height 4
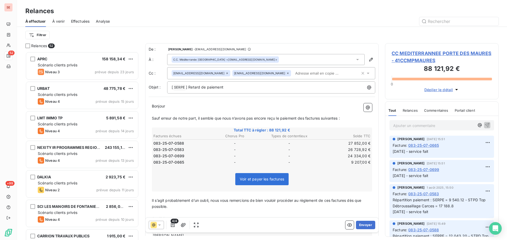
scroll to position [185, 110]
click at [243, 59] on div "C.C. Méditerranée Porte des Maures <contact@ccmpm.fr>" at bounding box center [225, 60] width 104 height 4
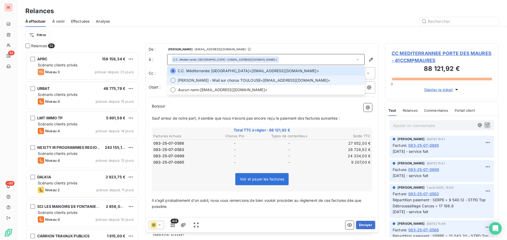
click at [228, 81] on span "Carole - Mail sur chorus TOULOUSE" at bounding box center [219, 80] width 83 height 5
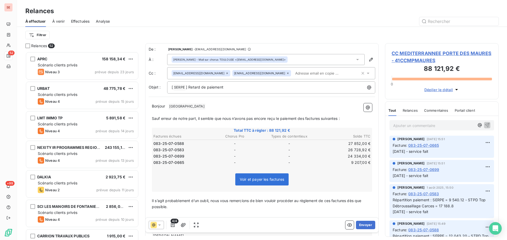
click at [225, 73] on icon at bounding box center [226, 73] width 3 height 3
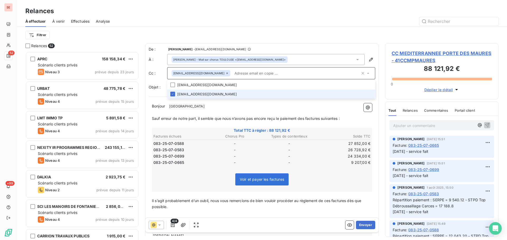
click at [206, 73] on div "agiraud@ccmpm.fr" at bounding box center [266, 73] width 188 height 8
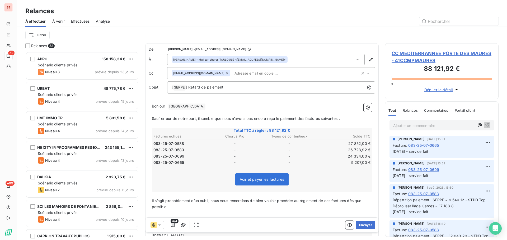
click at [225, 72] on icon at bounding box center [226, 73] width 3 height 3
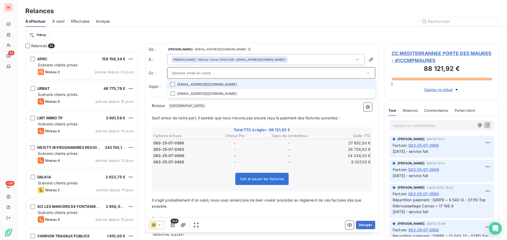
click at [239, 72] on input "text" at bounding box center [269, 73] width 194 height 8
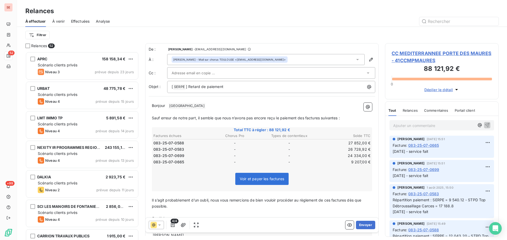
click at [448, 53] on span "CC MEDITERRANNEE PORTE DES MAURES - 41CCMPMAURES" at bounding box center [441, 57] width 100 height 14
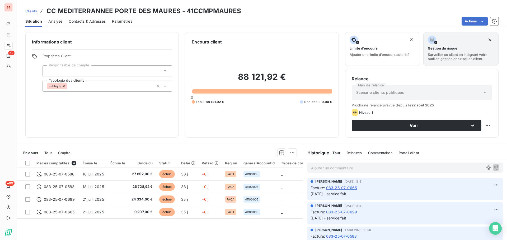
click at [92, 20] on span "Contacts & Adresses" at bounding box center [87, 21] width 37 height 5
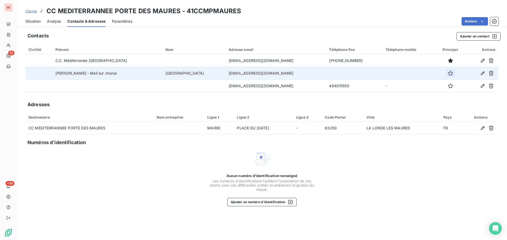
click at [448, 73] on icon "button" at bounding box center [450, 73] width 5 height 5
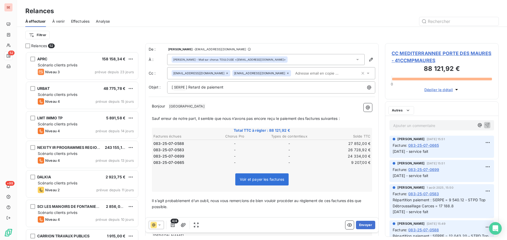
scroll to position [185, 110]
click at [286, 72] on icon at bounding box center [287, 73] width 3 height 3
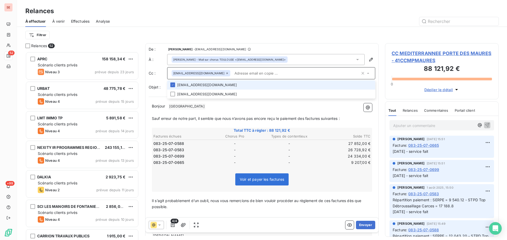
click at [288, 34] on div "Filtrer" at bounding box center [261, 35] width 473 height 10
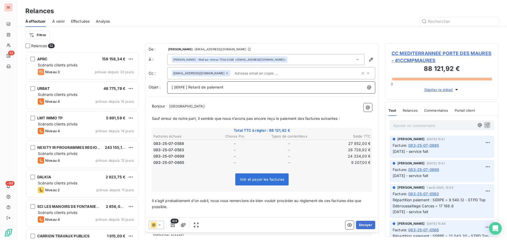
click at [239, 89] on p "[ SERPE ﻿ ] Retard de paiement" at bounding box center [273, 87] width 202 height 6
click at [227, 96] on div "De : AMELIA RAIMUNDO - raimundo@serpe.fr À : Carole - Mail sur chorus TOULOUSE …" at bounding box center [261, 149] width 233 height 212
click at [219, 106] on p "Bonjour ﻿ TOULOUSE ﻿ ﻿" at bounding box center [262, 106] width 220 height 6
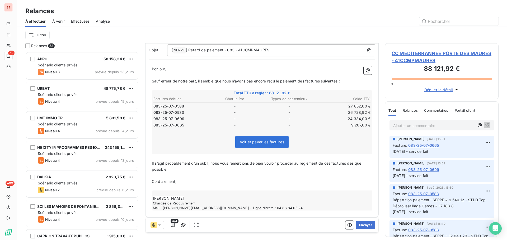
scroll to position [40, 0]
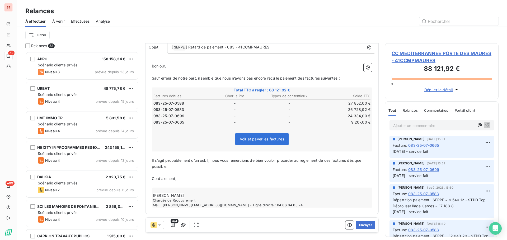
click at [179, 171] on p "﻿" at bounding box center [262, 173] width 220 height 6
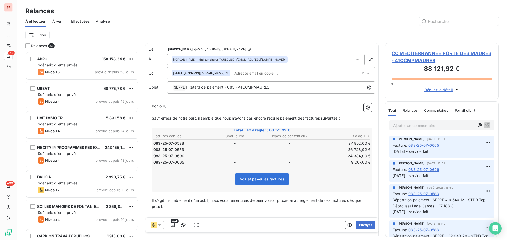
scroll to position [0, 0]
click at [363, 225] on button "Envoyer" at bounding box center [365, 225] width 19 height 8
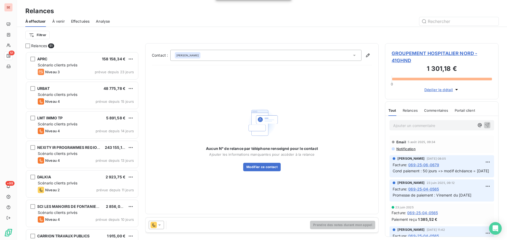
click at [81, 21] on span "Effectuées" at bounding box center [80, 21] width 19 height 5
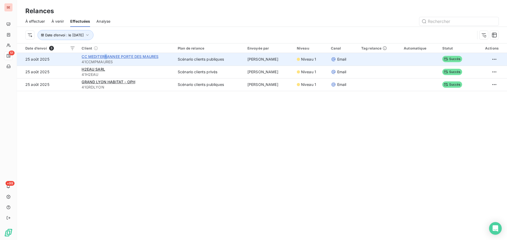
click at [105, 56] on span "CC MEDITERRANNEE PORTE DES MAURES" at bounding box center [120, 56] width 77 height 4
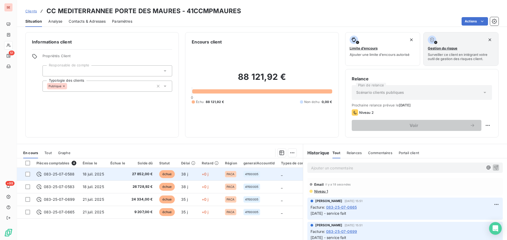
click at [94, 173] on span "18 juil. 2025" at bounding box center [93, 174] width 21 height 4
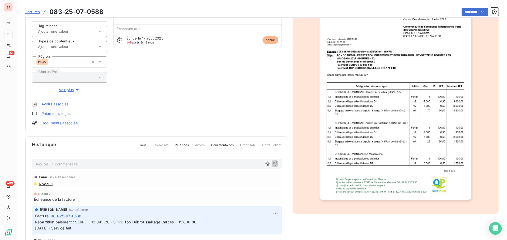
scroll to position [53, 0]
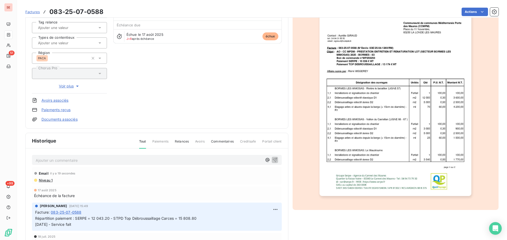
click at [46, 181] on span "Niveau 1" at bounding box center [45, 180] width 14 height 4
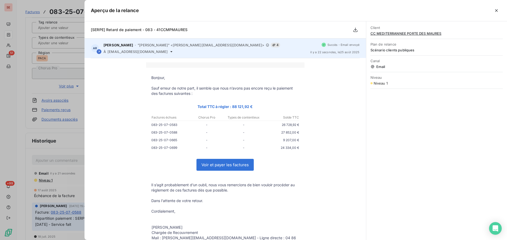
click at [129, 53] on div "AR AMELIA RAIMUNDO - "AMELIA RAIMUNDO" <raimundo@serpe.fr> 4 À ctoulouse@ccmpm.…" at bounding box center [224, 49] width 281 height 20
click at [130, 52] on span "ctoulouse@ccmpm.fr" at bounding box center [137, 52] width 60 height 4
copy div "ctoulouse@ccmpm.fr"
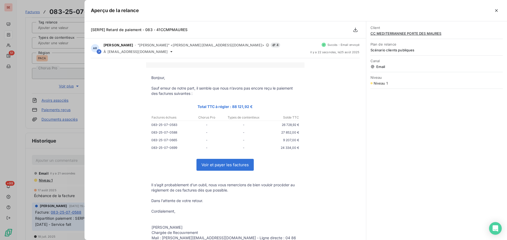
click at [67, 188] on div at bounding box center [253, 120] width 507 height 240
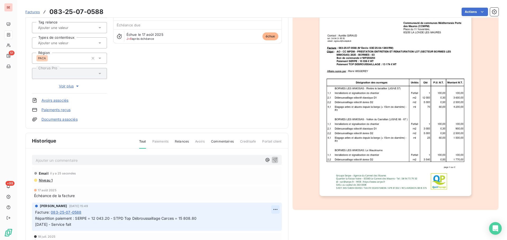
click at [274, 209] on html "SE 51 +99 Factures 083-25-07-0588 Actions CC MEDITERRANNEE PORTE DES MAURES 41C…" at bounding box center [253, 120] width 507 height 240
click at [266, 219] on div "Editer" at bounding box center [261, 221] width 30 height 8
click at [208, 222] on p "Répartition paiement : SERPE = 12 043.20 - STPD Top Débroussaillage Carces = 15…" at bounding box center [153, 222] width 236 height 12
click at [273, 224] on icon "button" at bounding box center [275, 221] width 5 height 5
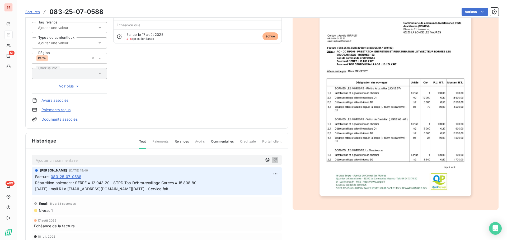
click at [101, 188] on span "Répartition paiement : SERPE = 12 043.20 - STPD Top Débroussaillage Carces = 15…" at bounding box center [115, 186] width 161 height 11
copy span "25/08/25 : mail R1 à ctoulouse@ccmpm.fr"
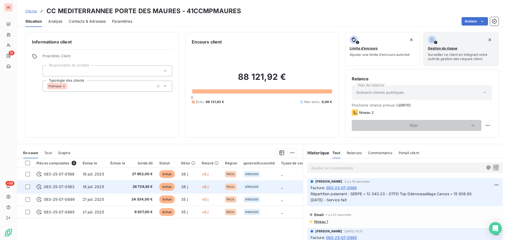
click at [75, 185] on div "083-25-07-0583" at bounding box center [56, 187] width 40 height 5
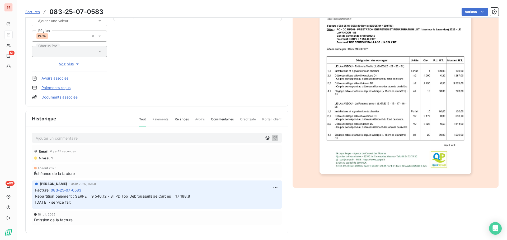
scroll to position [77, 0]
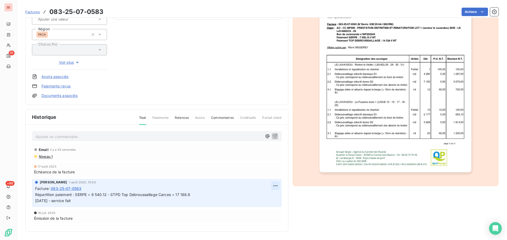
click at [271, 185] on html "SE 51 +99 Factures 083-25-07-0583 Actions CC MEDITERRANNEE PORTE DES MAURES 41C…" at bounding box center [253, 120] width 507 height 240
click at [259, 198] on div "Editer" at bounding box center [261, 197] width 30 height 8
click at [220, 193] on p "Répartition paiement : SERPE = 9 540.12 - STPD Top Débroussaillage Carces = 17 …" at bounding box center [153, 198] width 236 height 12
click at [273, 201] on icon "button" at bounding box center [275, 197] width 5 height 5
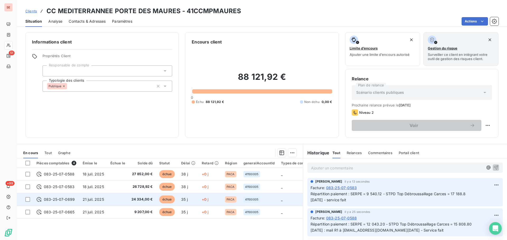
click at [124, 199] on td at bounding box center [117, 199] width 21 height 13
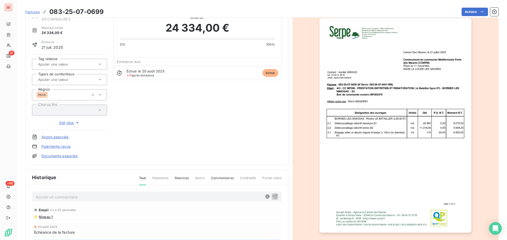
scroll to position [53, 0]
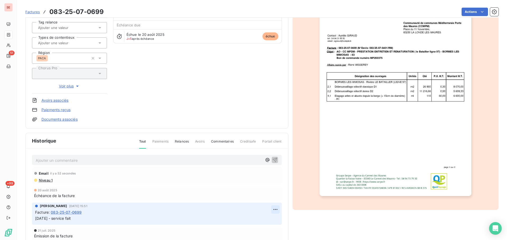
click at [274, 211] on html "SE 51 +99 Factures 083-25-07-0699 Actions CC MEDITERRANNEE PORTE DES MAURES 41C…" at bounding box center [253, 120] width 507 height 240
click at [259, 218] on div "Editer" at bounding box center [261, 221] width 30 height 8
click at [35, 219] on span "31/07/25 - service fait" at bounding box center [53, 218] width 36 height 4
click at [35, 219] on p "31/07/25 - service fait" at bounding box center [153, 219] width 236 height 6
click at [273, 221] on icon "button" at bounding box center [275, 218] width 5 height 5
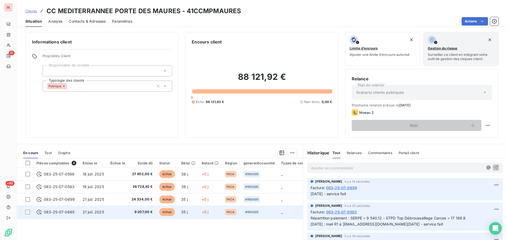
click at [81, 213] on td "21 juil. 2025" at bounding box center [93, 212] width 28 height 13
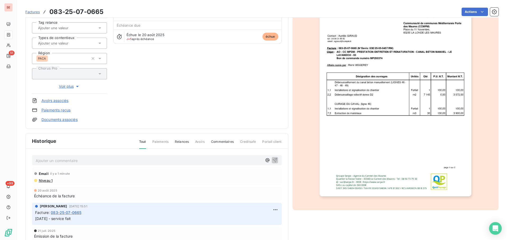
scroll to position [53, 0]
click at [273, 208] on html "SE 51 +99 Factures 083-25-07-0665 Actions CC MEDITERRANNEE PORTE DES MAURES 41C…" at bounding box center [253, 120] width 507 height 240
click at [263, 220] on div "Editer" at bounding box center [261, 221] width 30 height 8
click at [35, 218] on span "31/07/25 - service fait" at bounding box center [53, 218] width 36 height 4
click at [35, 218] on p "31/07/25 - service fait" at bounding box center [153, 219] width 236 height 6
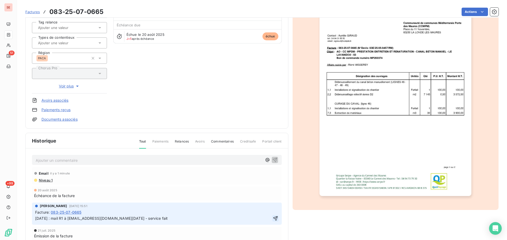
click at [276, 220] on button "button" at bounding box center [275, 219] width 6 height 6
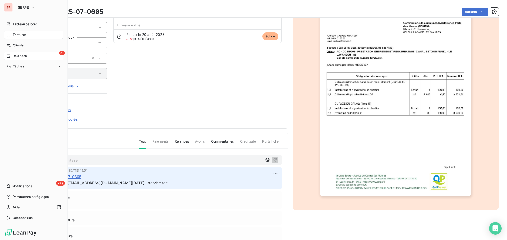
click at [21, 55] on span "Relances" at bounding box center [20, 56] width 14 height 5
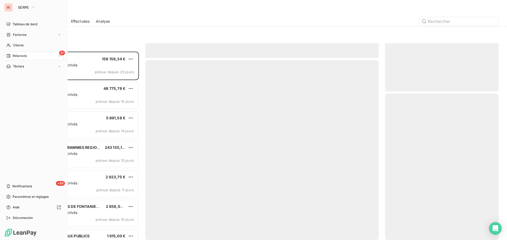
scroll to position [185, 110]
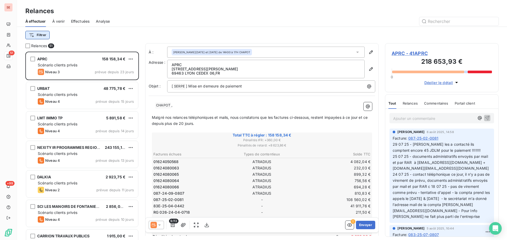
click at [41, 34] on html "SE 51 +99 Relances À effectuer À venir Effectuées Analyse Filtrer Relances 51 A…" at bounding box center [253, 120] width 507 height 240
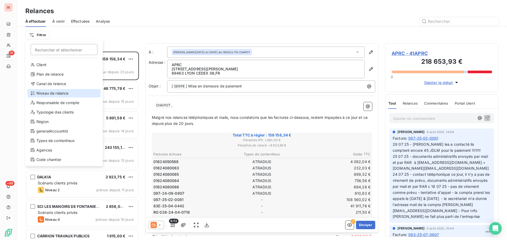
click at [50, 97] on div "Niveau de relance" at bounding box center [63, 93] width 73 height 8
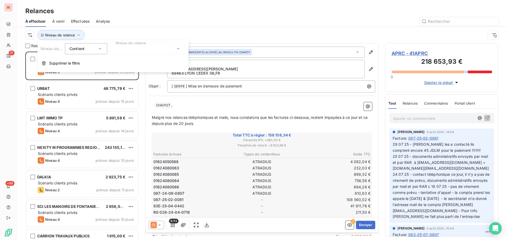
click at [139, 52] on div at bounding box center [147, 48] width 76 height 11
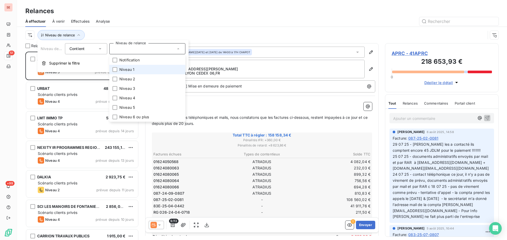
click at [134, 70] on li "Niveau 1" at bounding box center [147, 70] width 76 height 10
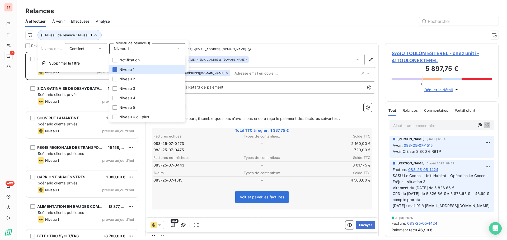
click at [120, 19] on div at bounding box center [307, 21] width 382 height 8
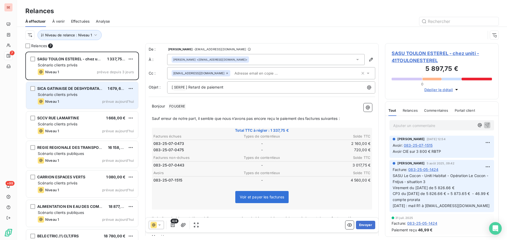
click at [61, 98] on div "SICA GATINAISE DE DESHYDRATATION 1 679,60 € Scénario clients privés Niveau 1 pr…" at bounding box center [82, 95] width 112 height 27
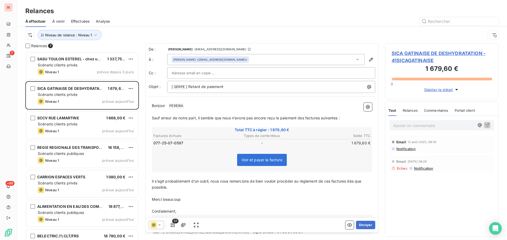
click at [404, 54] on span "SICA GATINAISE DE DESHYDRATATION - 41SICAGATINAISE" at bounding box center [441, 57] width 100 height 14
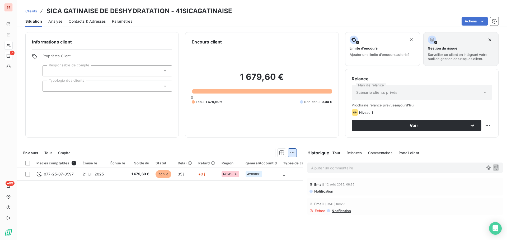
click at [290, 152] on html "SE 7 +99 Clients SICA GATINAISE DE DESHYDRATATION - 41SICAGATINAISE Situation A…" at bounding box center [253, 120] width 507 height 240
click at [281, 153] on html "SE 7 +99 Clients SICA GATINAISE DE DESHYDRATATION - 41SICAGATINAISE Situation A…" at bounding box center [253, 120] width 507 height 240
click at [281, 153] on icon "button" at bounding box center [281, 152] width 5 height 5
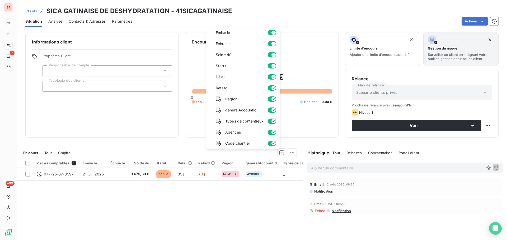
scroll to position [36, 0]
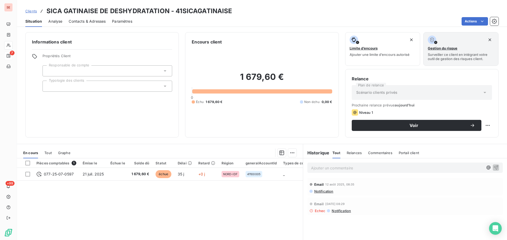
click at [244, 207] on div "Pièces comptables 1 Émise le Échue le Solde dû Statut Délai Retard Région gener…" at bounding box center [160, 210] width 286 height 102
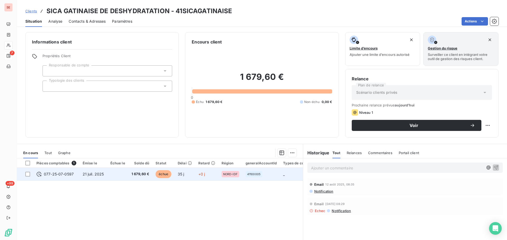
click at [72, 174] on span "077-25-07-0597" at bounding box center [59, 174] width 30 height 5
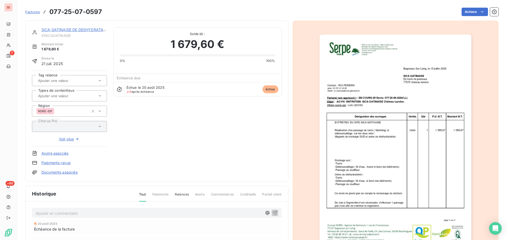
click at [58, 172] on link "Documents associés" at bounding box center [59, 172] width 36 height 5
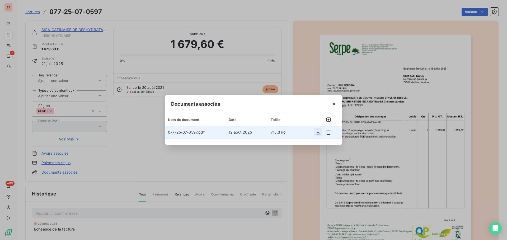
click at [316, 131] on icon "button" at bounding box center [317, 132] width 5 height 5
click at [334, 104] on icon "button" at bounding box center [334, 104] width 3 height 3
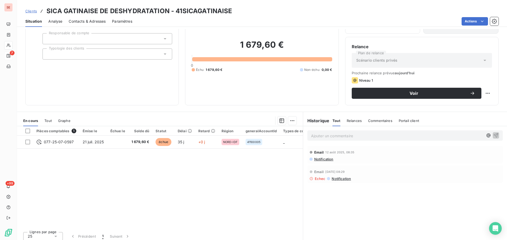
scroll to position [36, 0]
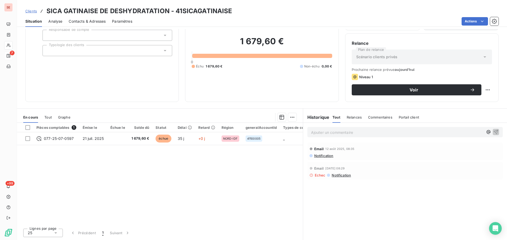
click at [324, 155] on span "Notification" at bounding box center [324, 156] width 20 height 4
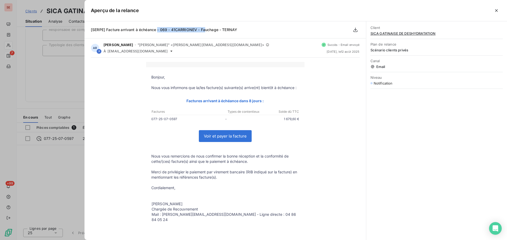
drag, startPoint x: 158, startPoint y: 30, endPoint x: 206, endPoint y: 30, distance: 47.5
click at [206, 30] on span "[SERPE] Facture arrivant à échéance - 069 - 41CARRIONEV - Fauchage - TERNAY" at bounding box center [164, 29] width 146 height 4
click at [47, 173] on div at bounding box center [253, 120] width 507 height 240
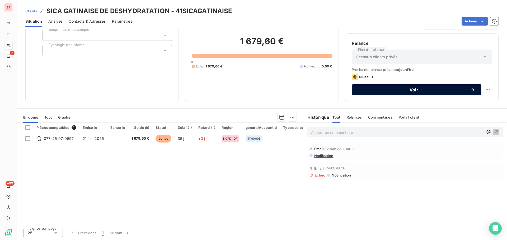
click at [411, 92] on span "Voir" at bounding box center [414, 90] width 112 height 4
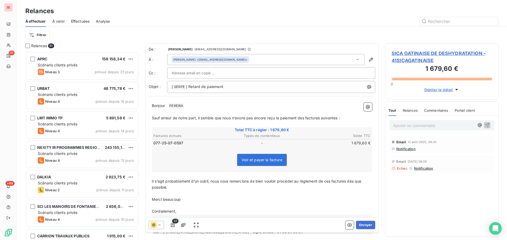
scroll to position [185, 110]
click at [238, 86] on p "[ SERPE ﻿ ] Retard de paiement" at bounding box center [273, 87] width 202 height 6
click at [227, 98] on div "De : AMELIA RAIMUNDO - raimundo@serpe.fr À : Rui PEREIRA <rui.pereira@sica-gati…" at bounding box center [261, 142] width 233 height 198
click at [209, 104] on p "Bonjour ﻿ PEREIRA ﻿ ﻿" at bounding box center [262, 106] width 220 height 6
click at [303, 118] on span "Sauf erreur de notre part, il semble que nous n’avons pas encore reçu le paieme…" at bounding box center [246, 118] width 188 height 4
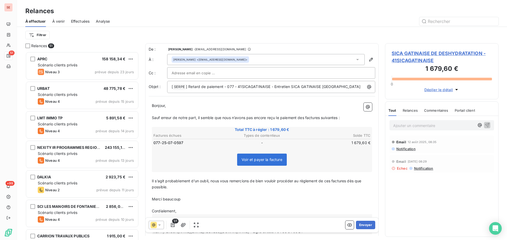
drag, startPoint x: 304, startPoint y: 118, endPoint x: 313, endPoint y: 124, distance: 10.4
click at [313, 124] on p "﻿" at bounding box center [262, 124] width 220 height 6
click at [308, 118] on span "Sauf erreur de notre part, il semble que nous n’avons pas encore reçu le paieme…" at bounding box center [246, 118] width 188 height 4
click at [307, 118] on span "Sauf erreur de notre part, il semble que nous n’avons pas encore reçu le paieme…" at bounding box center [246, 118] width 188 height 4
click at [321, 119] on span "Sauf erreur de notre part, il semble que nous n’avons pas encore reçu le paieme…" at bounding box center [247, 118] width 190 height 4
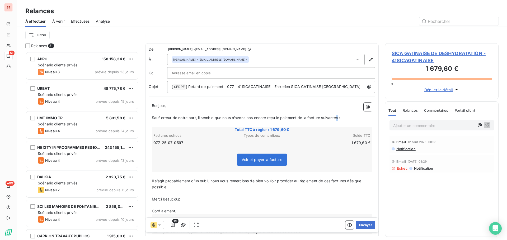
click at [338, 118] on span "Sauf erreur de notre part, il semble que nous n’avons pas encore reçu le paieme…" at bounding box center [246, 118] width 188 height 4
click at [332, 182] on span "Il s’agit probablement d’un oubli, nous vous remercions de bien vouloir procéde…" at bounding box center [257, 184] width 211 height 11
click at [350, 182] on span "Il s’agit probablement d’un oubli, nous vous remercions de bien vouloir procéde…" at bounding box center [259, 184] width 214 height 11
drag, startPoint x: 153, startPoint y: 199, endPoint x: 182, endPoint y: 200, distance: 28.5
click at [182, 200] on p "Merci beaucoup" at bounding box center [262, 200] width 220 height 6
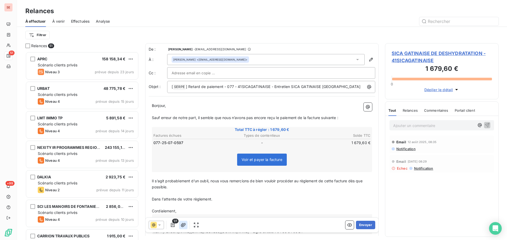
click at [183, 227] on icon "button" at bounding box center [183, 225] width 5 height 4
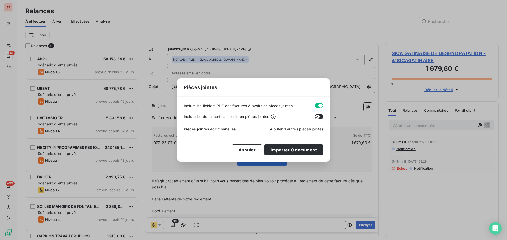
click at [316, 106] on button "button" at bounding box center [319, 105] width 8 height 5
click at [297, 130] on span "Ajouter d’autres pièces jointes" at bounding box center [296, 129] width 53 height 4
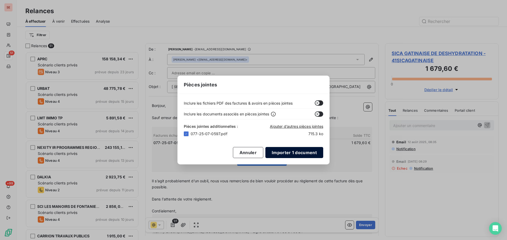
click at [300, 157] on button "Importer 1 document" at bounding box center [294, 152] width 58 height 11
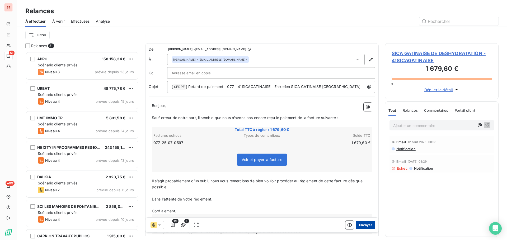
click at [357, 226] on button "Envoyer" at bounding box center [365, 225] width 19 height 8
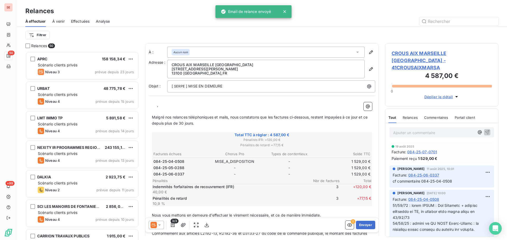
click at [87, 21] on span "Effectuées" at bounding box center [80, 21] width 19 height 5
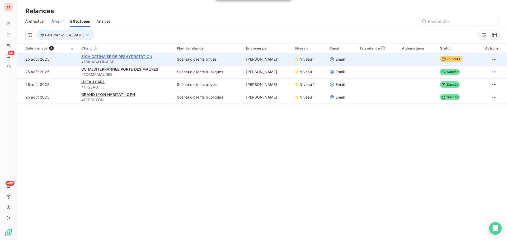
click at [134, 56] on span "SICA GATINAISE DE DESHYDRATATION" at bounding box center [116, 56] width 71 height 4
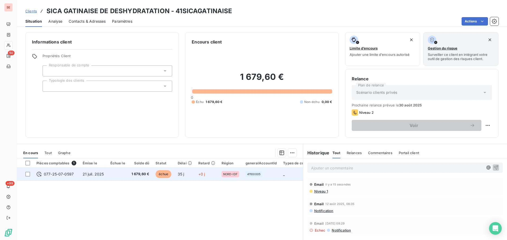
click at [129, 174] on td "1 679,60 €" at bounding box center [140, 174] width 24 height 13
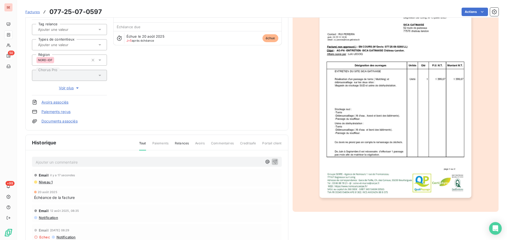
scroll to position [53, 0]
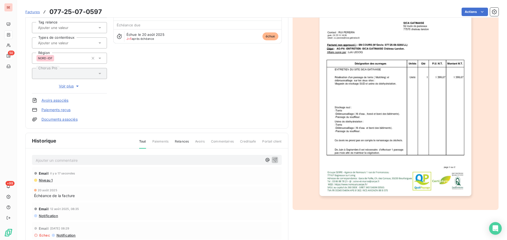
click at [43, 181] on span "Niveau 1" at bounding box center [45, 180] width 14 height 4
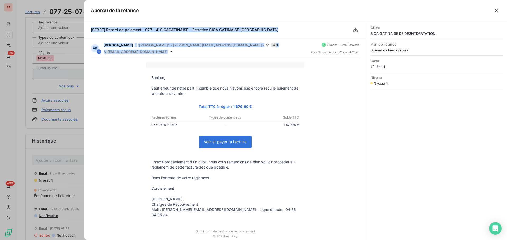
drag, startPoint x: 161, startPoint y: 51, endPoint x: 88, endPoint y: 25, distance: 77.3
click at [88, 25] on div "[SERPE] Retard de paiement - 077 - 41SICAGATINAISE - Entretien SICA GATINAISE C…" at bounding box center [224, 130] width 281 height 219
copy div "[SERPE] Retard de paiement - 077 - 41SICAGATINAISE - Entretien SICA GATINAISE C…"
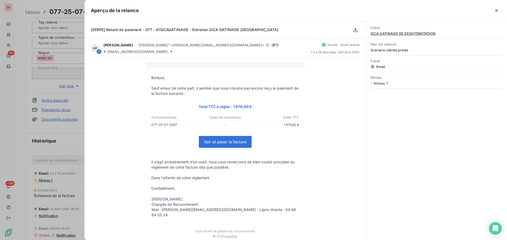
click at [63, 162] on div at bounding box center [253, 120] width 507 height 240
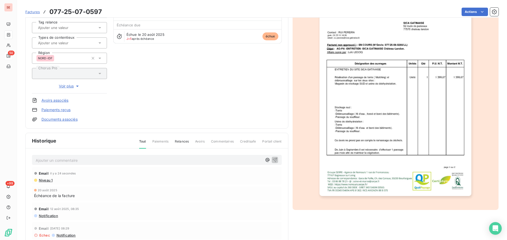
click at [65, 162] on p "Ajouter un commentaire ﻿" at bounding box center [149, 160] width 226 height 7
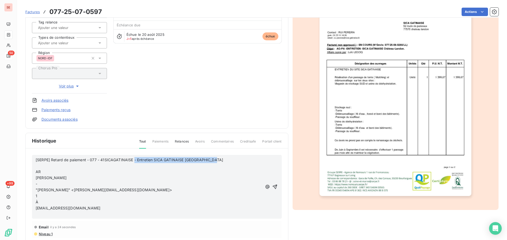
drag, startPoint x: 133, startPoint y: 159, endPoint x: 221, endPoint y: 159, distance: 87.4
click at [221, 159] on p "[SERPE] Retard de paiement - 077 - 41SICAGATINAISE - Entretien SICA GATINAISE C…" at bounding box center [149, 160] width 226 height 6
copy span "- Entretien SICA GATINAISE Château Landon"
click at [101, 211] on p "rui.pereira@sica-gatinaise.fr" at bounding box center [149, 209] width 226 height 6
click at [86, 208] on span "rui.pereira@sica-gatinaise.fr- Entretien SICA GATINAISE Château Landon" at bounding box center [105, 208] width 139 height 4
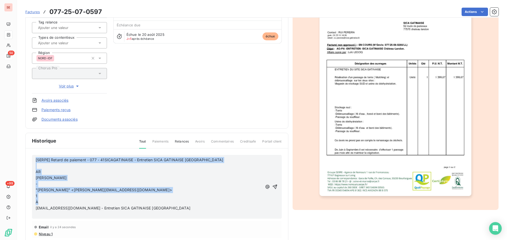
drag, startPoint x: 31, startPoint y: 198, endPoint x: 24, endPoint y: 152, distance: 46.5
click at [24, 152] on section "Factures 077-25-07-0597 Actions SICA GATINAISE DE DESHYDRATATION 41SICAGATINAIS…" at bounding box center [262, 120] width 490 height 240
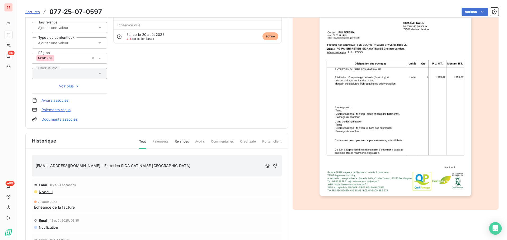
click at [35, 166] on div "﻿ rui.pereira@sica-gatinaise.fr - Entretien SICA GATINAISE Château Landon ﻿" at bounding box center [157, 166] width 250 height 22
click at [36, 165] on span "rui.pereira@sica-gatinaise.fr - Entretien SICA GATINAISE Château Landon" at bounding box center [113, 166] width 155 height 4
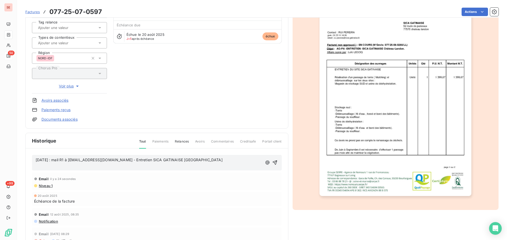
click at [36, 165] on p "﻿" at bounding box center [149, 166] width 226 height 6
click at [272, 159] on icon "button" at bounding box center [274, 160] width 4 height 4
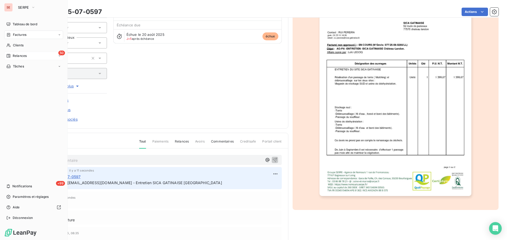
click at [26, 56] on span "Relances" at bounding box center [20, 56] width 14 height 5
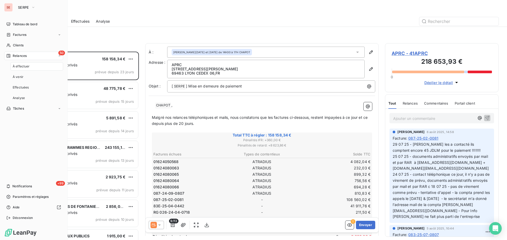
scroll to position [185, 110]
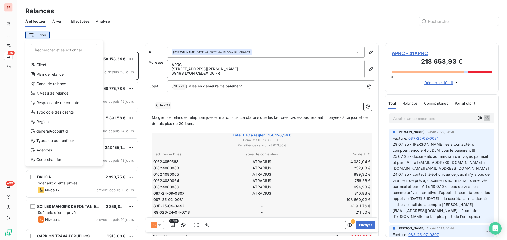
click at [46, 34] on html "SE 50 +99 Relances À effectuer À venir Effectuées Analyse Filtrer Rechercher et…" at bounding box center [253, 120] width 507 height 240
click at [48, 93] on div "Niveau de relance" at bounding box center [63, 93] width 73 height 8
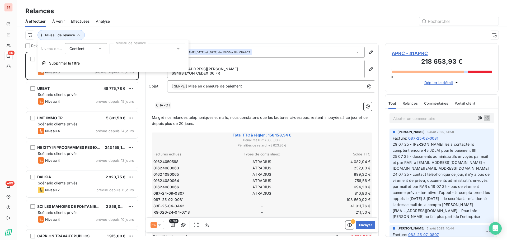
click at [119, 53] on div at bounding box center [147, 48] width 76 height 11
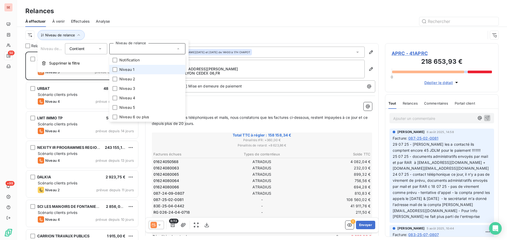
click at [127, 69] on span "Niveau 1" at bounding box center [126, 69] width 15 height 5
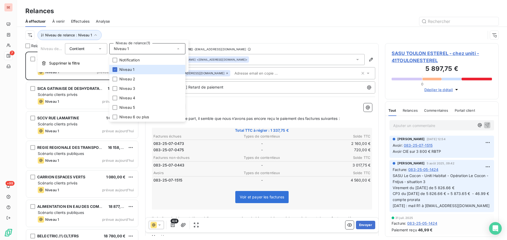
click at [154, 26] on div "À effectuer À venir Effectuées Analyse" at bounding box center [262, 21] width 490 height 11
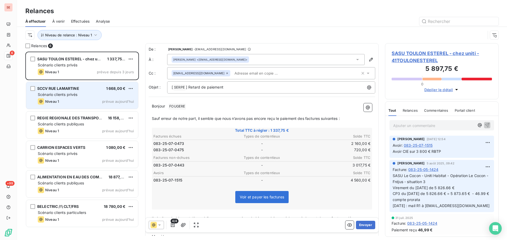
click at [56, 97] on div "SCCV RUE LAMARTINE 1 668,00 € Scénario clients privés Niveau 1 prévue aujourd’h…" at bounding box center [82, 95] width 112 height 27
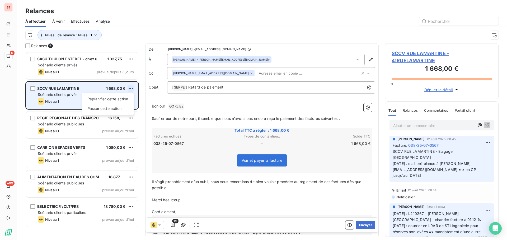
click at [130, 88] on html "SE 6 +99 Relances À effectuer À venir Effectuées Analyse Niveau de relance : Ni…" at bounding box center [253, 120] width 507 height 240
click at [120, 101] on div "Replanifier cette action" at bounding box center [107, 99] width 47 height 8
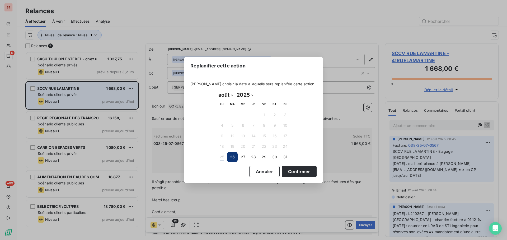
click at [233, 90] on div "août 2025 Month: janvier février mars avril mai juin juillet août septembre oct…" at bounding box center [253, 126] width 81 height 79
click at [233, 95] on select "janvier février mars avril mai juin juillet août septembre octobre novembre déc…" at bounding box center [225, 95] width 18 height 8
select select "8"
click at [216, 91] on select "janvier février mars avril mai juin juillet août septembre octobre novembre déc…" at bounding box center [225, 95] width 18 height 8
click at [232, 114] on button "2" at bounding box center [232, 115] width 11 height 11
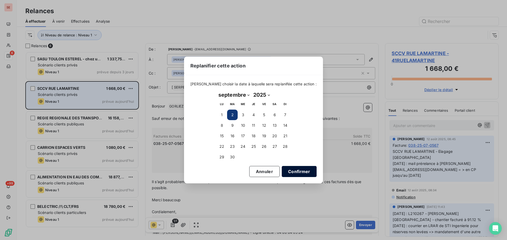
click at [284, 173] on button "Confirmer" at bounding box center [299, 171] width 35 height 11
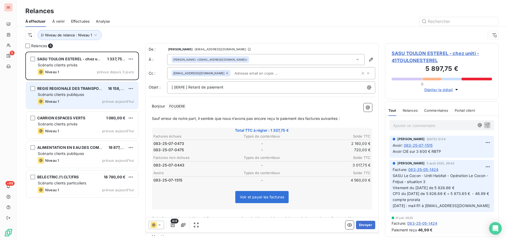
click at [75, 98] on div "REGIE REGIONALE DES TRANSPORTS PACA 16 158,08 € Scénario clients publiques Nive…" at bounding box center [82, 95] width 112 height 27
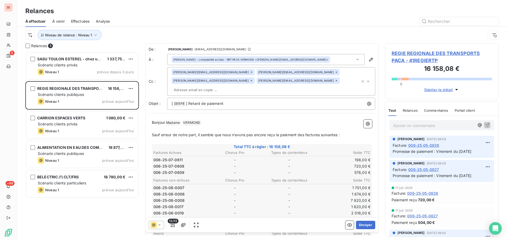
click at [404, 53] on span "REGIE REGIONALE DES TRANSPORTS PACA - 41REGIERTP" at bounding box center [441, 57] width 100 height 14
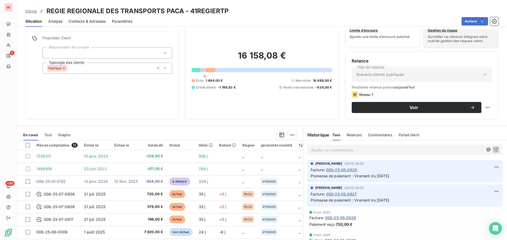
scroll to position [36, 0]
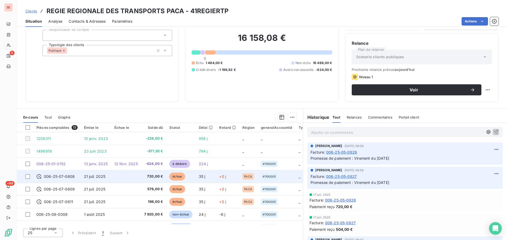
click at [56, 176] on span "006-25-07-0608" at bounding box center [59, 176] width 31 height 5
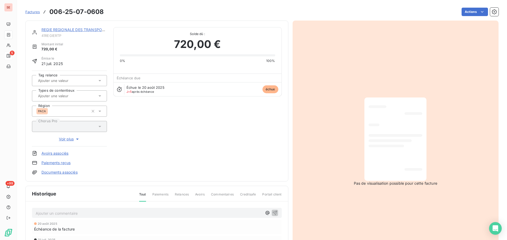
click at [67, 172] on link "Documents associés" at bounding box center [59, 172] width 36 height 5
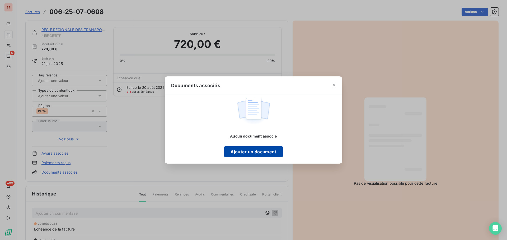
click at [251, 151] on button "Ajouter un document" at bounding box center [253, 152] width 58 height 11
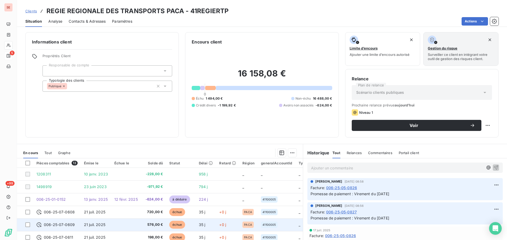
click at [94, 223] on span "21 juil. 2025" at bounding box center [94, 225] width 21 height 4
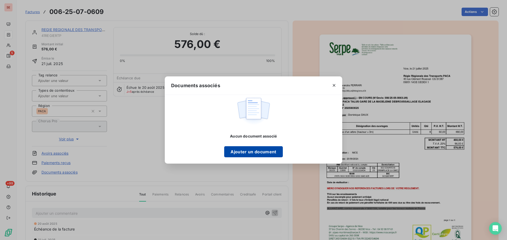
click at [246, 150] on button "Ajouter un document" at bounding box center [253, 152] width 58 height 11
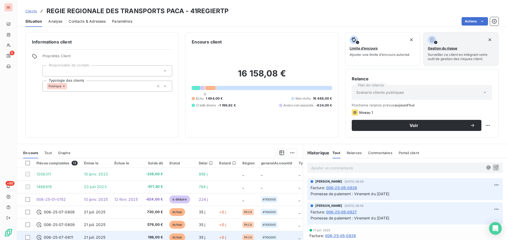
click at [85, 234] on td "21 juil. 2025" at bounding box center [96, 237] width 30 height 13
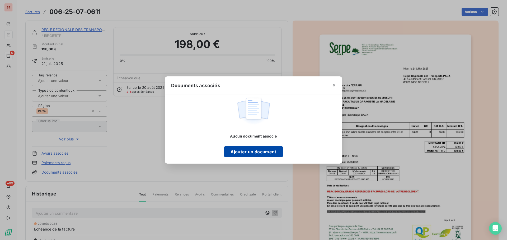
click at [260, 150] on button "Ajouter un document" at bounding box center [253, 152] width 58 height 11
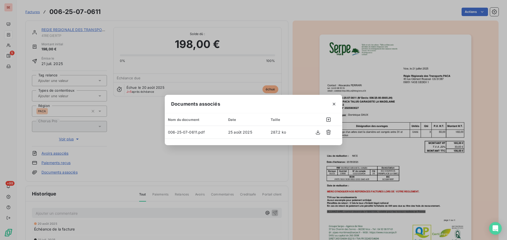
click at [452, 26] on div "Documents associés Nom du document Date Taille 006-25-07-0611.pdf 25 août 2025 …" at bounding box center [253, 120] width 507 height 240
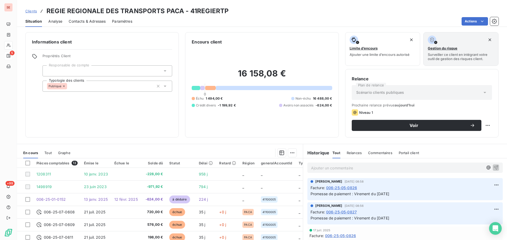
click at [84, 21] on span "Contacts & Adresses" at bounding box center [87, 21] width 37 height 5
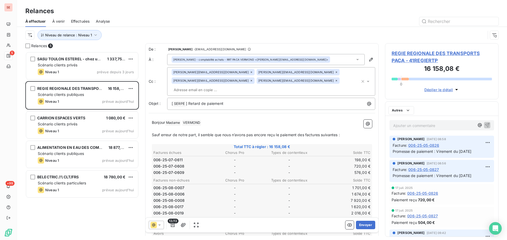
scroll to position [185, 110]
click at [172, 226] on icon "button" at bounding box center [173, 225] width 4 height 4
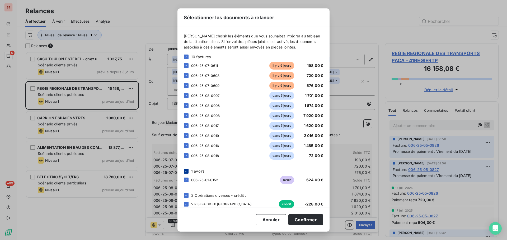
click at [185, 169] on div at bounding box center [186, 171] width 5 height 5
click at [185, 195] on icon at bounding box center [186, 195] width 3 height 3
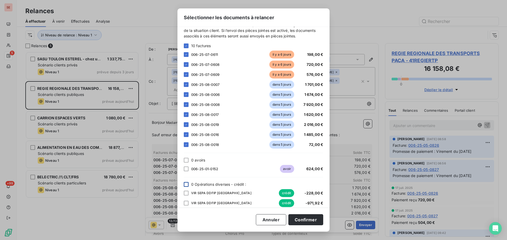
scroll to position [17, 0]
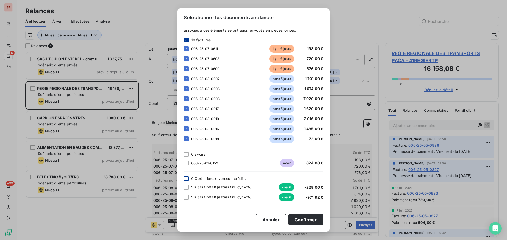
click at [187, 39] on icon at bounding box center [186, 40] width 3 height 3
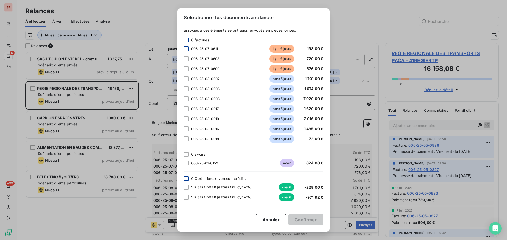
click at [187, 48] on div at bounding box center [186, 48] width 5 height 5
click at [186, 59] on div at bounding box center [186, 58] width 5 height 5
click at [185, 67] on div at bounding box center [186, 69] width 5 height 5
click at [301, 220] on button "Confirmer" at bounding box center [305, 220] width 35 height 11
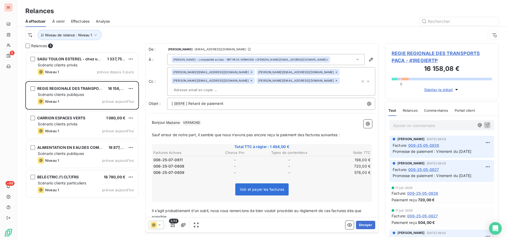
drag, startPoint x: 358, startPoint y: 77, endPoint x: 402, endPoint y: 26, distance: 67.4
click at [402, 26] on div "À effectuer À venir Effectuées Analyse" at bounding box center [262, 21] width 490 height 11
click at [360, 79] on icon "button" at bounding box center [362, 81] width 5 height 5
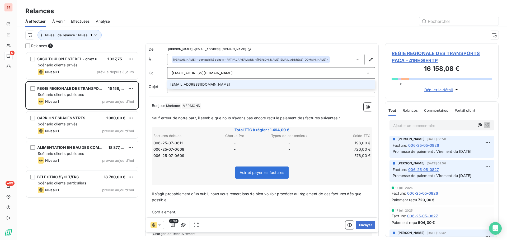
type input "commande@rtregionsud.fr"
click at [216, 85] on li "commande@rtregionsud.fr" at bounding box center [271, 84] width 208 height 9
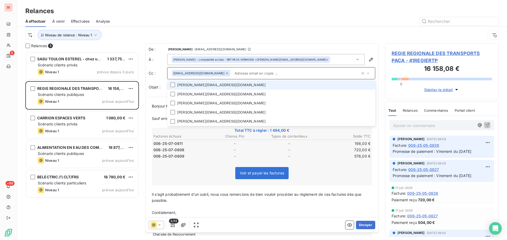
click at [306, 34] on div "Niveau de relance : Niveau 1" at bounding box center [255, 35] width 460 height 10
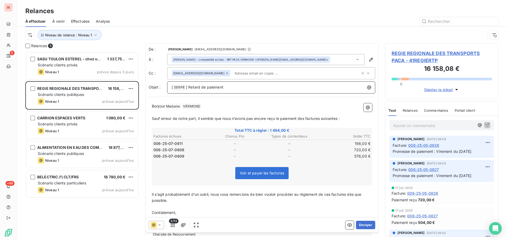
click at [236, 89] on p "[ SERPE ﻿ ] Retard de paiement" at bounding box center [273, 87] width 202 height 6
click at [203, 110] on p "﻿" at bounding box center [262, 113] width 220 height 6
click at [208, 105] on p "Bonjour Madame ﻿ VERMOND ﻿ ﻿" at bounding box center [262, 106] width 220 height 6
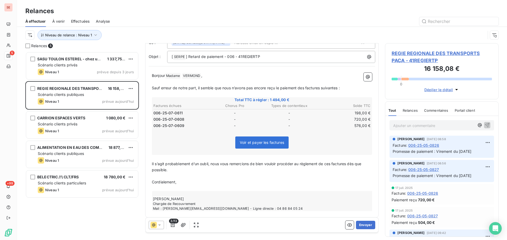
scroll to position [34, 0]
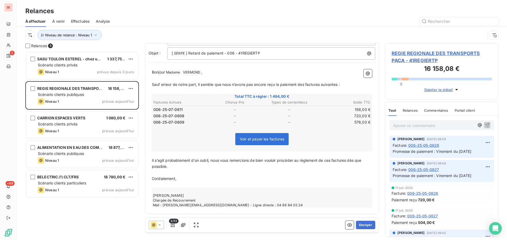
click at [174, 166] on p "Il s’agit probablement d’un oubli, nous vous remercions de bien vouloir procéde…" at bounding box center [262, 164] width 220 height 12
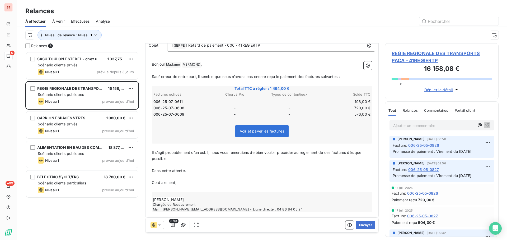
scroll to position [46, 0]
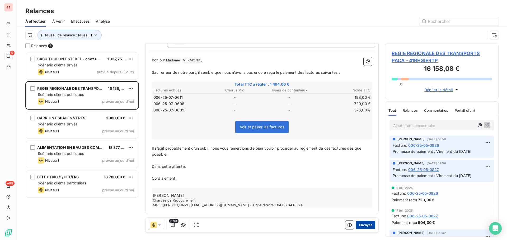
click at [359, 226] on button "Envoyer" at bounding box center [365, 225] width 19 height 8
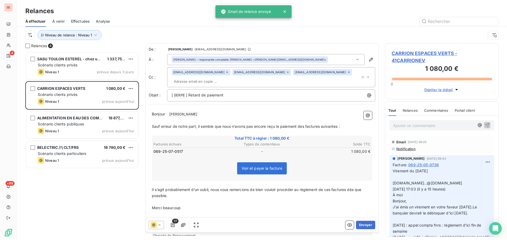
click at [75, 21] on span "Effectuées" at bounding box center [80, 21] width 19 height 5
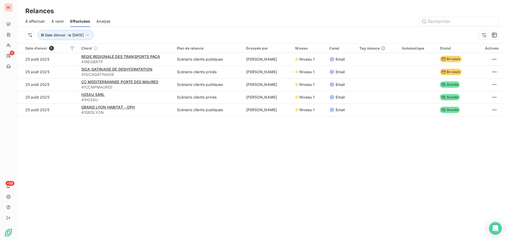
click at [108, 147] on div "Relances À effectuer À venir Effectuées Analyse Date d’envoi : le 25 août 2025 …" at bounding box center [262, 120] width 490 height 240
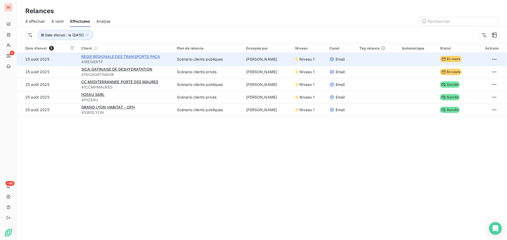
click at [110, 55] on span "REGIE REGIONALE DES TRANSPORTS PACA" at bounding box center [120, 56] width 79 height 4
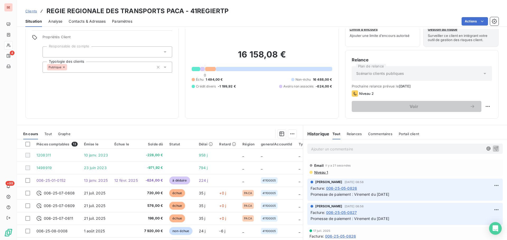
scroll to position [36, 0]
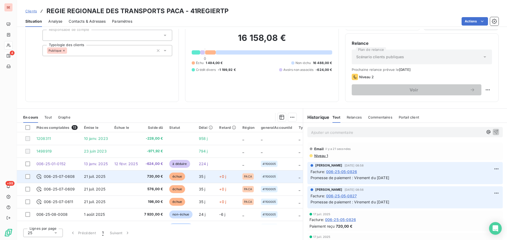
click at [74, 174] on span "006-25-07-0608" at bounding box center [59, 176] width 31 height 5
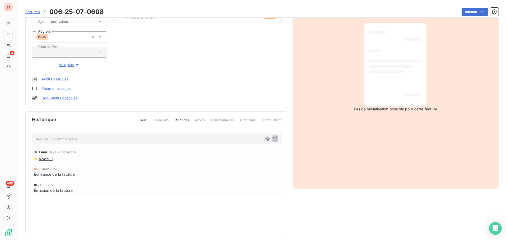
scroll to position [77, 0]
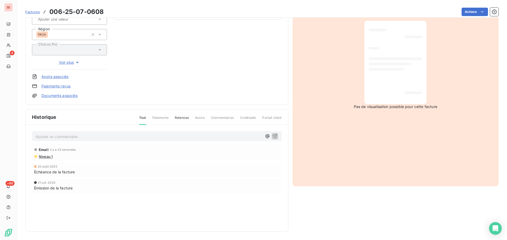
click at [52, 157] on span "Niveau 1" at bounding box center [45, 157] width 14 height 4
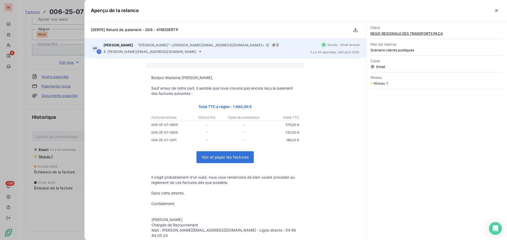
click at [148, 52] on span "cecile.vermond@rtregionsud.fr" at bounding box center [151, 52] width 89 height 4
copy div "cecile.vermond@rtregionsud.fr"
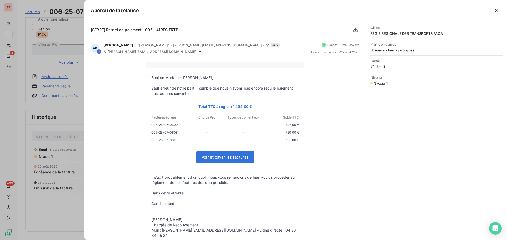
click at [59, 140] on div at bounding box center [253, 120] width 507 height 240
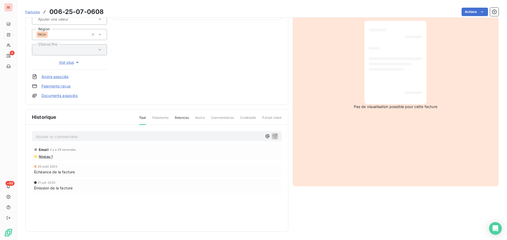
click at [59, 140] on p "Ajouter un commentaire ﻿" at bounding box center [149, 137] width 226 height 7
click at [50, 136] on span "25/08/25 : mail R1 à cecile.vermond@rtregionsud.fr" at bounding box center [100, 136] width 128 height 4
copy span "25/08/25 : mail R1 à cecile.vermond@rtregionsud.fr"
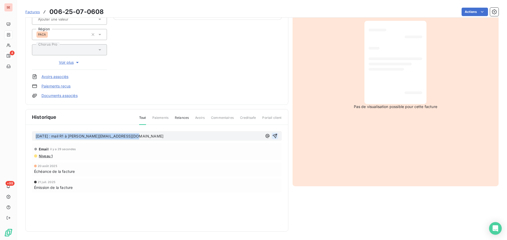
click at [272, 136] on icon "button" at bounding box center [274, 136] width 5 height 5
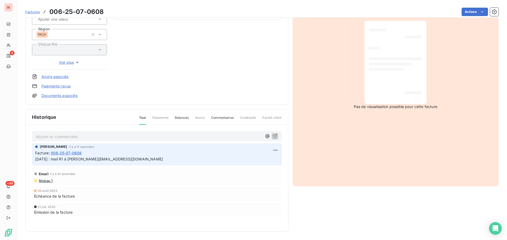
click at [58, 95] on link "Documents associés" at bounding box center [59, 95] width 36 height 5
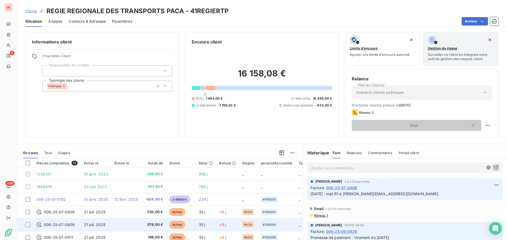
click at [60, 224] on span "006-25-07-0609" at bounding box center [59, 225] width 31 height 5
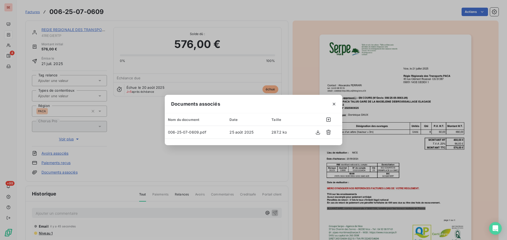
click at [79, 215] on div "Documents associés Nom du document Date Taille 006-25-07-0609.pdf 25 août 2025 …" at bounding box center [253, 120] width 507 height 240
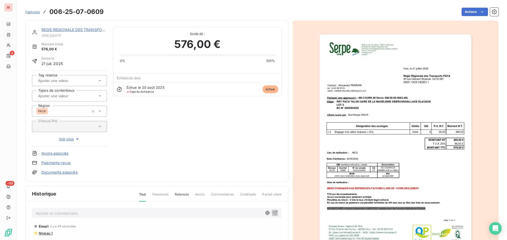
click at [80, 215] on p "Ajouter un commentaire ﻿" at bounding box center [149, 213] width 226 height 7
click at [272, 212] on icon "button" at bounding box center [274, 213] width 4 height 4
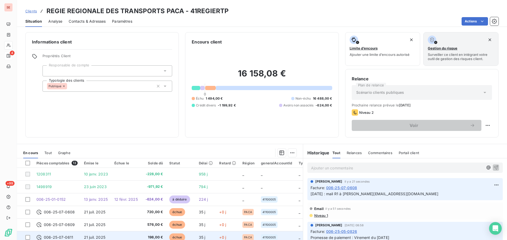
click at [70, 237] on span "006-25-07-0611" at bounding box center [58, 237] width 29 height 5
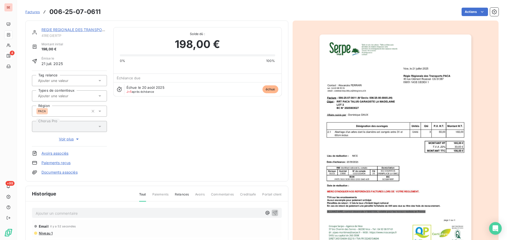
click at [73, 215] on p "Ajouter un commentaire ﻿" at bounding box center [149, 213] width 226 height 7
click at [273, 212] on icon "button" at bounding box center [274, 213] width 4 height 4
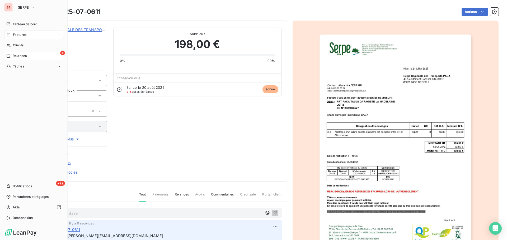
click at [13, 56] on span "Relances" at bounding box center [20, 56] width 14 height 5
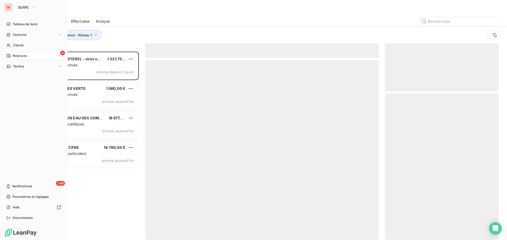
scroll to position [185, 110]
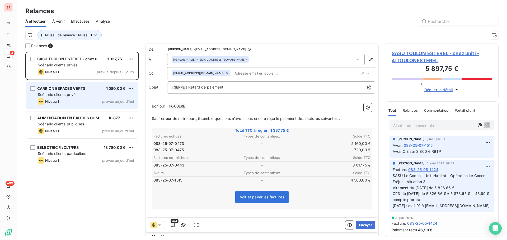
click at [52, 90] on span "CARRION ESPACES VERTS" at bounding box center [61, 88] width 48 height 4
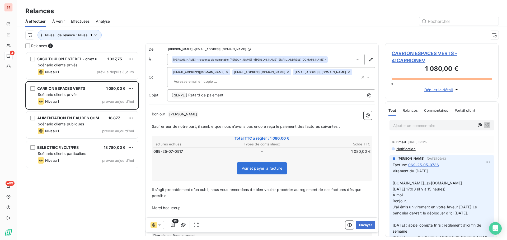
click at [399, 53] on span "CARRION ESPACES VERTS - 41CARRIONEV" at bounding box center [441, 57] width 100 height 14
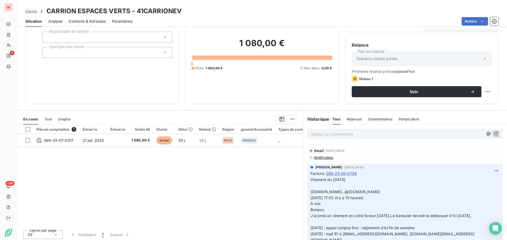
scroll to position [36, 0]
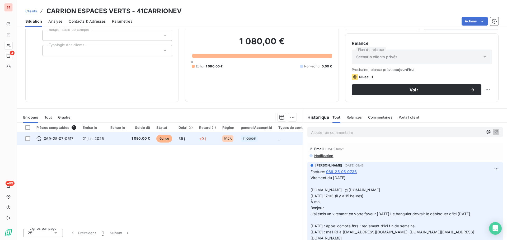
click at [120, 138] on td at bounding box center [117, 139] width 21 height 13
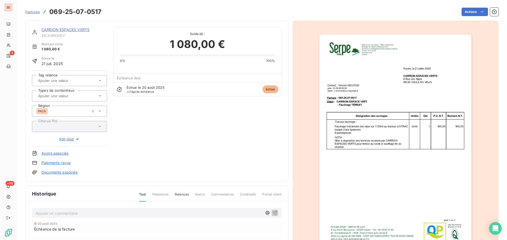
click at [67, 173] on link "Documents associés" at bounding box center [59, 172] width 36 height 5
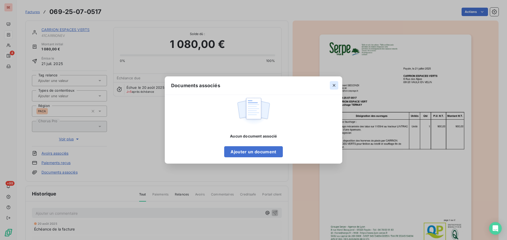
click at [336, 84] on icon "button" at bounding box center [333, 85] width 5 height 5
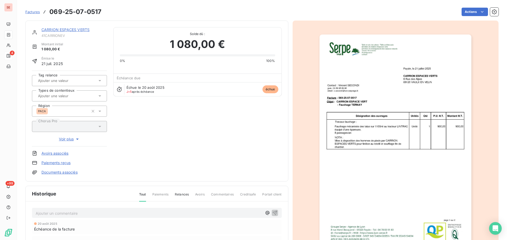
click at [401, 138] on img "button" at bounding box center [395, 142] width 152 height 215
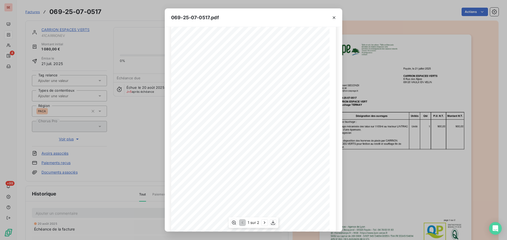
scroll to position [31, 0]
click at [273, 222] on icon "button" at bounding box center [273, 223] width 4 height 4
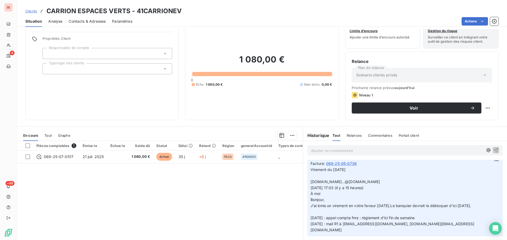
scroll to position [36, 0]
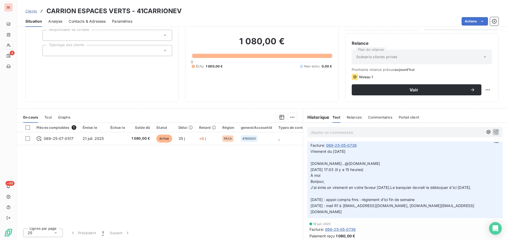
click at [86, 20] on span "Contacts & Adresses" at bounding box center [87, 21] width 37 height 5
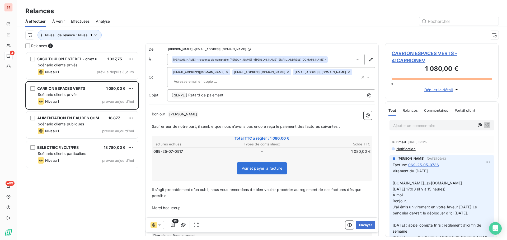
scroll to position [185, 110]
click at [225, 72] on icon at bounding box center [226, 72] width 3 height 3
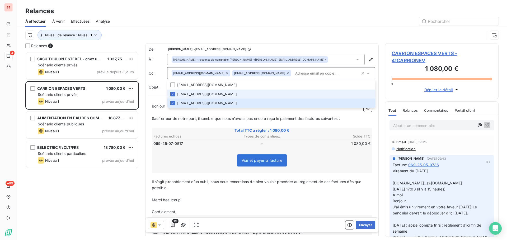
click at [225, 73] on icon at bounding box center [226, 73] width 3 height 3
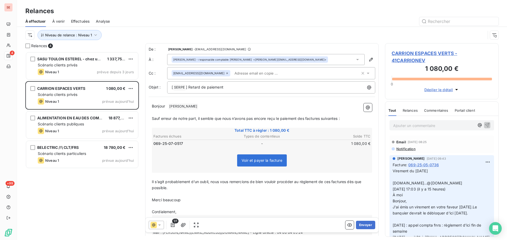
click at [312, 33] on div "Niveau de relance : Niveau 1" at bounding box center [255, 35] width 460 height 10
click at [250, 90] on p "[ SERPE ﻿ ] Retard de paiement" at bounding box center [273, 87] width 202 height 6
click at [301, 86] on p "[ SERPE ﻿ ] Retard de paiement - 069 - 41CARRIONEV -" at bounding box center [273, 87] width 202 height 6
click at [206, 105] on p "Bonjour ﻿ BERTRAND ﻿ ﻿" at bounding box center [262, 106] width 220 height 6
drag, startPoint x: 299, startPoint y: 118, endPoint x: 362, endPoint y: 116, distance: 62.3
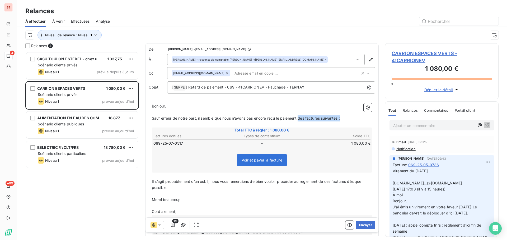
click at [362, 116] on p "Sauf erreur de notre part, il semble que nous n’avons pas encore reçu le paieme…" at bounding box center [262, 119] width 220 height 6
click at [332, 188] on span "Il s’agit probablement d’un oubli, nous vous remercions de bien vouloir procéde…" at bounding box center [257, 184] width 211 height 11
click at [350, 188] on span "Il s’agit probablement d’un oubli, nous vous remercions de bien vouloir procéde…" at bounding box center [259, 184] width 214 height 11
drag, startPoint x: 153, startPoint y: 205, endPoint x: 181, endPoint y: 205, distance: 28.0
click at [181, 203] on p "Merci beaucoup" at bounding box center [262, 200] width 220 height 6
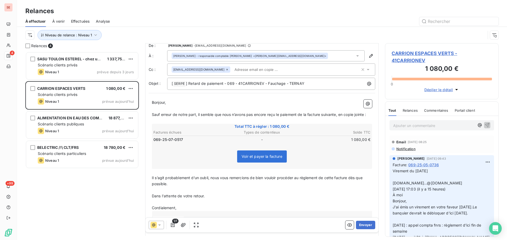
scroll to position [27, 0]
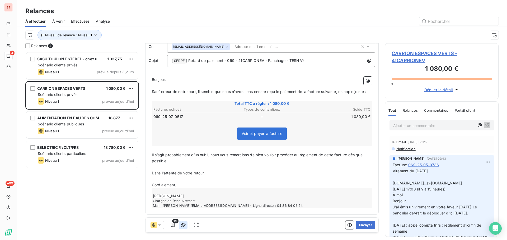
click at [183, 223] on icon "button" at bounding box center [183, 225] width 5 height 5
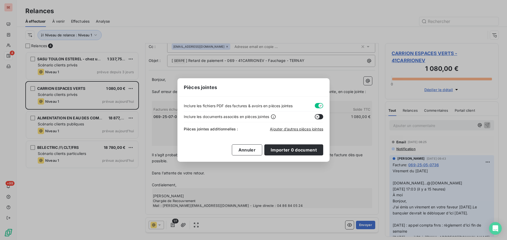
drag, startPoint x: 316, startPoint y: 105, endPoint x: 315, endPoint y: 108, distance: 2.8
click at [316, 105] on button "button" at bounding box center [319, 105] width 8 height 5
click at [302, 130] on span "Ajouter d’autres pièces jointes" at bounding box center [296, 129] width 53 height 4
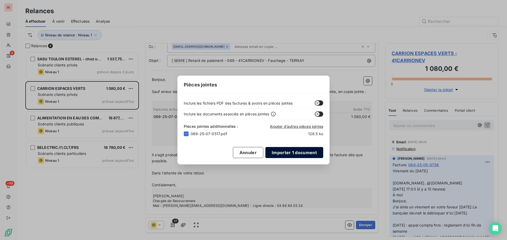
click at [304, 151] on button "Importer 1 document" at bounding box center [294, 152] width 58 height 11
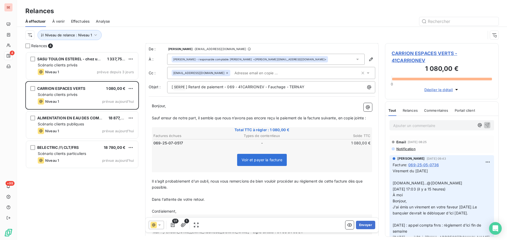
scroll to position [0, 0]
click at [360, 225] on button "Envoyer" at bounding box center [365, 225] width 19 height 8
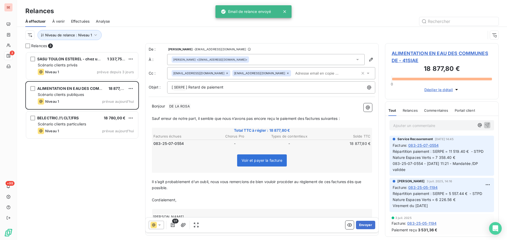
click at [87, 22] on span "Effectuées" at bounding box center [80, 21] width 19 height 5
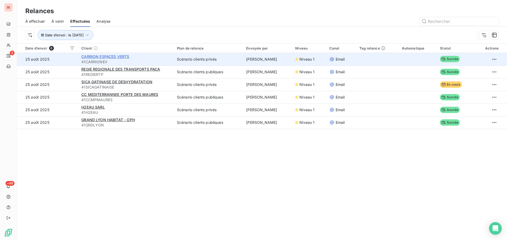
click at [94, 57] on span "CARRION ESPACES VERTS" at bounding box center [105, 56] width 48 height 4
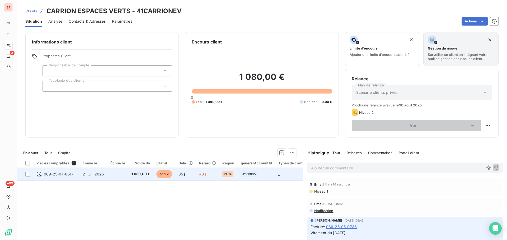
click at [101, 175] on span "21 juil. 2025" at bounding box center [93, 174] width 21 height 4
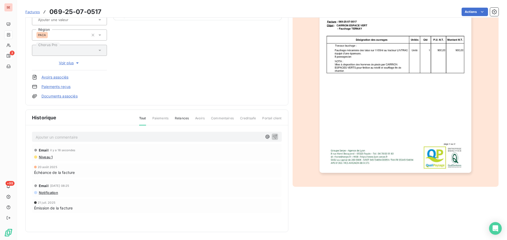
scroll to position [77, 0]
click at [47, 157] on span "Niveau 1" at bounding box center [45, 157] width 14 height 4
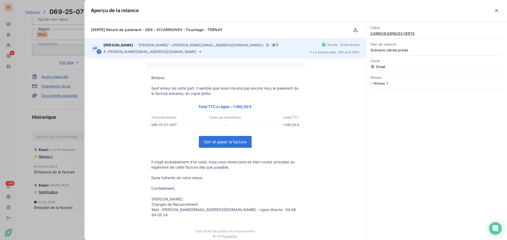
drag, startPoint x: 162, startPoint y: 52, endPoint x: 162, endPoint y: 57, distance: 5.0
click at [199, 52] on icon at bounding box center [200, 51] width 2 height 1
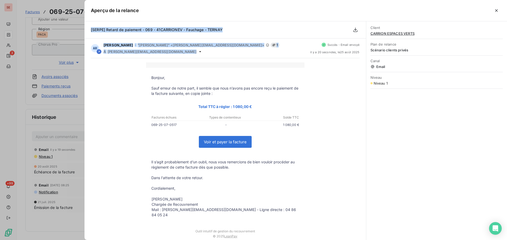
drag, startPoint x: 162, startPoint y: 50, endPoint x: 88, endPoint y: 30, distance: 76.6
click at [88, 30] on div "[SERPE] Retard de paiement - 069 - 41CARRIONEV - Fauchage - TERNAY AR AMELIA RA…" at bounding box center [224, 130] width 281 height 219
copy div "[SERPE] Retard de paiement - 069 - 41CARRIONEV - Fauchage - TERNAY AR AMELIA RA…"
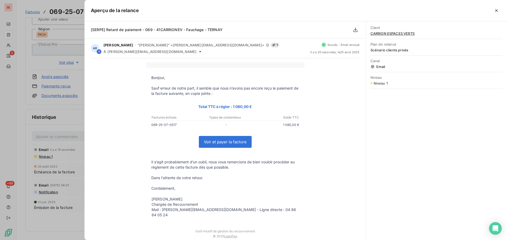
click at [54, 139] on div at bounding box center [253, 120] width 507 height 240
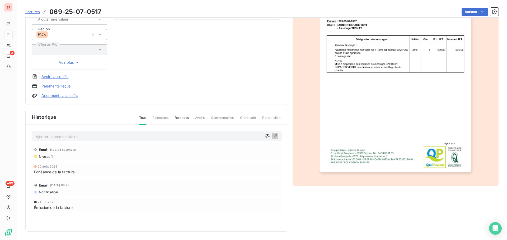
click at [56, 137] on p "Ajouter un commentaire ﻿" at bounding box center [149, 137] width 226 height 7
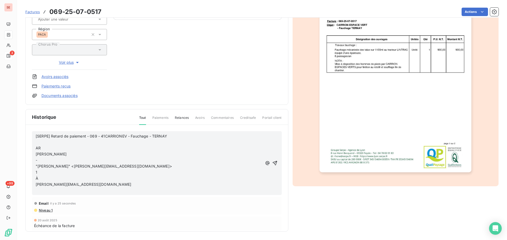
click at [36, 185] on span "n.bertrand@groupe-carrion.fr" at bounding box center [84, 184] width 96 height 4
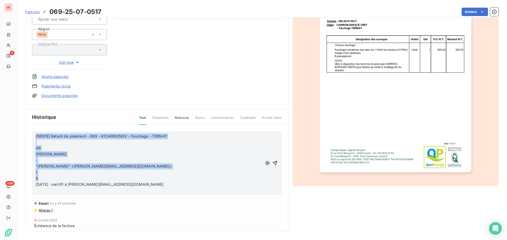
drag, startPoint x: 46, startPoint y: 178, endPoint x: 17, endPoint y: 126, distance: 59.4
click at [17, 126] on section "Factures 069-25-07-0517 Actions CARRION ESPACES VERTS 41CARRIONEV Montant initi…" at bounding box center [262, 120] width 490 height 240
click at [130, 136] on span "[SERPE] Retard de paiement - 069 - 41CARRIONEV - Fauchage - TERNAY" at bounding box center [101, 136] width 131 height 4
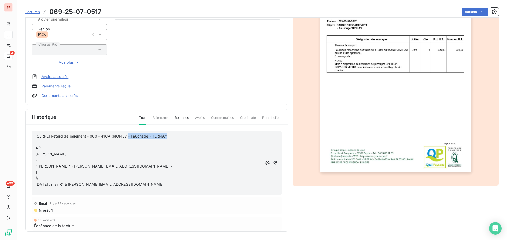
drag, startPoint x: 128, startPoint y: 136, endPoint x: 171, endPoint y: 134, distance: 43.3
click at [171, 134] on p "[SERPE] Retard de paiement - 069 - 41CARRIONEV - Fauchage - TERNAY" at bounding box center [149, 137] width 226 height 6
copy span "- Fauchage - TERNAY"
click at [137, 182] on p "25/08/25 : mail R1 à n.bertrand@groupe-carrion.fr" at bounding box center [149, 185] width 226 height 6
click at [125, 183] on span "25/08/25 : mail R1 à n.bertrand@groupe-carrion.fr- Fauchage - TERNAY" at bounding box center [104, 184] width 136 height 4
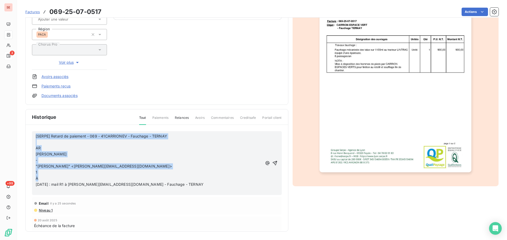
drag, startPoint x: 39, startPoint y: 179, endPoint x: 27, endPoint y: 124, distance: 56.7
click at [27, 124] on div "Historique Tout Paiements Relances Avoirs Commentaires Creditsafe Portail clien…" at bounding box center [157, 171] width 262 height 122
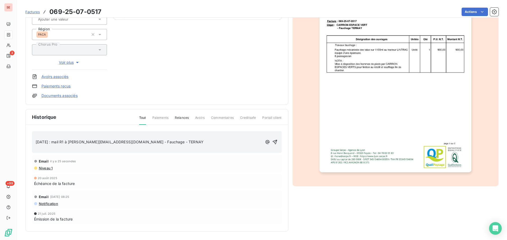
click at [36, 141] on span "25/08/25 : mail R1 à n.bertrand@groupe-carrion.fr - Fauchage - TERNAY" at bounding box center [120, 142] width 168 height 4
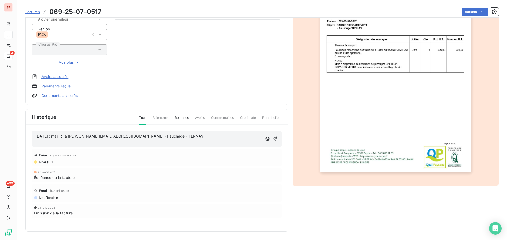
click at [37, 145] on p "﻿" at bounding box center [149, 142] width 226 height 6
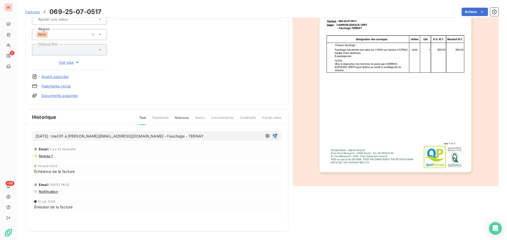
click at [272, 133] on button "button" at bounding box center [275, 136] width 6 height 6
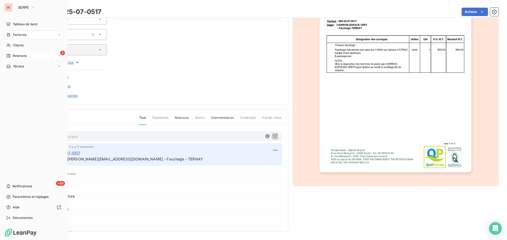
drag, startPoint x: 17, startPoint y: 57, endPoint x: 29, endPoint y: 58, distance: 12.0
click at [17, 57] on span "Relances" at bounding box center [20, 56] width 14 height 5
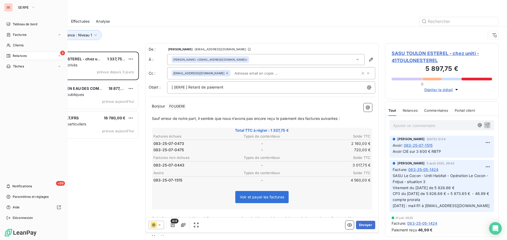
scroll to position [185, 110]
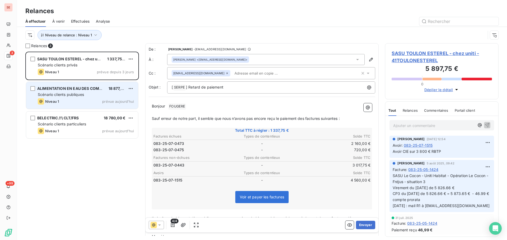
click at [68, 88] on span "ALIMENTATION EN EAU DES COMMUNES DE" at bounding box center [78, 88] width 82 height 4
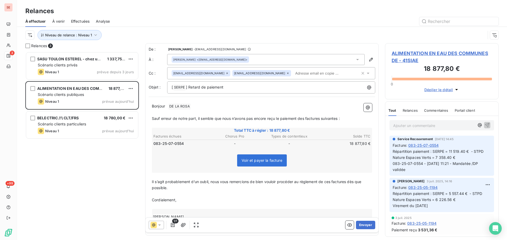
click at [416, 52] on span "ALIMENTATION EN EAU DES COMMUNES DE - 41SIAE" at bounding box center [441, 57] width 100 height 14
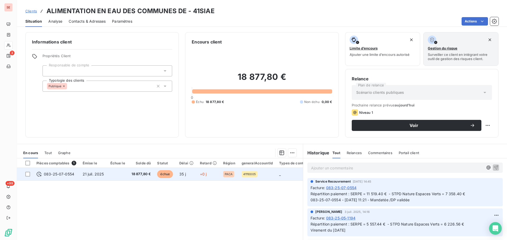
click at [126, 173] on td at bounding box center [117, 174] width 21 height 13
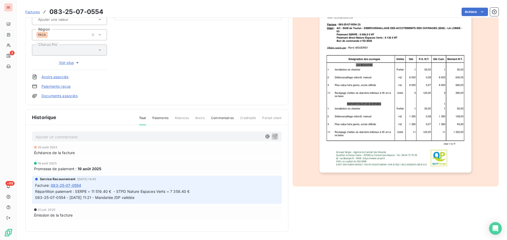
scroll to position [77, 0]
click at [475, 10] on html "SE 3 +99 Factures 083-25-07-0554 Actions ALIMENTATION EN EAU DES COMMUNES DE 41…" at bounding box center [253, 120] width 507 height 240
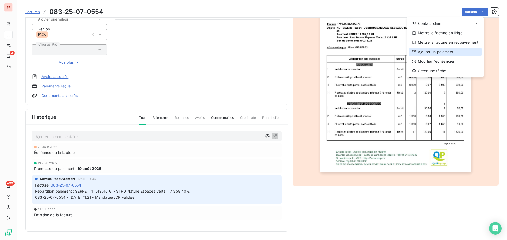
click at [433, 53] on div "Ajouter un paiement" at bounding box center [445, 52] width 73 height 8
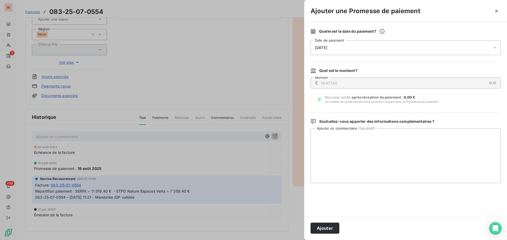
click at [326, 48] on span "[DATE]" at bounding box center [321, 48] width 12 height 4
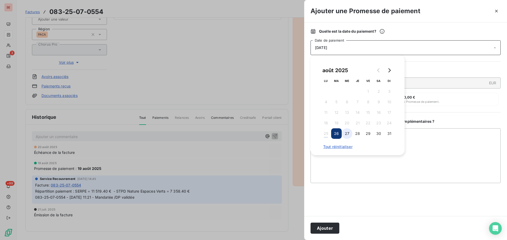
click at [345, 133] on button "27" at bounding box center [347, 134] width 11 height 11
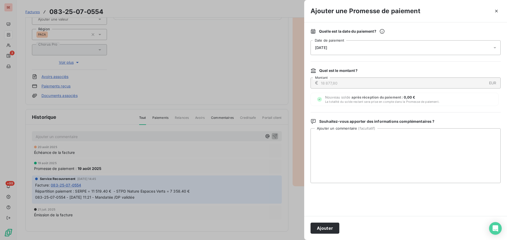
click at [320, 232] on button "Ajouter" at bounding box center [324, 228] width 29 height 11
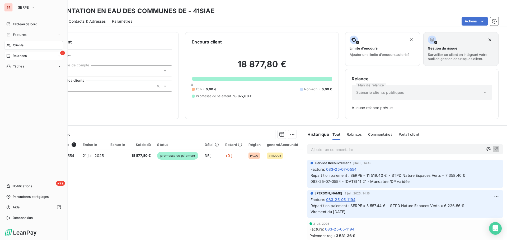
click at [26, 55] on span "Relances" at bounding box center [20, 56] width 14 height 5
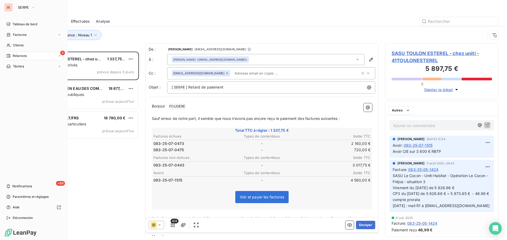
scroll to position [185, 110]
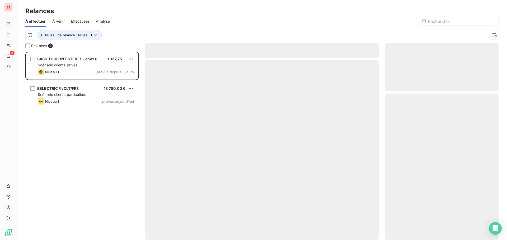
scroll to position [185, 110]
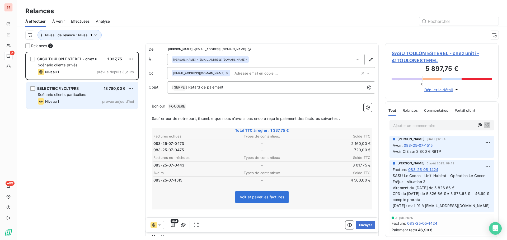
click at [67, 91] on div "BELECTRIC /!\ CLT/FRS 18 780,00 € Scénario clients particuliers Niveau 1 prévue…" at bounding box center [82, 95] width 112 height 27
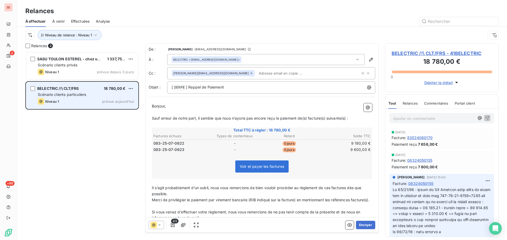
click at [117, 102] on span "prévue aujourd’hui" at bounding box center [118, 102] width 32 height 4
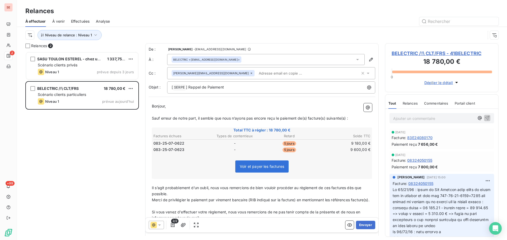
click at [77, 176] on div "SASU TOULON ESTEREL - chez uniti 1 337,75 € Scénario clients privés Niveau 1 pr…" at bounding box center [82, 146] width 114 height 189
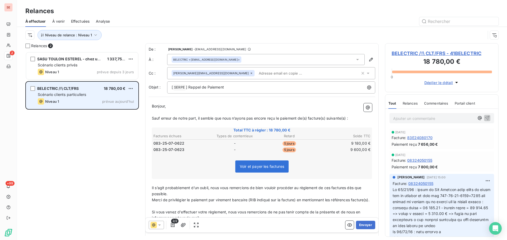
click at [97, 99] on div "Niveau 1 prévue aujourd’hui" at bounding box center [86, 101] width 96 height 6
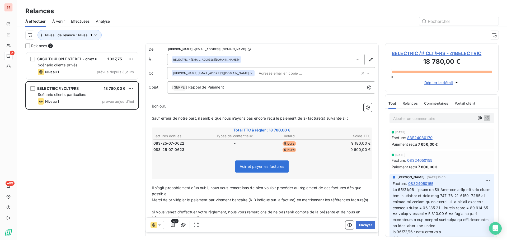
click at [437, 53] on span "BELECTRIC /!\ CLT/FRS - 41BELECTRIC" at bounding box center [441, 53] width 100 height 7
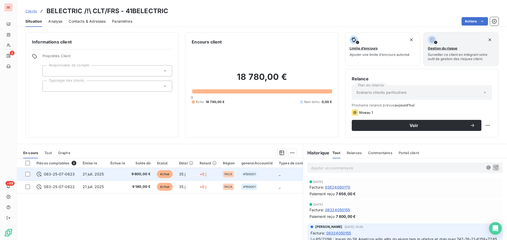
click at [75, 175] on div "083-25-07-0623" at bounding box center [56, 174] width 40 height 5
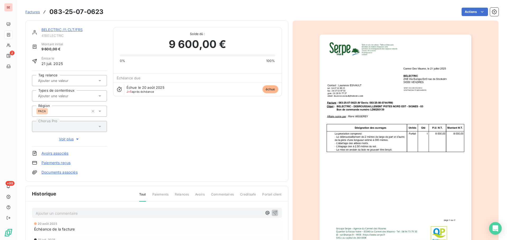
click at [71, 170] on link "Documents associés" at bounding box center [59, 172] width 36 height 5
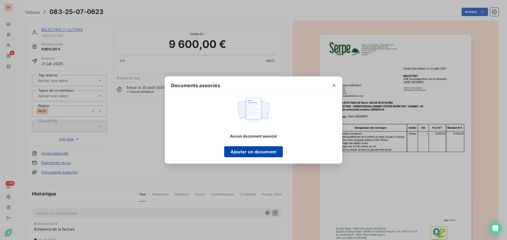
click at [266, 150] on button "Ajouter un document" at bounding box center [253, 152] width 58 height 11
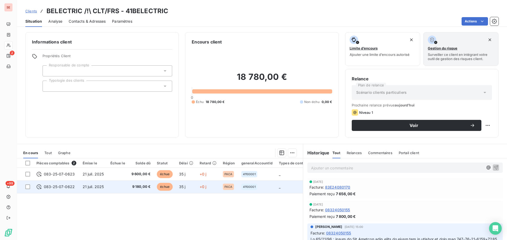
click at [72, 187] on span "083-25-07-0622" at bounding box center [59, 187] width 31 height 5
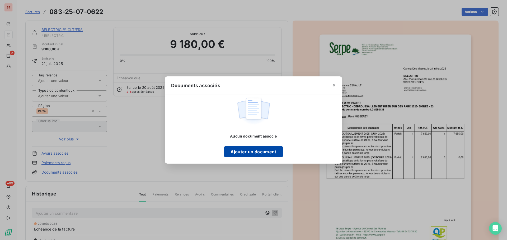
click at [270, 150] on button "Ajouter un document" at bounding box center [253, 152] width 58 height 11
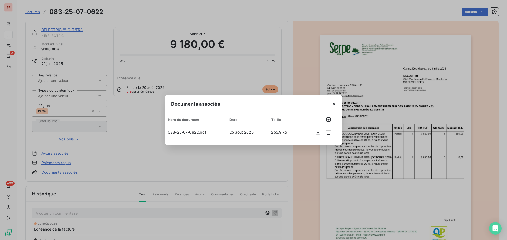
click at [135, 136] on div "Documents associés Nom du document Date Taille 083-25-07-0622.pdf [DATE] 255.9 …" at bounding box center [253, 120] width 507 height 240
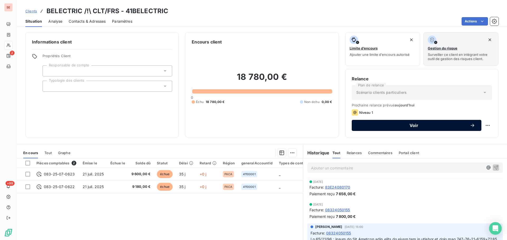
click at [413, 124] on span "Voir" at bounding box center [414, 126] width 112 height 4
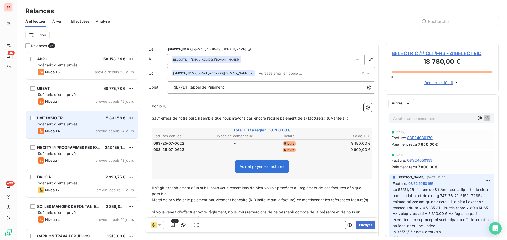
scroll to position [185, 110]
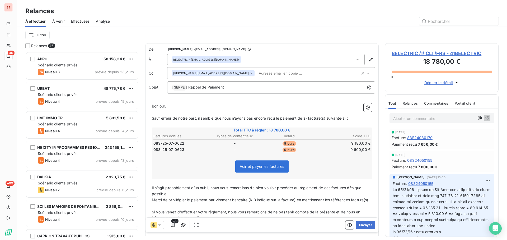
click at [243, 58] on div "BELECTRIC <[EMAIL_ADDRESS][DOMAIN_NAME]>" at bounding box center [265, 59] width 197 height 11
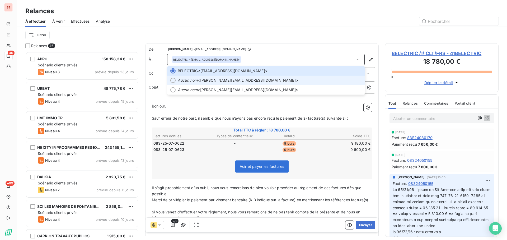
click at [219, 81] on span "Aucun nom <[PERSON_NAME][EMAIL_ADDRESS][DOMAIN_NAME]>" at bounding box center [270, 80] width 184 height 5
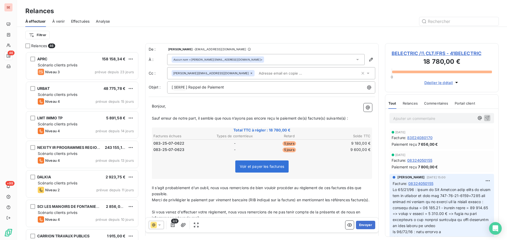
click at [360, 73] on icon "button" at bounding box center [362, 73] width 5 height 5
click at [290, 28] on div "Filtrer" at bounding box center [261, 35] width 473 height 16
click at [244, 90] on div "[ SERPE ﻿ ] Rappel de Paiement" at bounding box center [271, 87] width 208 height 12
click at [248, 86] on p "[ SERPE ﻿ ] Rappel de Paiement" at bounding box center [273, 87] width 202 height 6
click at [348, 119] on span "Sauf erreur de notre part, il semble que nous n’ayons pas encore reçu le paieme…" at bounding box center [250, 118] width 196 height 4
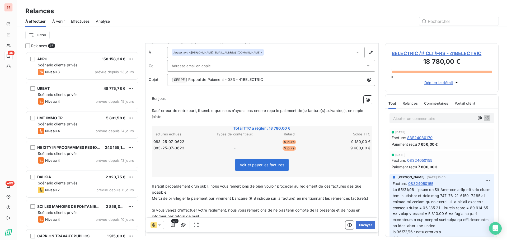
scroll to position [27, 0]
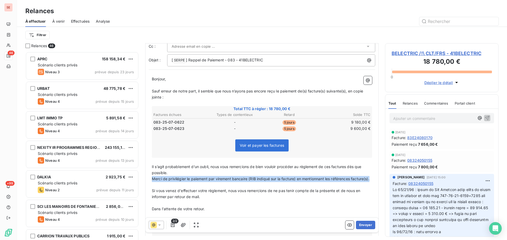
drag, startPoint x: 171, startPoint y: 188, endPoint x: 145, endPoint y: 179, distance: 27.8
click at [145, 179] on div "Relances 46 APRC 158 158,34 € Scénario clients privés Niveau 3 prévue depuis 23…" at bounding box center [262, 141] width 490 height 197
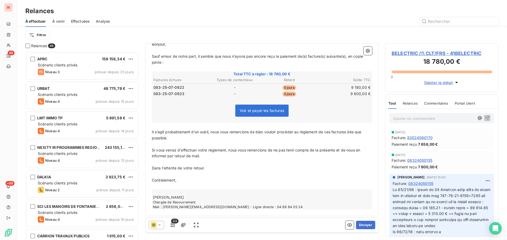
scroll to position [64, 0]
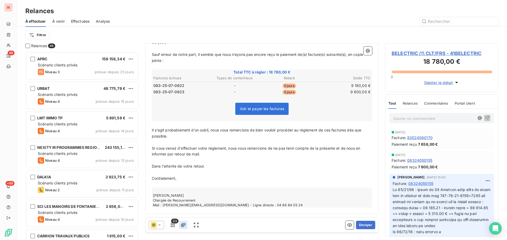
click at [182, 224] on icon "button" at bounding box center [183, 225] width 5 height 5
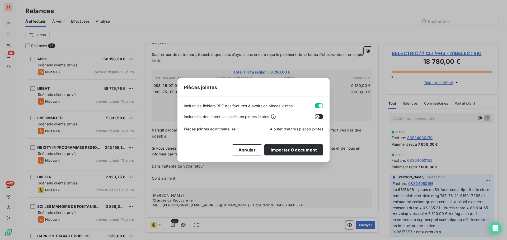
click at [317, 103] on button "button" at bounding box center [319, 105] width 8 height 5
click at [291, 130] on span "Ajouter d’autres pièces jointes" at bounding box center [296, 129] width 53 height 4
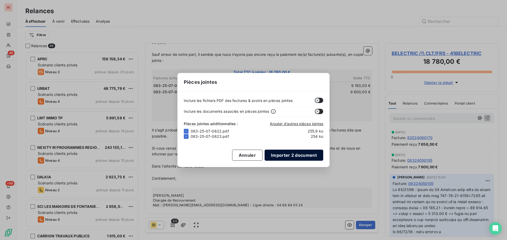
click at [314, 156] on button "Importer 2 document" at bounding box center [293, 155] width 59 height 11
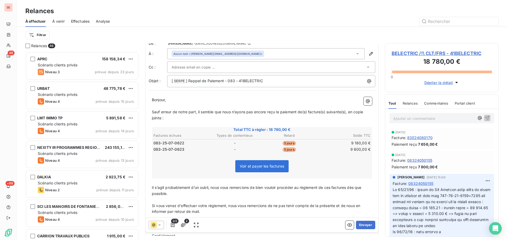
scroll to position [0, 0]
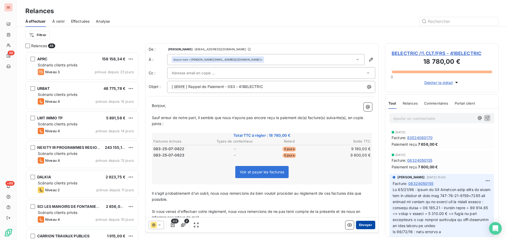
click at [361, 226] on button "Envoyer" at bounding box center [365, 225] width 19 height 8
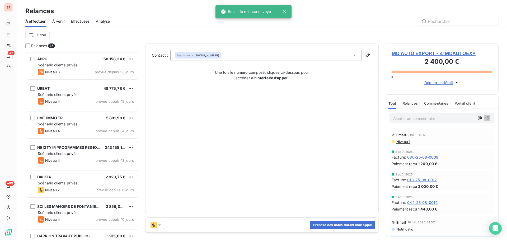
click at [78, 21] on span "Effectuées" at bounding box center [80, 21] width 19 height 5
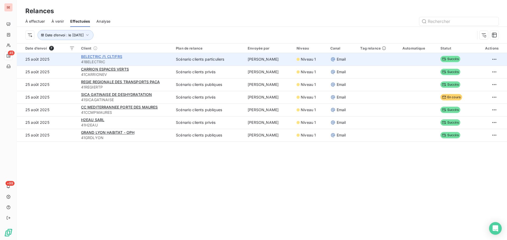
click at [102, 54] on span "BELECTRIC /!\ CLT/FRS" at bounding box center [101, 56] width 41 height 4
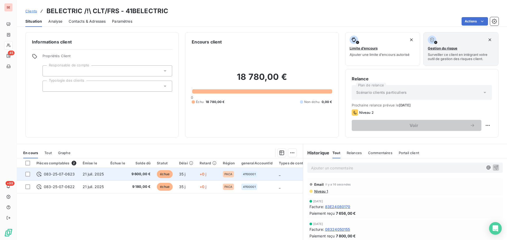
click at [133, 173] on span "9 600,00 €" at bounding box center [140, 174] width 19 height 5
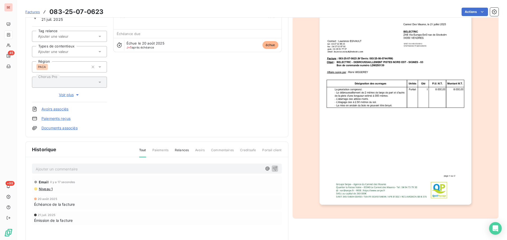
scroll to position [53, 0]
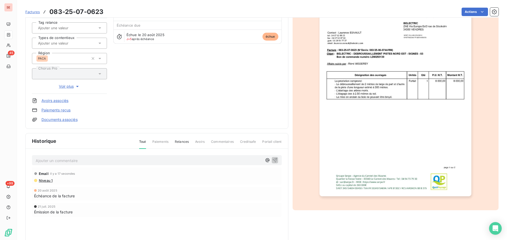
click at [51, 181] on span "Niveau 1" at bounding box center [45, 181] width 14 height 4
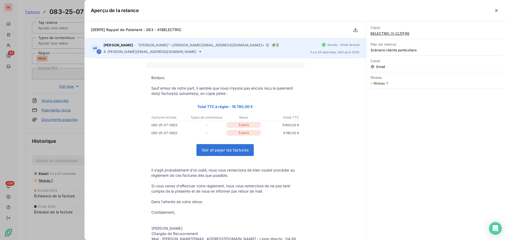
click at [153, 52] on span "[PERSON_NAME][EMAIL_ADDRESS][DOMAIN_NAME]" at bounding box center [151, 52] width 89 height 4
copy div "[PERSON_NAME][EMAIL_ADDRESS][DOMAIN_NAME]"
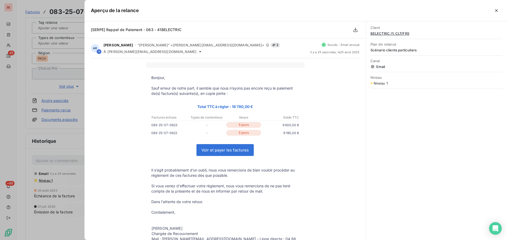
click at [51, 160] on div at bounding box center [253, 120] width 507 height 240
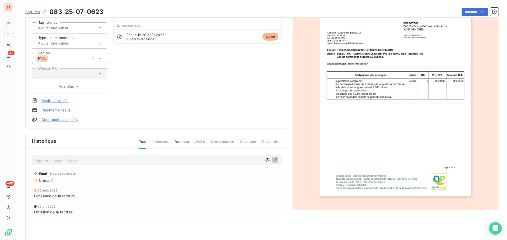
click at [51, 160] on p "Ajouter un commentaire ﻿" at bounding box center [149, 161] width 226 height 7
click at [133, 159] on span "[DATE] : mail R1 à [PERSON_NAME][EMAIL_ADDRESS][DOMAIN_NAME] - BC n° LDM250139" at bounding box center [118, 160] width 164 height 4
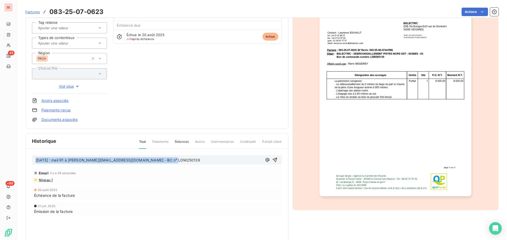
copy span "[DATE] : mail R1 à [PERSON_NAME][EMAIL_ADDRESS][DOMAIN_NAME] - BC n° LDM250139"
click at [274, 159] on icon "button" at bounding box center [274, 160] width 5 height 5
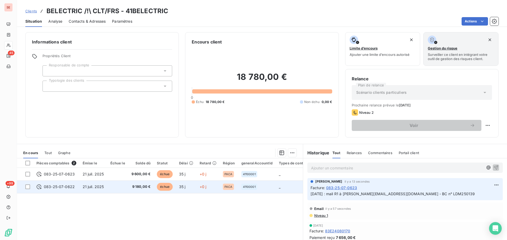
click at [69, 187] on span "083-25-07-0622" at bounding box center [59, 187] width 31 height 5
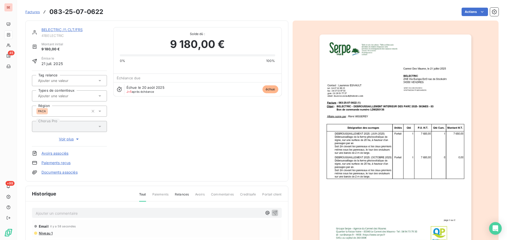
click at [81, 213] on p "Ajouter un commentaire ﻿" at bounding box center [149, 213] width 226 height 7
drag, startPoint x: 164, startPoint y: 213, endPoint x: 168, endPoint y: 213, distance: 3.2
click at [168, 213] on p "[DATE] : mail R1 à [PERSON_NAME][EMAIL_ADDRESS][DOMAIN_NAME] - BC n° LDM250139" at bounding box center [149, 213] width 226 height 6
click at [272, 210] on button "button" at bounding box center [275, 213] width 6 height 6
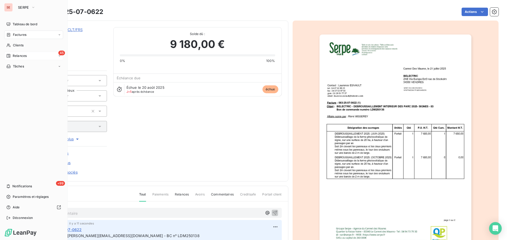
click at [28, 56] on div "45 Relances" at bounding box center [33, 56] width 59 height 8
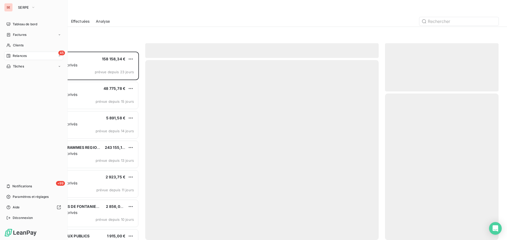
scroll to position [185, 110]
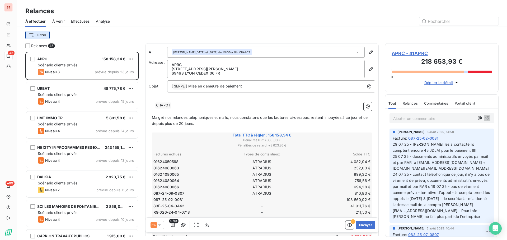
click at [41, 35] on html "SE 45 +99 Relances À effectuer À venir Effectuées Analyse Filtrer Relances 45 A…" at bounding box center [253, 120] width 507 height 240
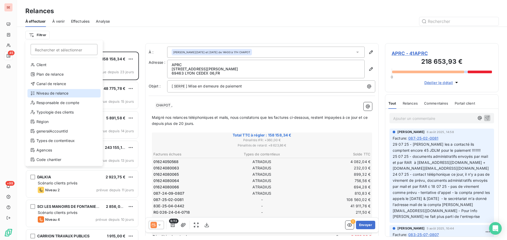
click at [63, 94] on div "Niveau de relance" at bounding box center [63, 93] width 73 height 8
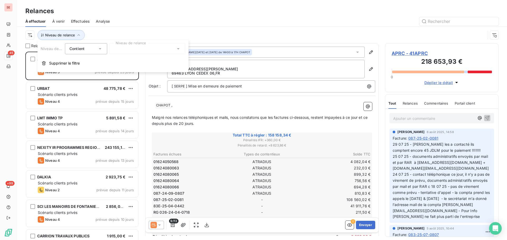
click at [120, 46] on div at bounding box center [147, 48] width 76 height 11
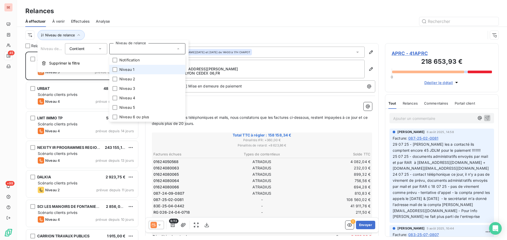
click at [136, 69] on li "Niveau 1" at bounding box center [147, 70] width 76 height 10
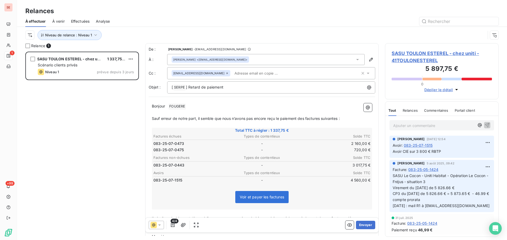
click at [135, 17] on div "À effectuer À venir Effectuées Analyse" at bounding box center [262, 21] width 490 height 11
click at [443, 55] on span "SASU TOULON ESTEREL - chez uniti - 41TOULONESTEREL" at bounding box center [441, 57] width 100 height 14
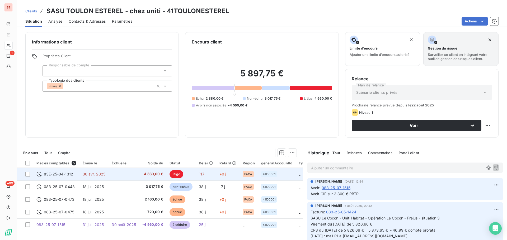
click at [151, 175] on span "4 560,00 €" at bounding box center [152, 174] width 21 height 5
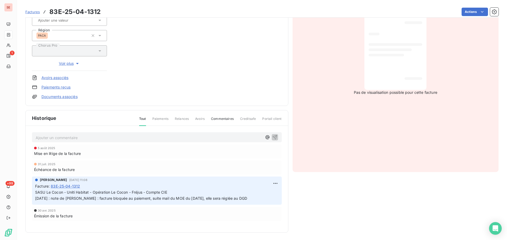
scroll to position [92, 0]
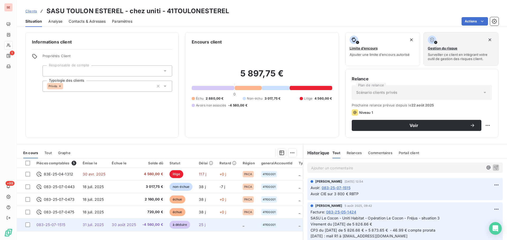
click at [139, 227] on td "-4 560,00 €" at bounding box center [152, 225] width 27 height 13
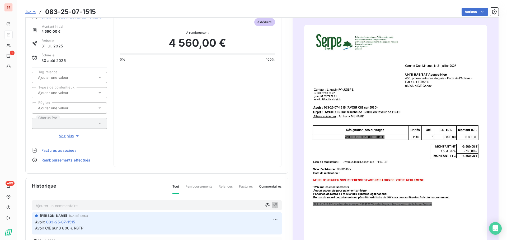
scroll to position [53, 0]
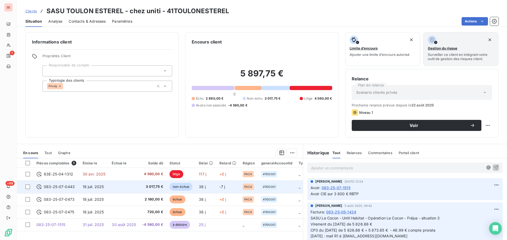
click at [95, 186] on span "18 juil. 2025" at bounding box center [93, 187] width 21 height 4
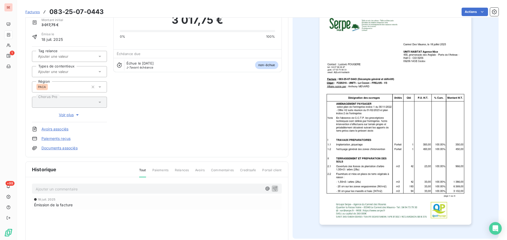
scroll to position [24, 0]
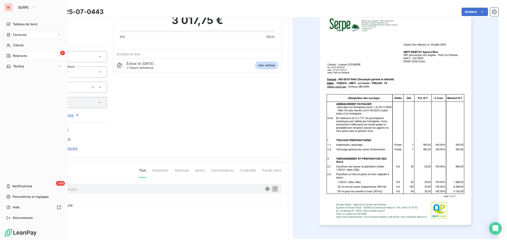
click at [18, 55] on span "Relances" at bounding box center [20, 56] width 14 height 5
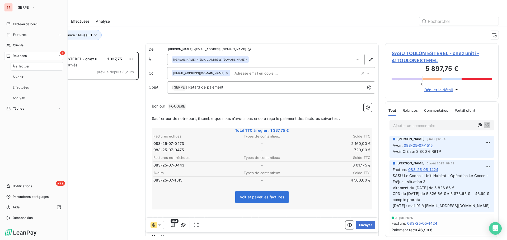
scroll to position [185, 110]
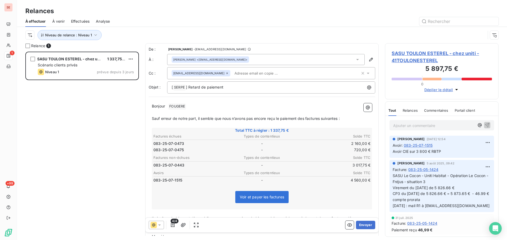
click at [83, 21] on span "Effectuées" at bounding box center [80, 21] width 19 height 5
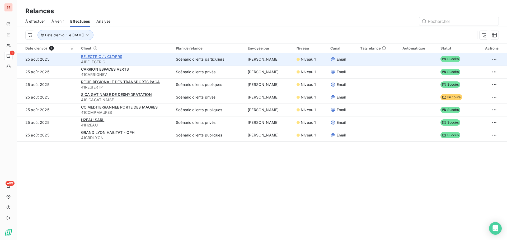
click at [93, 56] on span "BELECTRIC /!\ CLT/FRS" at bounding box center [101, 56] width 41 height 4
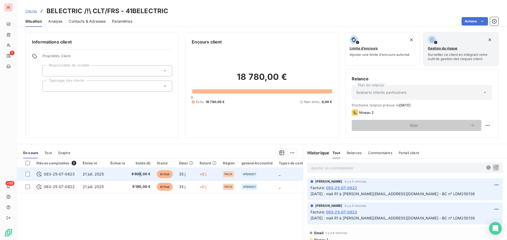
click at [140, 175] on span "9 600,00 €" at bounding box center [140, 174] width 19 height 5
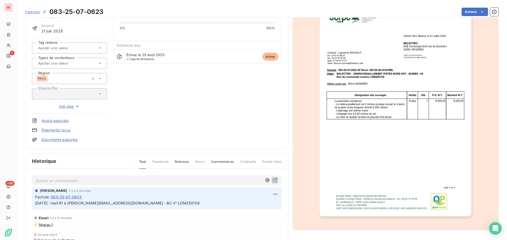
scroll to position [53, 0]
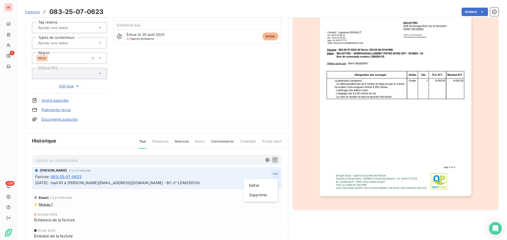
click at [272, 174] on html "SE 1 +99 Factures 083-25-07-0623 Actions BELECTRIC /!\ CLT/FRS 41BELECTRIC Mont…" at bounding box center [253, 120] width 507 height 240
click at [265, 186] on div "Editer" at bounding box center [261, 186] width 30 height 8
drag, startPoint x: 166, startPoint y: 183, endPoint x: 220, endPoint y: 181, distance: 53.6
click at [220, 181] on p "[DATE] : mail R1 à [PERSON_NAME][EMAIL_ADDRESS][DOMAIN_NAME] - BC n° LDM250139 …" at bounding box center [153, 183] width 236 height 6
copy span "=> en CP jusqu'au [DATE]"
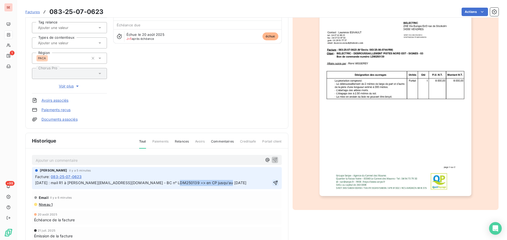
click at [274, 183] on icon "button" at bounding box center [275, 183] width 5 height 5
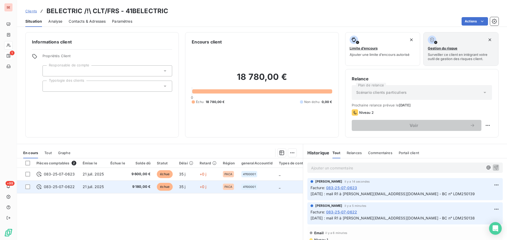
click at [68, 189] on span "083-25-07-0622" at bounding box center [59, 187] width 31 height 5
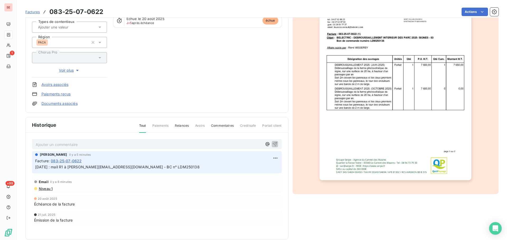
scroll to position [77, 0]
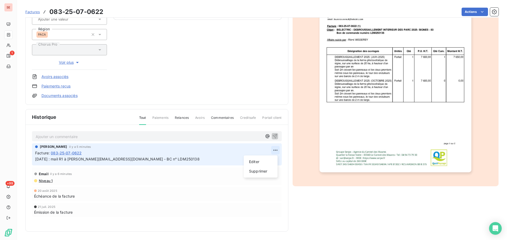
click at [275, 151] on html "SE 1 +99 Factures 083-25-07-0622 Actions BELECTRIC /!\ CLT/FRS 41BELECTRIC Mont…" at bounding box center [253, 120] width 507 height 240
click at [264, 162] on div "Editer" at bounding box center [261, 162] width 30 height 8
click at [196, 160] on p "[DATE] : mail R1 à [PERSON_NAME][EMAIL_ADDRESS][DOMAIN_NAME] - BC n° LDM250138" at bounding box center [153, 160] width 236 height 6
click at [273, 160] on icon "button" at bounding box center [275, 159] width 4 height 4
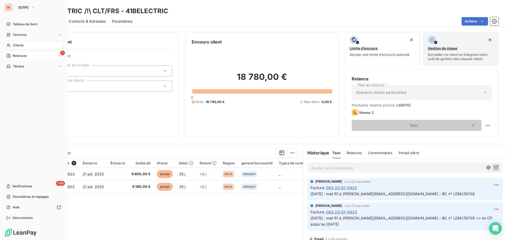
click at [21, 56] on span "Relances" at bounding box center [20, 56] width 14 height 5
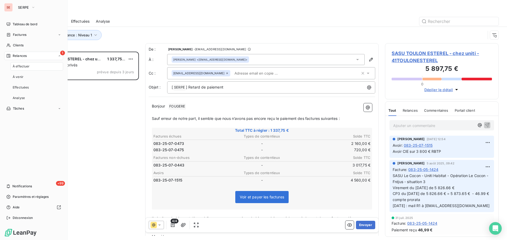
scroll to position [185, 110]
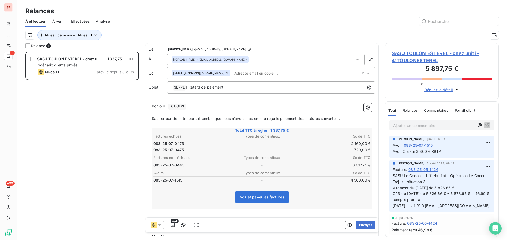
click at [410, 54] on span "SASU TOULON ESTEREL - chez uniti - 41TOULONESTEREL" at bounding box center [441, 57] width 100 height 14
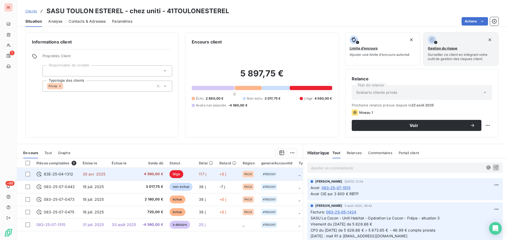
click at [100, 176] on span "30 avr. 2025" at bounding box center [94, 174] width 23 height 4
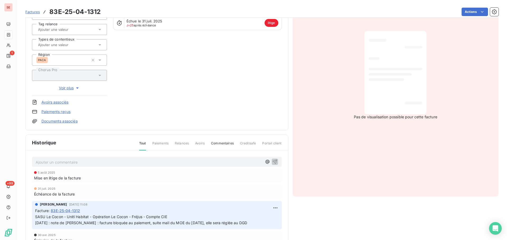
scroll to position [79, 0]
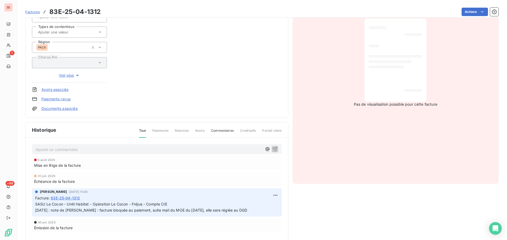
click at [75, 108] on link "Documents associés" at bounding box center [59, 108] width 36 height 5
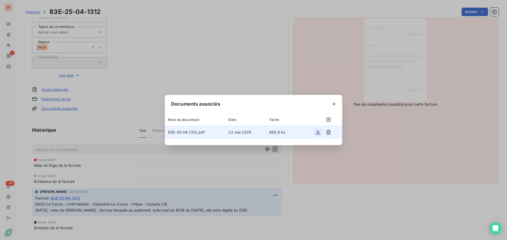
click at [315, 131] on icon "button" at bounding box center [317, 132] width 5 height 5
click at [334, 103] on icon "button" at bounding box center [333, 104] width 5 height 5
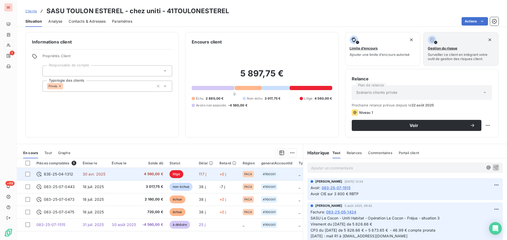
click at [103, 176] on span "30 avr. 2025" at bounding box center [94, 174] width 23 height 4
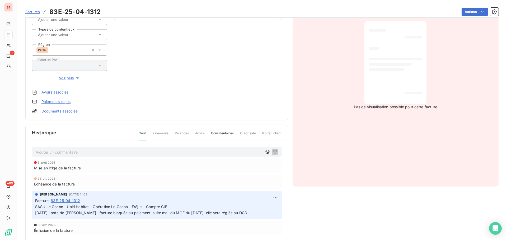
scroll to position [79, 0]
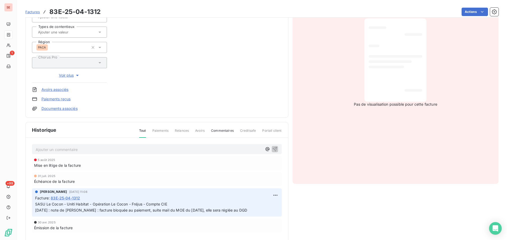
click at [149, 203] on span "SASU Le Cocon - Uniti Habitat - Opération Le Cocon - Fréjus - Compte CIE [DATE]…" at bounding box center [141, 207] width 212 height 11
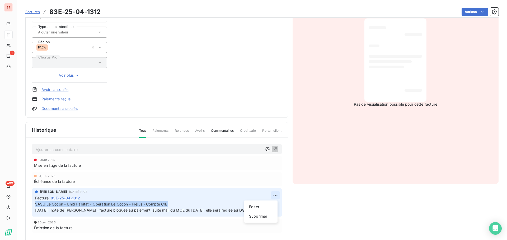
click at [272, 197] on html "SE 1 +99 Factures 83E-25-04-1312 Actions SASU TOULON ESTEREL - chez uniti 41TOU…" at bounding box center [253, 120] width 507 height 240
click at [262, 206] on div "Editer" at bounding box center [261, 207] width 30 height 8
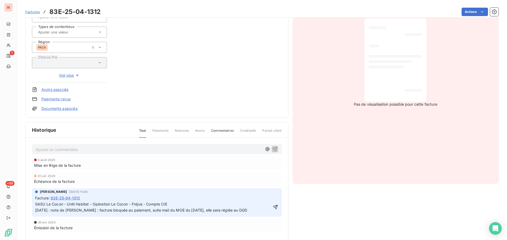
click at [201, 202] on p "SASU Le Cocon - Uniti Habitat - Opération Le Cocon - Fréjus - Compte CIE [DATE]…" at bounding box center [153, 208] width 236 height 12
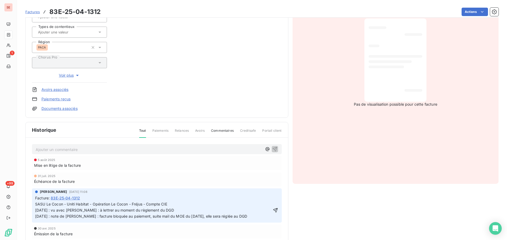
click at [127, 211] on span "SASU Le Cocon - Uniti Habitat - Opération Le Cocon - Fréjus - Compte CIE [DATE]…" at bounding box center [141, 210] width 212 height 17
click at [128, 211] on span "SASU Le Cocon - Uniti Habitat - Opération Le Cocon - Fréjus - Compte CIE [DATE]…" at bounding box center [141, 210] width 212 height 17
copy span "[DATE] : vu avec [PERSON_NAME] : à lettrer au moment du règlement du DGD"
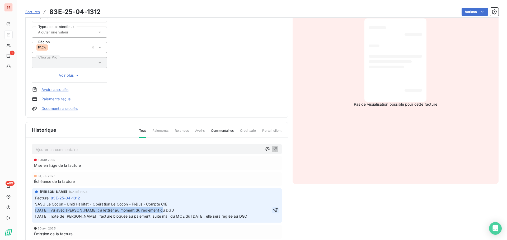
click at [273, 211] on icon "button" at bounding box center [275, 210] width 5 height 5
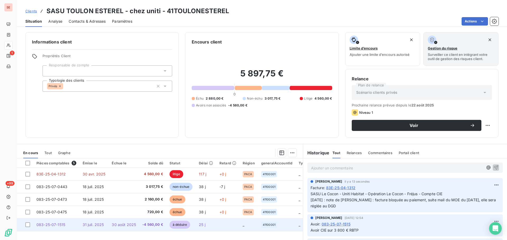
click at [142, 224] on span "-4 560,00 €" at bounding box center [152, 225] width 21 height 5
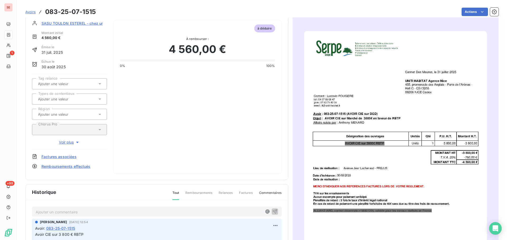
scroll to position [53, 0]
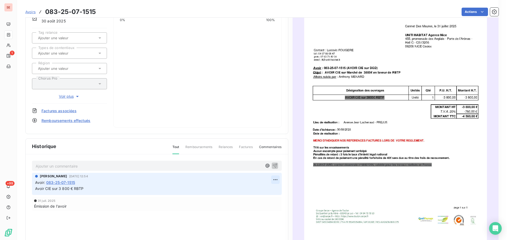
click at [271, 179] on html "SE 1 +99 Avoirs 083-25-07-1515 Actions SASU TOULON ESTEREL - chez uniti Montant…" at bounding box center [253, 120] width 507 height 240
drag, startPoint x: 258, startPoint y: 190, endPoint x: 111, endPoint y: 190, distance: 147.0
click at [258, 189] on div "Editer" at bounding box center [261, 191] width 30 height 8
click at [36, 188] on span "Avoir CIE sur 3 800 € RBTP" at bounding box center [59, 189] width 48 height 4
click at [36, 188] on p "Avoir CIE sur 3 800 € RBTP" at bounding box center [153, 189] width 236 height 6
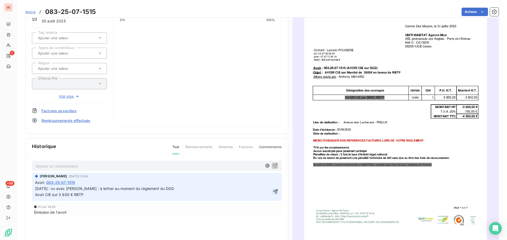
click at [273, 191] on icon "button" at bounding box center [275, 191] width 5 height 5
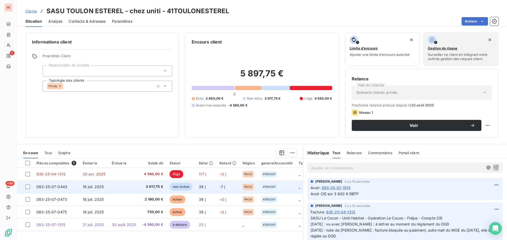
click at [59, 187] on span "083-25-07-0443" at bounding box center [51, 187] width 31 height 4
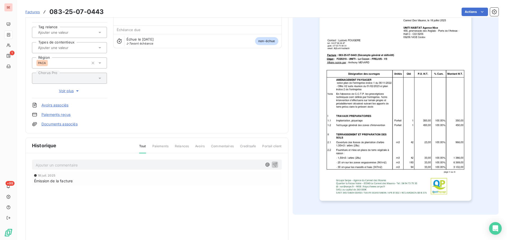
scroll to position [53, 0]
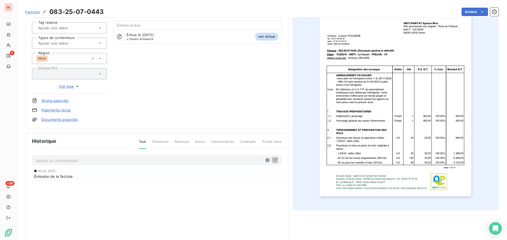
click at [76, 159] on p "Ajouter un commentaire ﻿" at bounding box center [149, 161] width 226 height 7
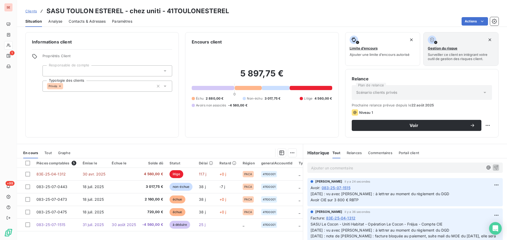
click at [394, 226] on span "SASU Le Cocon - Uniti Habitat - Opération Le Cocon - Fréjus - Compte CIE [DATE]…" at bounding box center [403, 233] width 186 height 23
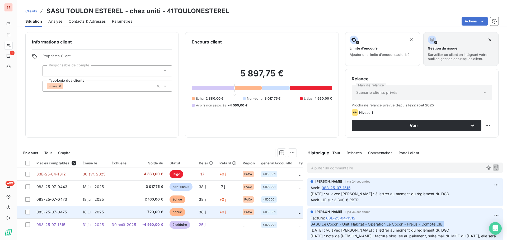
copy span "SASU Le Cocon - Uniti Habitat - Opération Le Cocon - Fréjus - Compte CIE"
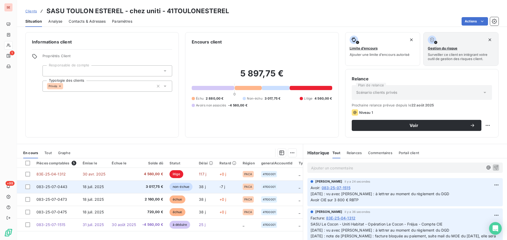
click at [126, 186] on td at bounding box center [123, 187] width 31 height 13
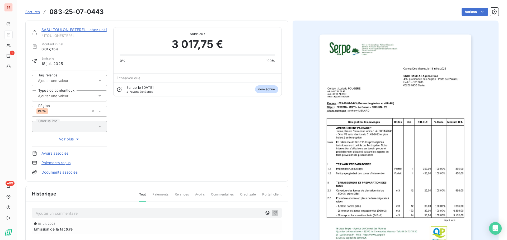
click at [78, 218] on div "Ajouter un commentaire ﻿" at bounding box center [157, 213] width 250 height 10
click at [79, 213] on p "Ajouter un commentaire ﻿" at bounding box center [149, 213] width 226 height 7
drag, startPoint x: 149, startPoint y: 212, endPoint x: 186, endPoint y: 212, distance: 37.0
click at [186, 212] on p "SASU Le Cocon - Uniti Habitat - Opération Le Cocon - Fréjus - Compte CIE" at bounding box center [149, 213] width 226 height 6
click at [90, 223] on div "SASU Le Cocon - Uniti Habitat - Opération Le Cocon - Fréjus - DGD ﻿" at bounding box center [157, 216] width 250 height 16
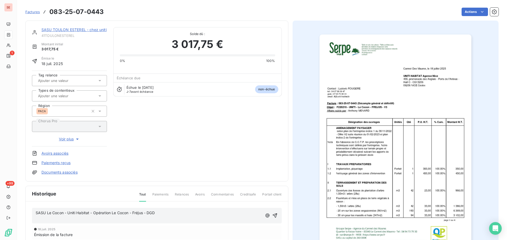
click at [85, 221] on p "﻿" at bounding box center [149, 219] width 226 height 6
click at [108, 213] on span "SASU Le Cocon - Uniti Habitat - Opération Le Cocon - Fréjus - DGD" at bounding box center [95, 213] width 119 height 4
copy span "SASU Le Cocon - Uniti Habitat - Opération Le Cocon - Fréjus - DGD"
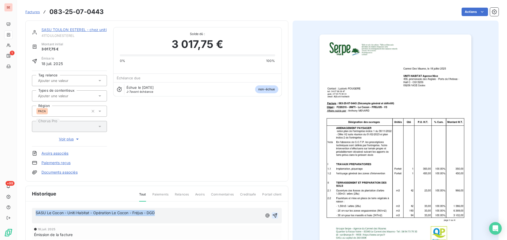
click at [273, 215] on icon "button" at bounding box center [274, 215] width 5 height 5
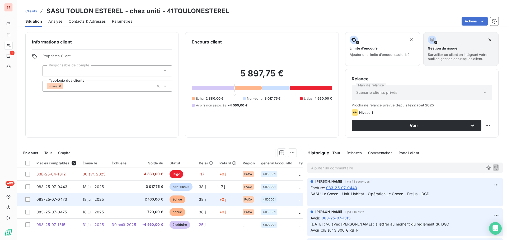
click at [136, 199] on td at bounding box center [123, 199] width 31 height 13
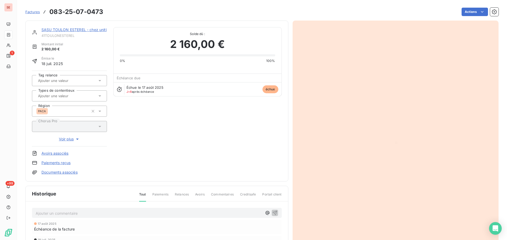
click at [112, 213] on p "Ajouter un commentaire ﻿" at bounding box center [149, 213] width 226 height 7
drag, startPoint x: 149, startPoint y: 214, endPoint x: 177, endPoint y: 213, distance: 28.5
click at [177, 213] on p "SASU Le Cocon - Uniti Habitat - Opération Le Cocon - Fréjus - DGD" at bounding box center [149, 213] width 226 height 6
click at [168, 214] on span "SASU Le Cocon - Uniti Habitat - Opération Le Cocon - Fréjus - Avenant marché" at bounding box center [106, 213] width 140 height 4
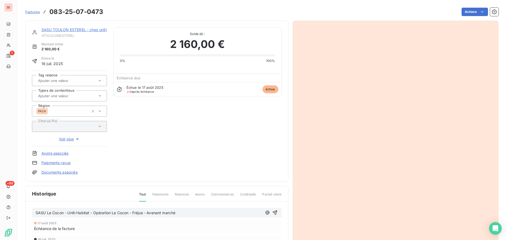
click at [168, 214] on span "SASU Le Cocon - Uniti Habitat - Opération Le Cocon - Fréjus - Avenant marché" at bounding box center [106, 213] width 140 height 4
copy span "SASU Le Cocon - Uniti Habitat - Opération Le Cocon - Fréjus - Avenant marché"
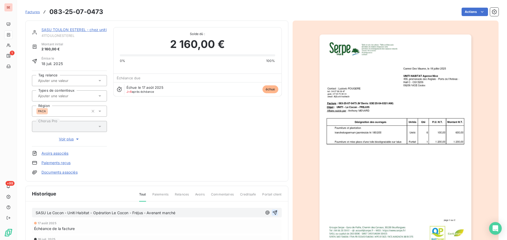
click at [273, 211] on icon "button" at bounding box center [274, 212] width 5 height 5
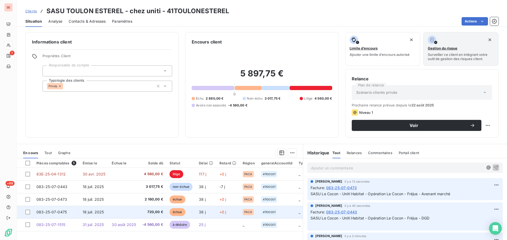
click at [102, 217] on td "18 juil. 2025" at bounding box center [93, 212] width 29 height 13
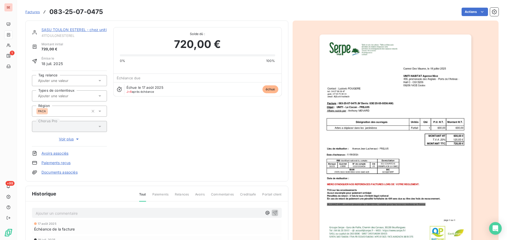
click at [92, 215] on p "Ajouter un commentaire ﻿" at bounding box center [149, 213] width 226 height 7
click at [273, 213] on icon "button" at bounding box center [274, 213] width 4 height 4
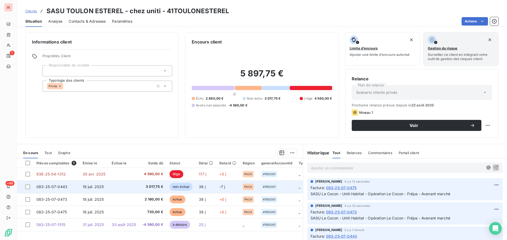
click at [105, 187] on td "18 juil. 2025" at bounding box center [93, 187] width 29 height 13
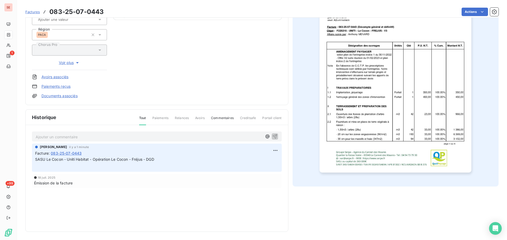
scroll to position [77, 0]
click at [159, 168] on p "SASU Le Cocon - Uniti Habitat - Opération Le Cocon - Fréjus - DGD ﻿" at bounding box center [156, 163] width 243 height 12
click at [273, 149] on html "SE 1 +99 Factures 083-25-07-0443 Actions SASU TOULON ESTEREL - chez uniti 41TOU…" at bounding box center [253, 120] width 507 height 240
click at [263, 160] on div "Editer" at bounding box center [261, 162] width 30 height 8
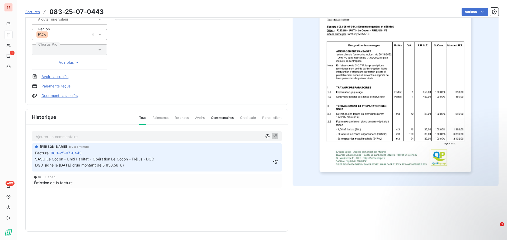
click at [147, 166] on p "SASU Le Cocon - Uniti Habitat - Opération Le Cocon - Fréjus - DGD DGD signé le …" at bounding box center [153, 163] width 236 height 12
click at [173, 167] on span "SASU Le Cocon - Uniti Habitat - Opération Le Cocon - Fréjus - DGD DGD signé le …" at bounding box center [112, 162] width 154 height 11
click at [173, 166] on span "SASU Le Cocon - Uniti Habitat - Opération Le Cocon - Fréjus - DGD DGD signé le …" at bounding box center [112, 162] width 154 height 11
click at [200, 170] on div "[PERSON_NAME] il y a 1 minute Facture : 083-25-07-0443 SASU Le Cocon - Uniti Ha…" at bounding box center [157, 158] width 250 height 28
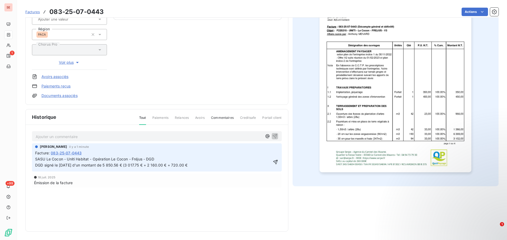
click at [204, 163] on p "SASU Le Cocon - Uniti Habitat - Opération Le Cocon - Fréjus - DGD DGD signé le …" at bounding box center [153, 163] width 236 height 12
click at [197, 164] on p "SASU Le Cocon - Uniti Habitat - Opération Le Cocon - Fréjus - DGD DGD signé le …" at bounding box center [153, 163] width 236 height 12
click at [274, 160] on icon "button" at bounding box center [275, 162] width 5 height 5
click at [48, 97] on link "Documents associés" at bounding box center [59, 95] width 36 height 5
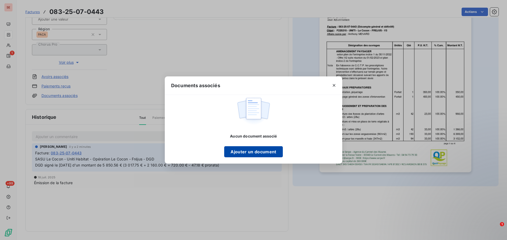
click at [244, 153] on button "Ajouter un document" at bounding box center [253, 152] width 58 height 11
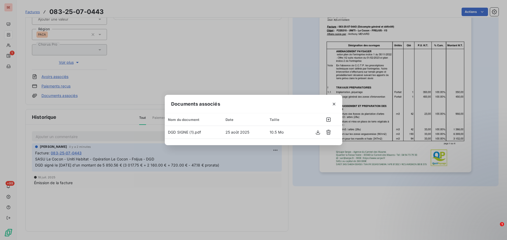
click at [114, 82] on div "Documents associés Nom du document Date Taille DGD SIGNE (1).pdf [DATE] 10.5 Mo" at bounding box center [253, 120] width 507 height 240
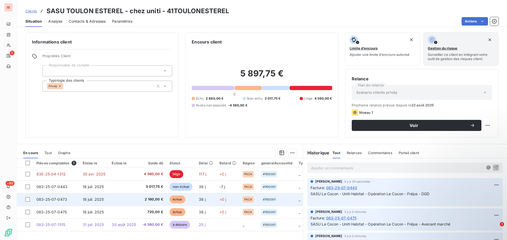
click at [128, 198] on td at bounding box center [123, 199] width 31 height 13
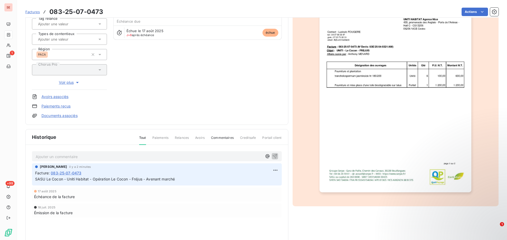
scroll to position [77, 0]
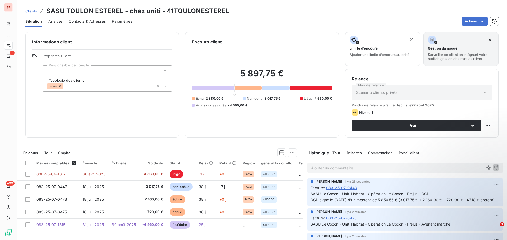
click at [378, 204] on p "SASU Le Cocon - Uniti Habitat - Opération Le Cocon - Fréjus - DGD DGD signé le …" at bounding box center [404, 197] width 189 height 12
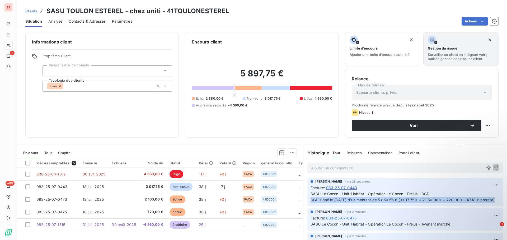
click at [378, 204] on p "SASU Le Cocon - Uniti Habitat - Opération Le Cocon - Fréjus - DGD DGD signé le …" at bounding box center [404, 197] width 189 height 12
copy div "DGD signé le [DATE] d'un montant de 5 850.56 € (3 017.75 € + 2 160.00 € + 720.0…"
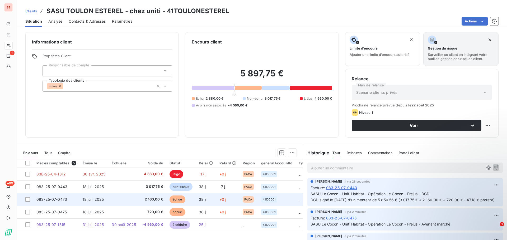
click at [160, 197] on span "2 160,00 €" at bounding box center [152, 199] width 21 height 5
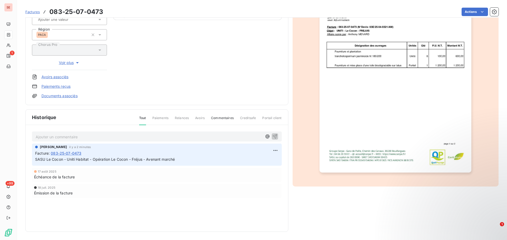
scroll to position [77, 0]
click at [273, 151] on html "SE 1 +99 Factures 083-25-07-0473 Actions SASU TOULON ESTEREL - chez uniti 41TOU…" at bounding box center [253, 120] width 507 height 240
click at [269, 162] on div "Editer" at bounding box center [261, 162] width 30 height 8
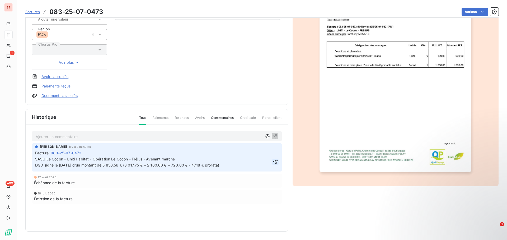
click at [274, 161] on icon "button" at bounding box center [275, 162] width 4 height 4
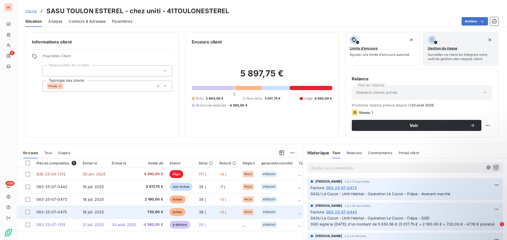
click at [158, 211] on span "720,00 €" at bounding box center [152, 212] width 21 height 5
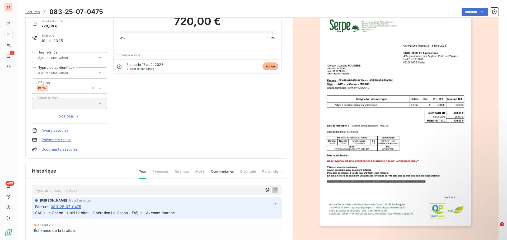
scroll to position [53, 0]
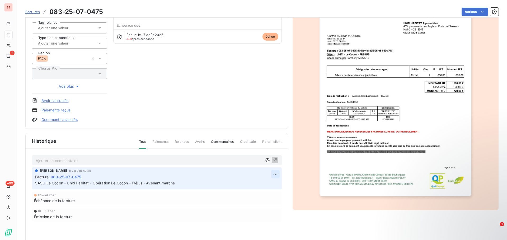
click at [270, 176] on html "SE 1 +99 Factures 083-25-07-0475 Actions SASU TOULON ESTEREL - chez uniti 41TOU…" at bounding box center [253, 120] width 507 height 240
click at [262, 187] on div "Editer" at bounding box center [261, 186] width 30 height 8
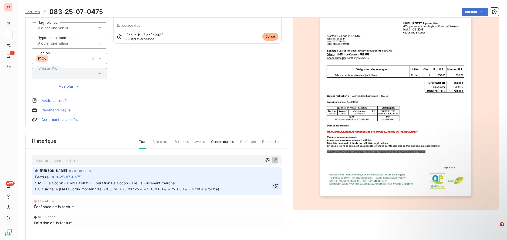
click at [273, 187] on icon "button" at bounding box center [275, 186] width 5 height 5
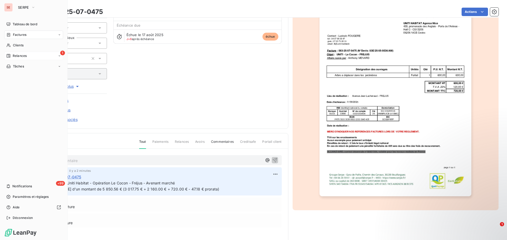
click at [21, 57] on span "Relances" at bounding box center [20, 56] width 14 height 5
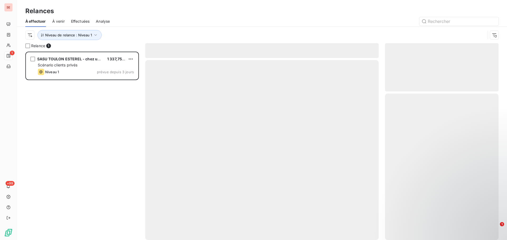
scroll to position [185, 110]
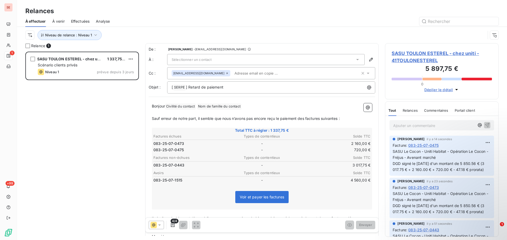
click at [425, 53] on span "SASU TOULON ESTEREL - chez uniti - 41TOULONESTEREL" at bounding box center [441, 57] width 100 height 14
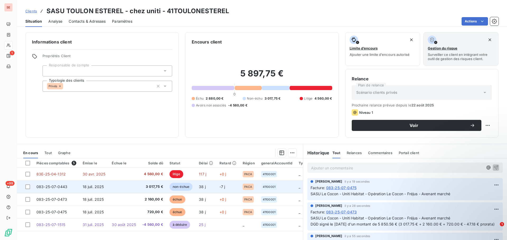
click at [107, 187] on td "18 juil. 2025" at bounding box center [93, 187] width 29 height 13
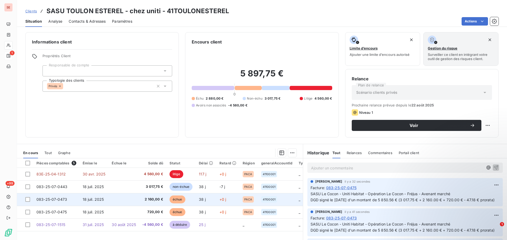
click at [108, 201] on td at bounding box center [123, 199] width 31 height 13
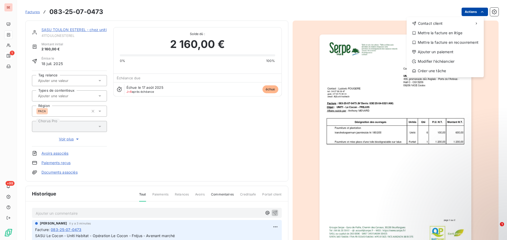
click at [471, 12] on html "SE 1 +99 Factures [PHONE_NUMBER] Actions Contact client Mettre la facture en li…" at bounding box center [253, 120] width 507 height 240
click at [448, 52] on div "Ajouter un paiement" at bounding box center [445, 52] width 73 height 8
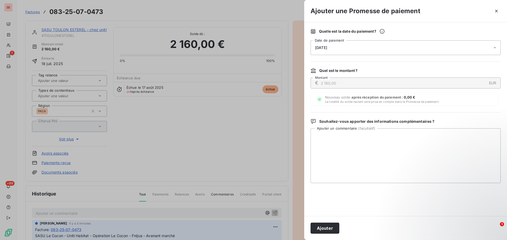
click at [326, 48] on span "[DATE]" at bounding box center [321, 48] width 12 height 4
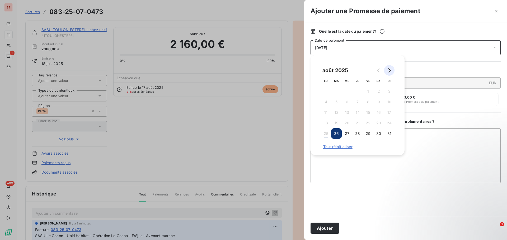
click at [388, 69] on icon "Go to next month" at bounding box center [389, 70] width 4 height 4
drag, startPoint x: 326, startPoint y: 89, endPoint x: 324, endPoint y: 102, distance: 13.3
click at [326, 89] on button "1" at bounding box center [325, 91] width 11 height 11
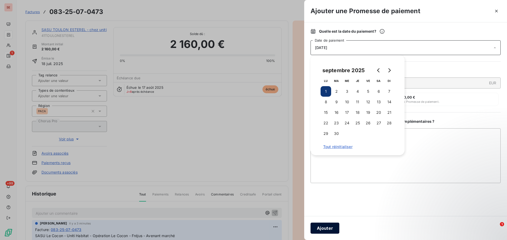
click at [320, 228] on button "Ajouter" at bounding box center [324, 228] width 29 height 11
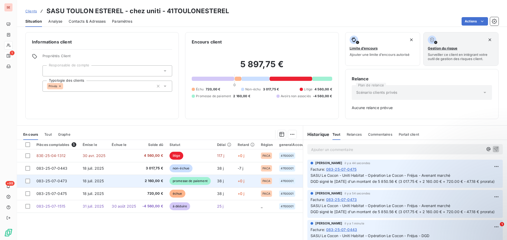
click at [153, 181] on span "2 160,00 €" at bounding box center [152, 181] width 21 height 5
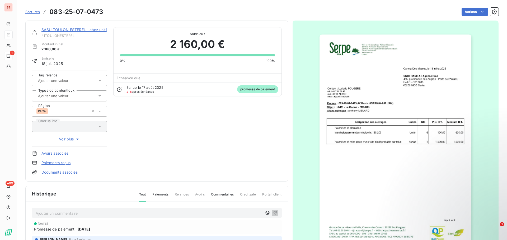
click at [62, 162] on link "Paiements reçus" at bounding box center [55, 162] width 29 height 5
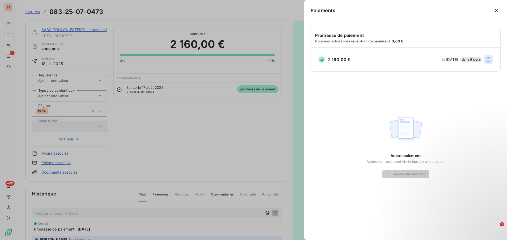
click at [487, 60] on icon "button" at bounding box center [488, 59] width 5 height 5
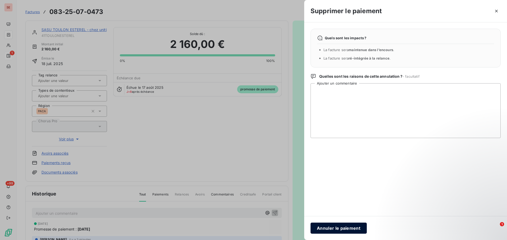
click at [346, 229] on button "Annuler le paiement" at bounding box center [338, 228] width 56 height 11
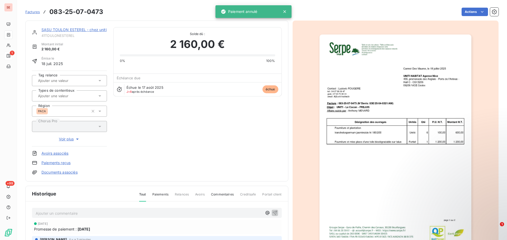
click at [229, 158] on div "SASU TOULON ESTEREL - chez uniti 41TOULONESTEREL Montant initial 2 160,00 € Émi…" at bounding box center [157, 101] width 250 height 148
click at [463, 13] on html "SE 1 +99 Factures 083-25-07-0473 Actions SASU TOULON ESTEREL - chez uniti 41TOU…" at bounding box center [253, 120] width 507 height 240
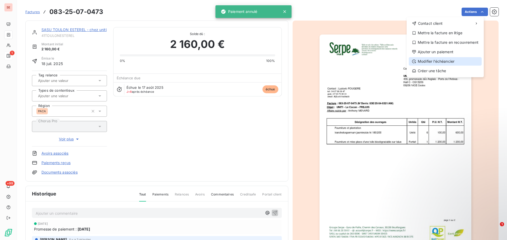
click at [442, 61] on div "Modifier l’échéancier" at bounding box center [445, 61] width 73 height 8
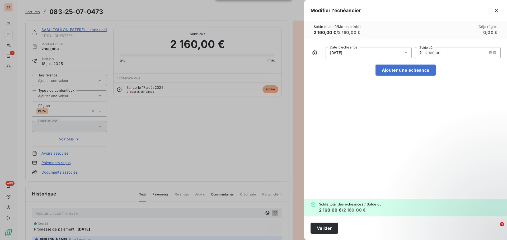
click at [336, 53] on span "[DATE]" at bounding box center [336, 53] width 12 height 4
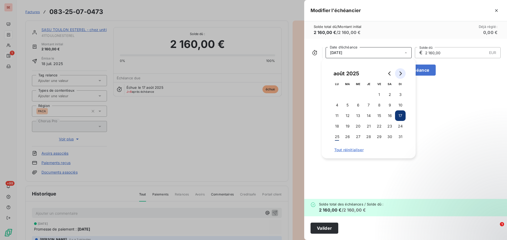
click at [400, 73] on icon "Go to next month" at bounding box center [400, 74] width 4 height 4
click at [338, 93] on button "1" at bounding box center [337, 94] width 11 height 11
click at [332, 226] on button "Valider" at bounding box center [324, 228] width 28 height 11
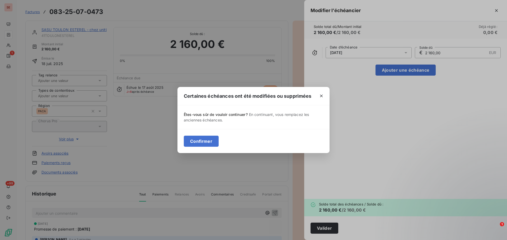
click at [199, 135] on div "Confirmer" at bounding box center [253, 141] width 152 height 24
click at [205, 142] on button "Confirmer" at bounding box center [201, 141] width 35 height 11
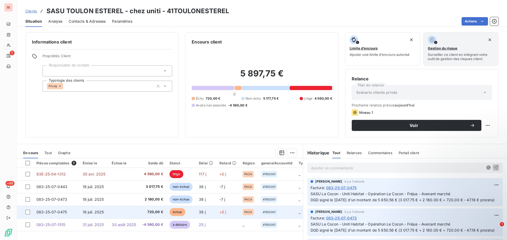
click at [82, 215] on td "18 juil. 2025" at bounding box center [93, 212] width 29 height 13
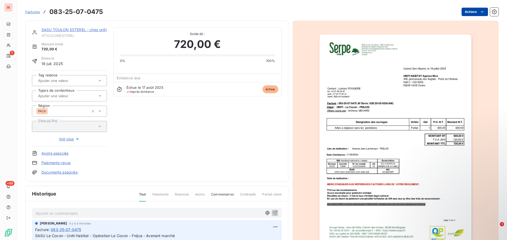
click at [467, 13] on html "SE 1 +99 Factures 083-25-07-0475 Actions SASU TOULON ESTEREL - chez uniti 41TOU…" at bounding box center [253, 120] width 507 height 240
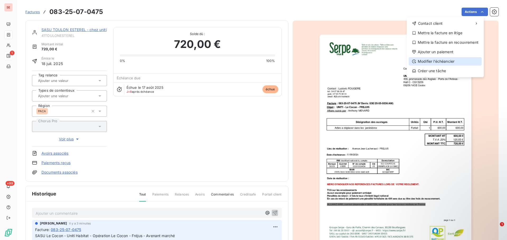
click at [455, 59] on div "Modifier l’échéancier" at bounding box center [445, 61] width 73 height 8
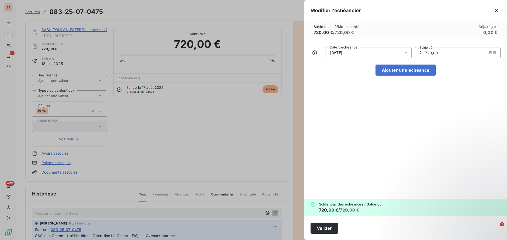
drag, startPoint x: 336, startPoint y: 54, endPoint x: 340, endPoint y: 58, distance: 5.2
click at [336, 54] on span "[DATE]" at bounding box center [336, 53] width 12 height 4
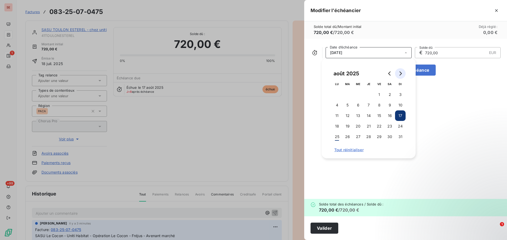
click at [401, 73] on icon "Go to next month" at bounding box center [400, 74] width 2 height 4
click at [335, 93] on button "1" at bounding box center [337, 94] width 11 height 11
click at [327, 228] on button "Valider" at bounding box center [324, 228] width 28 height 11
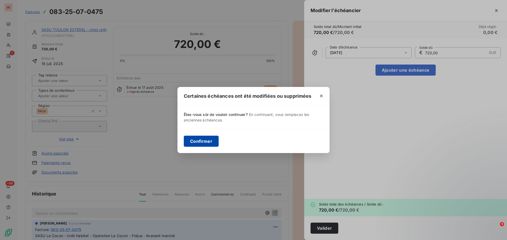
click at [208, 144] on button "Confirmer" at bounding box center [201, 141] width 35 height 11
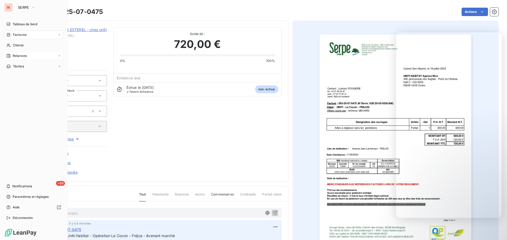
click at [25, 57] on span "Relances" at bounding box center [20, 56] width 14 height 5
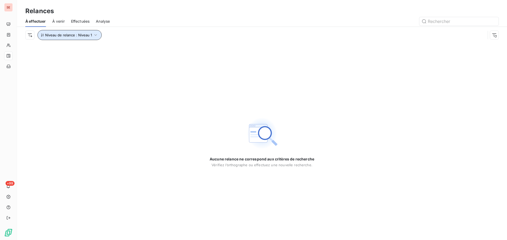
click at [93, 33] on icon "button" at bounding box center [95, 34] width 5 height 5
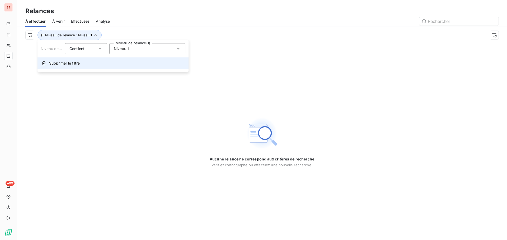
click at [62, 65] on span "Supprimer le filtre" at bounding box center [64, 63] width 31 height 5
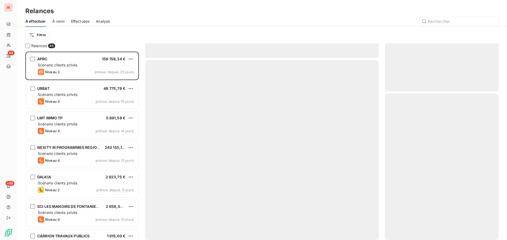
scroll to position [185, 110]
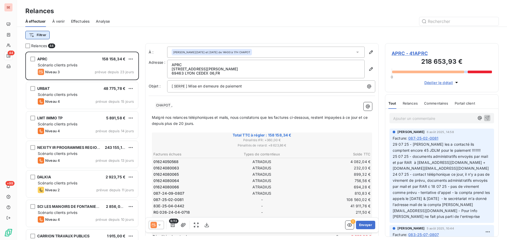
click at [38, 34] on html "SE 44 +99 Relances À effectuer À venir Effectuées Analyse Filtrer Relances 44 A…" at bounding box center [253, 120] width 507 height 240
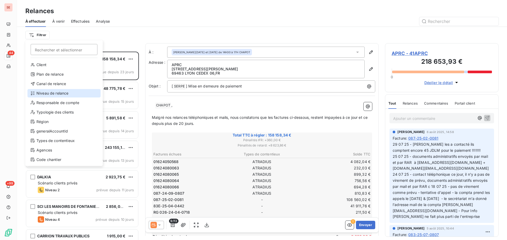
click at [46, 94] on div "Niveau de relance" at bounding box center [63, 93] width 73 height 8
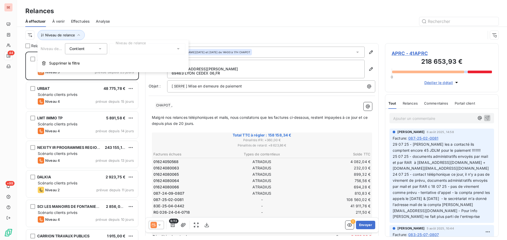
click at [135, 45] on div at bounding box center [147, 48] width 76 height 11
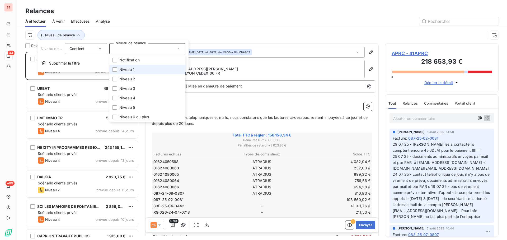
click at [134, 70] on li "Niveau 1" at bounding box center [147, 70] width 76 height 10
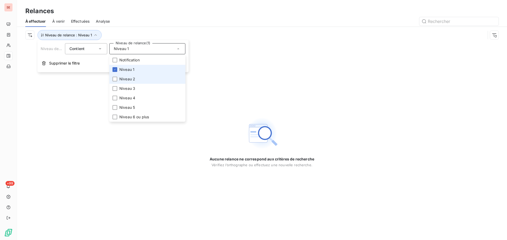
drag, startPoint x: 115, startPoint y: 69, endPoint x: 117, endPoint y: 76, distance: 7.7
click at [114, 69] on icon at bounding box center [114, 69] width 3 height 3
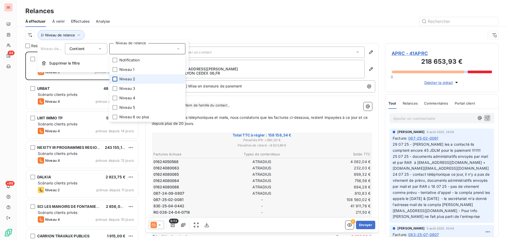
scroll to position [185, 110]
click at [115, 80] on div at bounding box center [114, 79] width 5 height 5
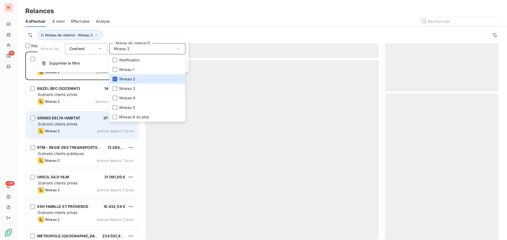
scroll to position [185, 110]
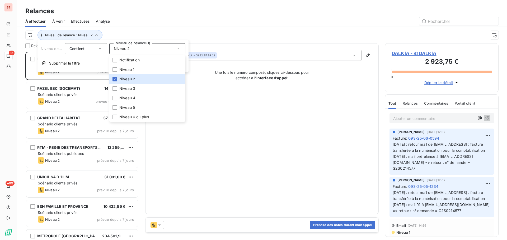
click at [165, 4] on div "Relances À effectuer À venir Effectuées Analyse Niveau de relance : Niveau 2" at bounding box center [262, 21] width 490 height 43
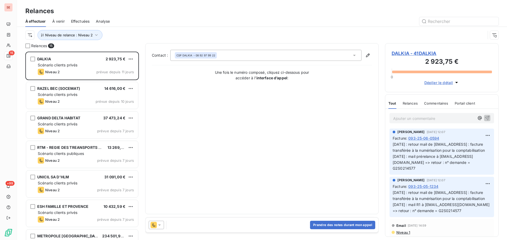
click at [397, 53] on span "DALKIA - 41DALKIA" at bounding box center [441, 53] width 100 height 7
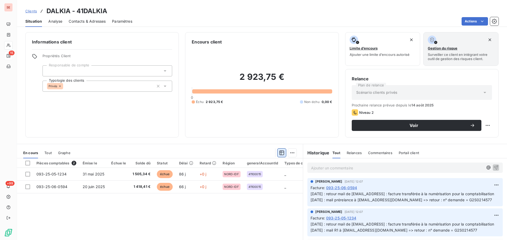
click at [279, 154] on icon "button" at bounding box center [281, 153] width 5 height 5
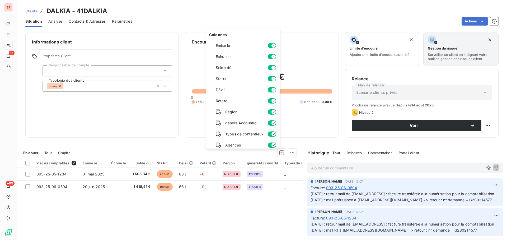
click at [164, 214] on div "Pièces comptables 2 Émise le Échue le Solde dû Statut Délai Retard Région gener…" at bounding box center [160, 210] width 286 height 102
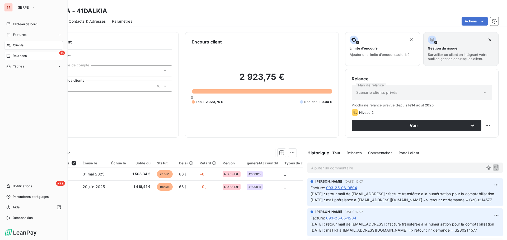
click at [25, 55] on span "Relances" at bounding box center [20, 56] width 14 height 5
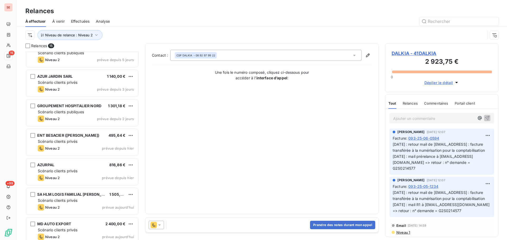
scroll to position [255, 0]
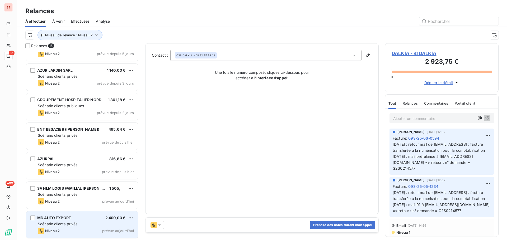
click at [62, 222] on span "Scénario clients privés" at bounding box center [58, 224] width 40 height 4
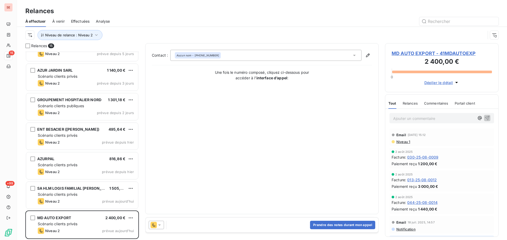
click at [403, 52] on span "MD AUTO EXPORT - 41MDAUTOEXP" at bounding box center [441, 53] width 100 height 7
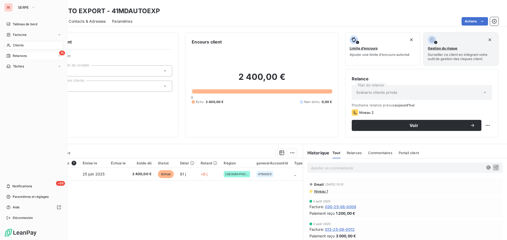
click at [21, 54] on span "Relances" at bounding box center [20, 56] width 14 height 5
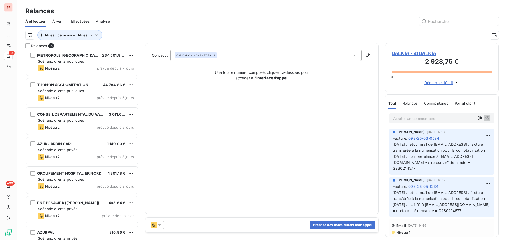
scroll to position [255, 0]
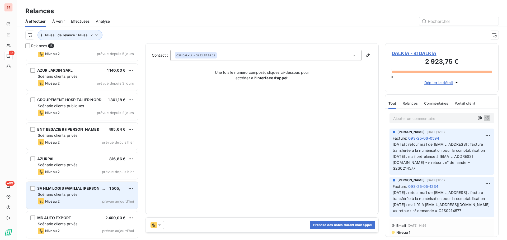
click at [74, 190] on span "SA HLM LOGIS FAMILIAL [PERSON_NAME]" at bounding box center [75, 188] width 77 height 4
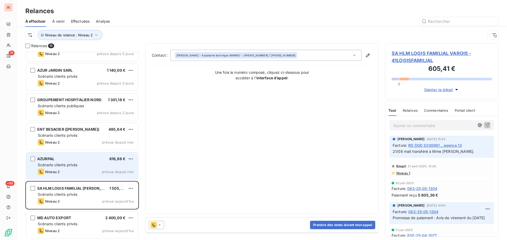
click at [77, 167] on span "Scénario clients privés" at bounding box center [58, 165] width 40 height 4
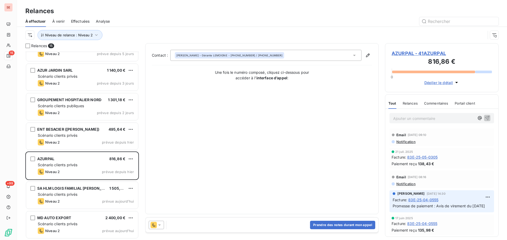
click at [422, 52] on span "AZURPAL - 41AZURPAL" at bounding box center [441, 53] width 100 height 7
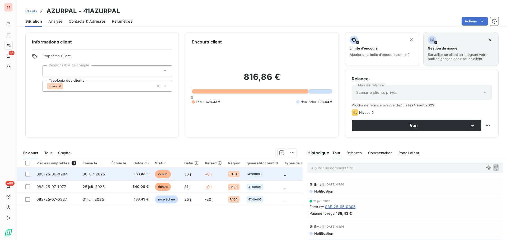
click at [49, 173] on span "083-25-06-0284" at bounding box center [51, 174] width 31 height 4
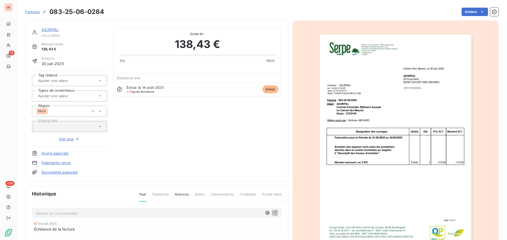
click at [51, 172] on link "Documents associés" at bounding box center [59, 172] width 36 height 5
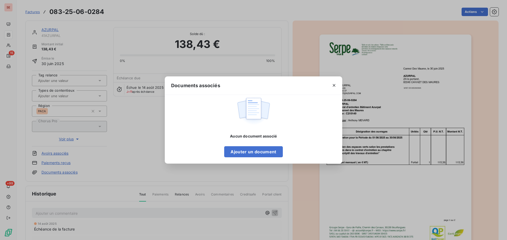
click at [334, 84] on icon "button" at bounding box center [333, 85] width 5 height 5
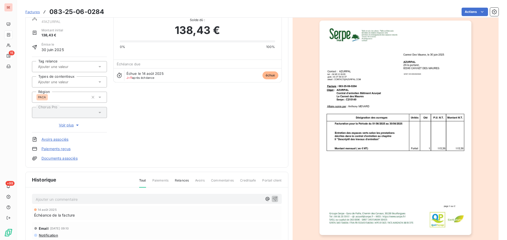
scroll to position [77, 0]
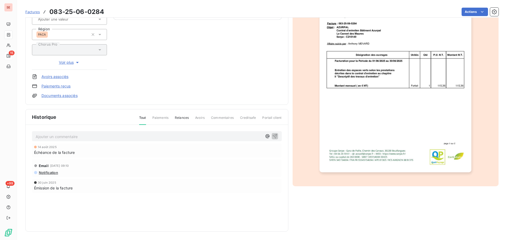
click at [433, 84] on img "button" at bounding box center [395, 65] width 152 height 215
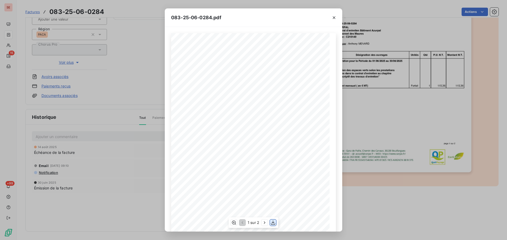
click at [273, 222] on icon "button" at bounding box center [273, 223] width 4 height 4
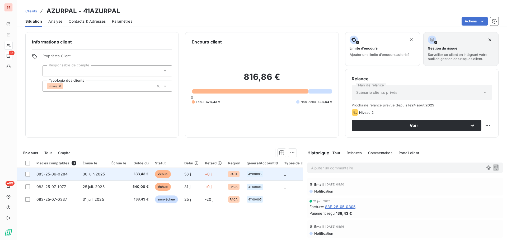
click at [53, 173] on span "083-25-06-0284" at bounding box center [51, 174] width 31 height 4
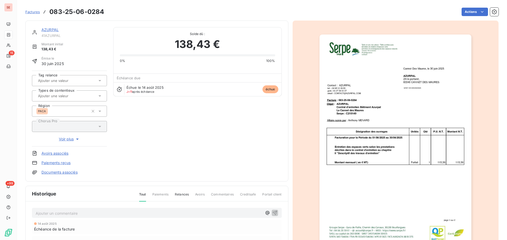
click at [62, 174] on link "Documents associés" at bounding box center [59, 172] width 36 height 5
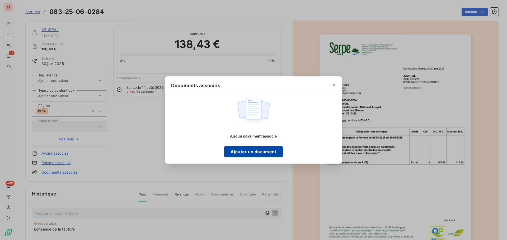
click at [269, 149] on button "Ajouter un document" at bounding box center [253, 152] width 58 height 11
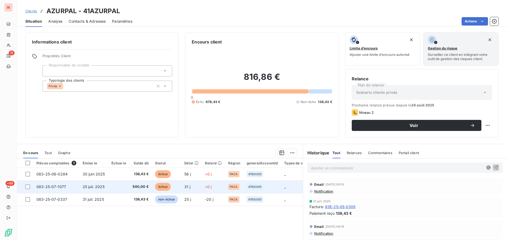
click at [58, 190] on td "083-25-07-1077" at bounding box center [56, 187] width 46 height 13
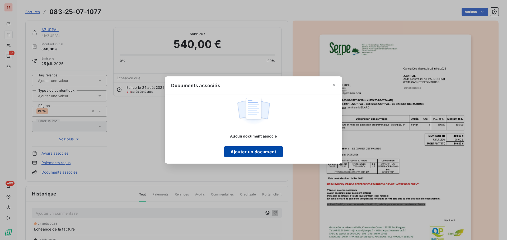
click at [250, 149] on button "Ajouter un document" at bounding box center [253, 152] width 58 height 11
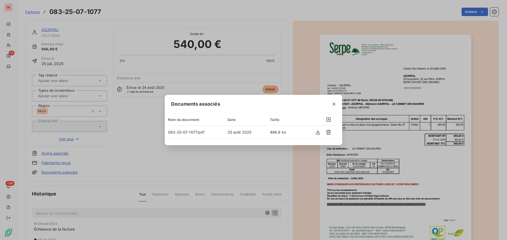
click at [129, 141] on div "Documents associés Nom du document Date Taille 083-25-07-1077.pdf [DATE] 486.8 …" at bounding box center [253, 120] width 507 height 240
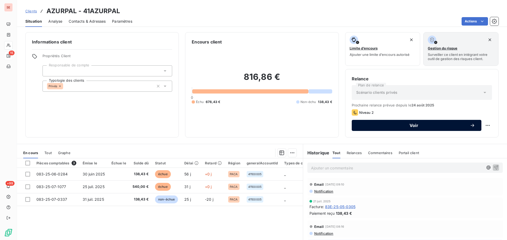
click at [411, 126] on span "Voir" at bounding box center [414, 126] width 112 height 4
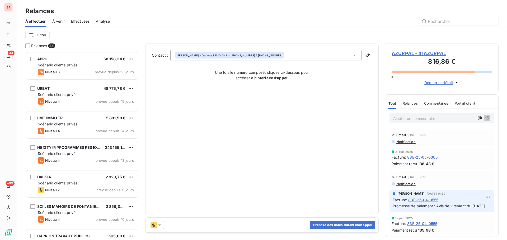
scroll to position [185, 110]
click at [158, 226] on icon at bounding box center [159, 225] width 5 height 5
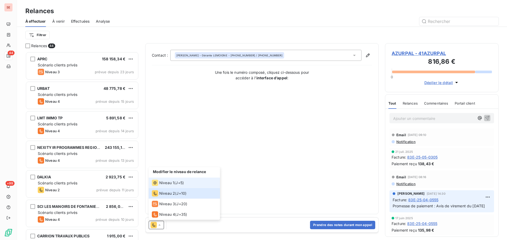
click at [171, 182] on span "Niveau 1" at bounding box center [166, 183] width 15 height 5
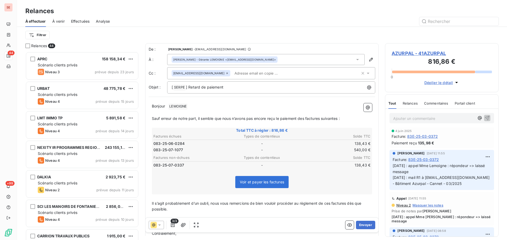
scroll to position [158, 0]
click at [225, 72] on icon at bounding box center [226, 73] width 3 height 3
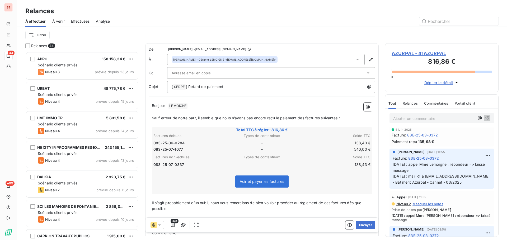
click at [266, 30] on div "Filtrer" at bounding box center [261, 35] width 473 height 16
click at [246, 88] on p "[ SERPE ﻿ ] Retard de paiement" at bounding box center [273, 87] width 202 height 6
drag, startPoint x: 393, startPoint y: 189, endPoint x: 462, endPoint y: 189, distance: 69.4
click at [462, 186] on p "[DATE] : appel Mme Lemoigne : répondeur => laissé message [DATE] : mail R1 à [E…" at bounding box center [442, 174] width 98 height 24
copy span "Bâtiment Azurpal - Cannet - 03/2025"
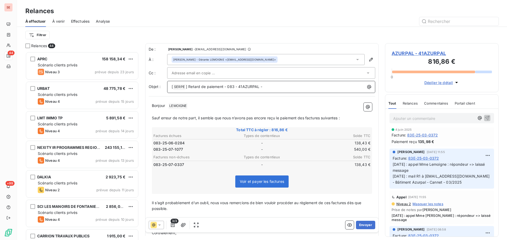
click at [282, 88] on p "[ SERPE ﻿ ] Retard de paiement - 083 - 41AZURPAL -" at bounding box center [273, 87] width 202 height 6
drag, startPoint x: 314, startPoint y: 86, endPoint x: 344, endPoint y: 87, distance: 29.8
click at [344, 87] on p "[ SERPE ﻿ ] Retard de paiement - 083 - 41AZURPAL - Bâtiment Azurpal - Cannet - …" at bounding box center [273, 87] width 202 height 6
click at [356, 84] on p "[ SERPE ﻿ ] Retard de paiement - 083 - 41AZURPAL - Bâtiment Azurpal - Cannet - …" at bounding box center [273, 87] width 202 height 6
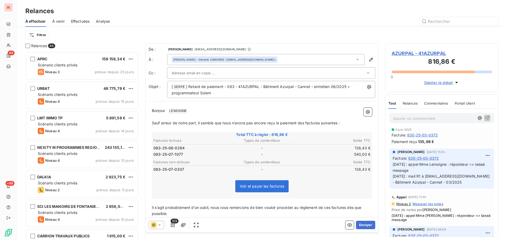
click at [196, 110] on p "Bonjour ﻿ LEMOIGNE ﻿ ﻿" at bounding box center [262, 111] width 220 height 6
click at [339, 121] on span "Sauf erreur de notre part, il semble que nous n’avons pas encore reçu le paieme…" at bounding box center [246, 123] width 188 height 4
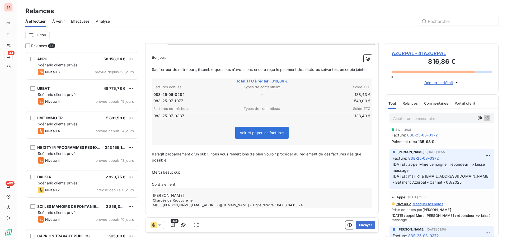
scroll to position [60, 0]
drag, startPoint x: 152, startPoint y: 172, endPoint x: 183, endPoint y: 171, distance: 30.6
click at [183, 171] on p "Merci beaucoup" at bounding box center [262, 173] width 220 height 6
click at [174, 228] on icon "button" at bounding box center [172, 225] width 5 height 5
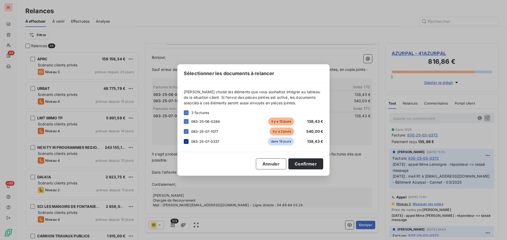
click at [185, 141] on icon at bounding box center [186, 141] width 3 height 3
click at [313, 167] on button "Confirmer" at bounding box center [305, 164] width 35 height 11
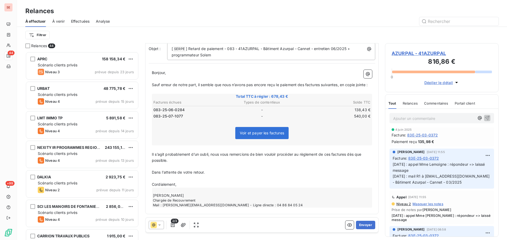
scroll to position [44, 0]
click at [185, 224] on icon "button" at bounding box center [183, 225] width 5 height 5
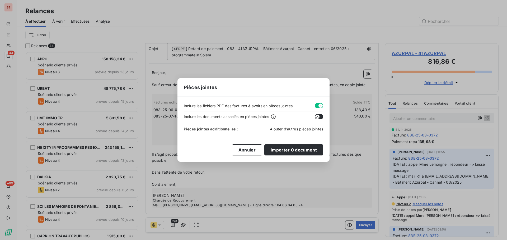
click at [316, 104] on button "button" at bounding box center [319, 105] width 8 height 5
click at [289, 129] on span "Ajouter d’autres pièces jointes" at bounding box center [296, 129] width 53 height 4
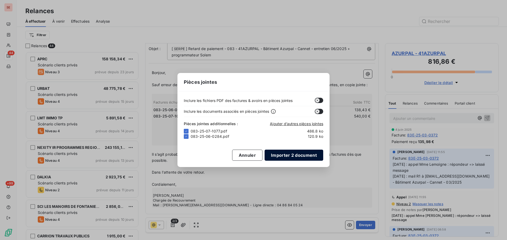
click at [272, 155] on button "Importer 2 document" at bounding box center [293, 155] width 59 height 11
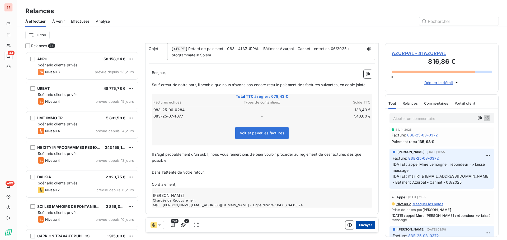
click at [364, 227] on button "Envoyer" at bounding box center [365, 225] width 19 height 8
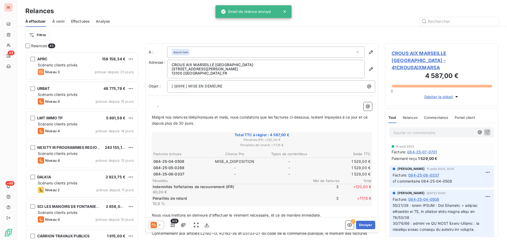
click at [88, 20] on span "Effectuées" at bounding box center [80, 21] width 19 height 5
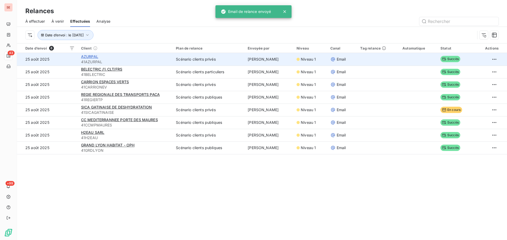
click at [89, 56] on span "AZURPAL" at bounding box center [89, 56] width 17 height 4
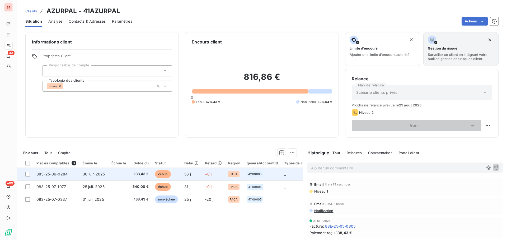
click at [116, 174] on td at bounding box center [118, 174] width 21 height 13
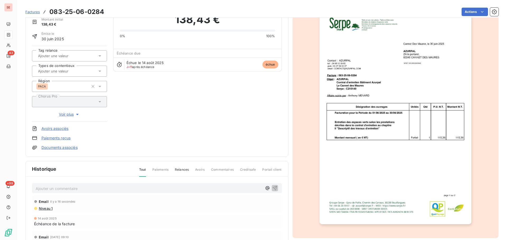
scroll to position [77, 0]
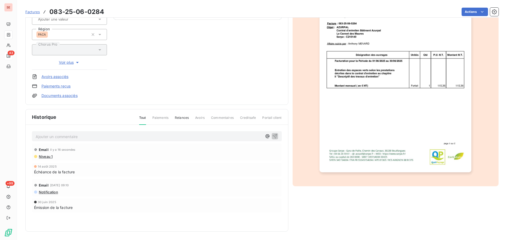
click at [45, 158] on span "Niveau 1" at bounding box center [45, 157] width 14 height 4
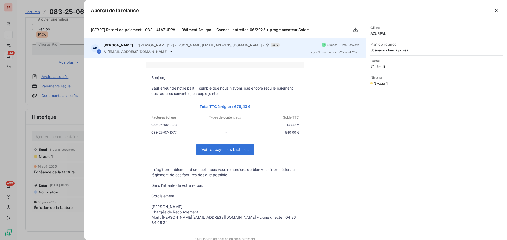
click at [116, 52] on span "[EMAIL_ADDRESS][DOMAIN_NAME]" at bounding box center [137, 52] width 60 height 4
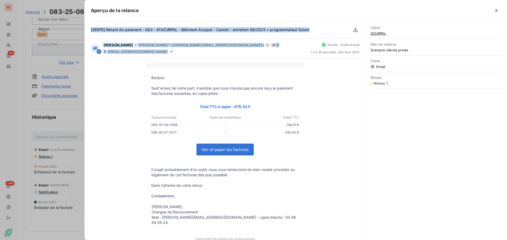
drag, startPoint x: 157, startPoint y: 52, endPoint x: 85, endPoint y: 30, distance: 74.8
click at [85, 30] on div "[SERPE] Retard de paiement - 083 - 41AZURPAL - Bâtiment Azurpal - Cannet - entr…" at bounding box center [224, 130] width 281 height 219
copy div "[SERPE] Retard de paiement - 083 - 41AZURPAL - Bâtiment Azurpal - Cannet - entr…"
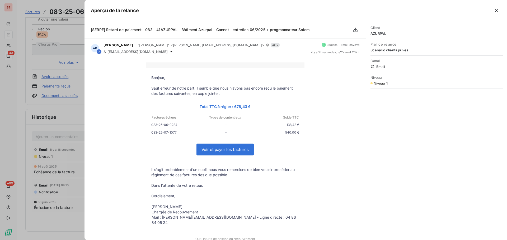
click at [64, 138] on div at bounding box center [253, 120] width 507 height 240
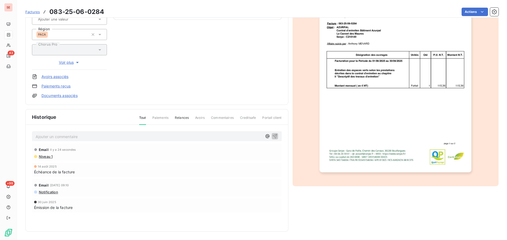
click at [66, 138] on p "Ajouter un commentaire ﻿" at bounding box center [149, 137] width 226 height 7
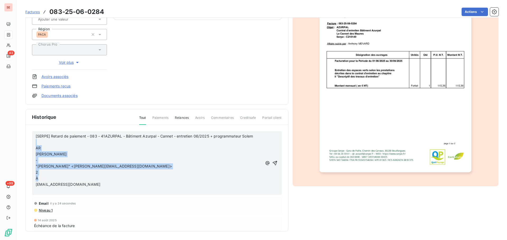
drag, startPoint x: 36, startPoint y: 186, endPoint x: 50, endPoint y: 145, distance: 43.0
click at [50, 145] on div "[SERPE] Retard de paiement - 083 - 41AZURPAL - Bâtiment Azurpal - Cannet - entr…" at bounding box center [149, 164] width 226 height 60
click at [126, 150] on p "AR" at bounding box center [149, 148] width 226 height 6
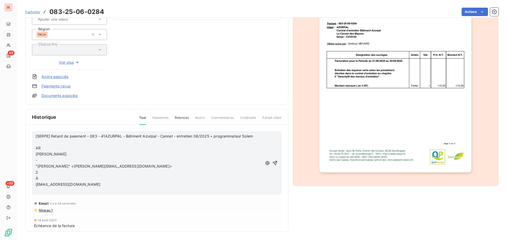
click at [125, 138] on span "[SERPE] Retard de paiement - 083 - 41AZURPAL - Bâtiment Azurpal - Cannet - entr…" at bounding box center [144, 136] width 217 height 4
drag, startPoint x: 126, startPoint y: 135, endPoint x: 209, endPoint y: 136, distance: 82.6
click at [209, 136] on span "[SERPE] Retard de paiement - 083 - 41AZURPAL - Bâtiment Azurpal - Cannet - entr…" at bounding box center [144, 136] width 217 height 4
click at [97, 190] on p "﻿" at bounding box center [149, 191] width 226 height 6
click at [96, 185] on p "[EMAIL_ADDRESS][DOMAIN_NAME]" at bounding box center [149, 185] width 226 height 6
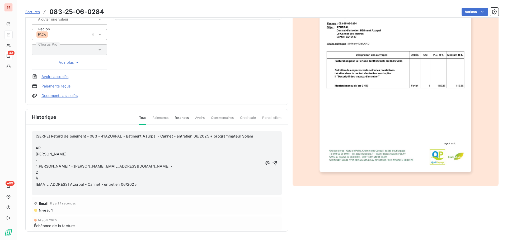
click at [80, 185] on span "[EMAIL_ADDRESS] Azurpal - Cannet - entretien 06/2025" at bounding box center [86, 184] width 101 height 4
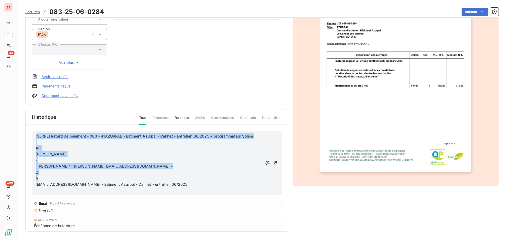
drag, startPoint x: 36, startPoint y: 185, endPoint x: 29, endPoint y: 117, distance: 67.9
click at [29, 117] on div "Historique Tout Paiements Relances Avoirs Commentaires Creditsafe Portail clien…" at bounding box center [157, 171] width 262 height 122
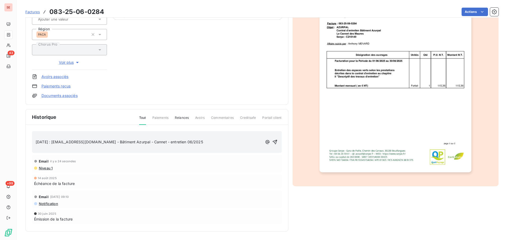
click at [36, 143] on span "[DATE] : [EMAIL_ADDRESS][DOMAIN_NAME] - Bâtiment Azurpal - Cannet - entretien 0…" at bounding box center [119, 142] width 167 height 4
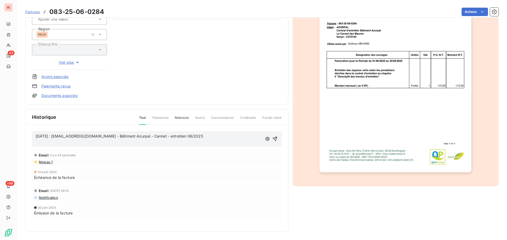
click at [41, 144] on p "﻿" at bounding box center [149, 142] width 226 height 6
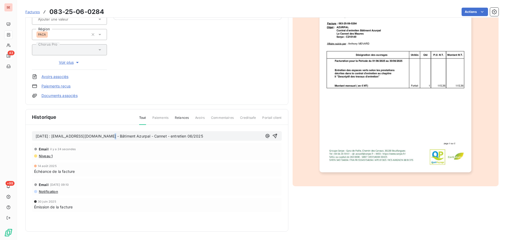
click at [107, 135] on span "[DATE] : [EMAIL_ADDRESS][DOMAIN_NAME] - Bâtiment Azurpal - Cannet - entretien 0…" at bounding box center [119, 136] width 167 height 4
click at [272, 136] on icon "button" at bounding box center [274, 136] width 4 height 4
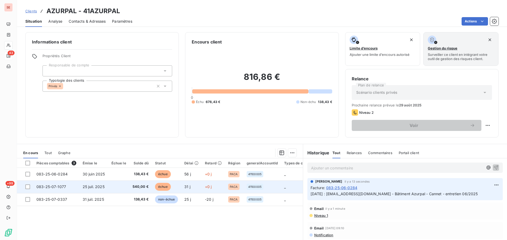
click at [125, 191] on td at bounding box center [118, 187] width 21 height 13
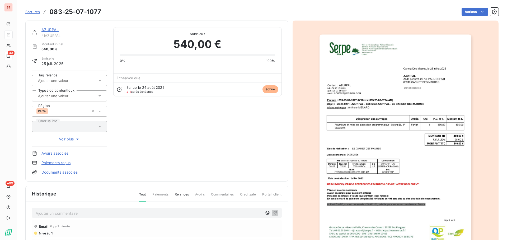
click at [78, 209] on div "Ajouter un commentaire ﻿" at bounding box center [157, 213] width 250 height 10
click at [78, 211] on p "Ajouter un commentaire ﻿" at bounding box center [149, 213] width 226 height 7
click at [68, 173] on link "Documents associés" at bounding box center [59, 172] width 36 height 5
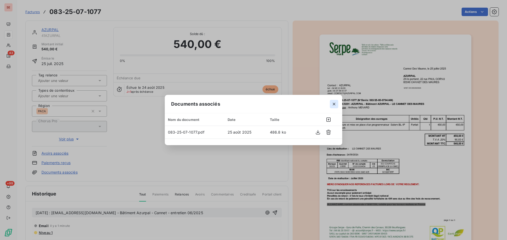
click at [335, 102] on icon "button" at bounding box center [333, 104] width 5 height 5
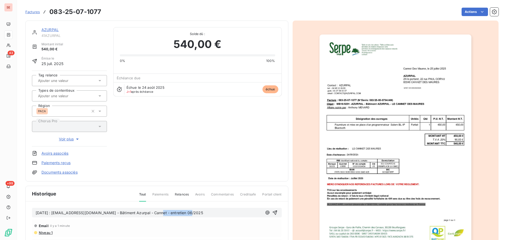
drag, startPoint x: 155, startPoint y: 213, endPoint x: 202, endPoint y: 215, distance: 47.0
click at [202, 215] on p "[DATE] : [EMAIL_ADDRESS][DOMAIN_NAME] - Bâtiment Azurpal - Cannet - entretien 0…" at bounding box center [149, 213] width 226 height 6
click at [272, 213] on icon "button" at bounding box center [274, 212] width 5 height 5
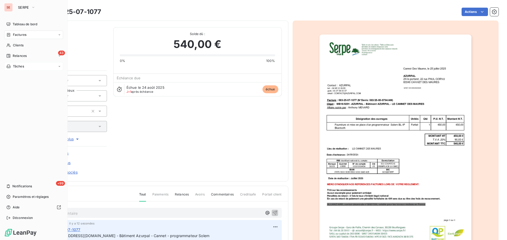
drag, startPoint x: 22, startPoint y: 55, endPoint x: 60, endPoint y: 66, distance: 39.8
click at [22, 54] on span "Relances" at bounding box center [20, 56] width 14 height 5
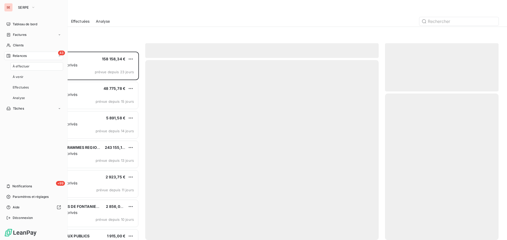
scroll to position [185, 110]
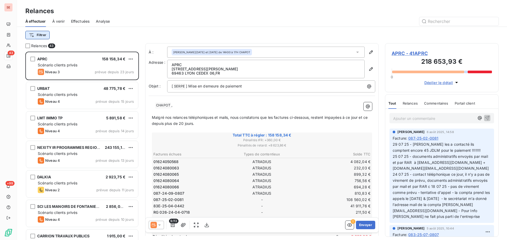
click at [39, 35] on html "SE 43 +99 Relances À effectuer À venir Effectuées Analyse Filtrer Relances 43 A…" at bounding box center [253, 120] width 507 height 240
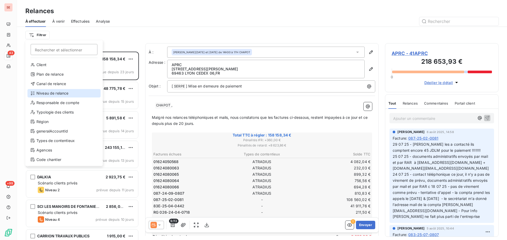
click at [59, 94] on div "Niveau de relance" at bounding box center [63, 93] width 73 height 8
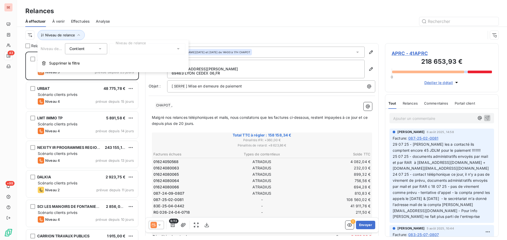
click at [130, 50] on div at bounding box center [147, 48] width 76 height 11
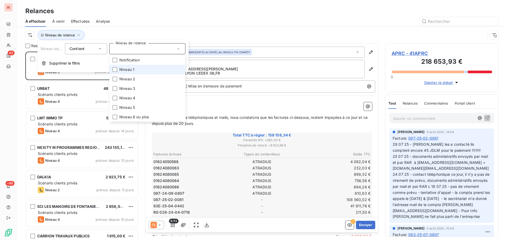
click at [133, 72] on span "Niveau 1" at bounding box center [126, 69] width 15 height 5
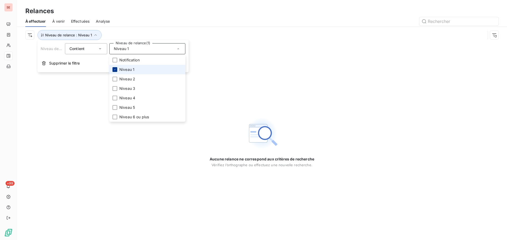
click at [113, 68] on div at bounding box center [114, 69] width 5 height 5
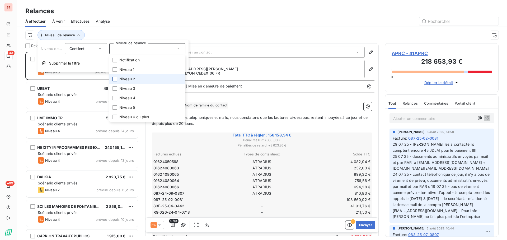
scroll to position [185, 110]
click at [114, 81] on div at bounding box center [114, 79] width 5 height 5
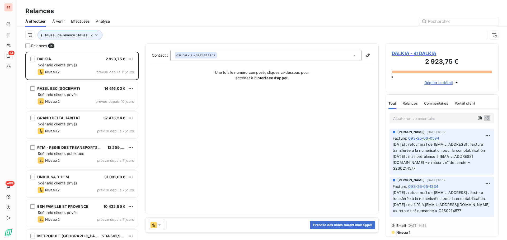
click at [178, 21] on div at bounding box center [307, 21] width 382 height 8
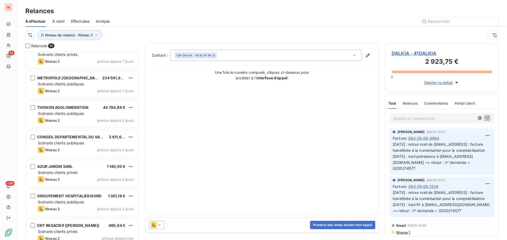
scroll to position [225, 0]
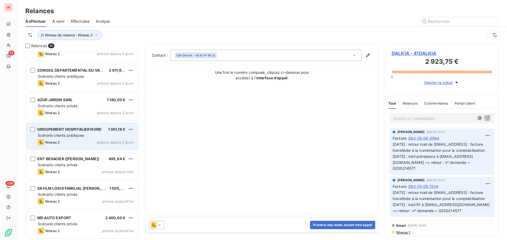
click at [48, 127] on span "GROUPEMENT HOSPITALIER NORD" at bounding box center [69, 129] width 64 height 4
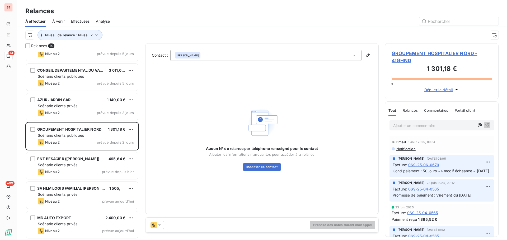
click at [396, 54] on span "GROUPEMENT HOSPITALIER NORD - 41GHND" at bounding box center [441, 57] width 100 height 14
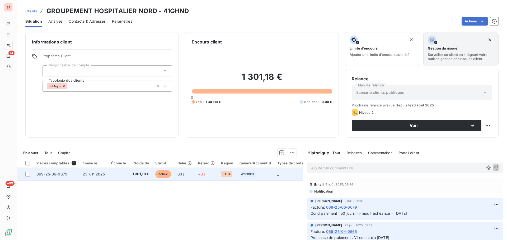
click at [78, 174] on td "069-25-06-0679" at bounding box center [56, 174] width 46 height 13
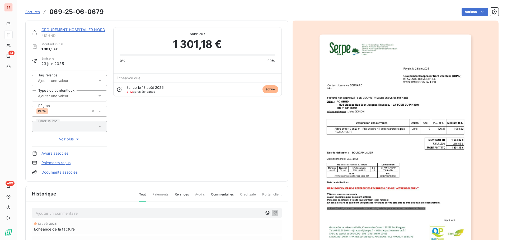
click at [69, 173] on link "Documents associés" at bounding box center [59, 172] width 36 height 5
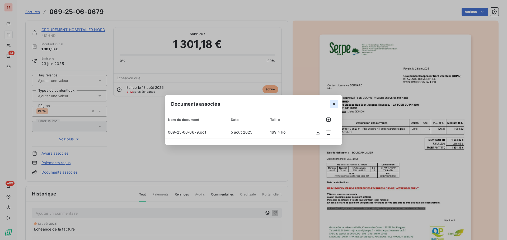
click at [334, 106] on icon "button" at bounding box center [333, 104] width 5 height 5
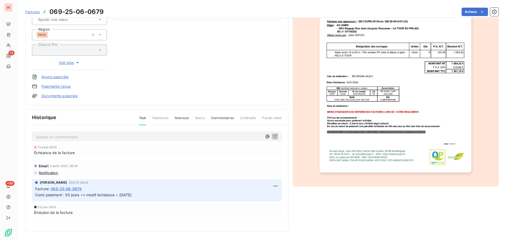
scroll to position [77, 0]
click at [48, 173] on span "Notification" at bounding box center [48, 173] width 20 height 4
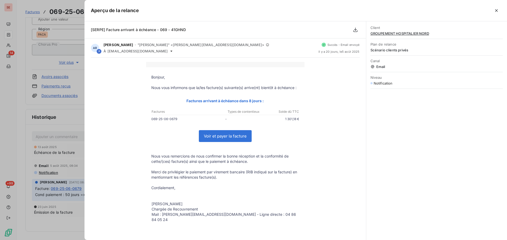
click at [34, 161] on div at bounding box center [253, 120] width 507 height 240
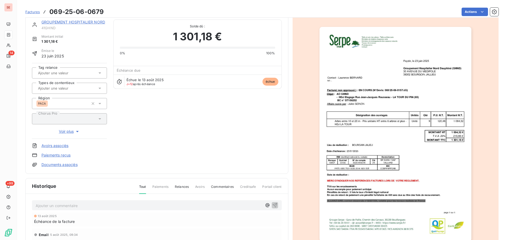
scroll to position [0, 0]
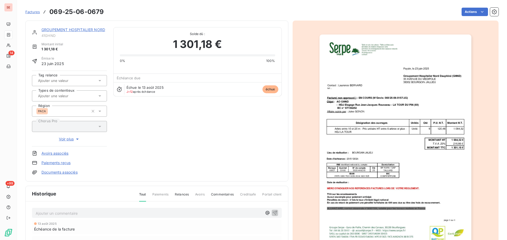
click at [59, 30] on link "GROUPEMENT HOSPITALIER NORD" at bounding box center [73, 29] width 64 height 4
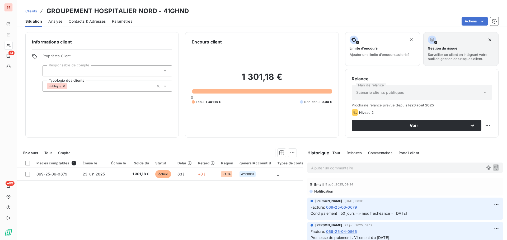
click at [78, 23] on span "Contacts & Adresses" at bounding box center [87, 21] width 37 height 5
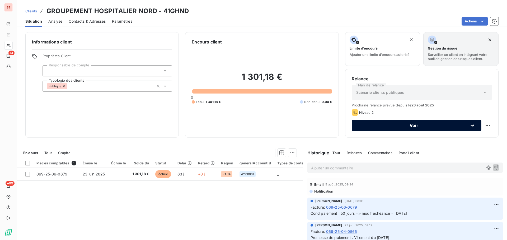
click at [418, 126] on span "Voir" at bounding box center [414, 126] width 112 height 4
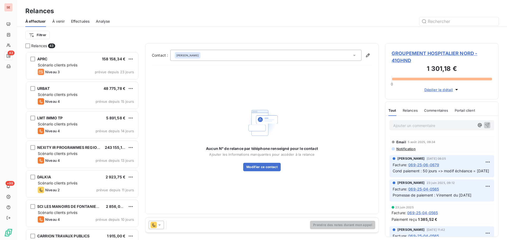
scroll to position [185, 110]
click at [214, 54] on div "[PERSON_NAME]" at bounding box center [265, 55] width 191 height 11
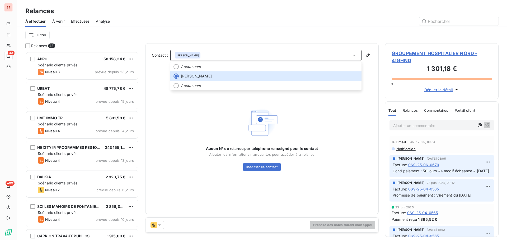
click at [160, 226] on icon at bounding box center [159, 225] width 5 height 5
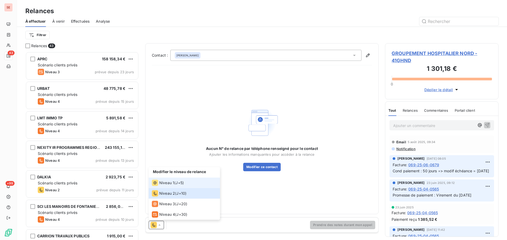
click at [167, 183] on span "Niveau 1" at bounding box center [166, 183] width 15 height 5
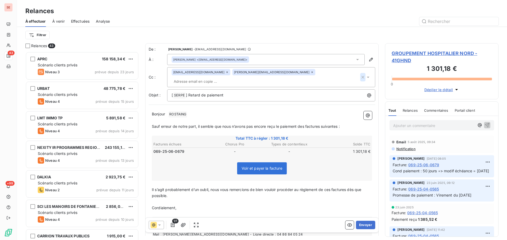
click at [360, 75] on icon "button" at bounding box center [362, 77] width 5 height 5
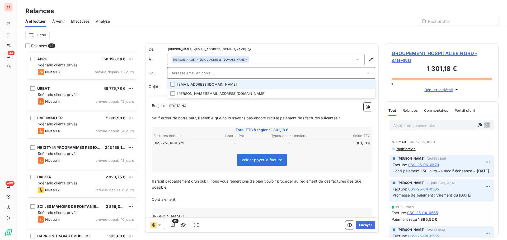
click at [292, 35] on div "Filtrer" at bounding box center [261, 35] width 473 height 10
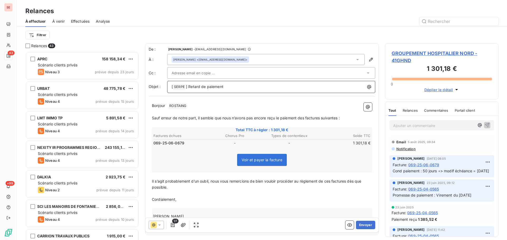
click at [233, 87] on p "[ SERPE ﻿ ] Retard de paiement" at bounding box center [273, 87] width 202 height 6
click at [193, 109] on p "Bonjour ﻿ [PERSON_NAME] ﻿ ﻿" at bounding box center [262, 106] width 220 height 6
drag, startPoint x: 299, startPoint y: 117, endPoint x: 367, endPoint y: 119, distance: 67.3
click at [366, 119] on p "Sauf erreur de notre part, il semble que nous n’avons pas encore reçu le paieme…" at bounding box center [262, 118] width 220 height 6
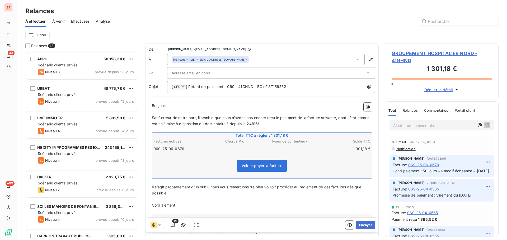
click at [296, 126] on p "Sauf erreur de notre part, il semble que nous n’avons pas encore reçu le paieme…" at bounding box center [262, 121] width 220 height 12
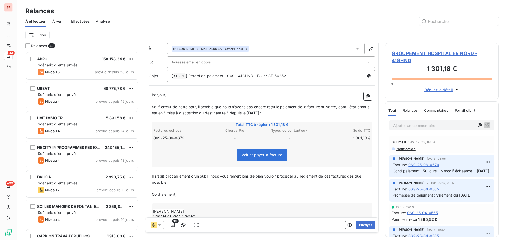
scroll to position [27, 0]
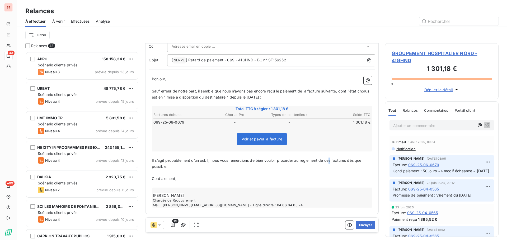
click at [332, 162] on span "Il s’agit probablement d’un oubli, nous vous remercions de bien vouloir procéde…" at bounding box center [257, 163] width 211 height 11
click at [349, 161] on span "Il s’agit probablement d’un oubli, nous vous remercions de bien vouloir procéde…" at bounding box center [259, 163] width 214 height 11
click at [350, 159] on span "Il s’agit probablement d’un oubli, nous vous remercions de bien vouloir procéde…" at bounding box center [259, 163] width 214 height 11
click at [171, 169] on p "Il s’agit probablement d’un oubli, nous vous remercions de bien vouloir procéde…" at bounding box center [262, 164] width 220 height 12
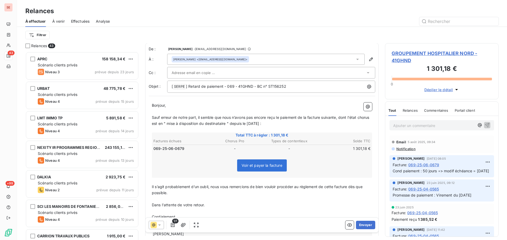
scroll to position [0, 0]
click at [184, 223] on icon "button" at bounding box center [183, 225] width 5 height 5
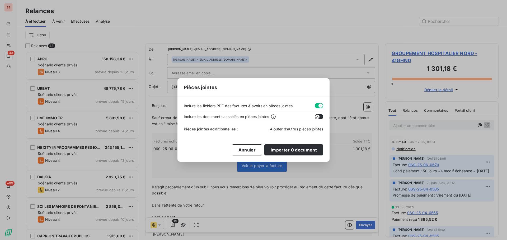
click at [316, 105] on button "button" at bounding box center [319, 105] width 8 height 5
click at [297, 129] on span "Ajouter d’autres pièces jointes" at bounding box center [296, 129] width 53 height 4
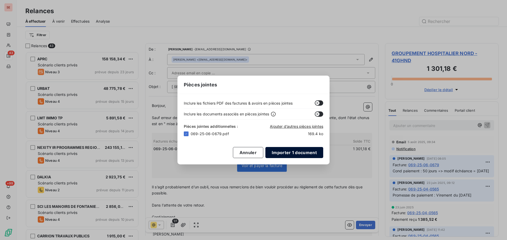
click at [293, 155] on button "Importer 1 document" at bounding box center [294, 152] width 58 height 11
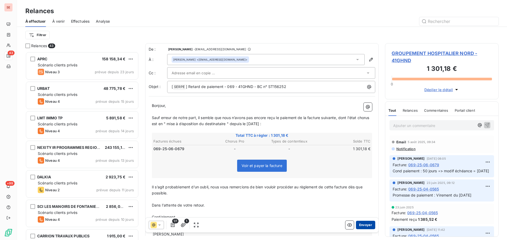
click at [360, 225] on button "Envoyer" at bounding box center [365, 225] width 19 height 8
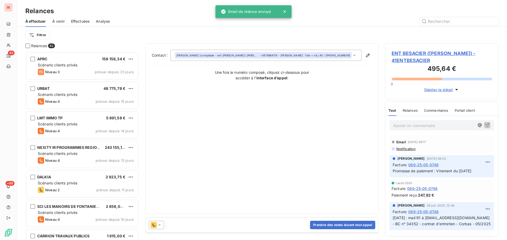
click at [83, 22] on span "Effectuées" at bounding box center [80, 21] width 19 height 5
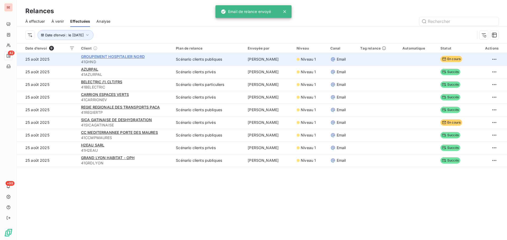
click at [127, 56] on span "GROUPEMENT HOSPITALIER NORD" at bounding box center [113, 56] width 64 height 4
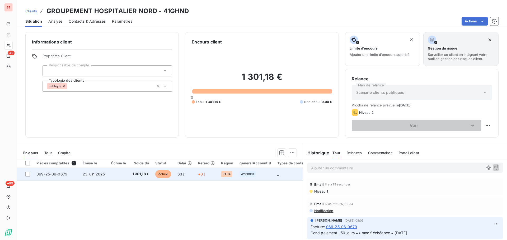
click at [123, 173] on td at bounding box center [118, 174] width 21 height 13
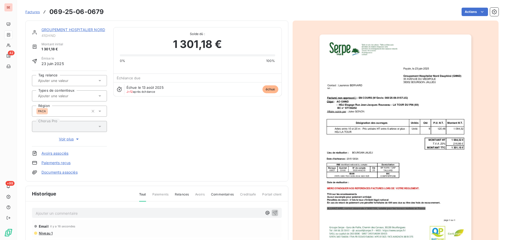
click at [45, 233] on span "Niveau 1" at bounding box center [45, 233] width 14 height 4
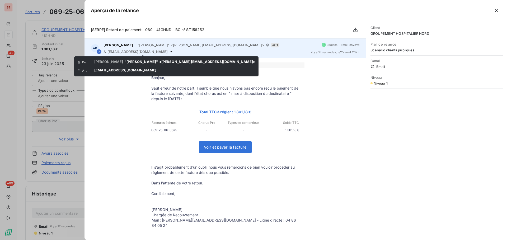
click at [134, 51] on span "[EMAIL_ADDRESS][DOMAIN_NAME]" at bounding box center [137, 52] width 60 height 4
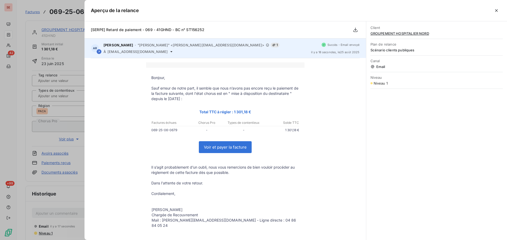
click at [132, 49] on div "[PERSON_NAME] - "[PERSON_NAME]" <[PERSON_NAME][EMAIL_ADDRESS][DOMAIN_NAME]> 1 À…" at bounding box center [204, 48] width 203 height 11
click at [133, 49] on div "[PERSON_NAME] - "[PERSON_NAME]" <[PERSON_NAME][EMAIL_ADDRESS][DOMAIN_NAME]> 1 À…" at bounding box center [204, 48] width 203 height 11
click at [162, 49] on div "[PERSON_NAME] - "[PERSON_NAME]" <[PERSON_NAME][EMAIL_ADDRESS][DOMAIN_NAME]> 1 À…" at bounding box center [204, 48] width 203 height 11
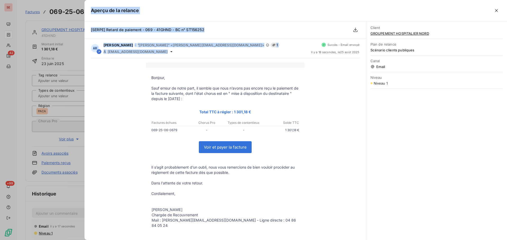
drag, startPoint x: 147, startPoint y: 51, endPoint x: 58, endPoint y: 27, distance: 91.6
click at [58, 240] on div "Aperçu de la relance [SERPE] Retard de paiement - 069 - 41GHND - BC n° ST156252…" at bounding box center [253, 240] width 507 height 0
click at [61, 213] on div at bounding box center [253, 120] width 507 height 240
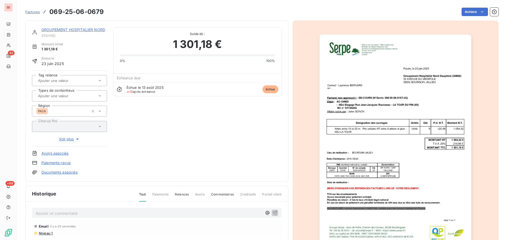
click at [64, 214] on p "Ajouter un commentaire ﻿" at bounding box center [149, 213] width 226 height 7
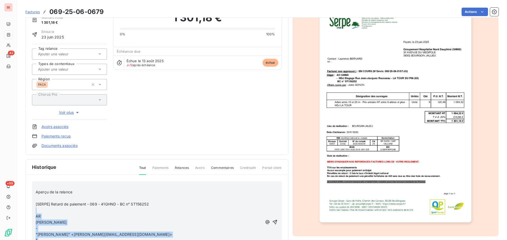
drag, startPoint x: 36, startPoint y: 200, endPoint x: 35, endPoint y: 208, distance: 8.2
click at [35, 208] on div "﻿ Aperçu de la relance ﻿ [SERPE] Retard de paiement - 069 - 41GHND - BC n° ST15…" at bounding box center [157, 223] width 250 height 82
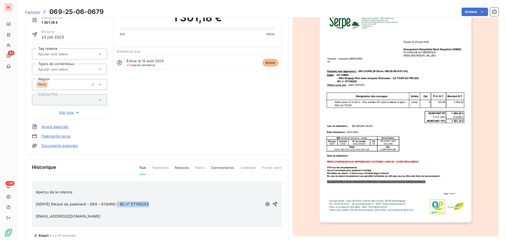
drag, startPoint x: 117, startPoint y: 204, endPoint x: 157, endPoint y: 204, distance: 40.4
click at [157, 204] on p "[SERPE] Retard de paiement - 069 - 41GHND - BC n° ST156252" at bounding box center [149, 205] width 226 height 6
click at [79, 219] on p "[EMAIL_ADDRESS][DOMAIN_NAME]" at bounding box center [149, 217] width 226 height 6
click at [36, 217] on span "[EMAIL_ADDRESS][DOMAIN_NAME] - BC n° ST156252" at bounding box center [85, 216] width 98 height 4
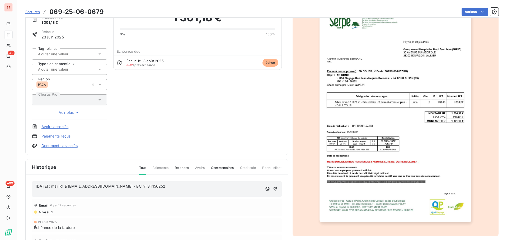
click at [70, 197] on div "[DATE] : mail R1 à [EMAIL_ADDRESS][DOMAIN_NAME] - BC n° ST156252 ﻿" at bounding box center [157, 190] width 250 height 16
click at [70, 195] on p "﻿" at bounding box center [149, 193] width 226 height 6
click at [272, 186] on icon "button" at bounding box center [274, 186] width 5 height 5
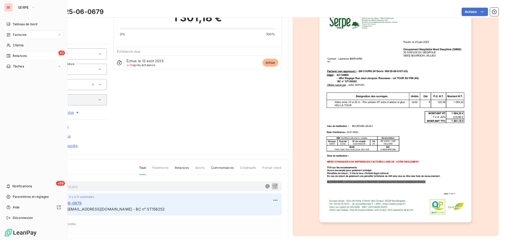
click at [20, 55] on span "Relances" at bounding box center [20, 56] width 14 height 5
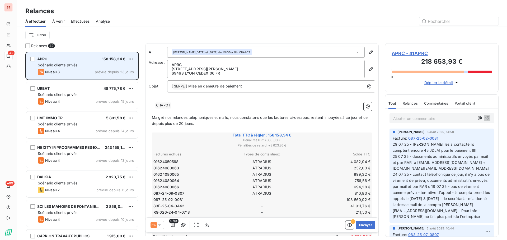
scroll to position [185, 110]
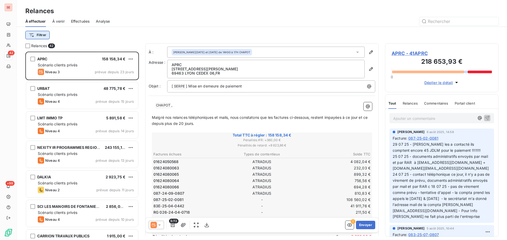
click at [39, 37] on html "SE 42 +99 Relances À effectuer À venir Effectuées Analyse Filtrer Relances 42 A…" at bounding box center [253, 120] width 507 height 240
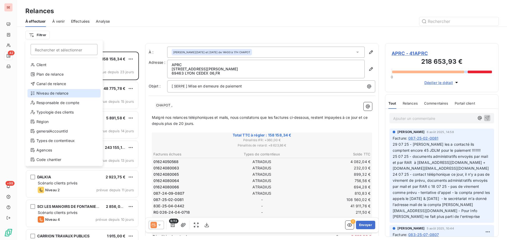
click at [49, 95] on div "Niveau de relance" at bounding box center [63, 93] width 73 height 8
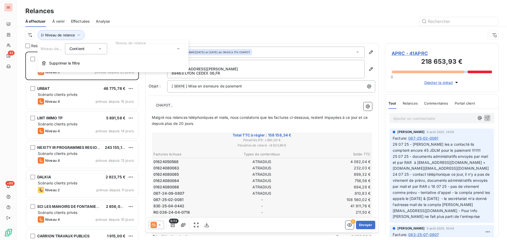
click at [122, 53] on div at bounding box center [147, 48] width 76 height 11
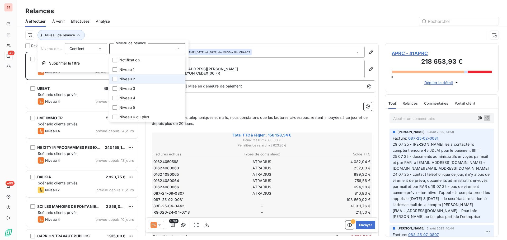
click at [132, 79] on span "Niveau 2" at bounding box center [127, 79] width 16 height 5
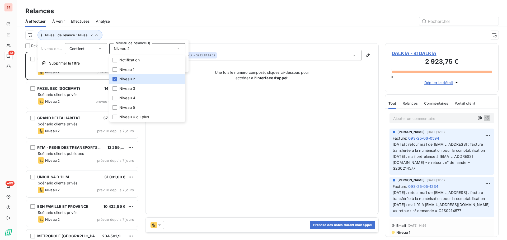
click at [164, 26] on div "À effectuer À venir Effectuées Analyse" at bounding box center [262, 21] width 490 height 11
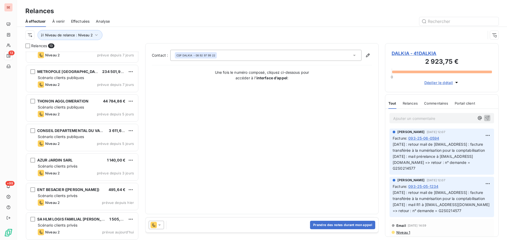
scroll to position [196, 0]
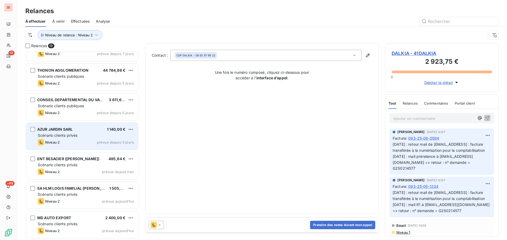
click at [69, 132] on div "AZUR JARDIN SARL" at bounding box center [54, 129] width 35 height 5
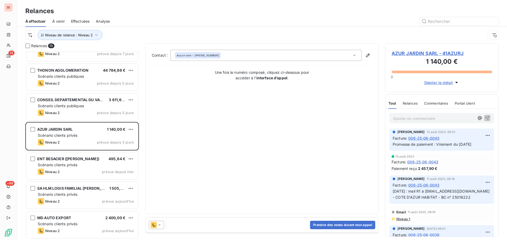
click at [403, 53] on span "AZUR JARDIN SARL - 41AZURJ" at bounding box center [441, 53] width 100 height 7
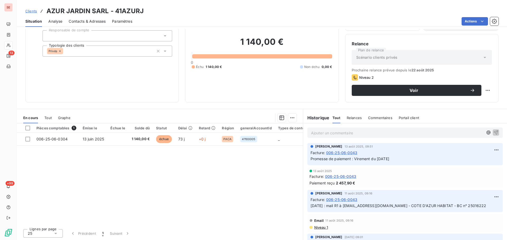
scroll to position [36, 0]
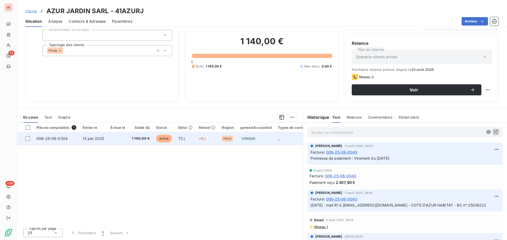
click at [71, 141] on td "006-25-06-0304" at bounding box center [56, 139] width 46 height 13
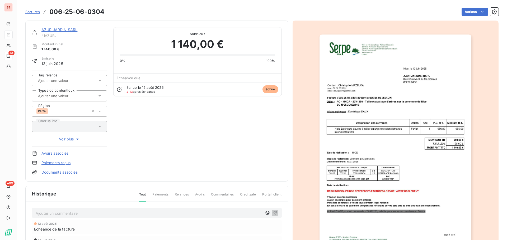
click at [54, 175] on link "Documents associés" at bounding box center [59, 172] width 36 height 5
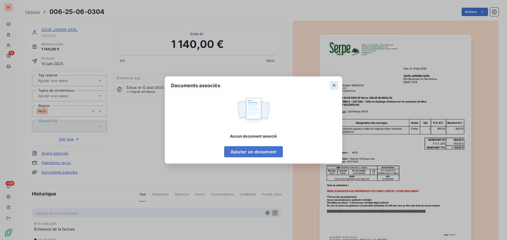
click at [330, 85] on button "button" at bounding box center [334, 85] width 8 height 8
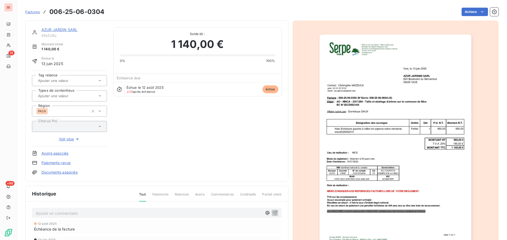
click at [334, 86] on img "button" at bounding box center [395, 142] width 152 height 215
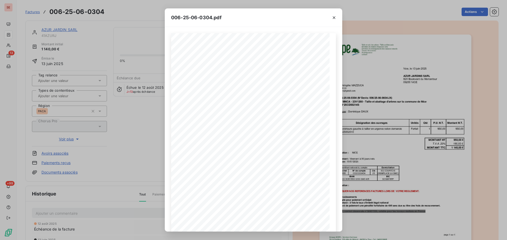
drag, startPoint x: 335, startPoint y: 18, endPoint x: 482, endPoint y: 1, distance: 147.4
click at [335, 18] on icon "button" at bounding box center [333, 17] width 5 height 5
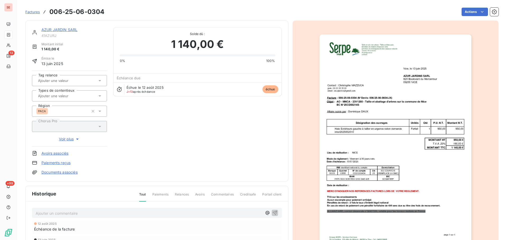
click at [63, 173] on link "Documents associés" at bounding box center [59, 172] width 36 height 5
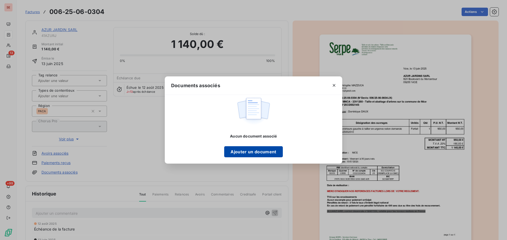
click at [248, 149] on button "Ajouter un document" at bounding box center [253, 152] width 58 height 11
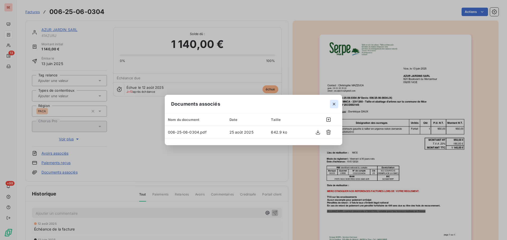
click at [335, 103] on icon "button" at bounding box center [333, 104] width 5 height 5
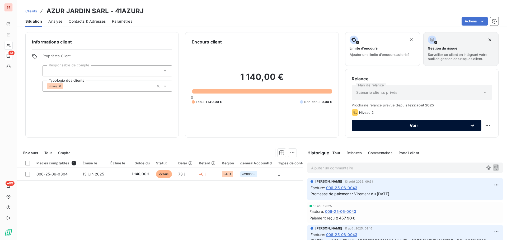
click at [424, 129] on button "Voir" at bounding box center [417, 125] width 130 height 11
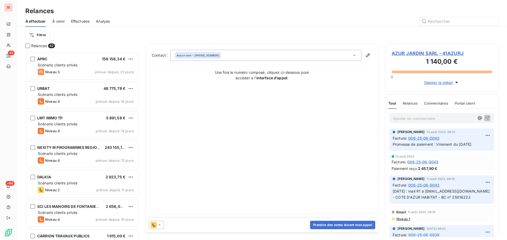
scroll to position [185, 110]
click at [161, 226] on icon at bounding box center [159, 225] width 5 height 5
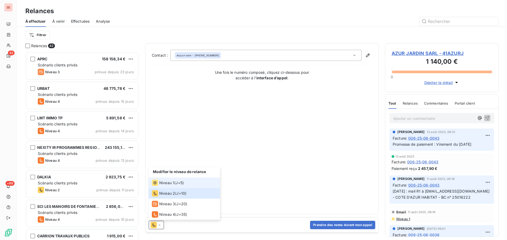
click at [177, 182] on span "J+5 )" at bounding box center [180, 183] width 8 height 5
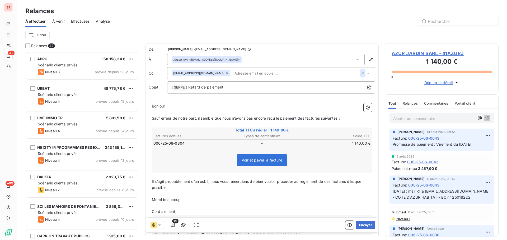
click at [360, 72] on icon "button" at bounding box center [362, 73] width 5 height 5
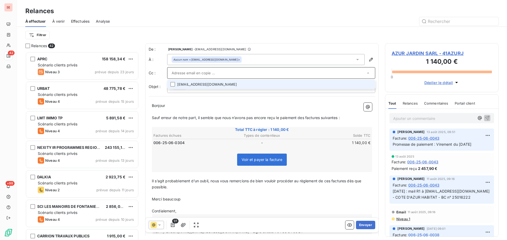
click at [361, 30] on div "Filtrer" at bounding box center [261, 35] width 473 height 16
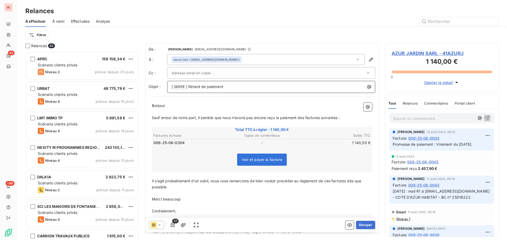
click at [268, 87] on p "[ SERPE ﻿ ] Retard de paiement" at bounding box center [273, 87] width 202 height 6
drag, startPoint x: 301, startPoint y: 118, endPoint x: 355, endPoint y: 116, distance: 53.9
click at [355, 116] on p "Sauf erreur de notre part, il semble que nous n’avons pas encore reçu le paieme…" at bounding box center [262, 118] width 220 height 6
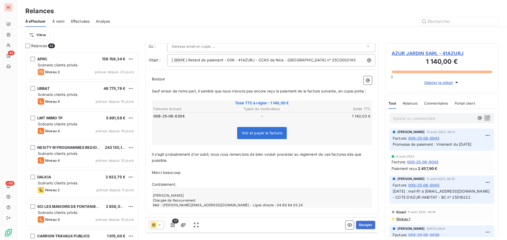
scroll to position [33, 0]
click at [332, 154] on span "Il s’agit probablement d’un oubli, nous vous remercions de bien vouloir procéde…" at bounding box center [257, 157] width 211 height 11
click at [350, 155] on span "Il s’agit probablement d’un oubli, nous vous remercions de bien vouloir procéde…" at bounding box center [259, 157] width 214 height 11
drag, startPoint x: 157, startPoint y: 173, endPoint x: 182, endPoint y: 173, distance: 25.1
click at [182, 173] on p "Merci beaucoup" at bounding box center [262, 173] width 220 height 6
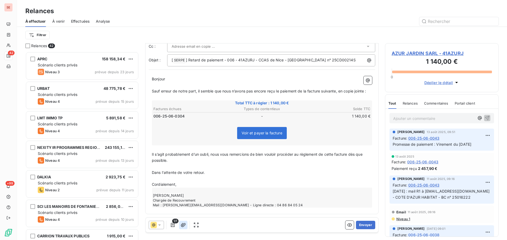
click at [185, 225] on icon "button" at bounding box center [183, 225] width 5 height 5
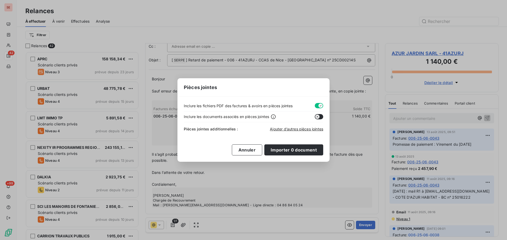
click at [316, 106] on button "button" at bounding box center [319, 105] width 8 height 5
click at [294, 129] on span "Ajouter d’autres pièces jointes" at bounding box center [296, 129] width 53 height 4
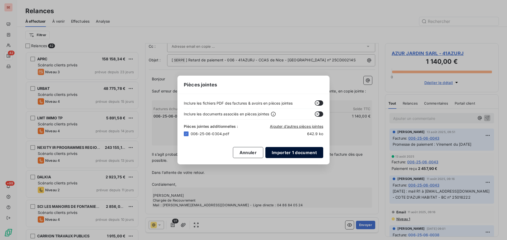
click at [293, 154] on button "Importer 1 document" at bounding box center [294, 152] width 58 height 11
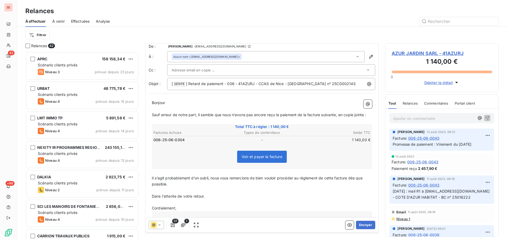
scroll to position [0, 0]
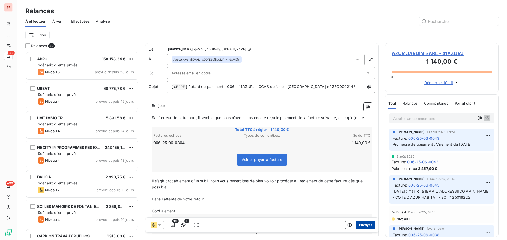
click at [357, 228] on button "Envoyer" at bounding box center [365, 225] width 19 height 8
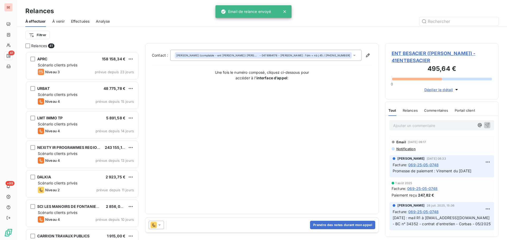
click at [80, 19] on span "Effectuées" at bounding box center [80, 21] width 19 height 5
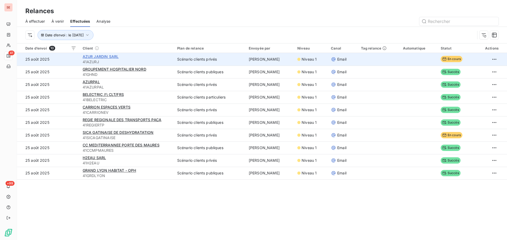
click at [87, 58] on span "AZUR JARDIN SARL" at bounding box center [101, 56] width 36 height 4
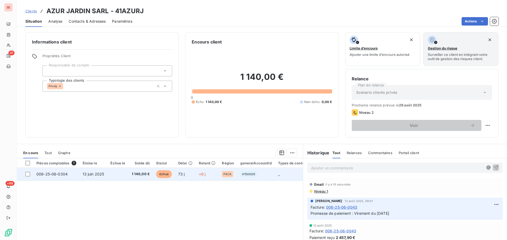
click at [86, 173] on span "13 juin 2025" at bounding box center [94, 174] width 22 height 4
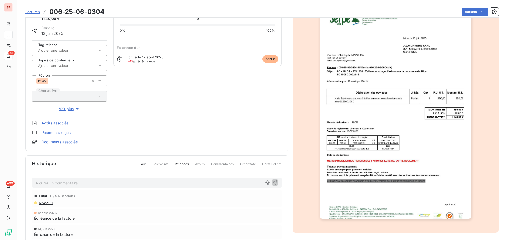
scroll to position [77, 0]
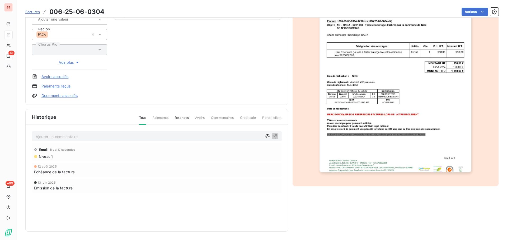
click at [48, 157] on span "Niveau 1" at bounding box center [45, 157] width 14 height 4
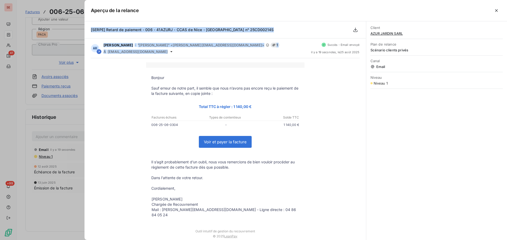
drag, startPoint x: 160, startPoint y: 52, endPoint x: 90, endPoint y: 30, distance: 73.0
click at [90, 30] on div "[SERPE] Retard de paiement - 006 - 41AZURJ - CCAS de Nice - [GEOGRAPHIC_DATA] n…" at bounding box center [224, 130] width 281 height 219
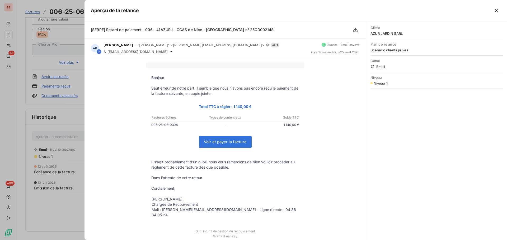
click at [64, 138] on div at bounding box center [253, 120] width 507 height 240
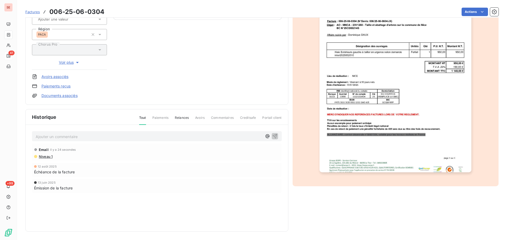
click at [66, 137] on p "Ajouter un commentaire ﻿" at bounding box center [149, 137] width 226 height 7
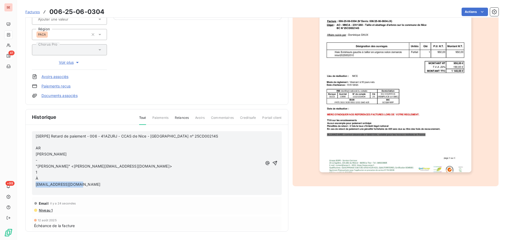
drag, startPoint x: 78, startPoint y: 185, endPoint x: 34, endPoint y: 183, distance: 44.9
click at [34, 183] on div "[SERPE] Retard de paiement - 006 - 41AZURJ - CCAS de Nice - [GEOGRAPHIC_DATA] n…" at bounding box center [157, 163] width 250 height 64
drag, startPoint x: 117, startPoint y: 135, endPoint x: 18, endPoint y: 130, distance: 99.4
click at [18, 130] on section "Factures 006-25-06-0304 Actions AZUR JARDIN SARL 41AZURJ Montant initial 1 140,…" at bounding box center [262, 120] width 490 height 240
click at [36, 135] on span "[EMAIL_ADDRESS][DOMAIN_NAME] - CCAS de Nice - [GEOGRAPHIC_DATA] n° 25CD00214S" at bounding box center [119, 136] width 166 height 4
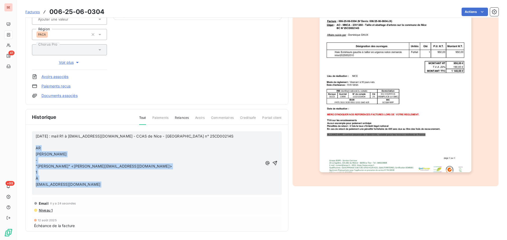
drag, startPoint x: 54, startPoint y: 192, endPoint x: 20, endPoint y: 146, distance: 57.2
click at [20, 146] on section "Factures 006-25-06-0304 Actions AZUR JARDIN SARL 41AZURJ Montant initial 1 140,…" at bounding box center [262, 120] width 490 height 240
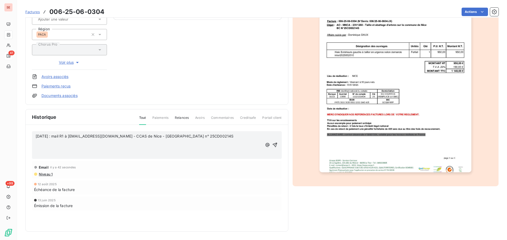
click at [48, 158] on div "[DATE] : mail R1 à [EMAIL_ADDRESS][DOMAIN_NAME] - CCAS de Nice - [GEOGRAPHIC_DA…" at bounding box center [157, 145] width 250 height 28
click at [51, 156] on p "﻿" at bounding box center [149, 155] width 226 height 6
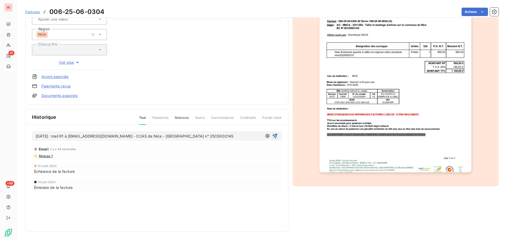
click at [273, 135] on icon "button" at bounding box center [274, 136] width 4 height 4
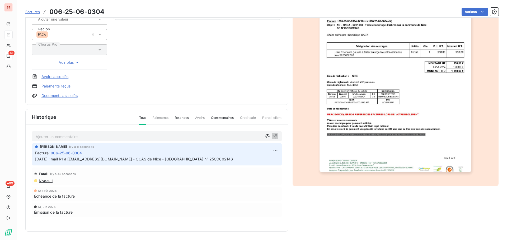
click at [72, 96] on link "Documents associés" at bounding box center [59, 95] width 36 height 5
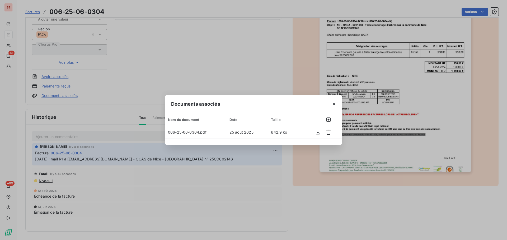
drag, startPoint x: 348, startPoint y: 196, endPoint x: 267, endPoint y: 195, distance: 80.8
click at [348, 196] on div "Documents associés Nom du document Date Taille 006-25-06-0304.pdf [DATE] 642.9 …" at bounding box center [253, 120] width 507 height 240
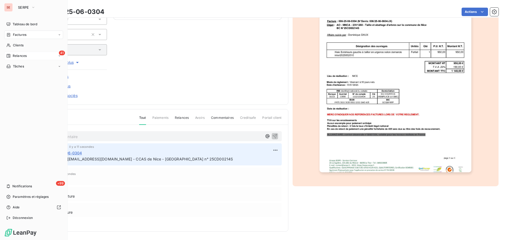
click at [10, 58] on icon at bounding box center [8, 56] width 4 height 4
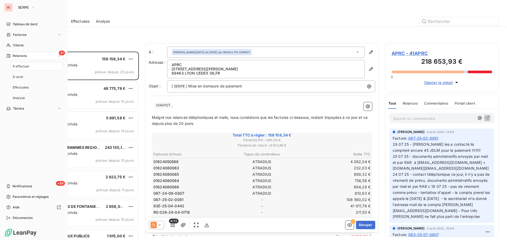
scroll to position [185, 110]
click at [13, 54] on span "Relances" at bounding box center [20, 56] width 14 height 5
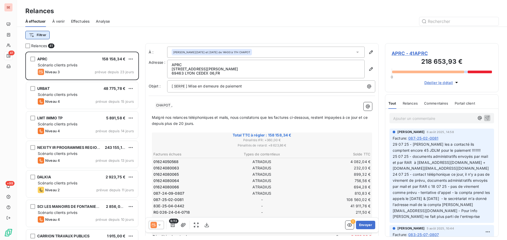
click at [40, 34] on html "SE 41 +99 Relances À effectuer À venir Effectuées Analyse Filtrer Relances 41 A…" at bounding box center [253, 120] width 507 height 240
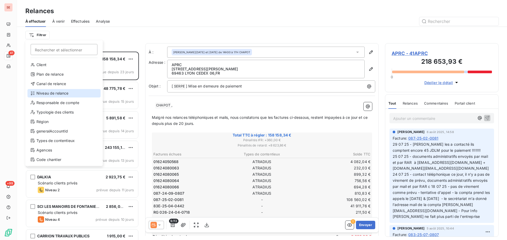
click at [53, 94] on div "Niveau de relance" at bounding box center [63, 93] width 73 height 8
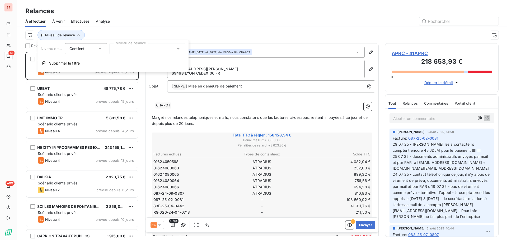
click at [141, 50] on div at bounding box center [147, 48] width 76 height 11
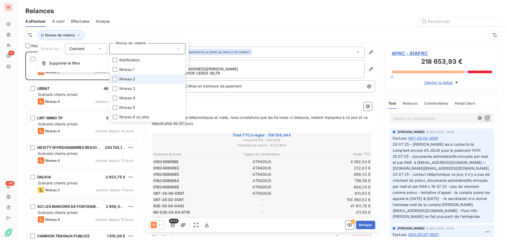
click at [132, 78] on span "Niveau 2" at bounding box center [127, 79] width 16 height 5
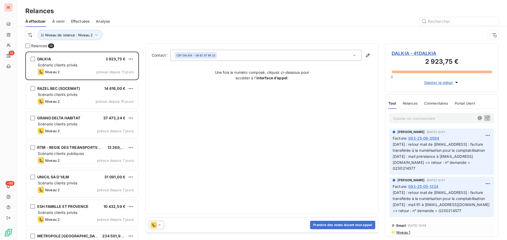
click at [186, 28] on div "Niveau de relance : Niveau 2" at bounding box center [261, 35] width 473 height 16
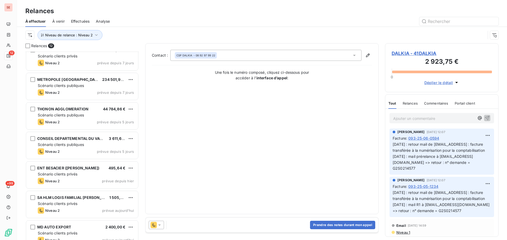
scroll to position [166, 0]
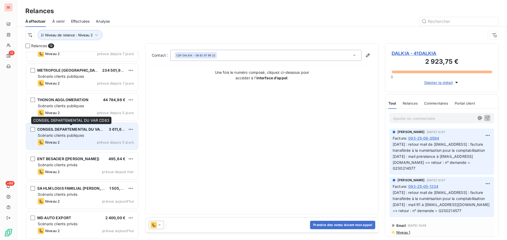
click at [83, 131] on span "CONSEIL DEPARTEMENTAL DU VAR CD83" at bounding box center [75, 129] width 76 height 4
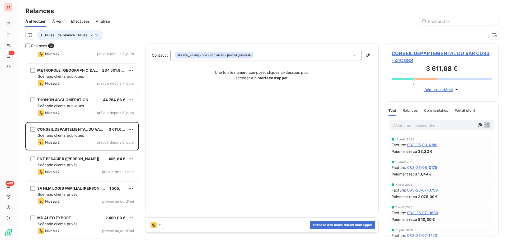
click at [435, 52] on span "CONSEIL DEPARTEMENTAL DU VAR CD83 - 41CD83" at bounding box center [441, 57] width 100 height 14
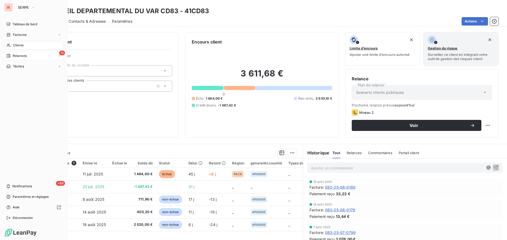
click at [25, 56] on span "Relances" at bounding box center [20, 56] width 14 height 5
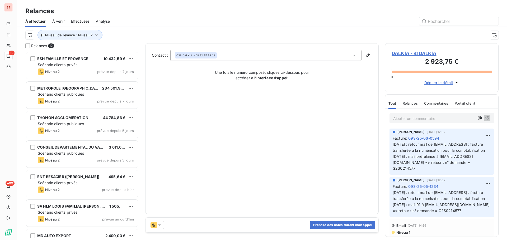
scroll to position [166, 0]
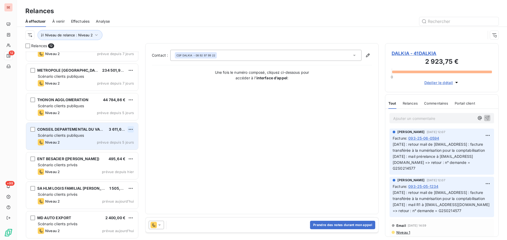
click at [131, 129] on html "SE 12 +99 Relances À effectuer À venir Effectuées Analyse Niveau de relance : N…" at bounding box center [253, 120] width 507 height 240
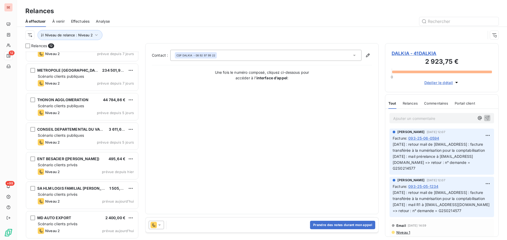
click at [173, 124] on html "SE 12 +99 Relances À effectuer À venir Effectuées Analyse Niveau de relance : N…" at bounding box center [253, 120] width 507 height 240
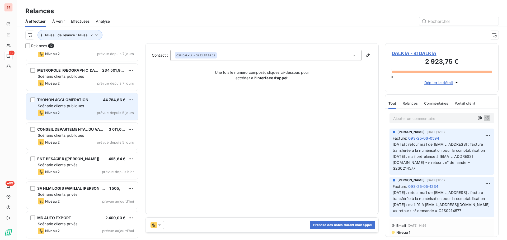
click at [65, 103] on div "Scénario clients publiques" at bounding box center [86, 105] width 96 height 5
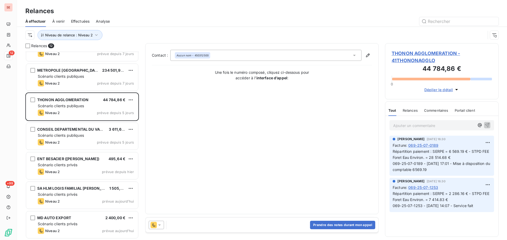
click at [400, 54] on span "THONON AGGLOMERATION - 41THONONAGGLO" at bounding box center [441, 57] width 100 height 14
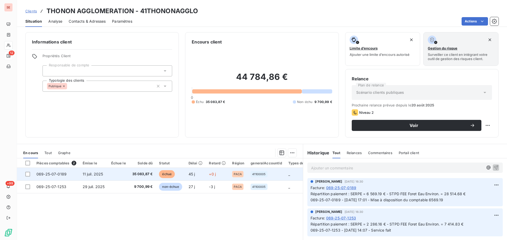
click at [122, 175] on td at bounding box center [118, 174] width 21 height 13
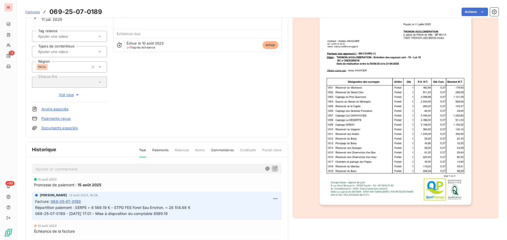
scroll to position [54, 0]
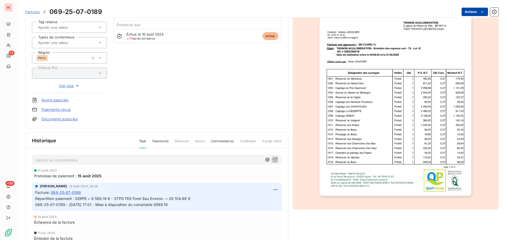
click at [465, 13] on html "SE 12 +99 Factures 069-25-07-0189 Actions THONON AGGLOMERATION 41THONONAGGLO Mo…" at bounding box center [253, 120] width 507 height 240
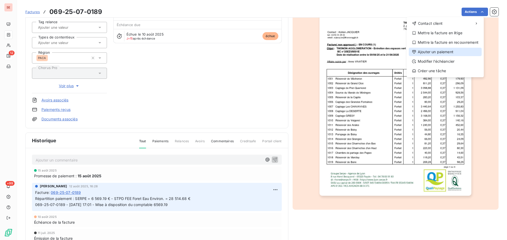
click at [438, 52] on div "Ajouter un paiement" at bounding box center [445, 52] width 73 height 8
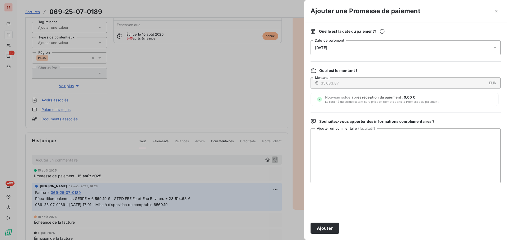
click at [327, 47] on span "[DATE]" at bounding box center [321, 48] width 12 height 4
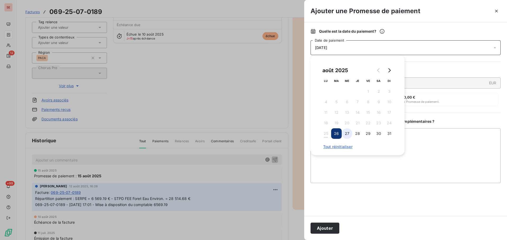
click at [346, 134] on button "27" at bounding box center [347, 134] width 11 height 11
click at [332, 229] on button "Ajouter" at bounding box center [324, 228] width 29 height 11
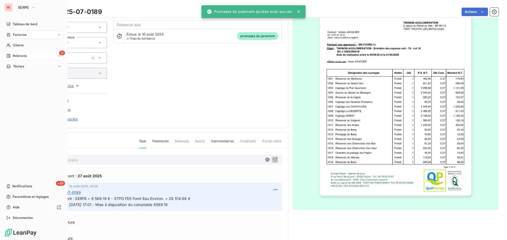
click at [26, 54] on span "Relances" at bounding box center [20, 56] width 14 height 5
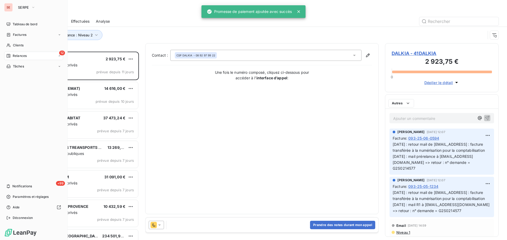
scroll to position [185, 110]
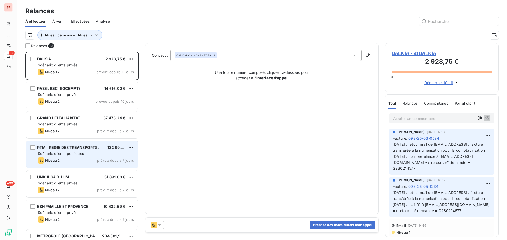
click at [59, 152] on span "Scénario clients publiques" at bounding box center [61, 154] width 46 height 4
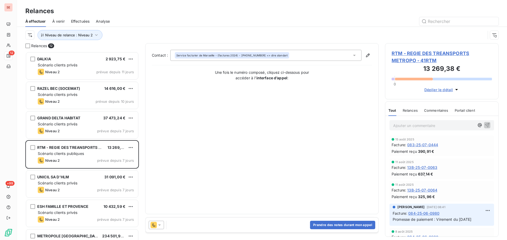
click at [412, 53] on span "RTM - REGIE DES TREANSPORTS METROPO - 41RTM" at bounding box center [441, 57] width 100 height 14
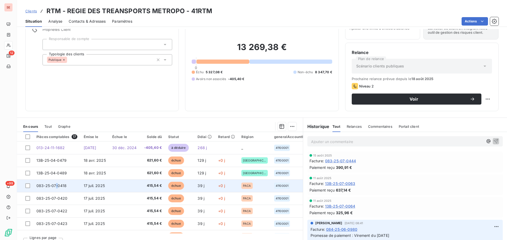
click at [57, 186] on span "083-25-07-0418" at bounding box center [51, 186] width 30 height 4
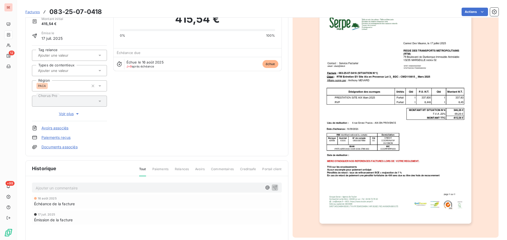
scroll to position [27, 0]
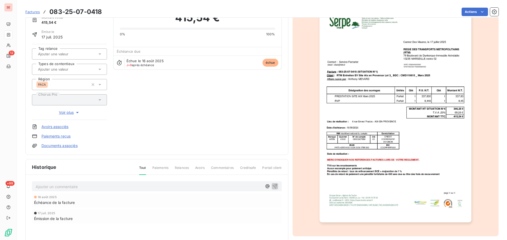
click at [62, 185] on p "Ajouter un commentaire ﻿" at bounding box center [149, 187] width 226 height 7
click at [273, 186] on icon "button" at bounding box center [274, 186] width 5 height 5
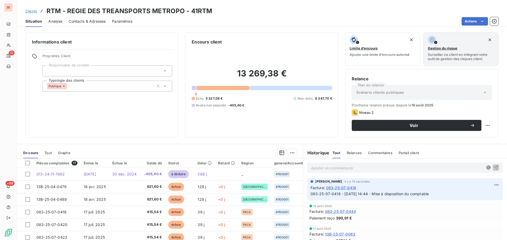
scroll to position [36, 0]
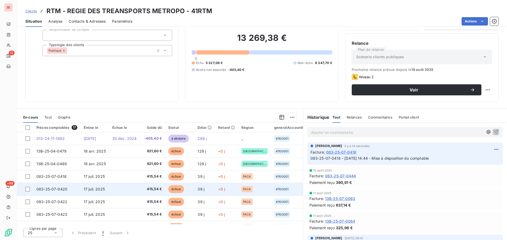
click at [87, 188] on span "17 juil. 2025" at bounding box center [94, 189] width 21 height 4
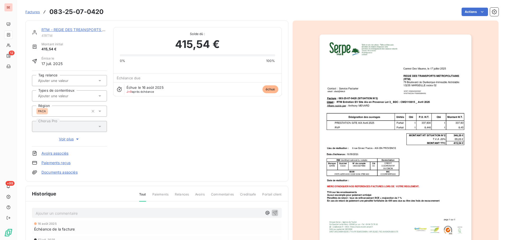
click at [80, 213] on p "Ajouter un commentaire ﻿" at bounding box center [149, 213] width 226 height 7
click at [272, 212] on icon "button" at bounding box center [274, 213] width 4 height 4
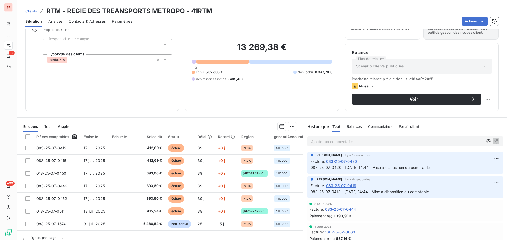
scroll to position [79, 0]
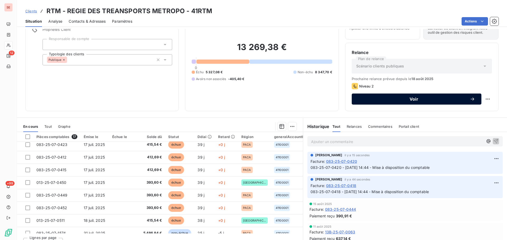
click at [408, 98] on span "Voir" at bounding box center [414, 99] width 112 height 4
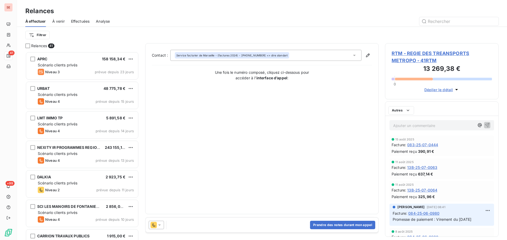
scroll to position [185, 110]
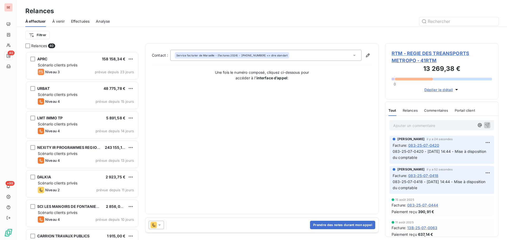
click at [417, 55] on span "RTM - REGIE DES TREANSPORTS METROPO - 41RTM" at bounding box center [441, 57] width 100 height 14
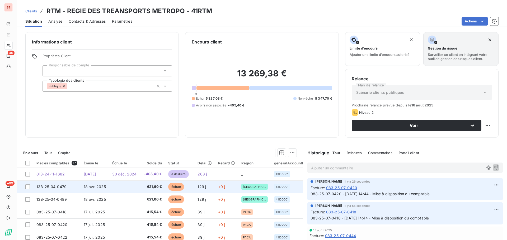
click at [79, 187] on td "13B-25-04-0479" at bounding box center [56, 187] width 47 height 13
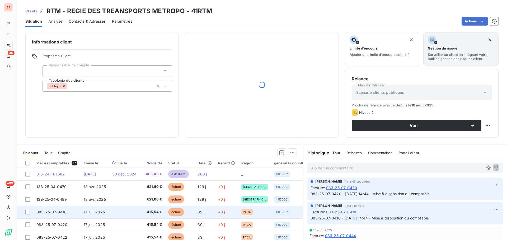
click at [73, 215] on td "083-25-07-0418" at bounding box center [56, 212] width 47 height 13
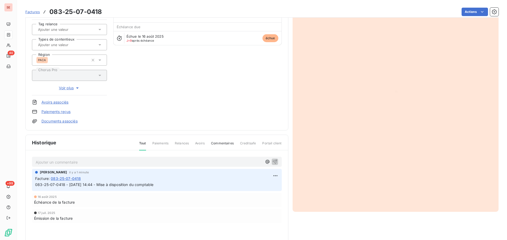
scroll to position [54, 0]
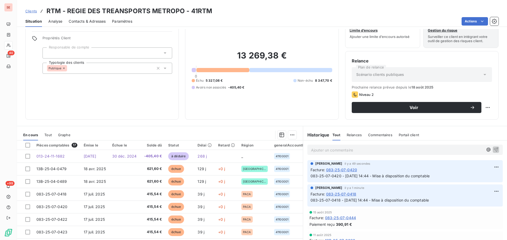
scroll to position [36, 0]
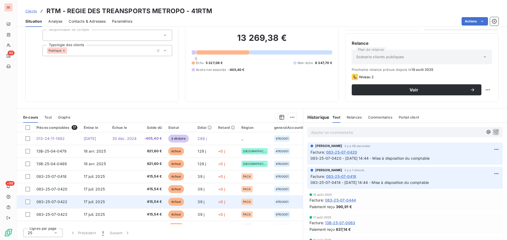
click at [76, 203] on td "083-25-07-0422" at bounding box center [56, 202] width 47 height 13
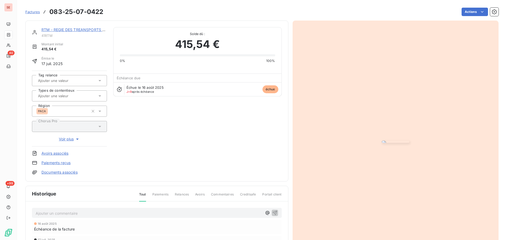
click at [68, 215] on p "Ajouter un commentaire ﻿" at bounding box center [149, 213] width 226 height 7
click at [274, 212] on icon "button" at bounding box center [274, 213] width 4 height 4
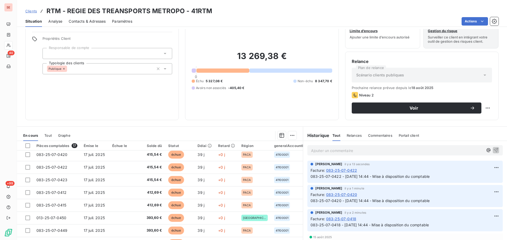
scroll to position [26, 0]
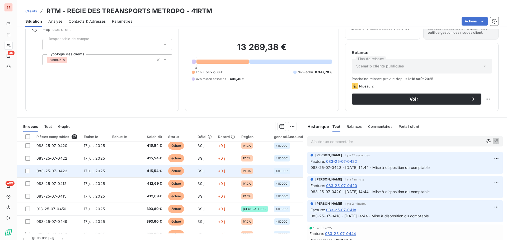
click at [95, 172] on span "17 juil. 2025" at bounding box center [94, 171] width 21 height 4
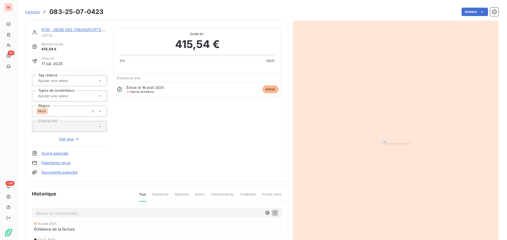
click at [80, 217] on div "Ajouter un commentaire ﻿" at bounding box center [157, 213] width 250 height 10
click at [83, 215] on p "Ajouter un commentaire ﻿" at bounding box center [149, 213] width 226 height 7
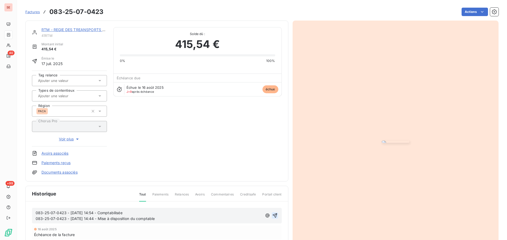
click at [273, 215] on icon "button" at bounding box center [274, 215] width 5 height 5
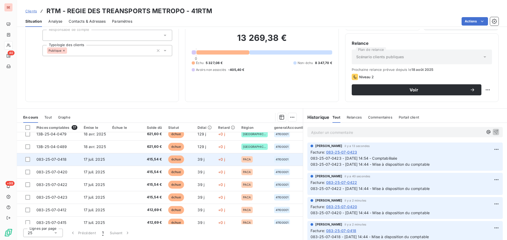
scroll to position [26, 0]
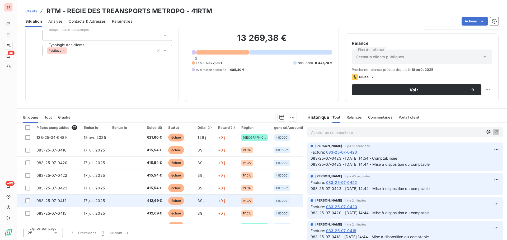
click at [89, 201] on span "17 juil. 2025" at bounding box center [94, 201] width 21 height 4
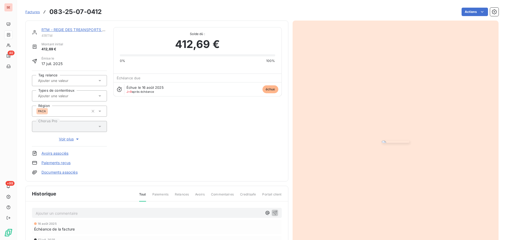
click at [80, 211] on p "Ajouter un commentaire ﻿" at bounding box center [149, 213] width 226 height 7
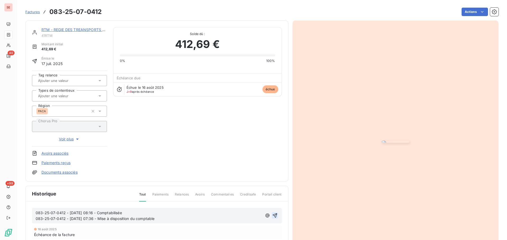
click at [273, 217] on icon "button" at bounding box center [274, 215] width 5 height 5
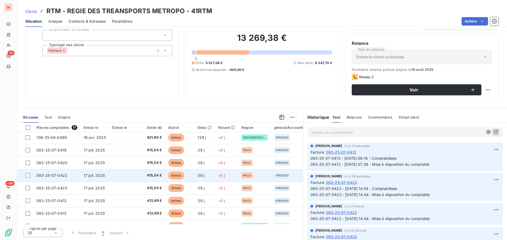
scroll to position [53, 0]
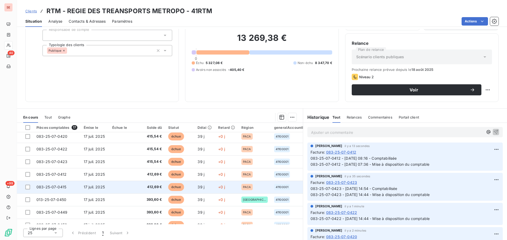
click at [82, 185] on td "17 juil. 2025" at bounding box center [95, 187] width 29 height 13
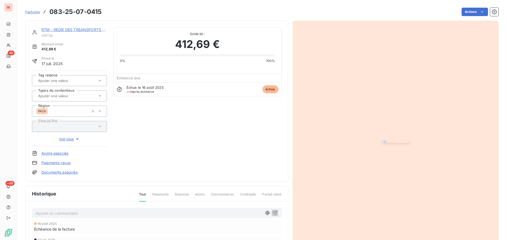
click at [75, 218] on div "Ajouter un commentaire ﻿" at bounding box center [157, 213] width 250 height 10
click at [79, 215] on p "Ajouter un commentaire ﻿" at bounding box center [149, 213] width 226 height 7
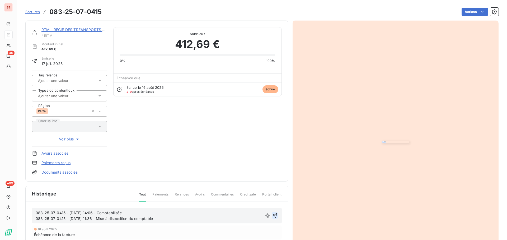
click at [273, 216] on icon "button" at bounding box center [274, 216] width 4 height 4
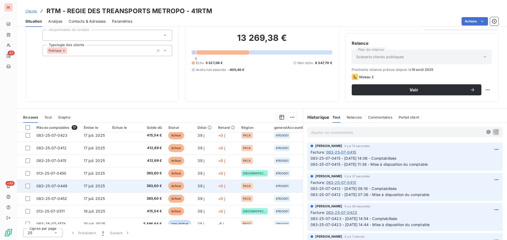
scroll to position [106, 0]
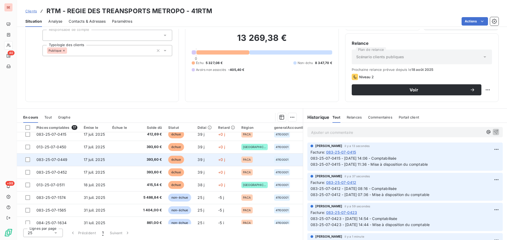
click at [69, 161] on td "083-25-07-0449" at bounding box center [56, 160] width 47 height 13
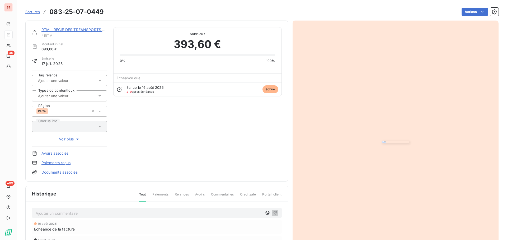
click at [65, 216] on p "Ajouter un commentaire ﻿" at bounding box center [149, 213] width 226 height 7
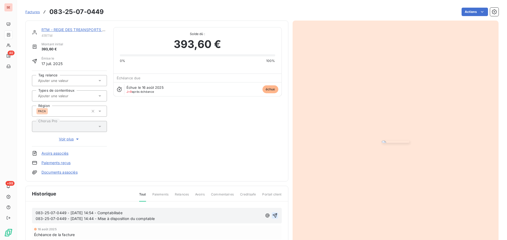
click at [273, 215] on icon "button" at bounding box center [274, 215] width 5 height 5
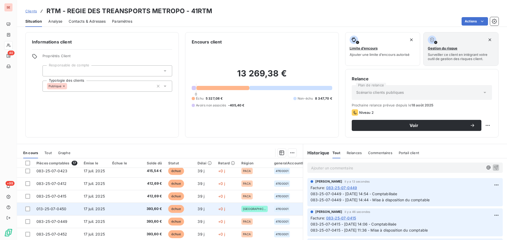
scroll to position [106, 0]
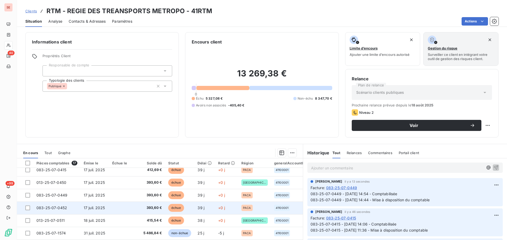
click at [100, 207] on span "17 juil. 2025" at bounding box center [94, 208] width 21 height 4
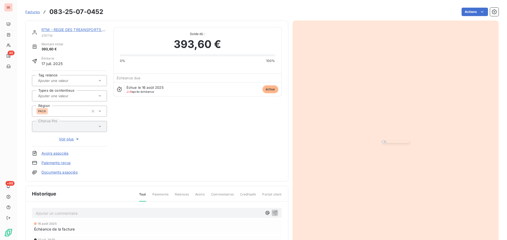
click at [94, 215] on p "Ajouter un commentaire ﻿" at bounding box center [149, 213] width 226 height 7
click at [273, 214] on icon "button" at bounding box center [274, 212] width 5 height 5
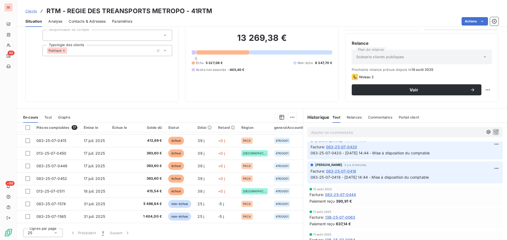
scroll to position [185, 0]
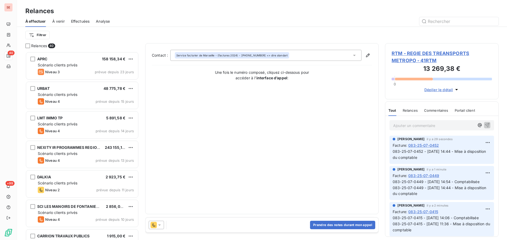
scroll to position [185, 110]
click at [161, 223] on icon at bounding box center [159, 225] width 5 height 5
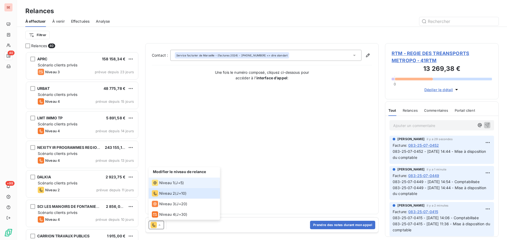
click at [171, 182] on span "Niveau 1" at bounding box center [166, 183] width 15 height 5
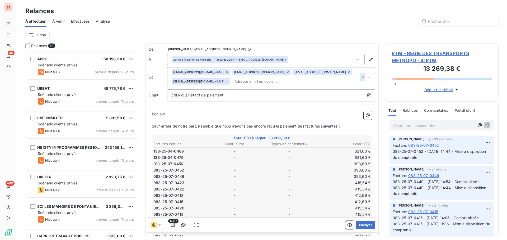
click at [361, 77] on icon "button" at bounding box center [362, 77] width 3 height 3
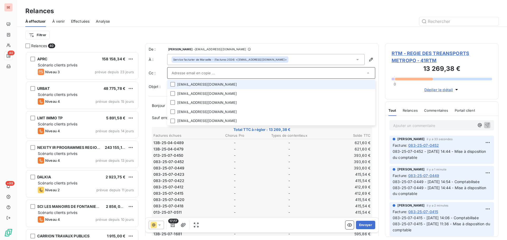
click at [357, 39] on div "Filtrer" at bounding box center [261, 35] width 473 height 10
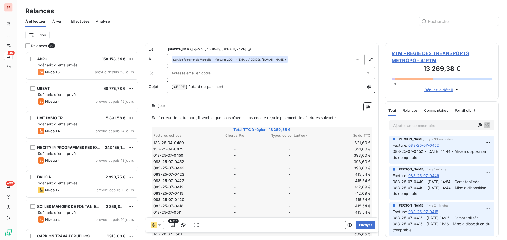
click at [255, 88] on p "[ SERPE ﻿ ] Retard de paiement" at bounding box center [273, 87] width 202 height 6
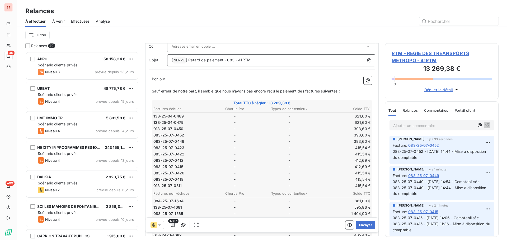
scroll to position [27, 0]
click at [173, 227] on icon "button" at bounding box center [172, 225] width 5 height 5
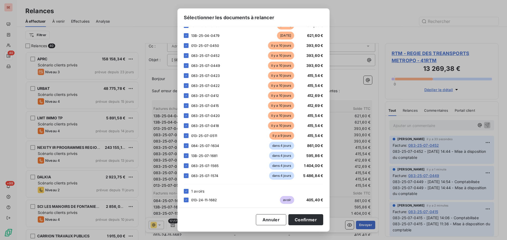
scroll to position [43, 0]
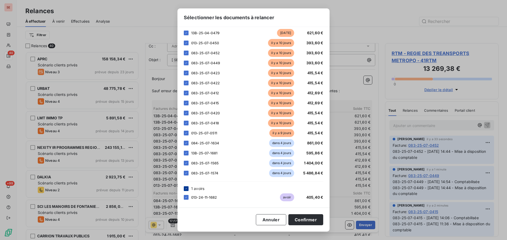
click at [187, 187] on icon at bounding box center [186, 188] width 3 height 3
click at [186, 143] on icon at bounding box center [186, 143] width 3 height 3
click at [189, 154] on div "13B-25-07-1681 dans 4 jours 595,86 €" at bounding box center [253, 153] width 139 height 8
click at [187, 153] on icon at bounding box center [186, 153] width 3 height 3
click at [187, 163] on icon at bounding box center [186, 163] width 3 height 3
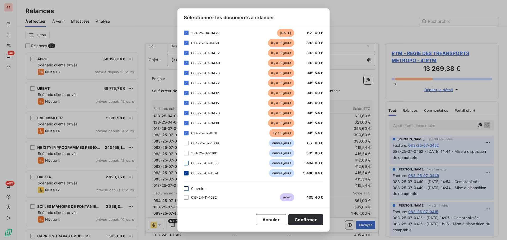
click at [187, 173] on icon at bounding box center [186, 173] width 3 height 3
click at [186, 32] on icon at bounding box center [186, 32] width 3 height 3
click at [185, 44] on icon at bounding box center [186, 42] width 3 height 3
click at [185, 133] on icon at bounding box center [186, 133] width 3 height 3
click at [303, 220] on button "Confirmer" at bounding box center [305, 220] width 35 height 11
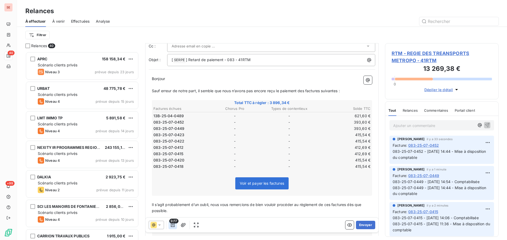
click at [172, 225] on icon "button" at bounding box center [172, 225] width 5 height 5
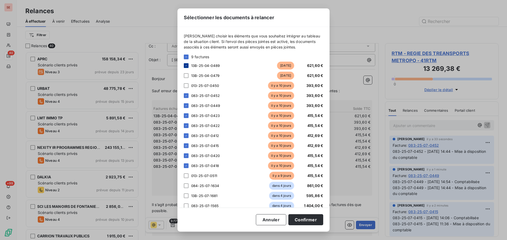
click at [185, 66] on icon at bounding box center [186, 65] width 3 height 3
click at [305, 221] on button "Confirmer" at bounding box center [305, 220] width 35 height 11
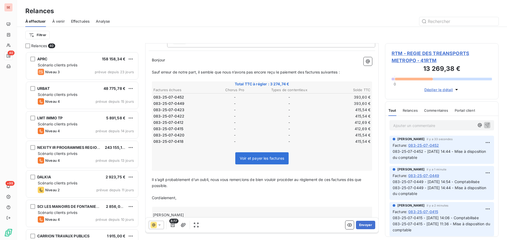
scroll to position [65, 0]
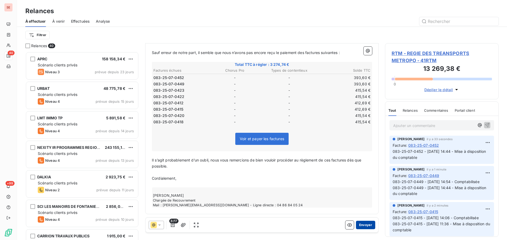
click at [366, 225] on button "Envoyer" at bounding box center [365, 225] width 19 height 8
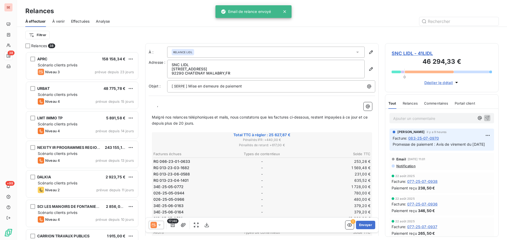
click at [87, 18] on div "Effectuées" at bounding box center [80, 21] width 19 height 11
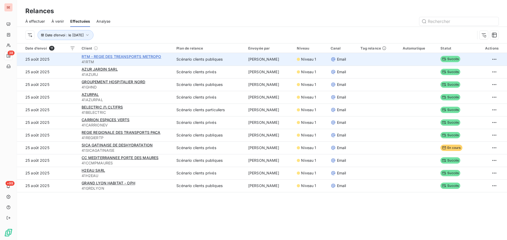
click at [119, 55] on span "RTM - REGIE DES TREANSPORTS METROPO" at bounding box center [121, 56] width 79 height 4
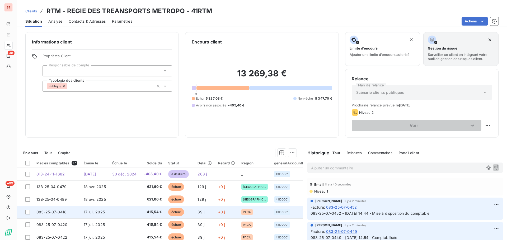
click at [89, 210] on td "17 juil. 2025" at bounding box center [95, 212] width 29 height 13
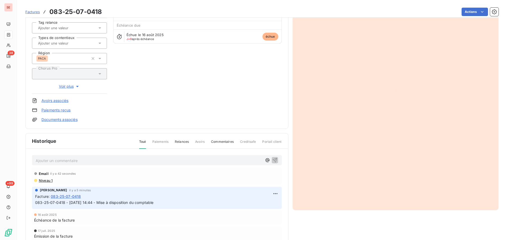
scroll to position [53, 0]
click at [274, 194] on html "SE 38 +99 Factures 083-25-07-0418 Actions RTM - REGIE DES TREANSPORTS METROPO 4…" at bounding box center [253, 120] width 507 height 240
click at [261, 207] on div "Editer" at bounding box center [261, 205] width 30 height 8
click at [35, 203] on div "[PERSON_NAME] il y a 5 minutes Facture : 083-25-07-0418 083-25-07-0418 - [DATE]…" at bounding box center [157, 198] width 250 height 22
click at [36, 202] on span "083-25-07-0418 - [DATE] 14:44 - Mise à disposition du comptable" at bounding box center [94, 202] width 118 height 4
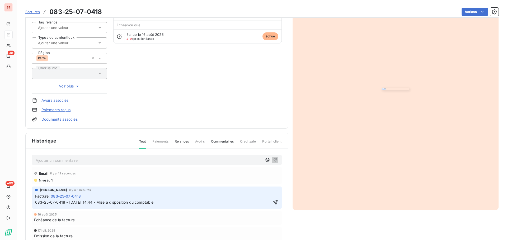
click at [36, 202] on p "083-25-07-0418 - [DATE] 14:44 - Mise à disposition du comptable" at bounding box center [153, 203] width 236 height 6
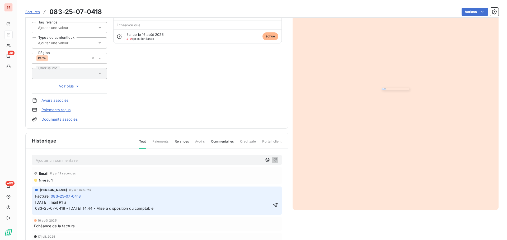
click at [49, 182] on span "Niveau 1" at bounding box center [45, 180] width 14 height 4
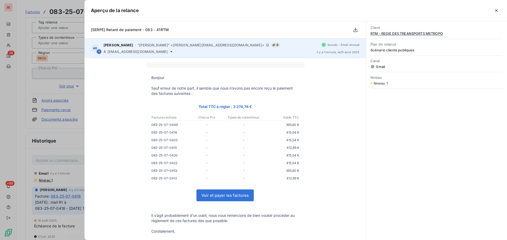
click at [116, 50] on span "[EMAIL_ADDRESS][DOMAIN_NAME]" at bounding box center [137, 52] width 60 height 4
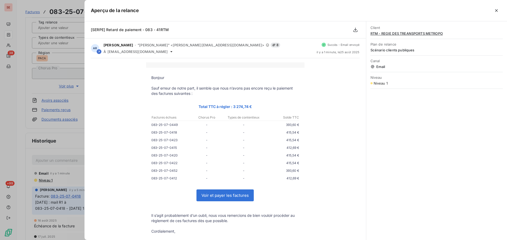
click at [62, 180] on div at bounding box center [253, 120] width 507 height 240
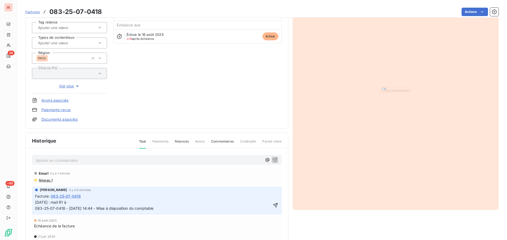
click at [81, 200] on p "[DATE] : mail R1 à 083-25-07-0418 - [DATE] 14:44 - Mise à disposition du compta…" at bounding box center [153, 206] width 236 height 12
click at [86, 205] on p "[DATE] : mail R1 à [EMAIL_ADDRESS][DOMAIN_NAME] 083-25-07-0418 - [DATE] 14:44 -…" at bounding box center [153, 206] width 236 height 12
click at [273, 205] on icon "button" at bounding box center [275, 206] width 4 height 4
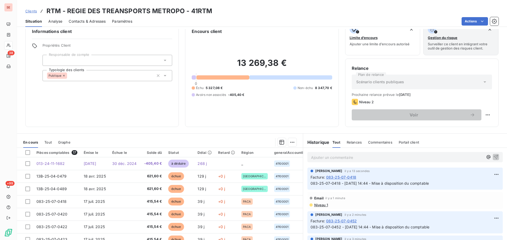
scroll to position [26, 0]
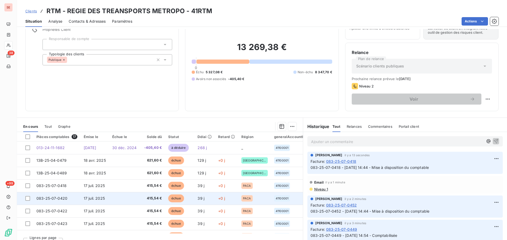
click at [62, 200] on span "083-25-07-0420" at bounding box center [51, 198] width 31 height 4
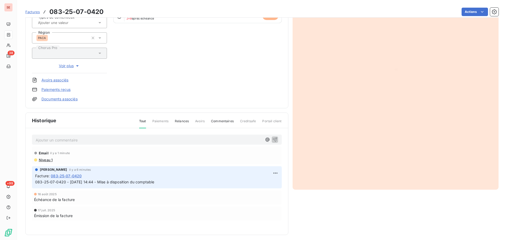
scroll to position [77, 0]
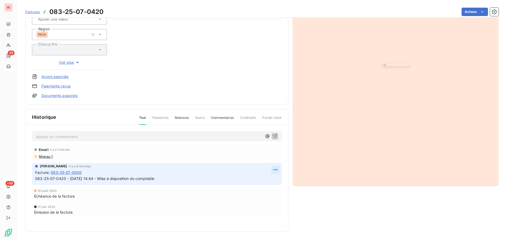
click at [274, 170] on html "SE 38 +99 Factures 083-25-07-0420 Actions RTM - REGIE DES TREANSPORTS METROPO 4…" at bounding box center [253, 120] width 507 height 240
drag, startPoint x: 262, startPoint y: 183, endPoint x: 140, endPoint y: 190, distance: 122.4
click at [261, 182] on div "Editer" at bounding box center [261, 181] width 30 height 8
click at [35, 177] on span "083-25-07-0420 - [DATE] 14:44 - Mise à disposition du comptable" at bounding box center [94, 179] width 119 height 4
click at [36, 178] on p "083-25-07-0420 - [DATE] 14:44 - Mise à disposition du comptable" at bounding box center [153, 179] width 236 height 6
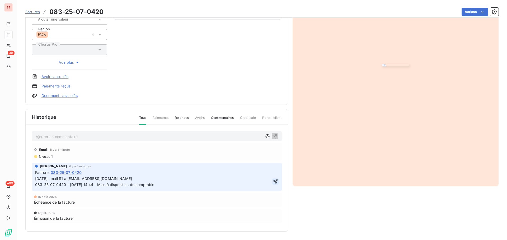
click at [274, 181] on icon "button" at bounding box center [275, 181] width 5 height 5
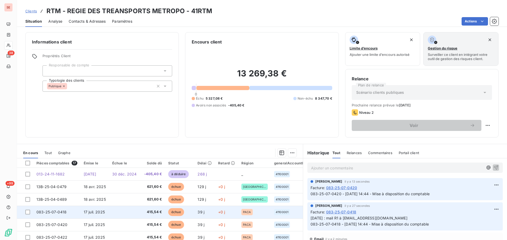
scroll to position [26, 0]
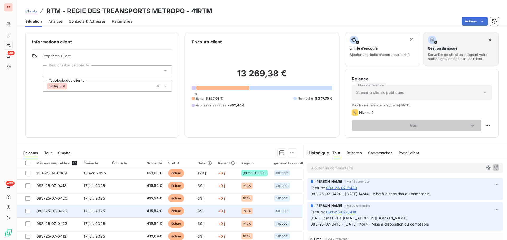
click at [70, 211] on td "083-25-07-0422" at bounding box center [56, 211] width 47 height 13
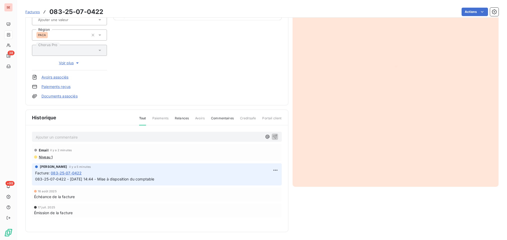
scroll to position [77, 0]
click at [273, 172] on html "SE 38 +99 Factures 083-25-07-0422 Actions RTM - REGIE DES TREANSPORTS METROPO 4…" at bounding box center [253, 120] width 507 height 240
click at [260, 182] on div "Editer" at bounding box center [261, 181] width 30 height 8
click at [35, 178] on span "083-25-07-0422 - [DATE] 14:44 - Mise à disposition du comptable" at bounding box center [94, 179] width 119 height 4
click at [35, 178] on p "083-25-07-0422 - [DATE] 14:44 - Mise à disposition du comptable" at bounding box center [153, 179] width 236 height 6
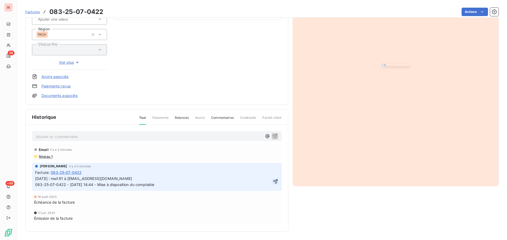
click at [275, 182] on icon "button" at bounding box center [275, 181] width 5 height 5
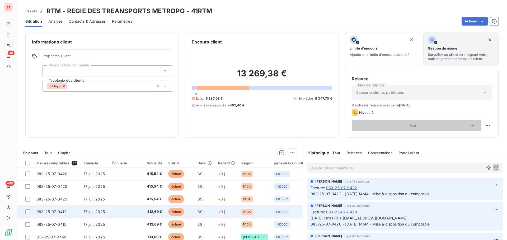
scroll to position [53, 0]
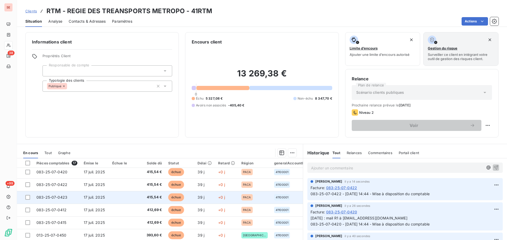
click at [67, 196] on span "083-25-07-0423" at bounding box center [51, 197] width 31 height 4
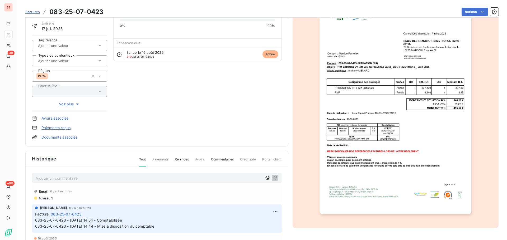
scroll to position [77, 0]
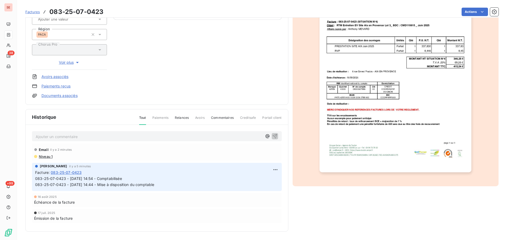
click at [273, 170] on html "SE 38 +99 Factures 083-25-07-0423 Actions RTM - REGIE DES TREANSPORTS METROPO 4…" at bounding box center [253, 120] width 507 height 240
click at [254, 181] on div "Editer" at bounding box center [261, 181] width 30 height 8
click at [36, 178] on span "083-25-07-0423 - [DATE] 14:54 - Comptabilisée" at bounding box center [78, 179] width 87 height 4
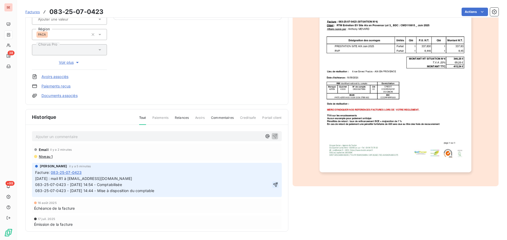
click at [273, 185] on icon "button" at bounding box center [275, 185] width 4 height 4
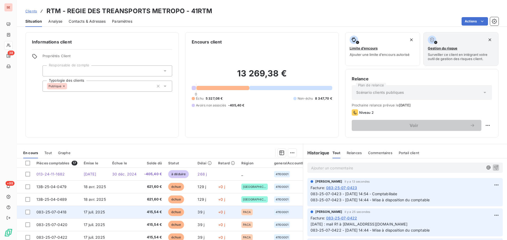
scroll to position [26, 0]
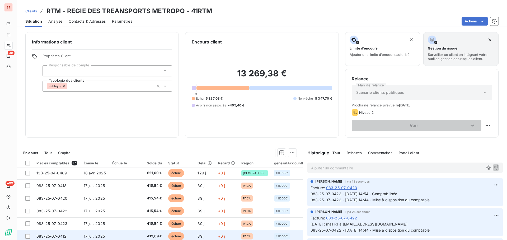
click at [69, 235] on td "083-25-07-0412" at bounding box center [56, 236] width 47 height 13
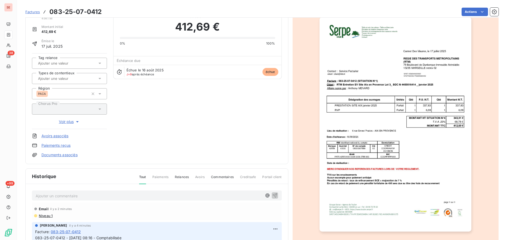
scroll to position [27, 0]
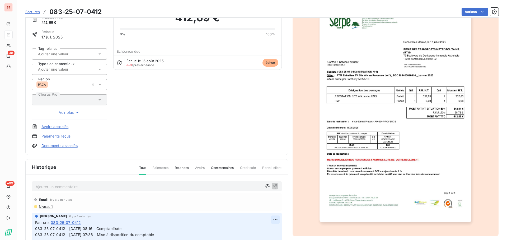
click at [272, 221] on html "SE 38 +99 Factures 083-25-07-0412 Actions RTM - REGIE DES TREANSPORTS METROPO 4…" at bounding box center [253, 120] width 507 height 240
click at [256, 196] on div "Editer" at bounding box center [261, 199] width 30 height 8
click at [35, 231] on span "083-25-07-0412 - [DATE] 08:16 - Comptabilisée" at bounding box center [78, 229] width 86 height 4
click at [273, 234] on icon "button" at bounding box center [275, 235] width 5 height 5
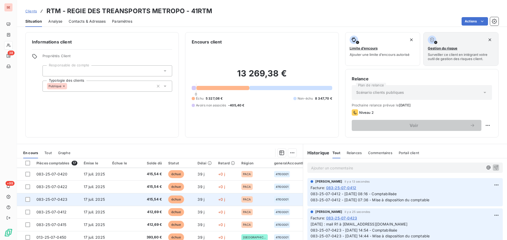
scroll to position [53, 0]
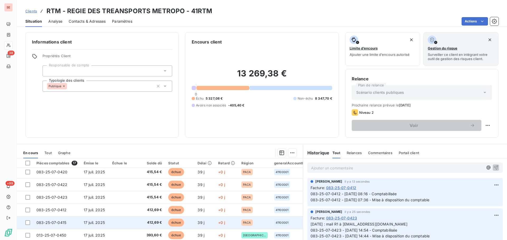
click at [87, 223] on span "17 juil. 2025" at bounding box center [94, 223] width 21 height 4
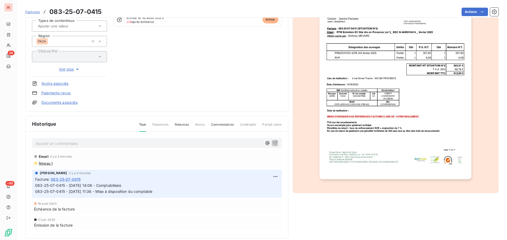
scroll to position [77, 0]
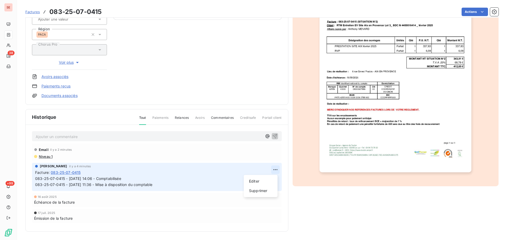
click at [271, 170] on html "SE 38 +99 Factures 083-25-07-0415 Actions RTM - REGIE DES TREANSPORTS METROPO 4…" at bounding box center [253, 120] width 507 height 240
click at [261, 181] on div "Editer" at bounding box center [261, 181] width 30 height 8
click at [35, 178] on span "083-25-07-0415 - [DATE] 14:06 - Comptabilisée" at bounding box center [78, 179] width 86 height 4
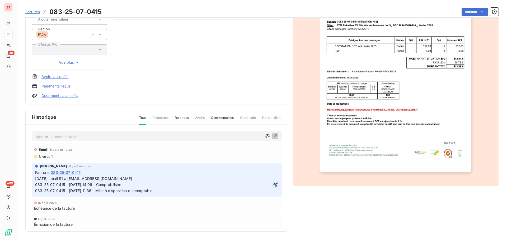
click at [273, 184] on icon "button" at bounding box center [275, 184] width 5 height 5
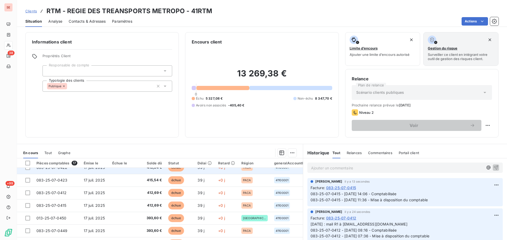
scroll to position [79, 0]
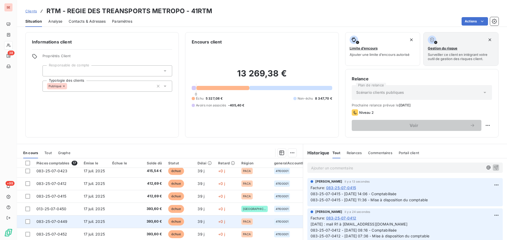
click at [64, 221] on span "083-25-07-0449" at bounding box center [51, 222] width 31 height 4
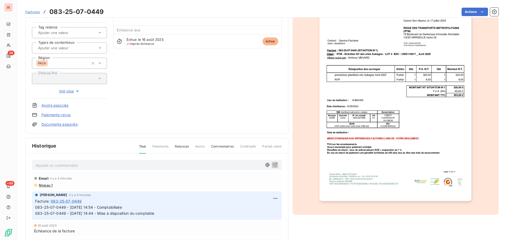
scroll to position [53, 0]
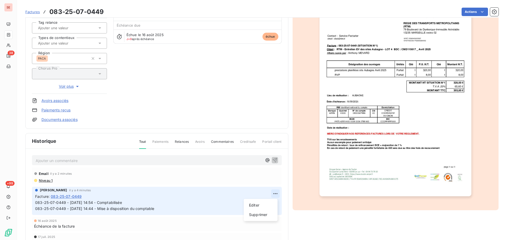
click at [272, 192] on html "SE 38 +99 Factures 083-25-07-0449 Actions RTM - REGIE DES TREANSPORTS METROPO 4…" at bounding box center [253, 120] width 507 height 240
click at [262, 204] on div "Editer" at bounding box center [261, 205] width 30 height 8
click at [35, 204] on div "[PERSON_NAME] il y a 4 minutes Facture : 083-25-07-0449 083-25-07-0449 - [DATE]…" at bounding box center [157, 201] width 250 height 28
click at [35, 201] on span "083-25-07-0449 - [DATE] 14:54 - Comptabilisée" at bounding box center [78, 203] width 87 height 4
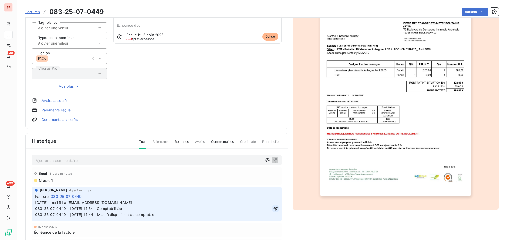
click at [273, 208] on icon "button" at bounding box center [275, 208] width 5 height 5
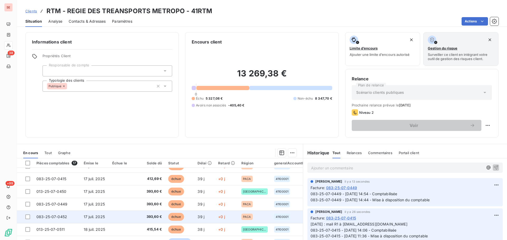
scroll to position [106, 0]
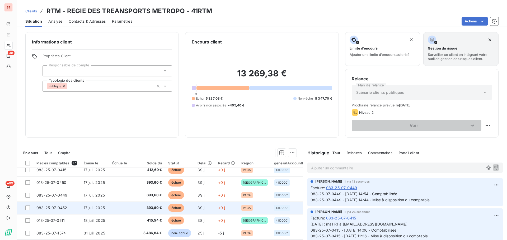
click at [70, 208] on td "083-25-07-0452" at bounding box center [56, 208] width 47 height 13
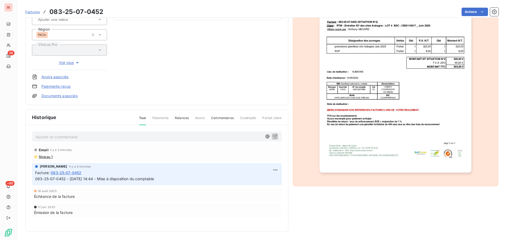
scroll to position [77, 0]
click at [274, 170] on html "SE 38 +99 Factures 083-25-07-0452 Actions RTM - REGIE DES TREANSPORTS METROPO 4…" at bounding box center [253, 120] width 507 height 240
drag, startPoint x: 264, startPoint y: 181, endPoint x: 148, endPoint y: 183, distance: 117.0
click at [264, 181] on div "Editer" at bounding box center [261, 181] width 30 height 8
click at [36, 177] on span "083-25-07-0452 - [DATE] 14:44 - Mise à disposition du comptable" at bounding box center [94, 179] width 119 height 4
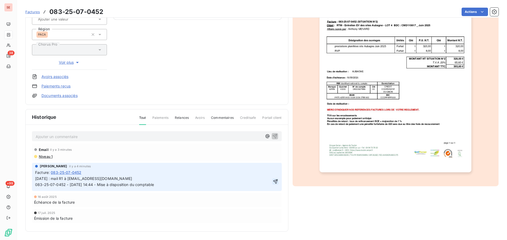
click at [274, 182] on icon "button" at bounding box center [275, 181] width 5 height 5
